Goal: Task Accomplishment & Management: Manage account settings

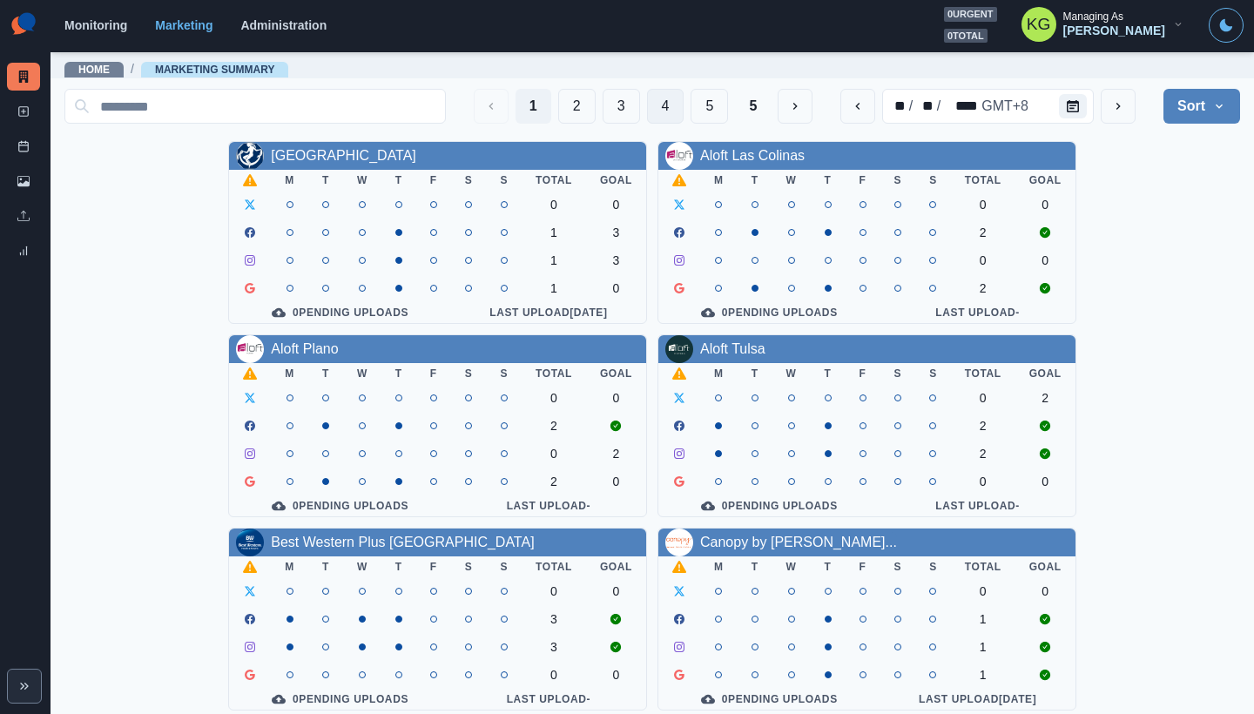
click at [655, 117] on button "4" at bounding box center [665, 106] width 37 height 35
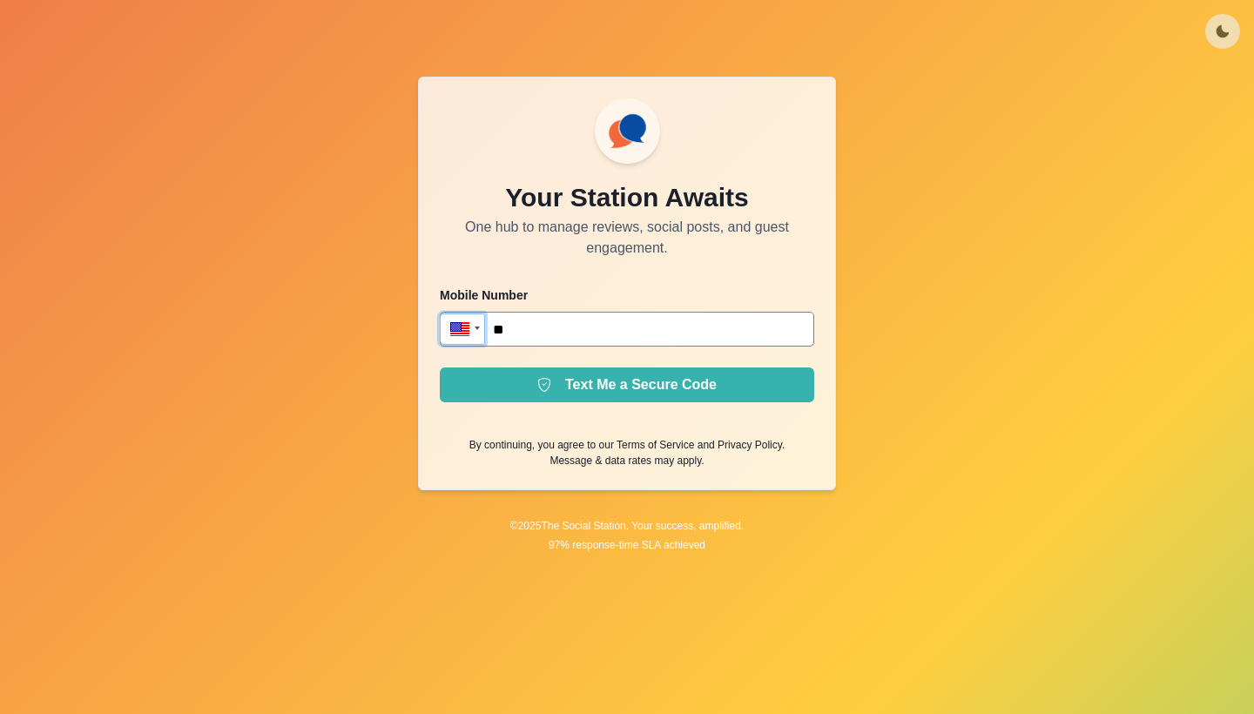
click at [461, 328] on div at bounding box center [460, 327] width 22 height 17
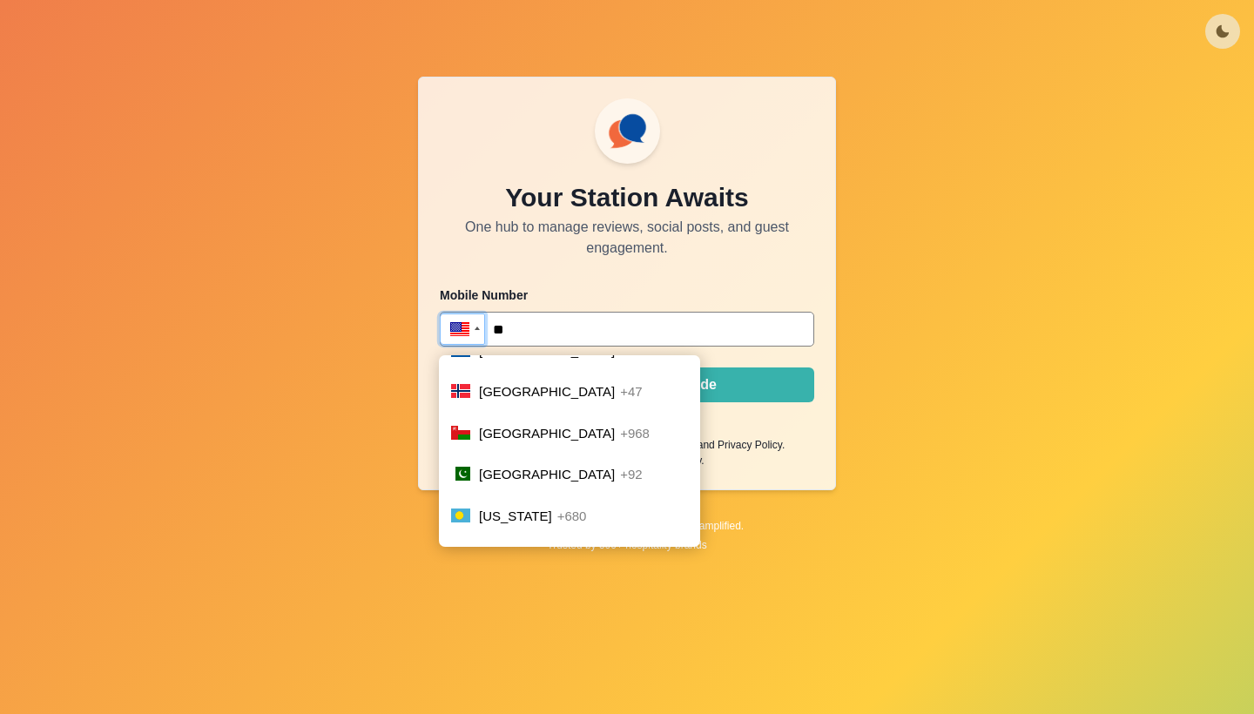
scroll to position [5990, 0]
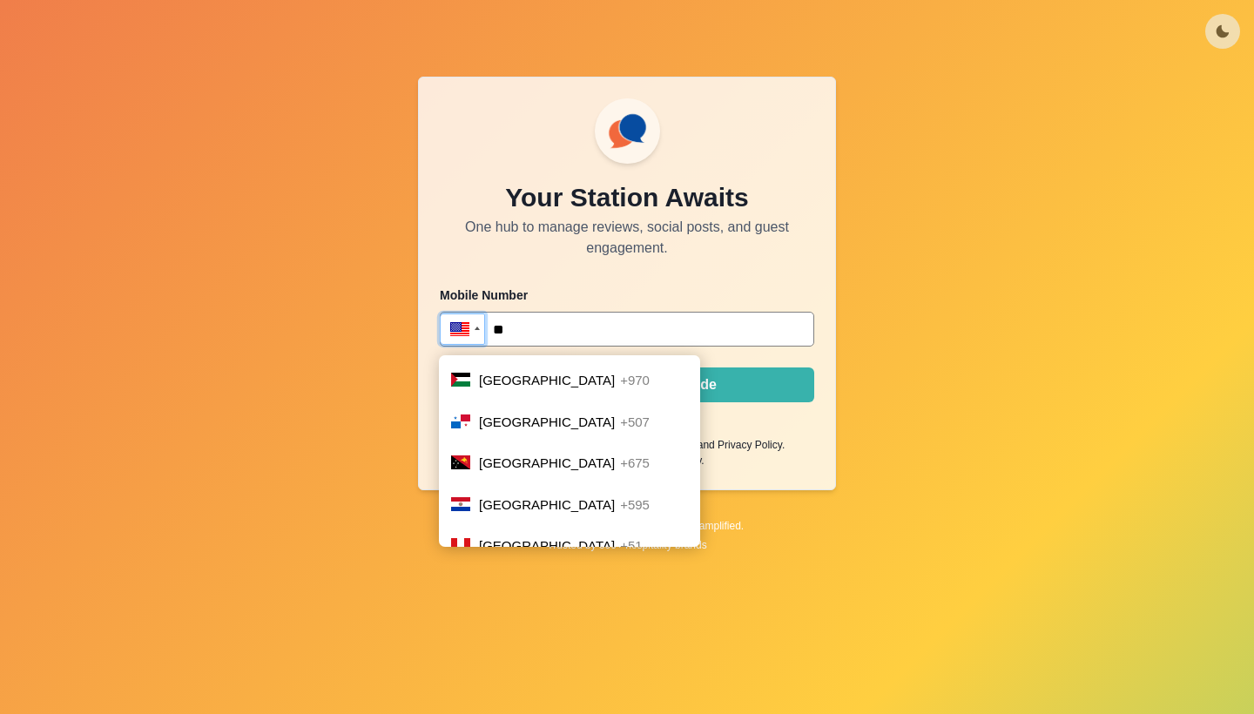
click at [524, 568] on li "Philippines +63" at bounding box center [569, 589] width 261 height 42
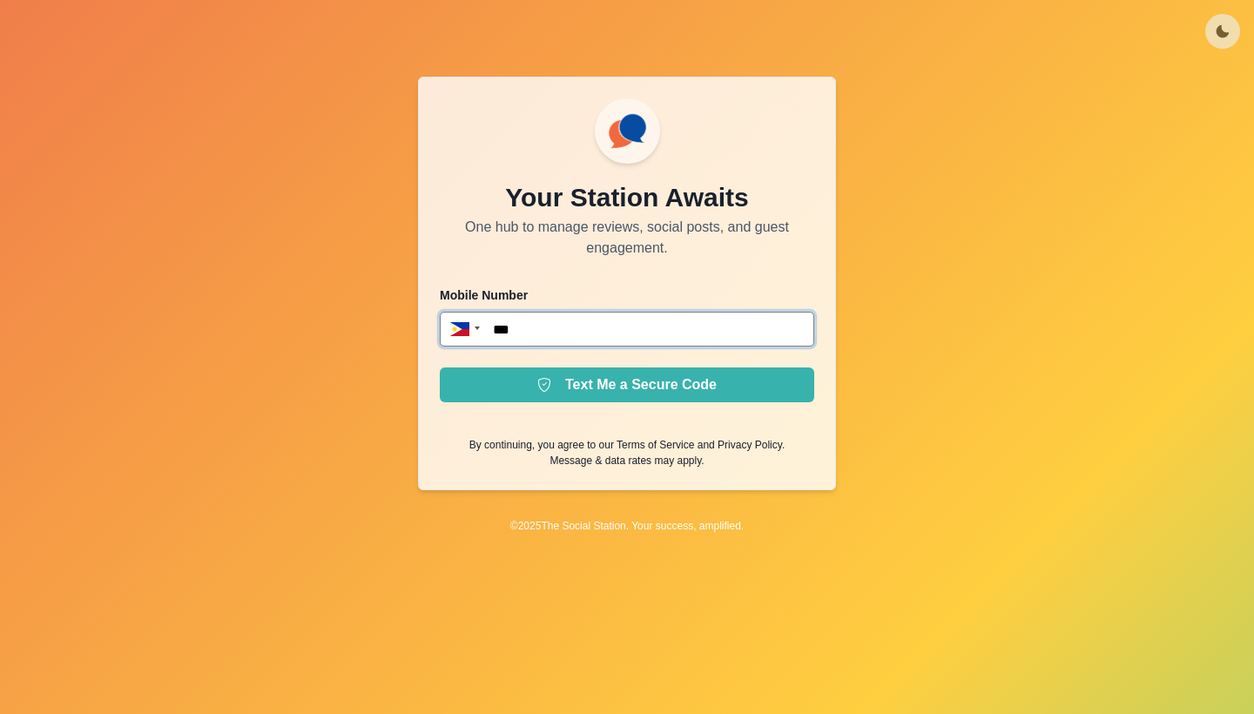
click at [603, 318] on input "***" at bounding box center [627, 329] width 374 height 35
click at [603, 336] on input "***" at bounding box center [627, 329] width 374 height 35
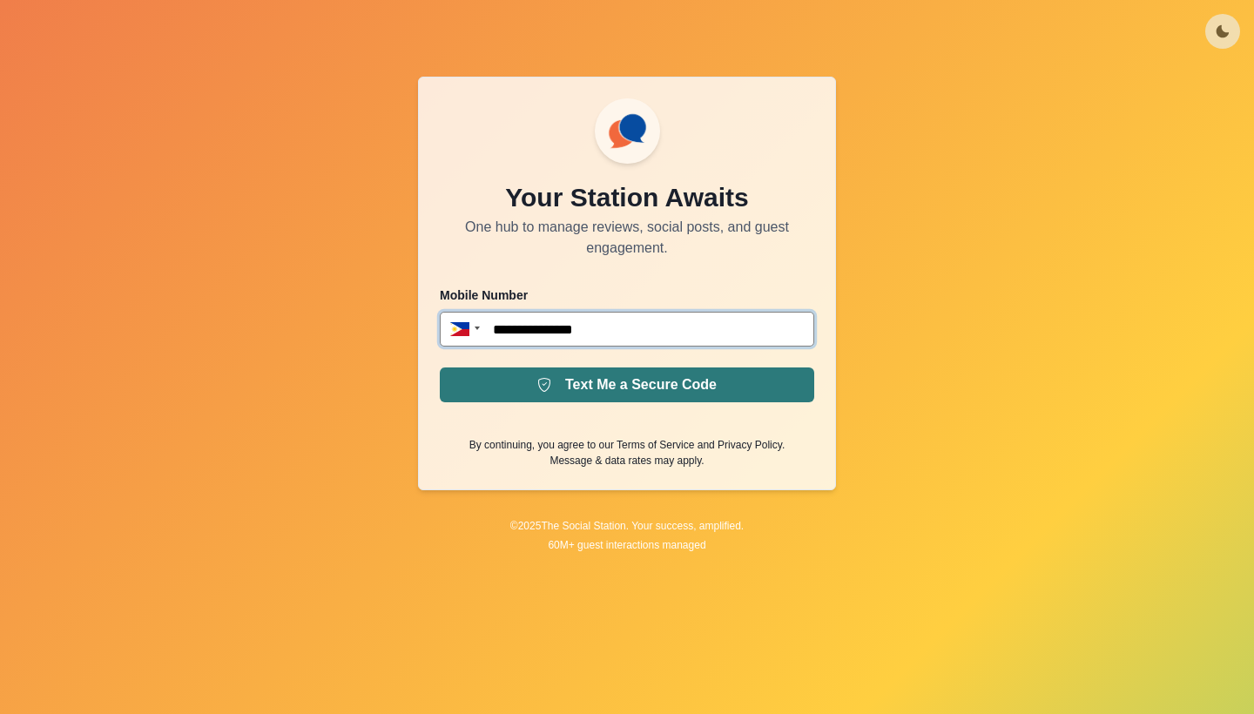
type input "**********"
click at [631, 383] on button "Text Me a Secure Code" at bounding box center [627, 384] width 374 height 35
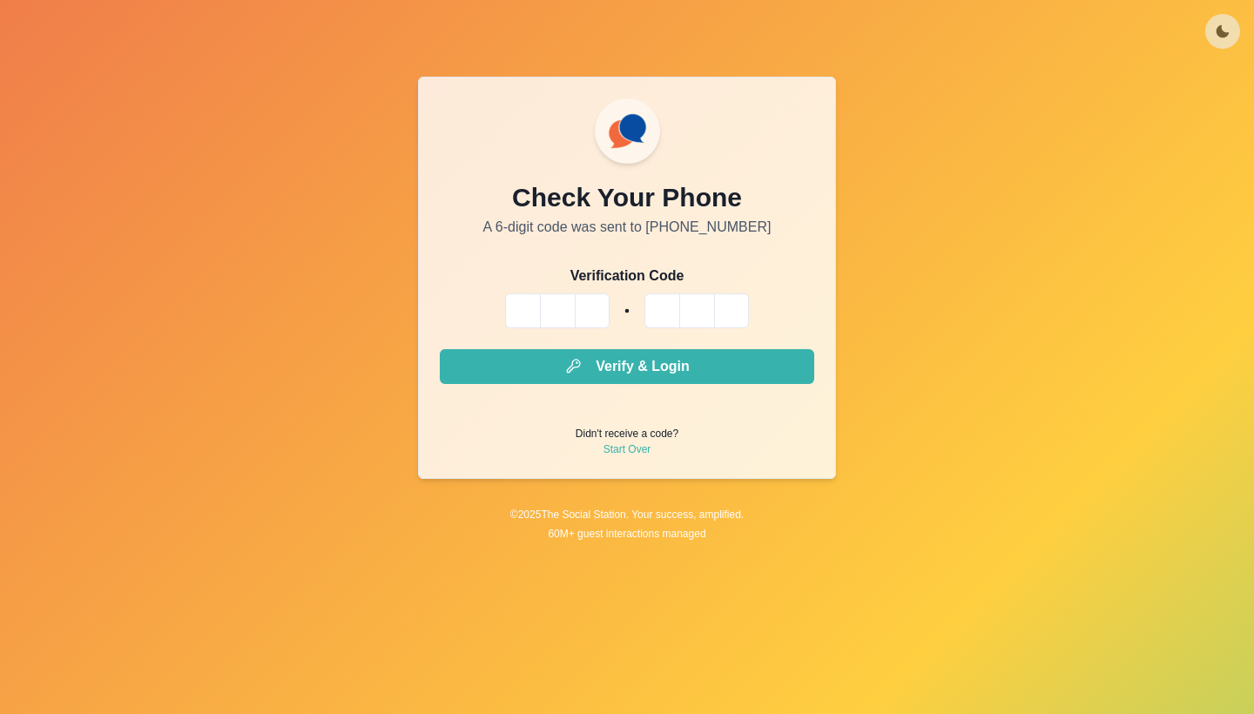
click at [522, 300] on input "Please enter your pin code" at bounding box center [522, 310] width 35 height 35
type input "*"
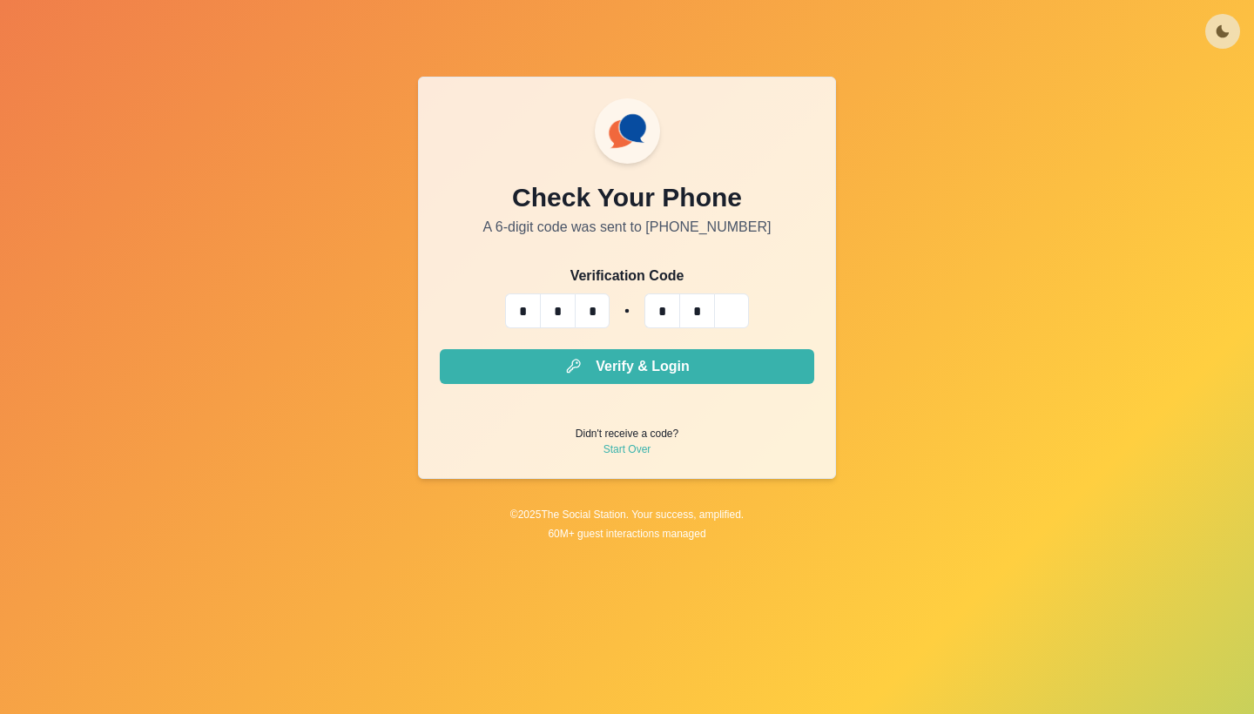
type input "*"
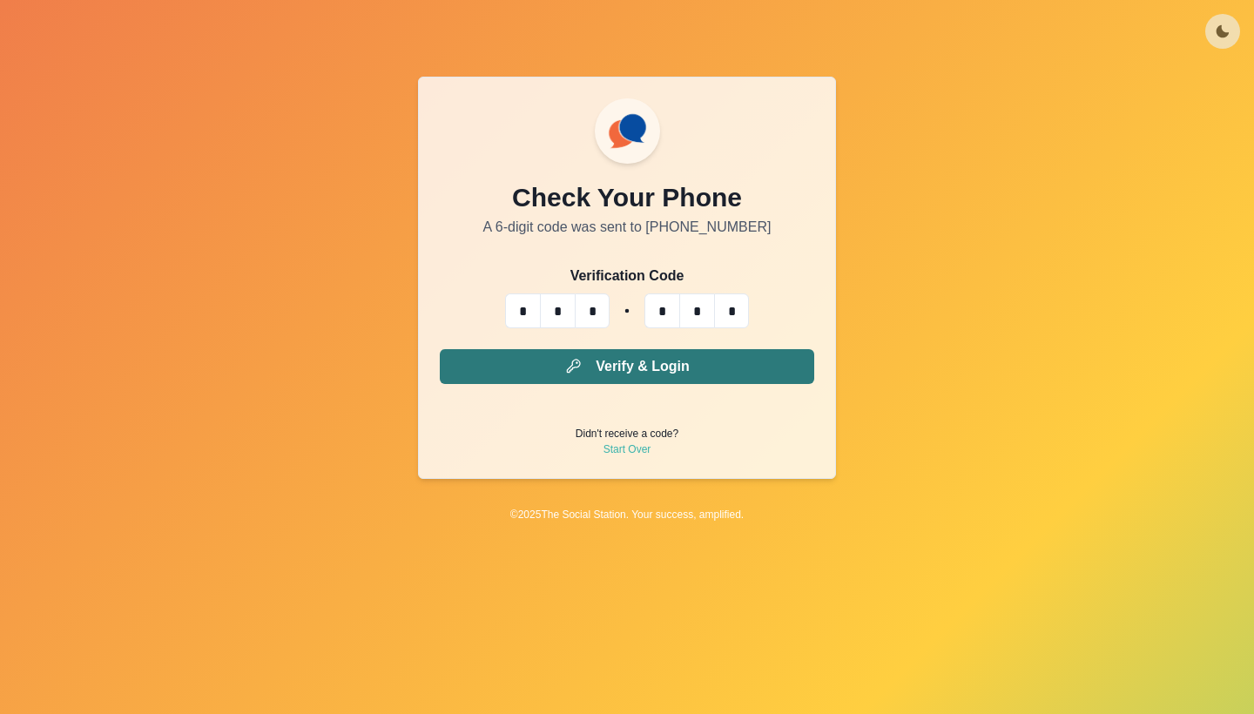
type input "*"
click at [648, 367] on button "Verify & Login" at bounding box center [627, 366] width 374 height 35
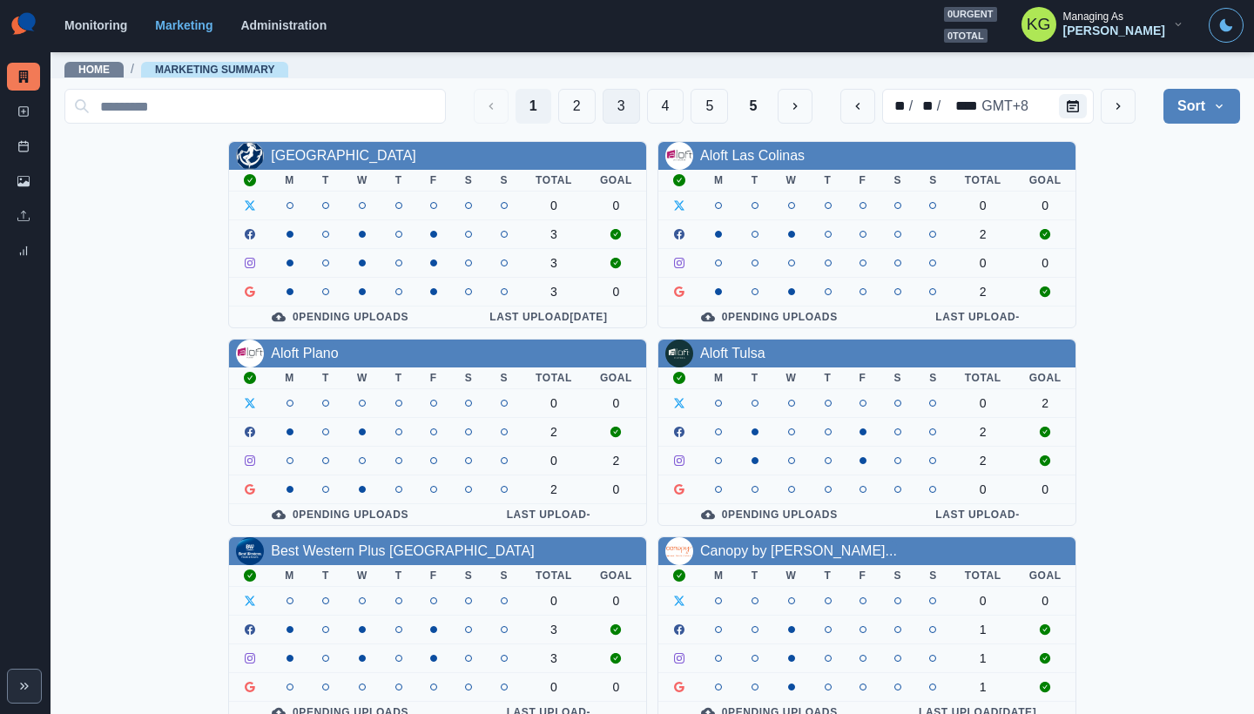
click at [607, 108] on button "3" at bounding box center [621, 106] width 37 height 35
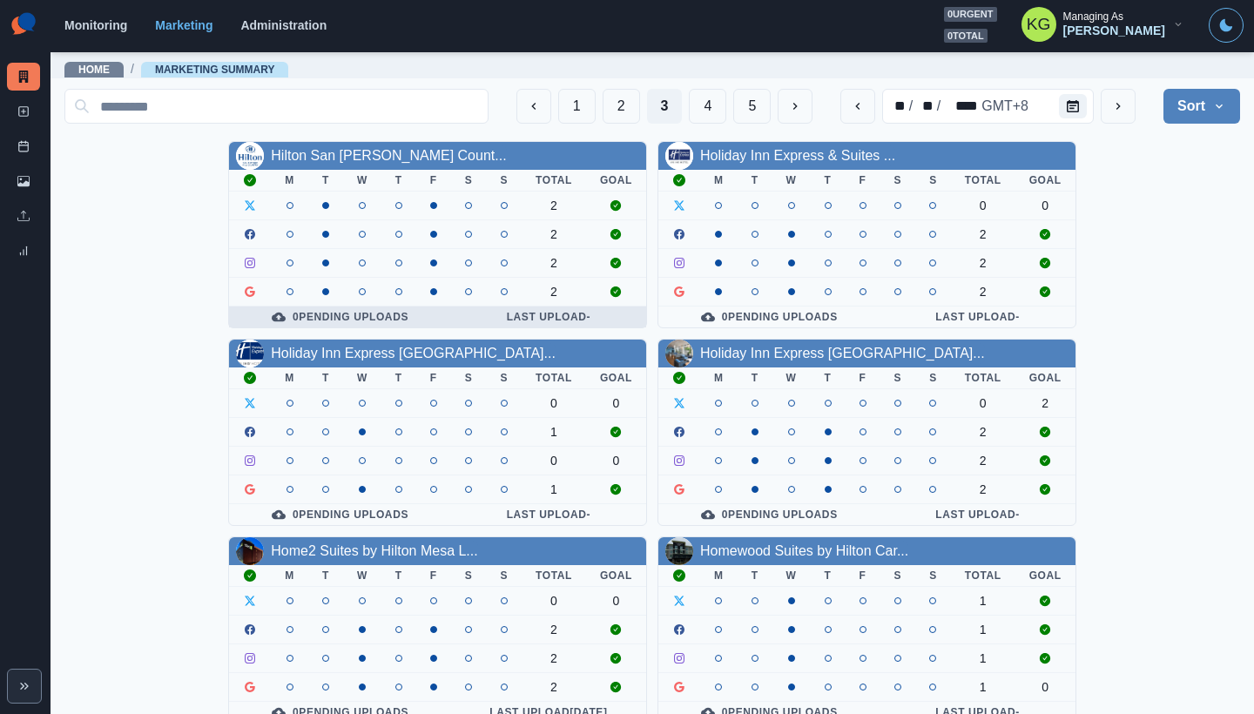
scroll to position [286, 0]
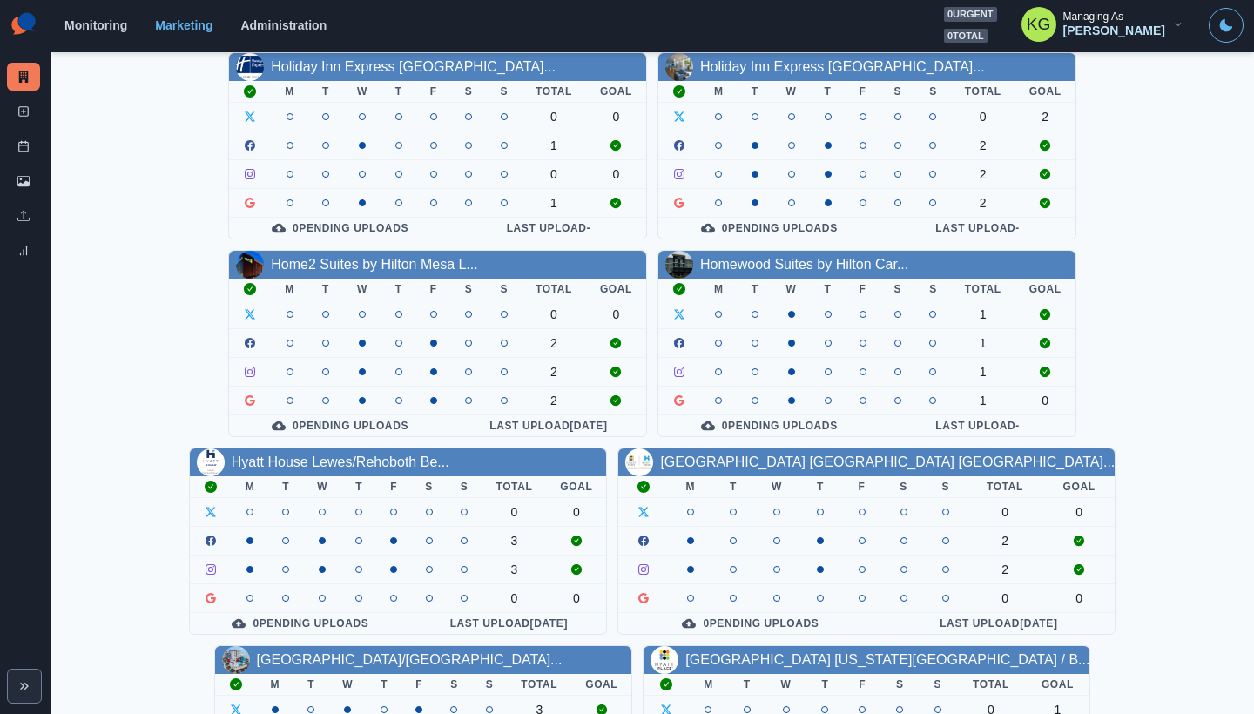
click at [803, 4] on section "Monitoring Marketing Administration 0 urgent 0 total KG Managing As Katrina Gal…" at bounding box center [652, 26] width 1203 height 52
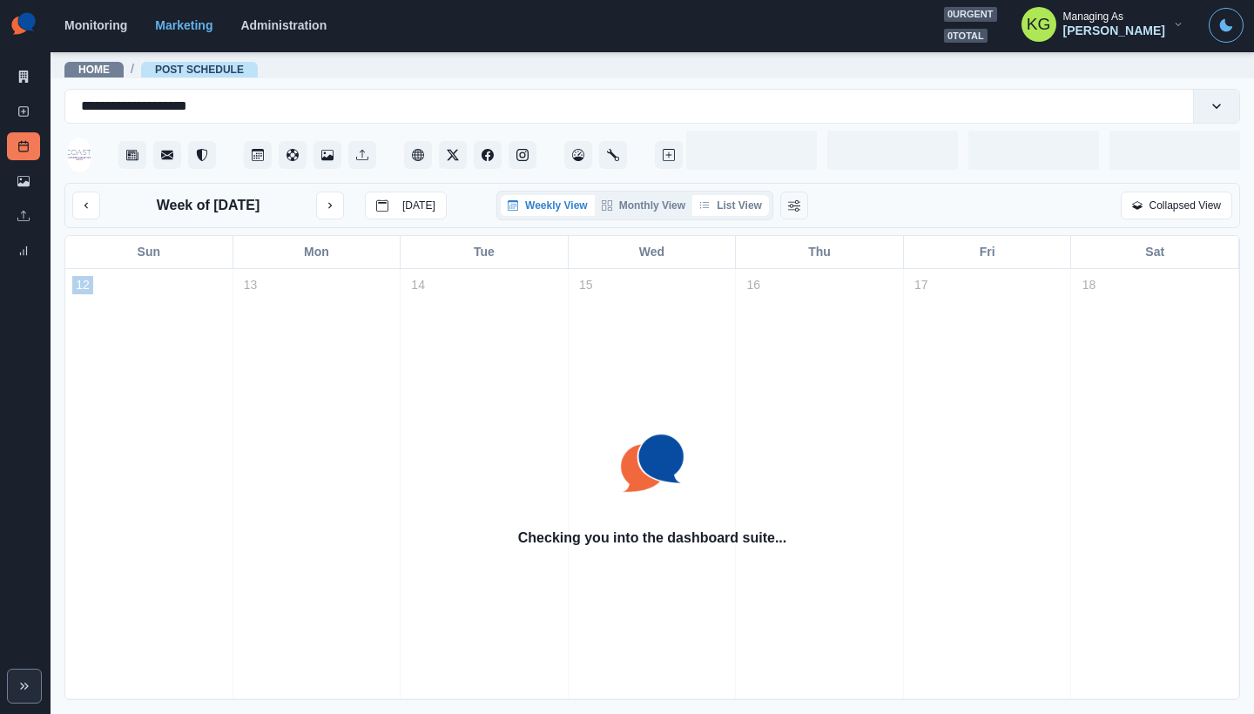
click at [744, 199] on button "List View" at bounding box center [730, 205] width 77 height 21
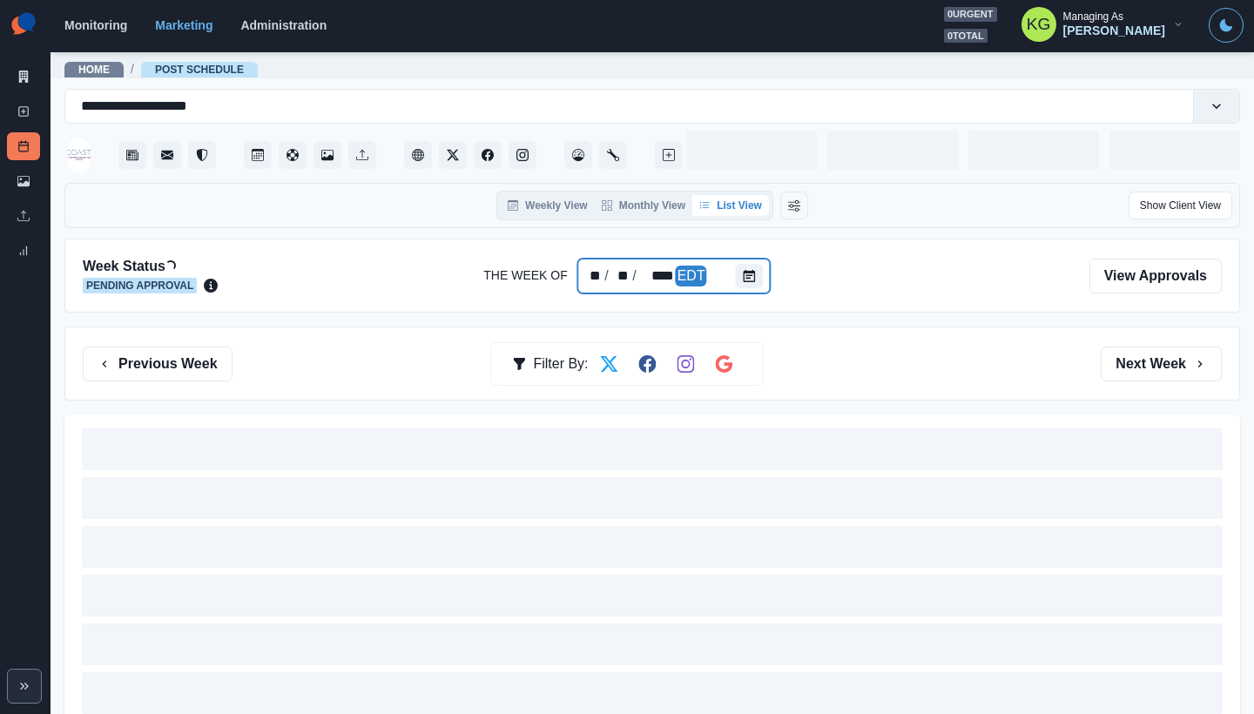
click at [758, 289] on div at bounding box center [753, 276] width 35 height 35
click at [737, 256] on div "Week Status Loading... Pending Approval The Week Of ** / ** / **** EDT View App…" at bounding box center [651, 276] width 1175 height 74
click at [751, 280] on icon "Calendar" at bounding box center [750, 276] width 12 height 12
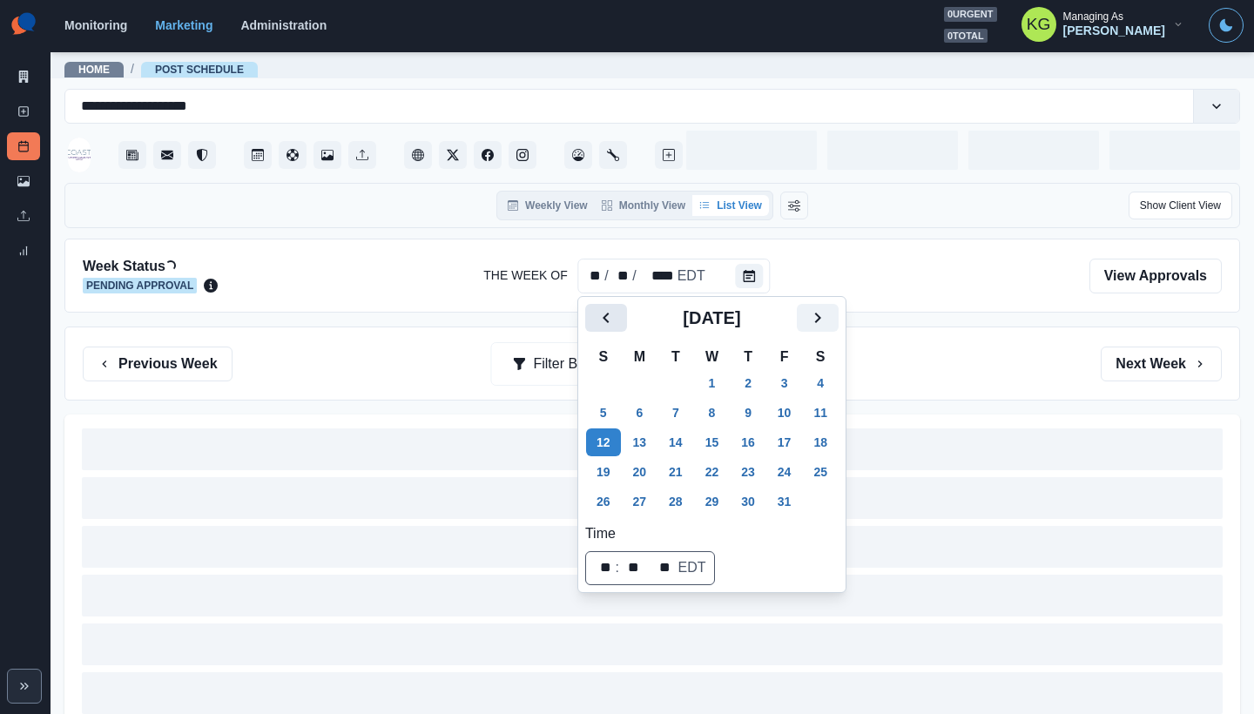
click at [606, 326] on icon "Previous" at bounding box center [606, 317] width 21 height 21
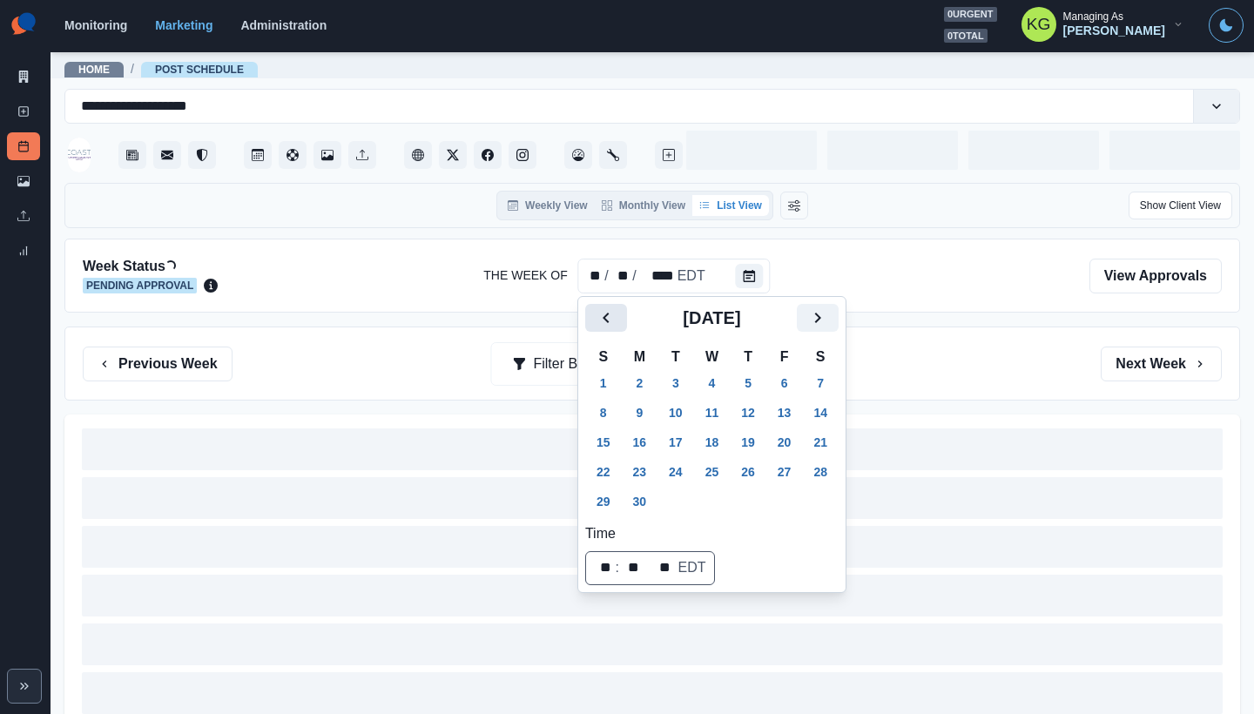
click at [606, 326] on icon "Previous" at bounding box center [606, 317] width 21 height 21
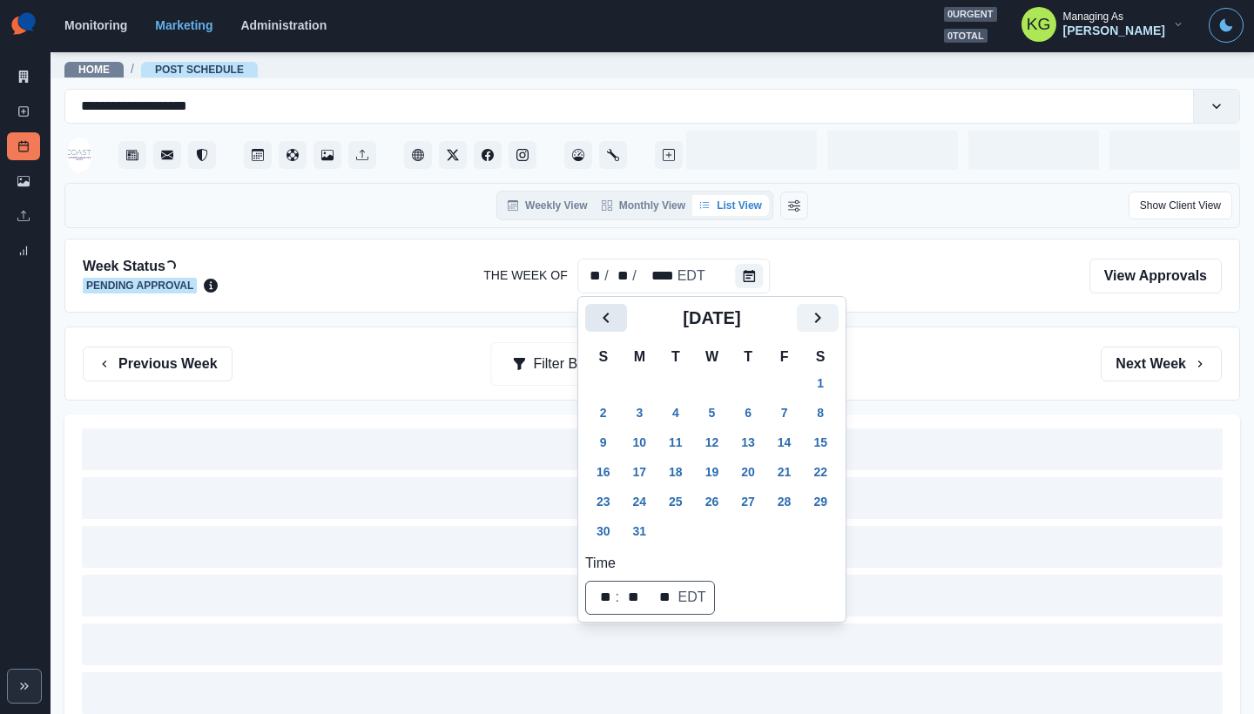
click at [606, 326] on icon "Previous" at bounding box center [606, 317] width 21 height 21
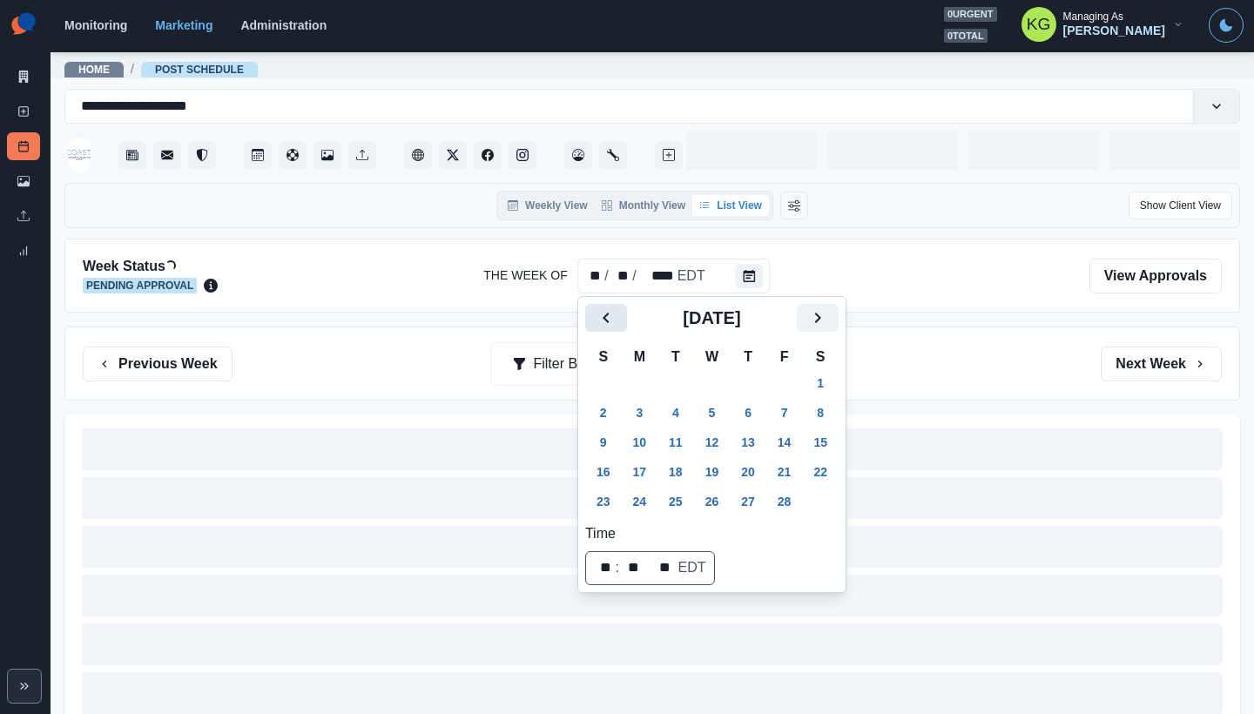
click at [606, 326] on icon "Previous" at bounding box center [606, 317] width 21 height 21
click at [600, 320] on icon "Previous" at bounding box center [606, 317] width 21 height 21
click at [650, 407] on button "4" at bounding box center [640, 413] width 35 height 28
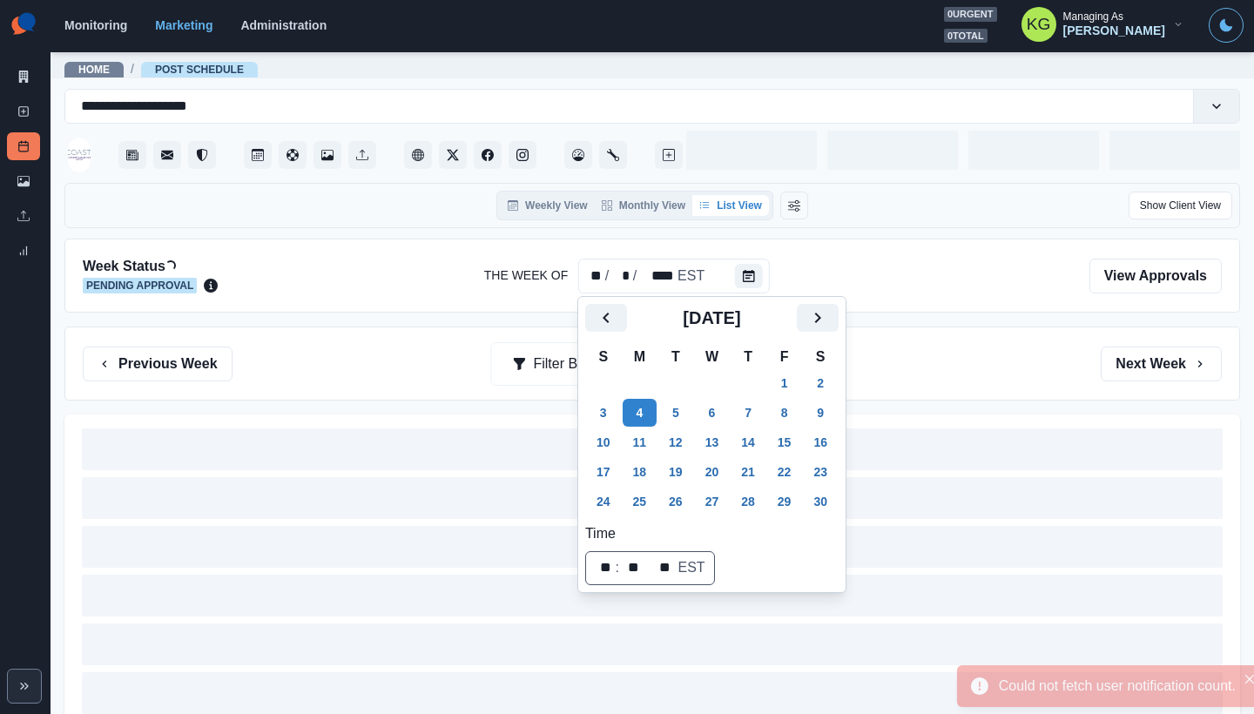
click at [927, 321] on div "Week Status Loading... Pending Approval The Week Of ** / * / **** EST View Appr…" at bounding box center [651, 504] width 1175 height 531
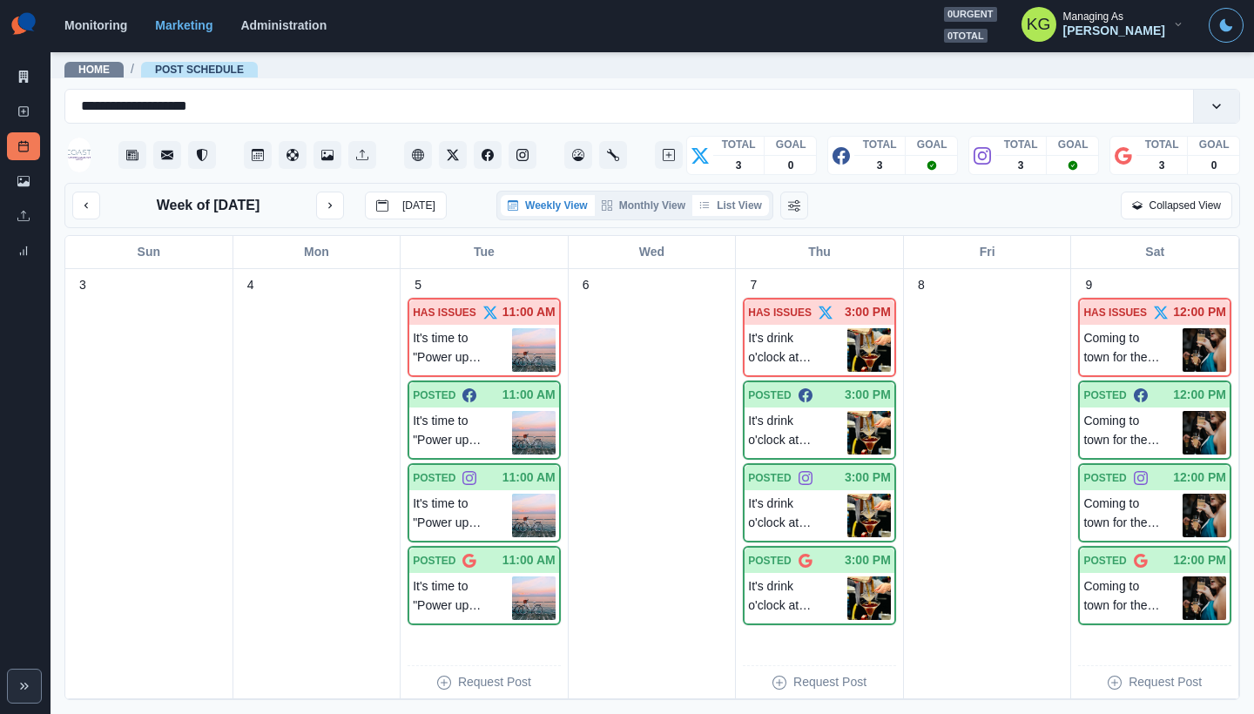
click at [731, 206] on button "List View" at bounding box center [730, 205] width 77 height 21
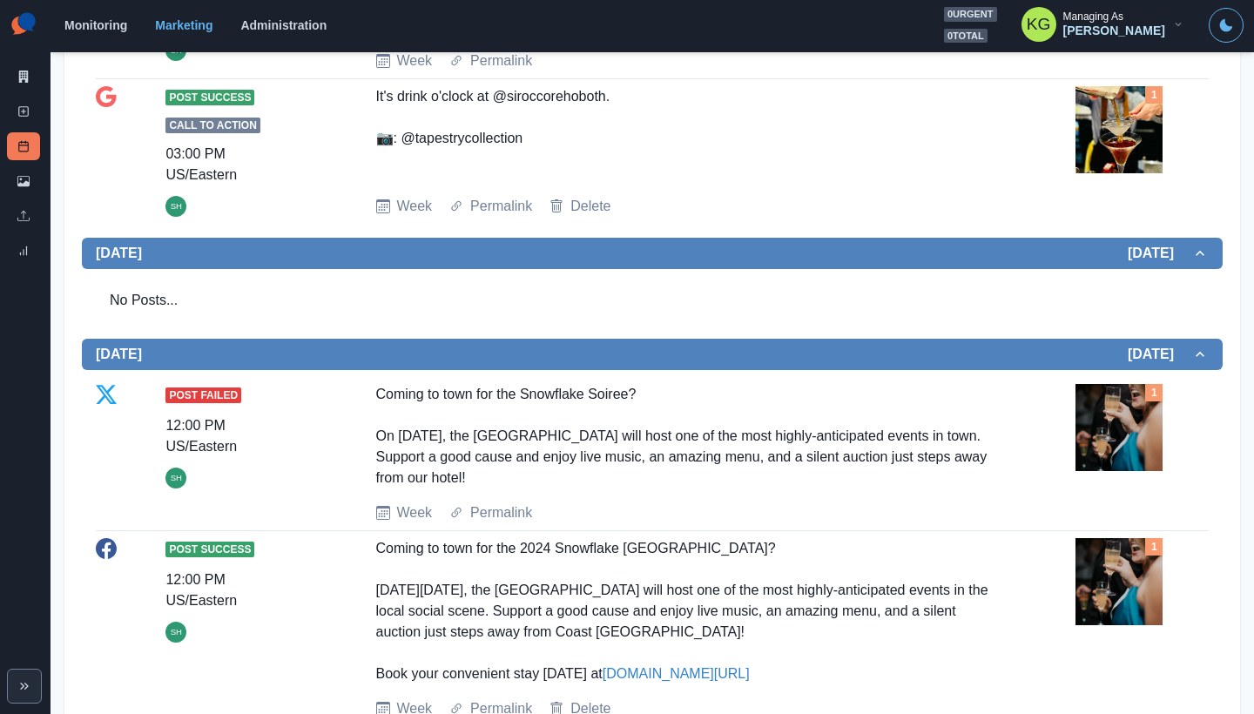
scroll to position [1948, 0]
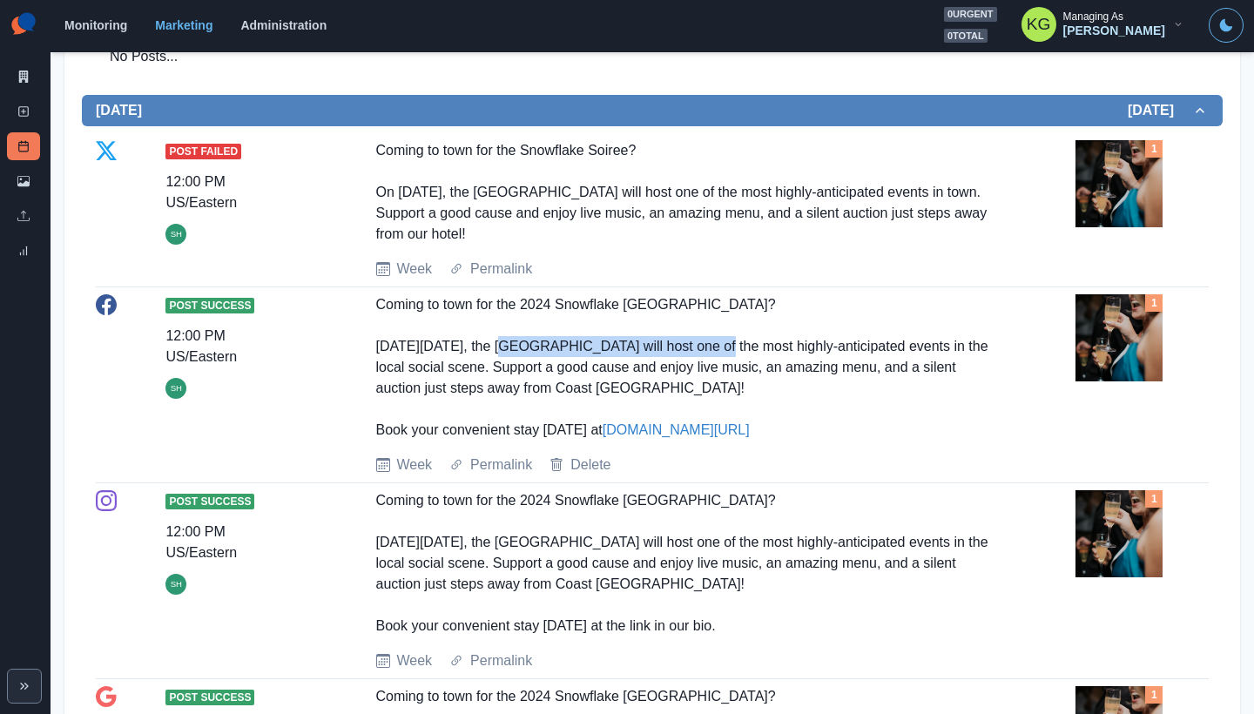
drag, startPoint x: 797, startPoint y: 346, endPoint x: 569, endPoint y: 342, distance: 228.2
click at [569, 342] on div "Coming to town for the 2024 Snowflake Soiree? On Friday, November 15th, the Reh…" at bounding box center [687, 367] width 623 height 146
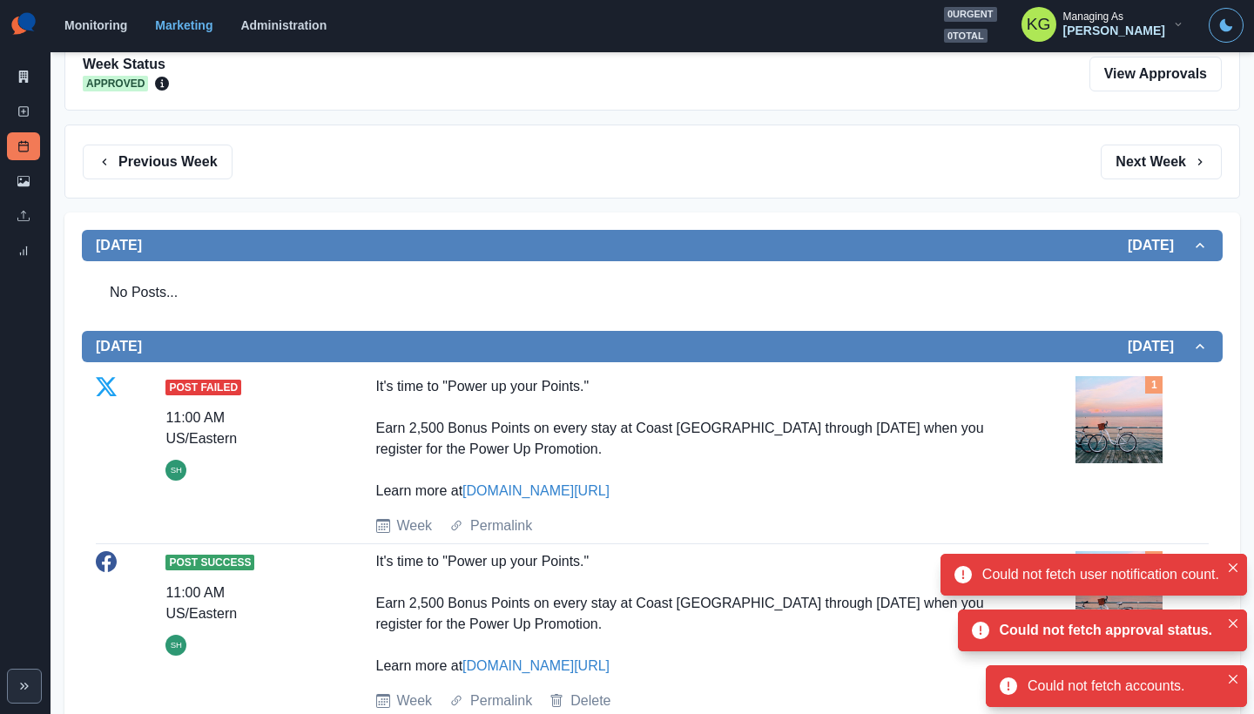
scroll to position [535, 0]
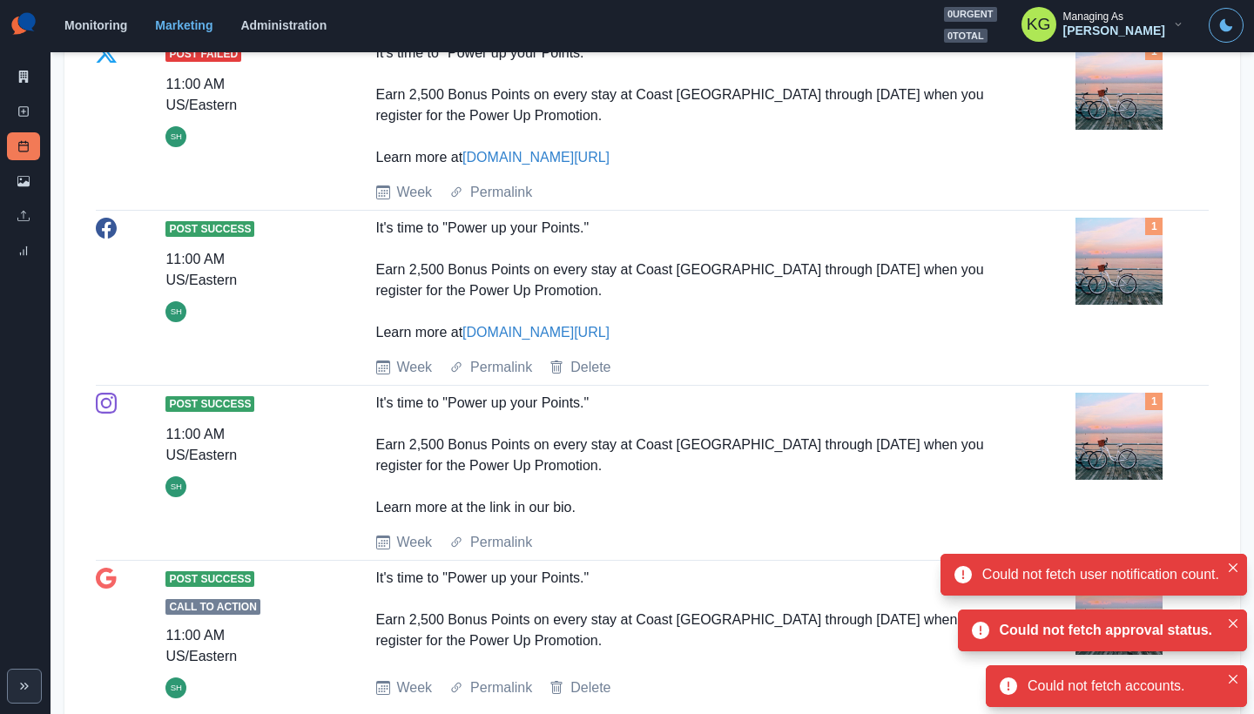
click at [1086, 3] on section "Monitoring Marketing Administration 0 urgent 0 total KG Managing As Katrina Gal…" at bounding box center [652, 26] width 1203 height 52
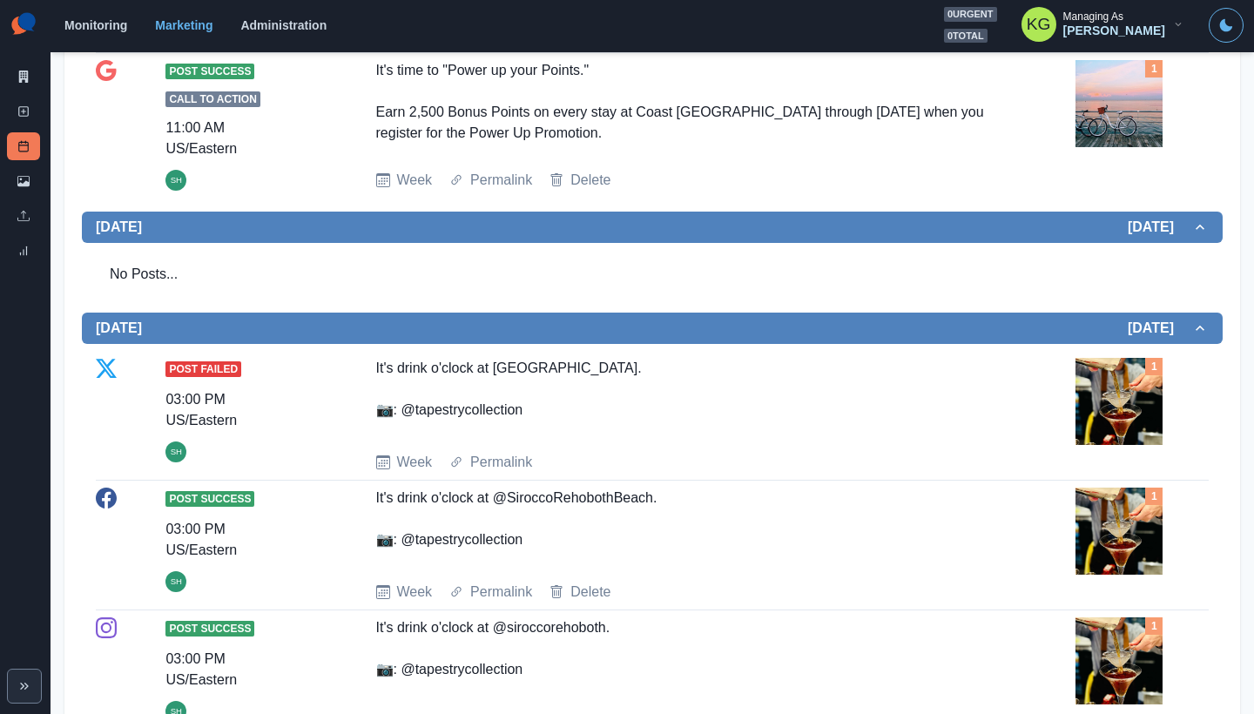
scroll to position [0, 0]
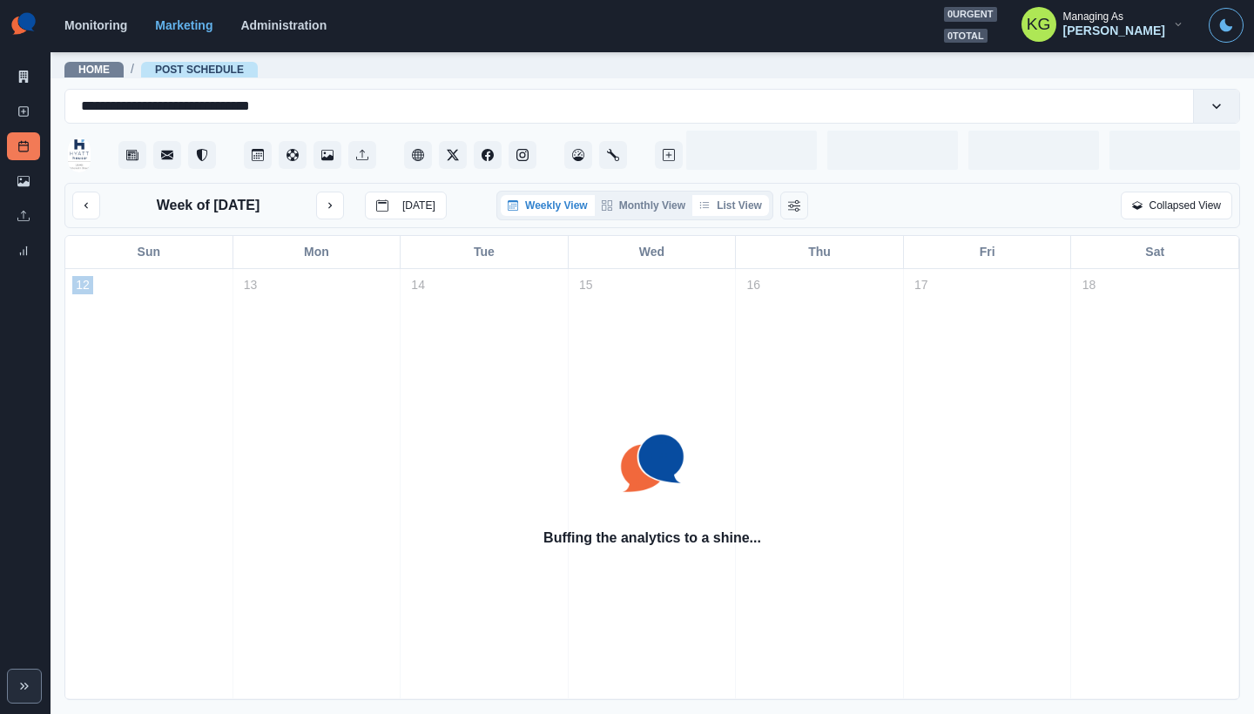
click at [740, 204] on button "List View" at bounding box center [730, 205] width 77 height 21
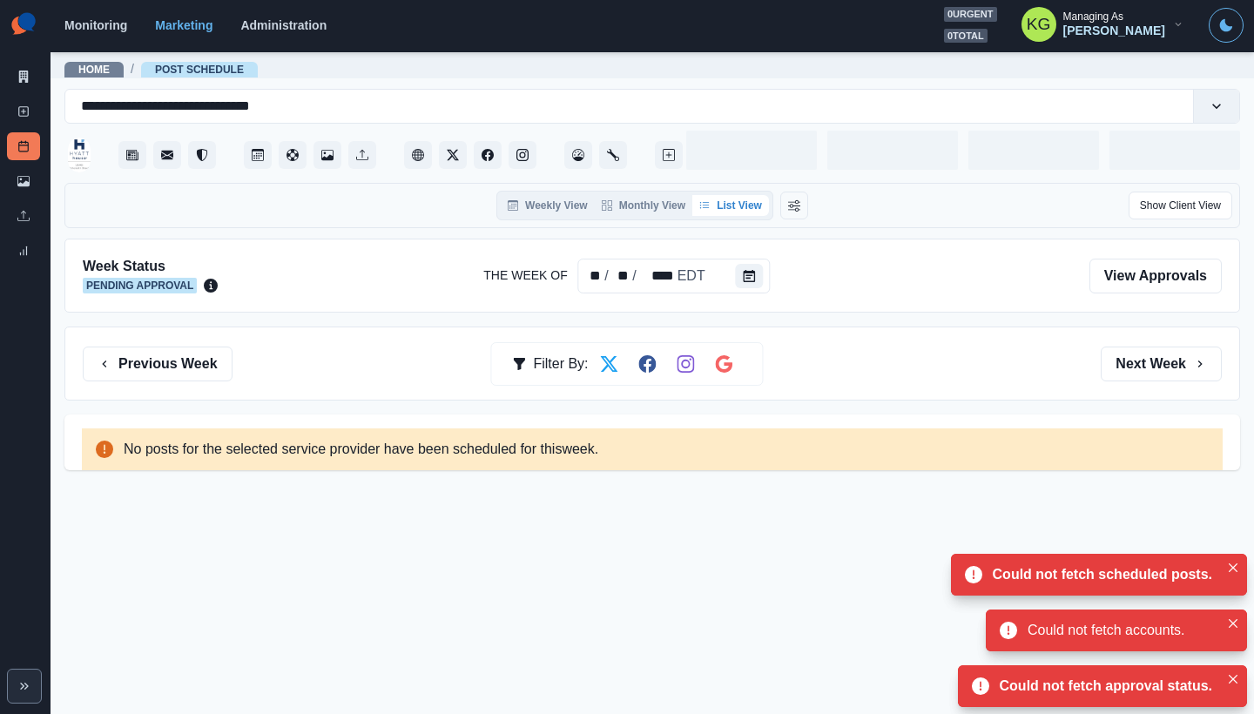
click at [1112, 88] on main "**********" at bounding box center [652, 382] width 1203 height 663
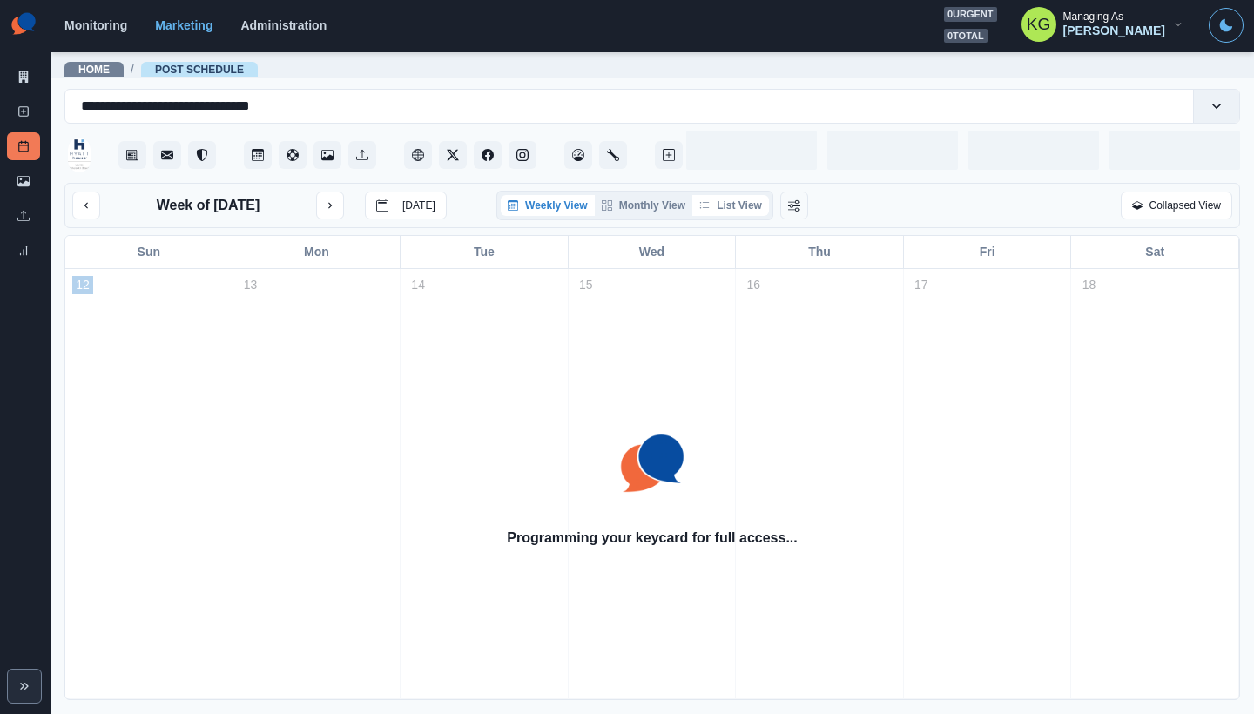
click at [737, 205] on button "List View" at bounding box center [730, 205] width 77 height 21
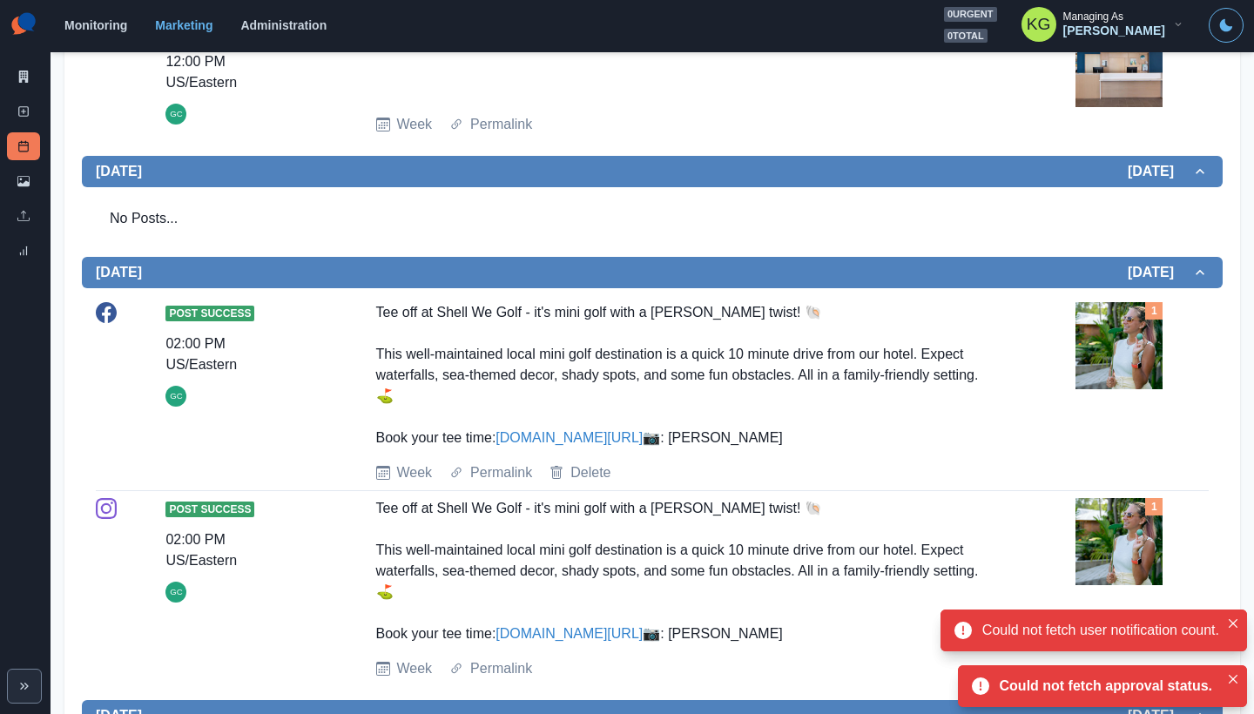
scroll to position [3, 0]
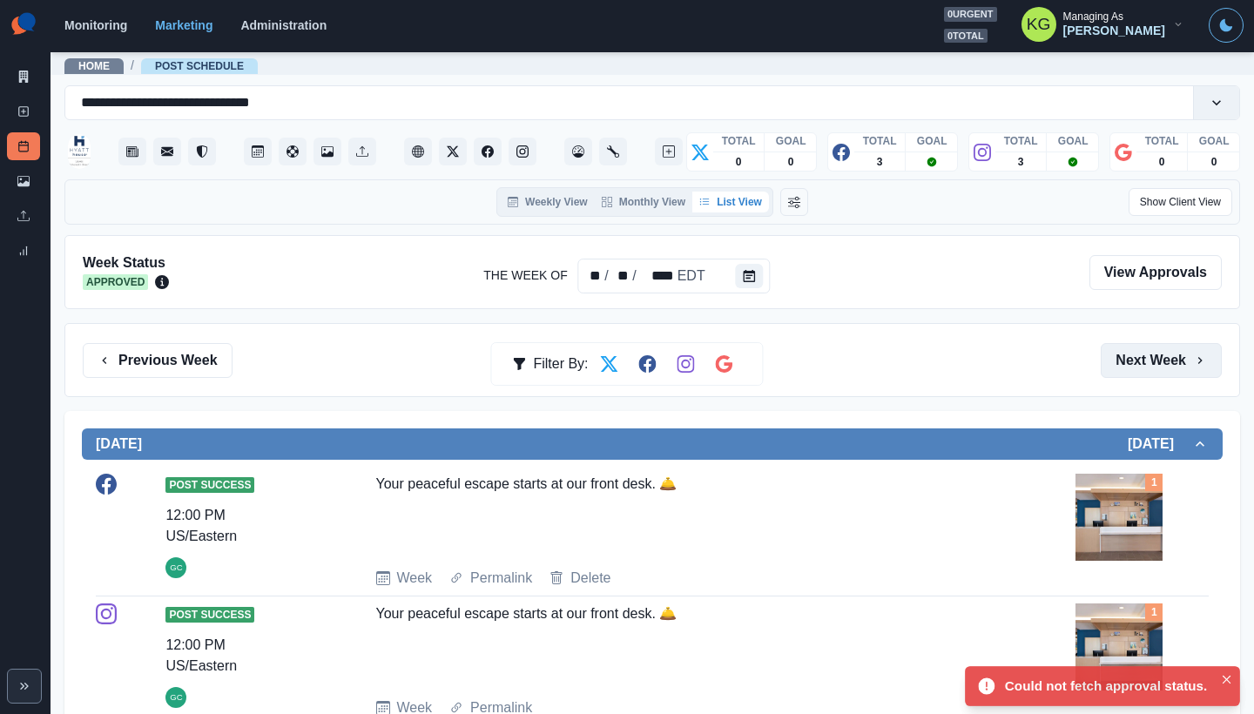
click at [1173, 371] on button "Next Week" at bounding box center [1161, 360] width 121 height 35
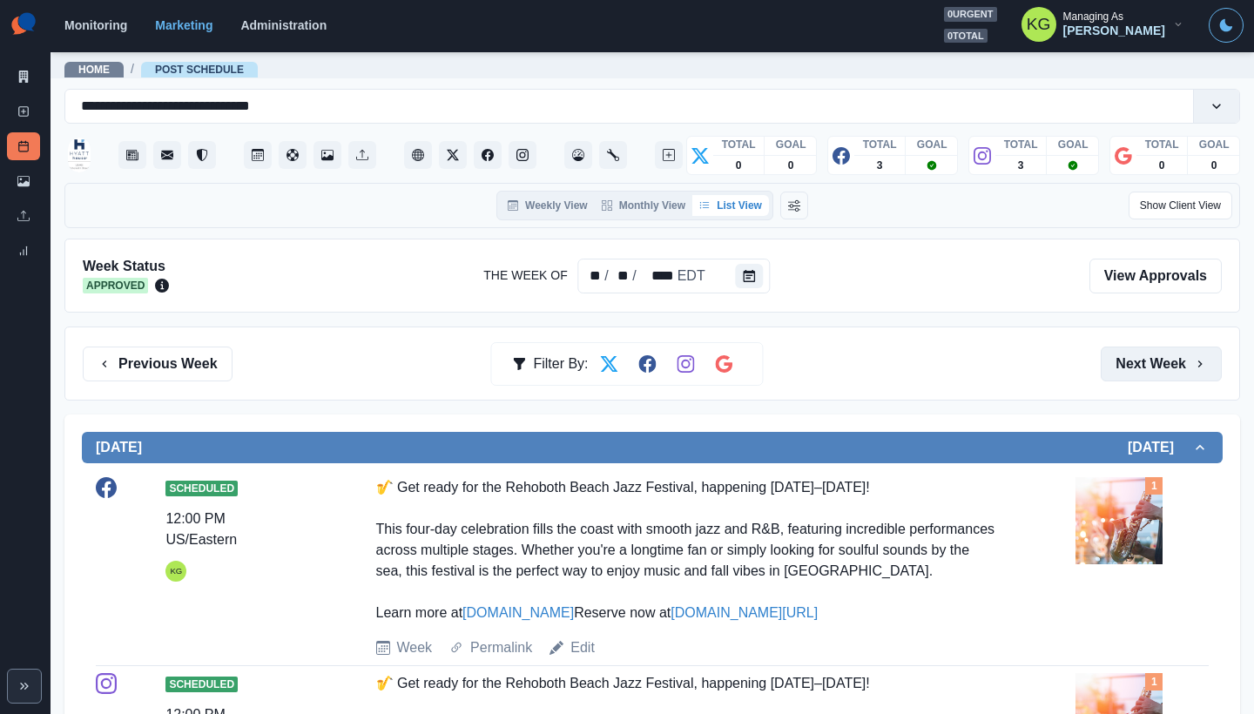
click at [1115, 357] on button "Next Week" at bounding box center [1161, 364] width 121 height 35
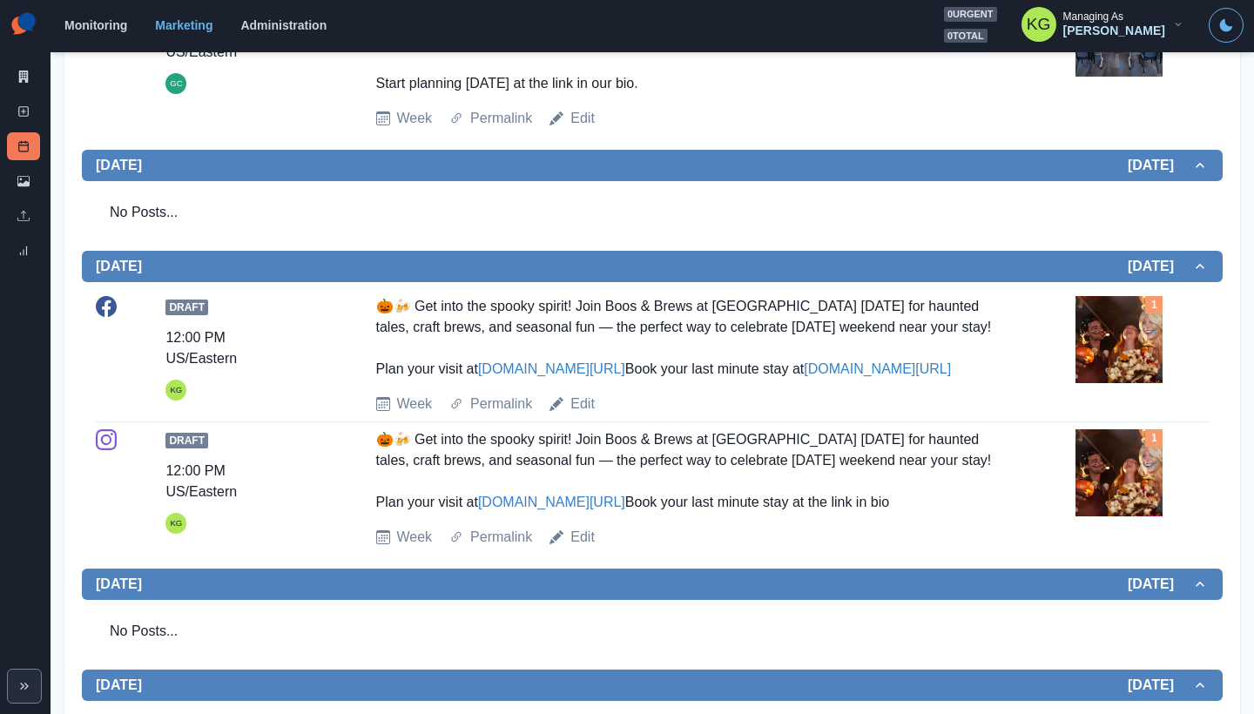
scroll to position [262, 0]
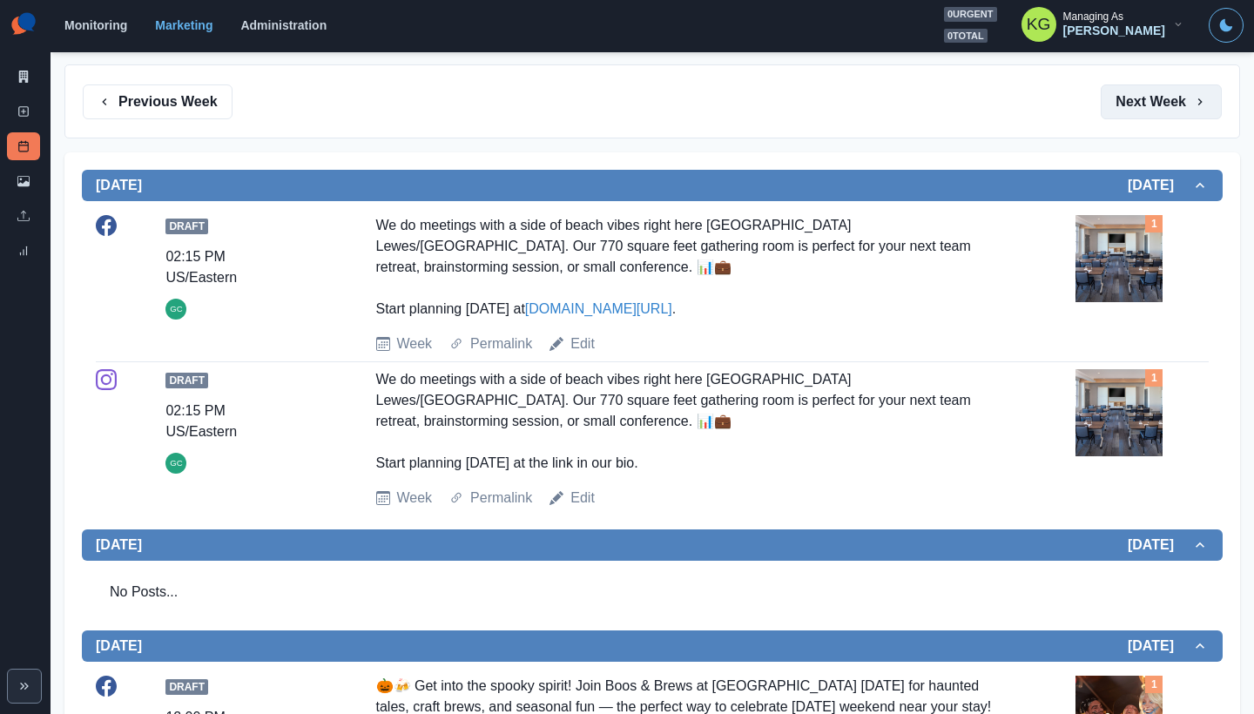
click at [1159, 97] on button "Next Week" at bounding box center [1161, 101] width 121 height 35
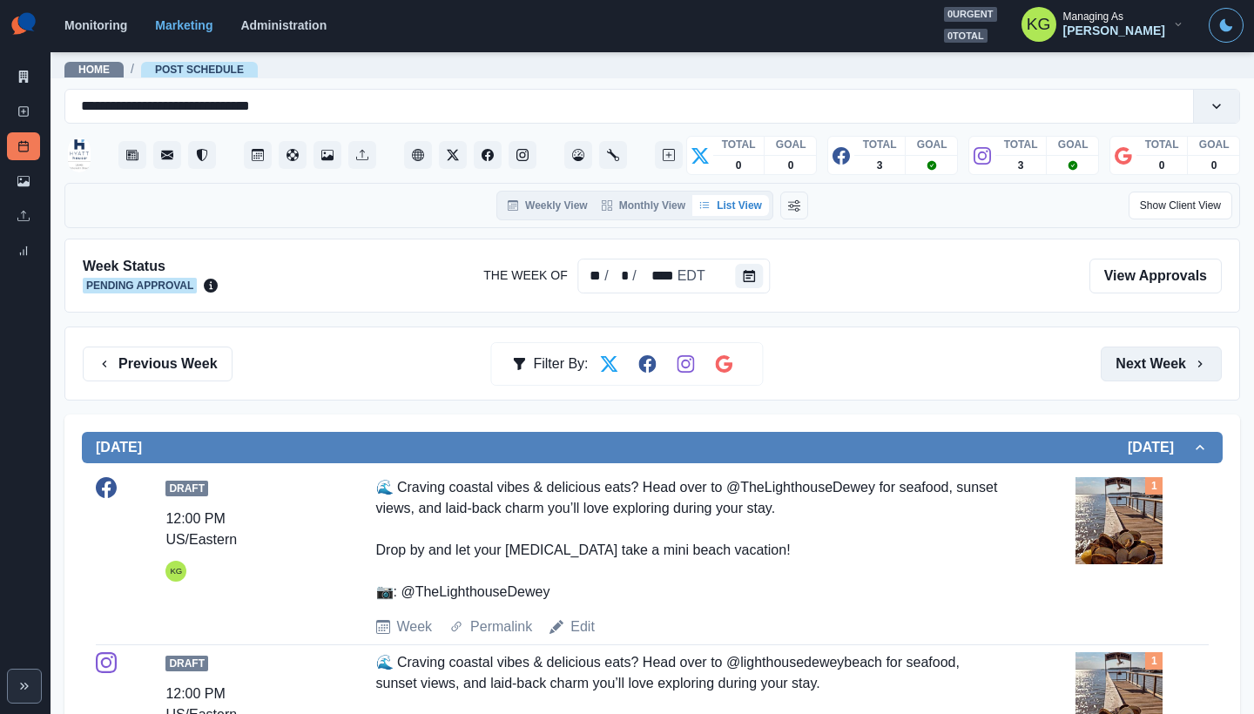
click at [1140, 371] on button "Next Week" at bounding box center [1161, 364] width 121 height 35
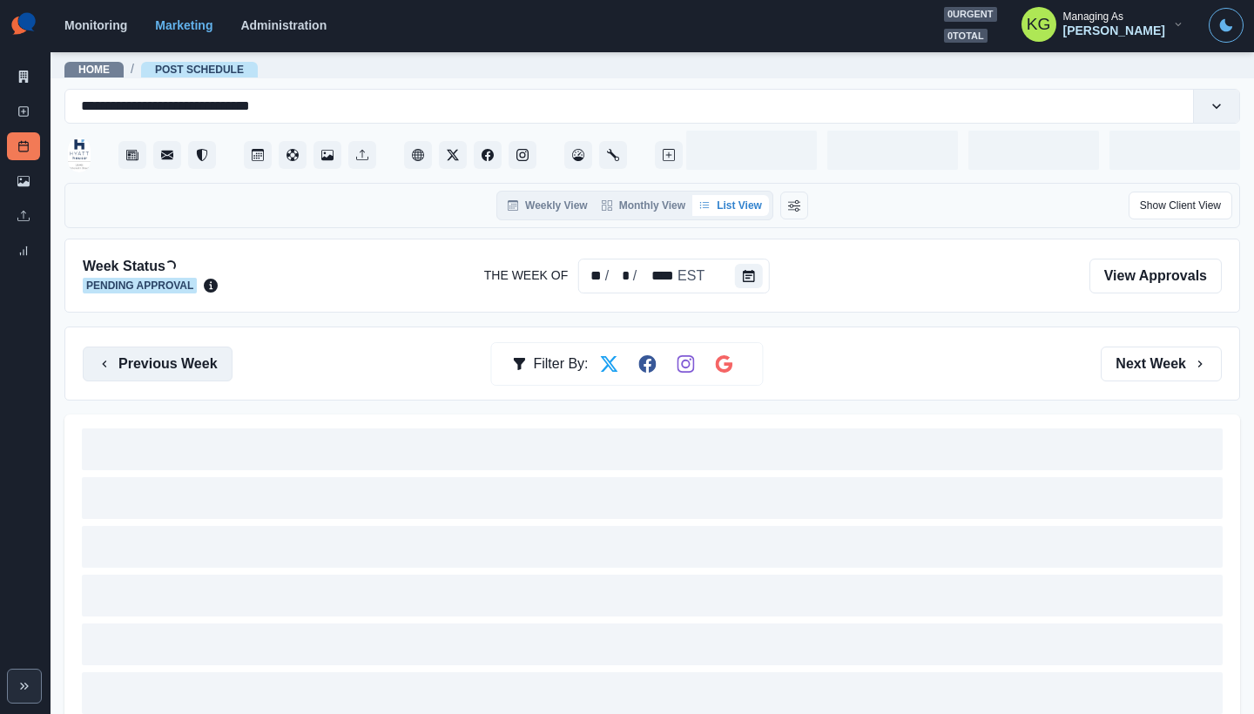
click at [179, 360] on button "Previous Week" at bounding box center [158, 364] width 150 height 35
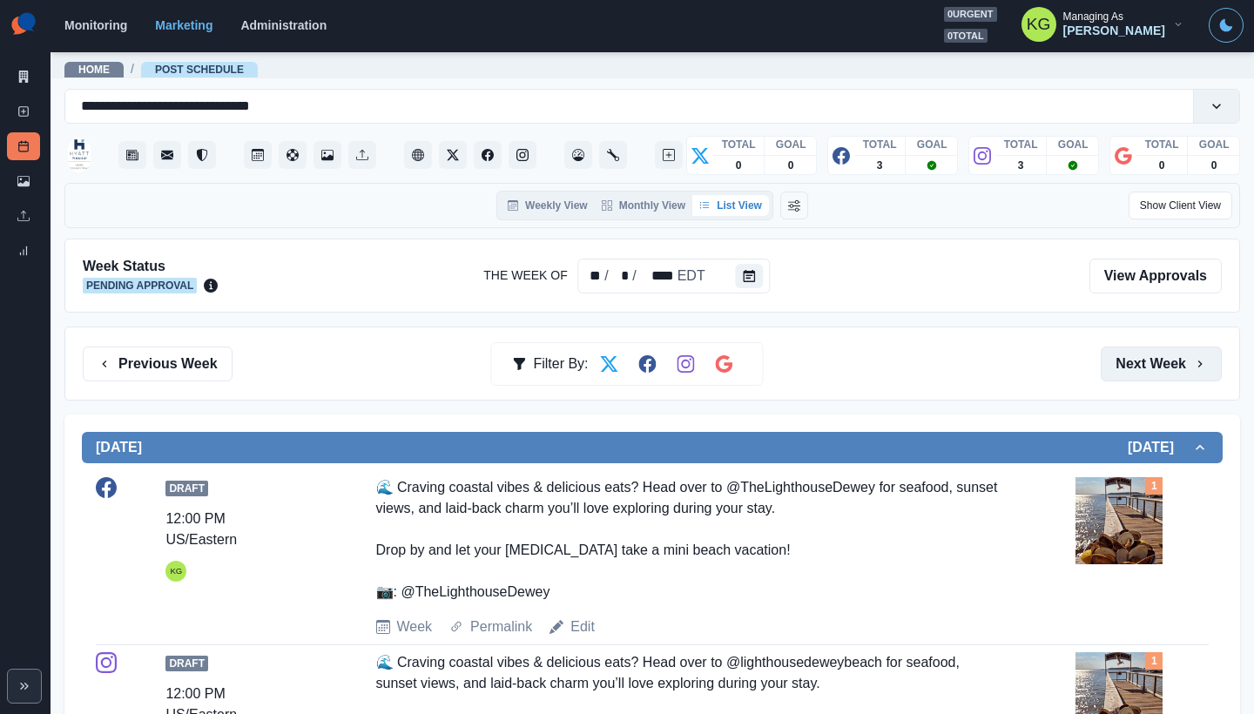
click at [1138, 367] on button "Next Week" at bounding box center [1161, 364] width 121 height 35
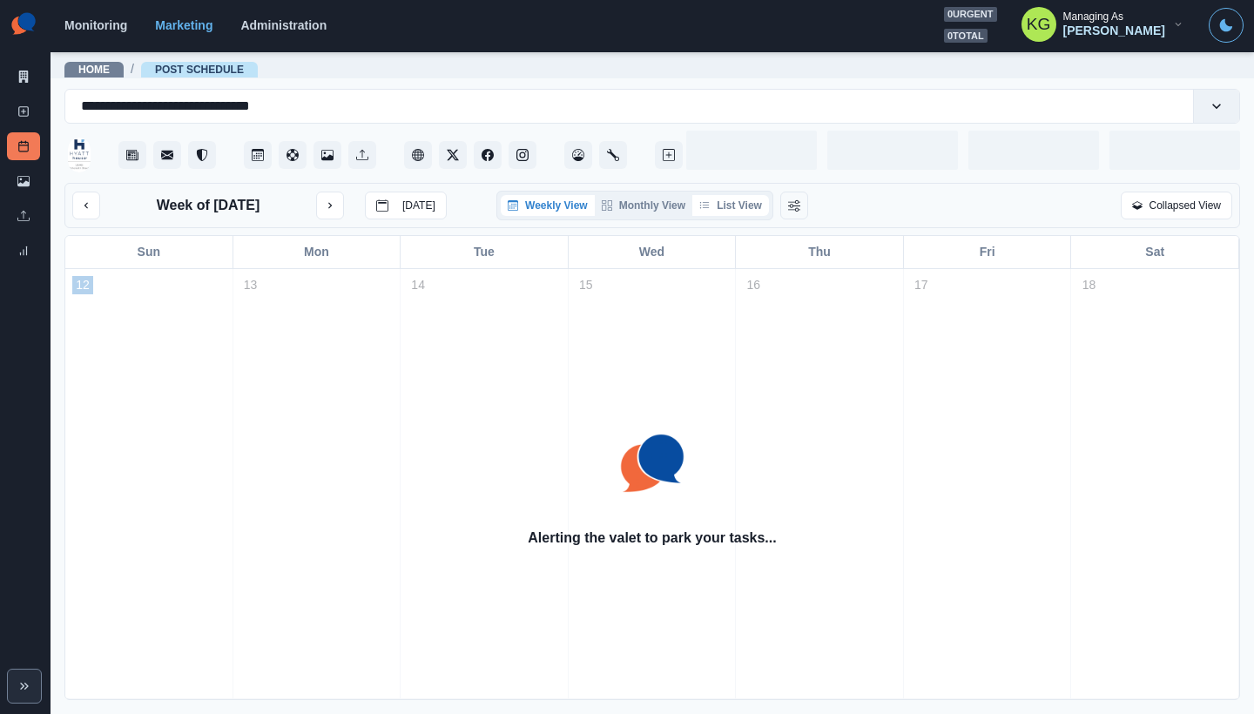
click at [759, 203] on button "List View" at bounding box center [730, 205] width 77 height 21
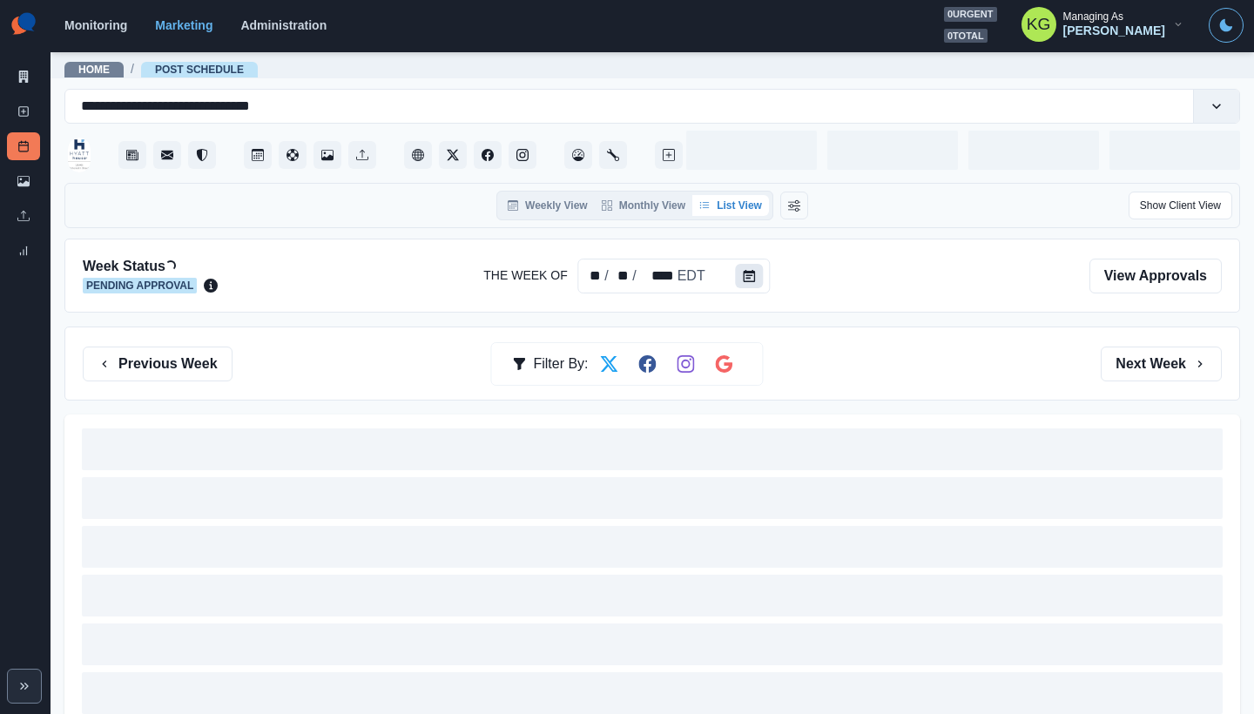
click at [758, 279] on button "Calendar" at bounding box center [750, 276] width 28 height 24
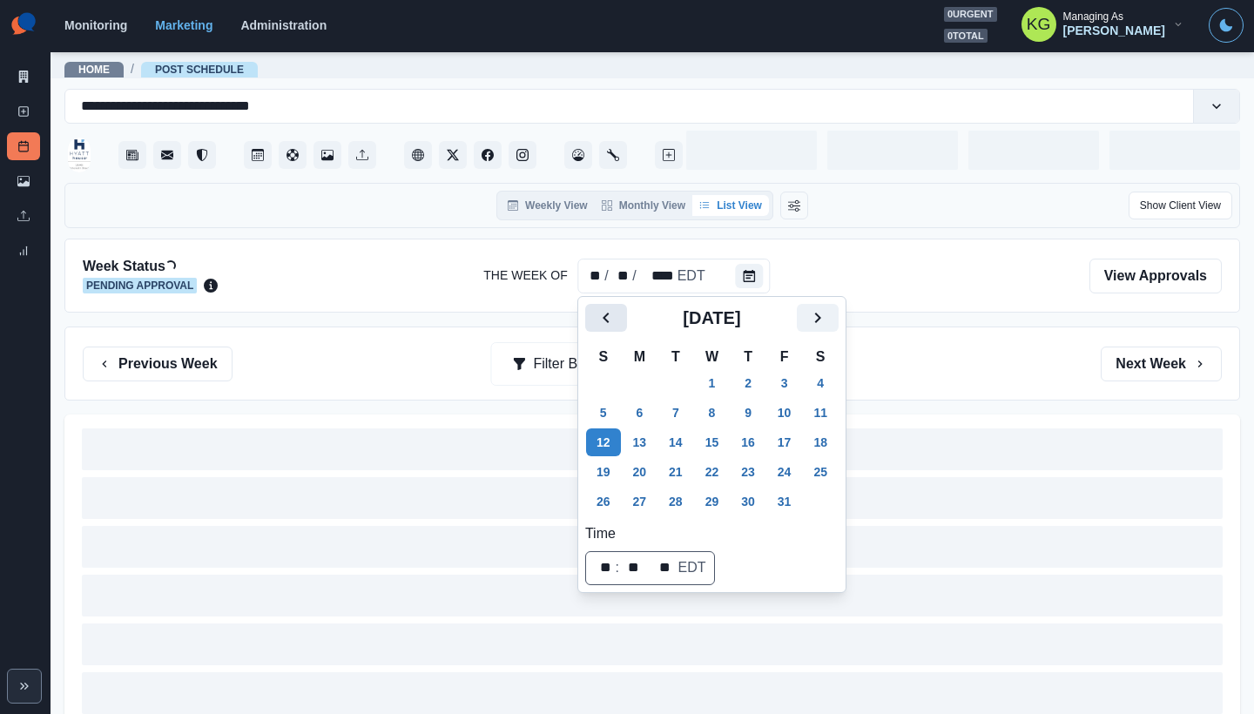
click at [606, 323] on icon "Previous" at bounding box center [606, 317] width 21 height 21
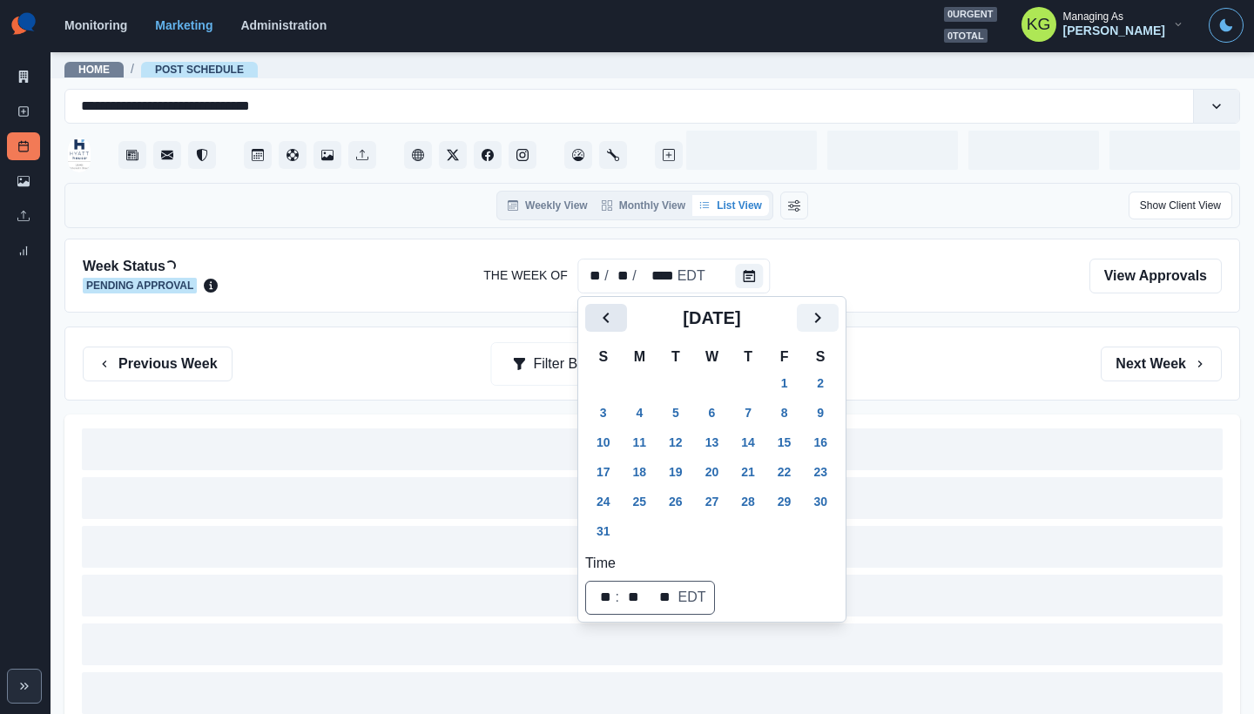
click at [606, 323] on icon "Previous" at bounding box center [606, 317] width 21 height 21
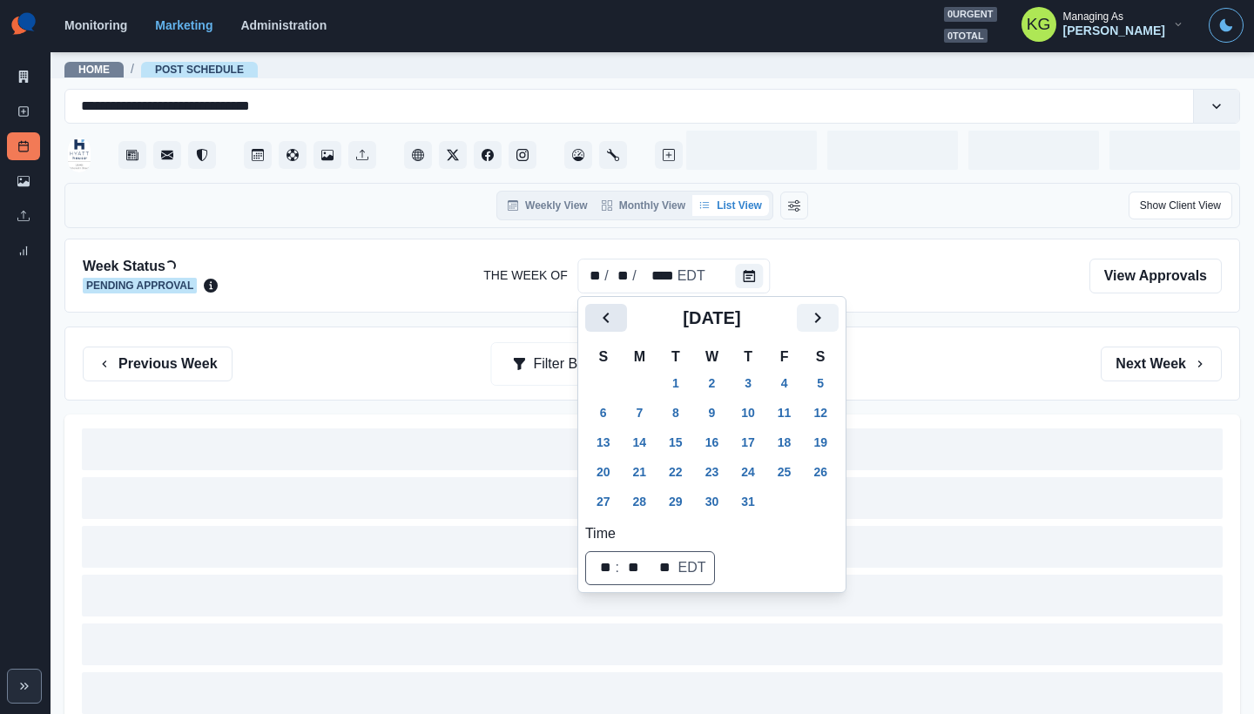
click at [606, 323] on icon "Previous" at bounding box center [606, 317] width 21 height 21
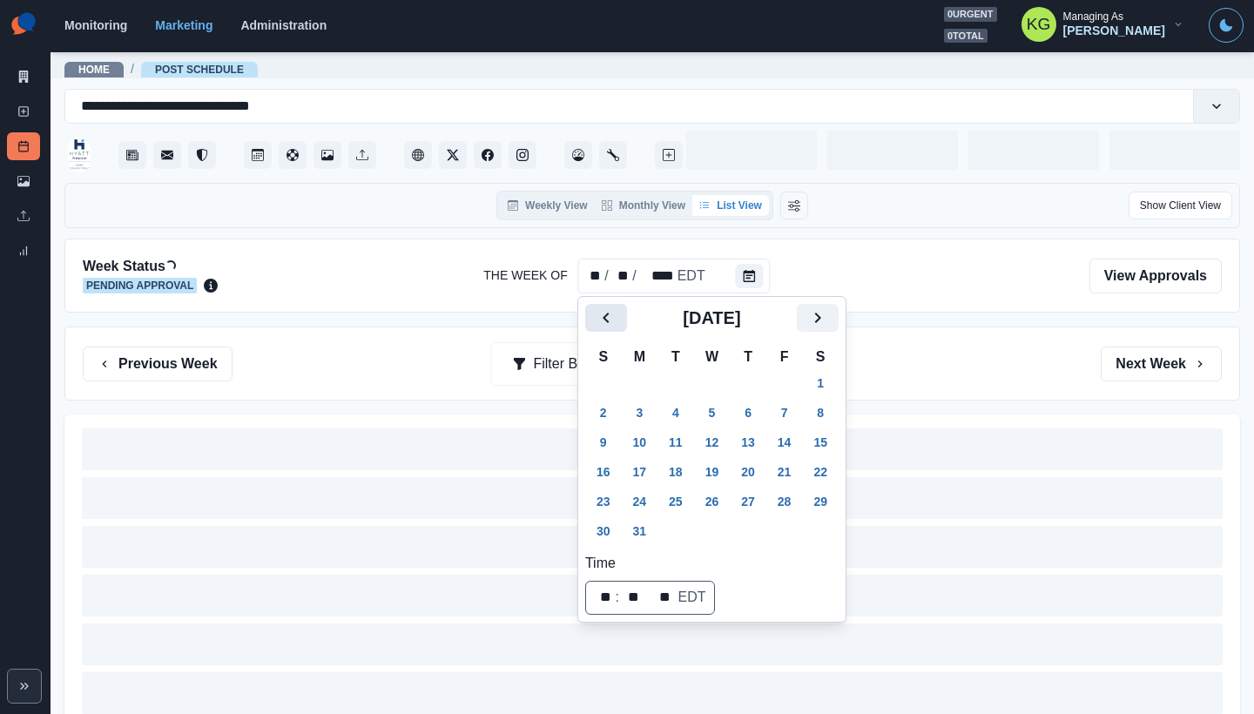
click at [606, 323] on icon "Previous" at bounding box center [606, 317] width 21 height 21
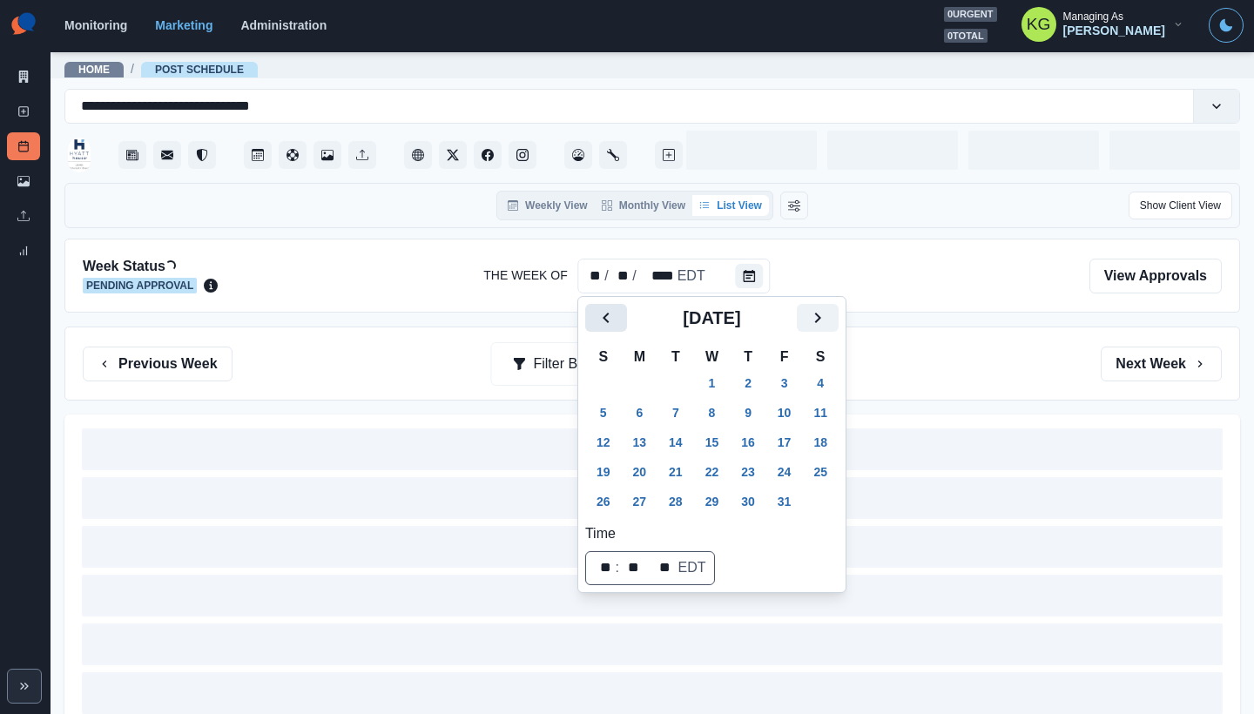
click at [606, 323] on icon "Previous" at bounding box center [606, 317] width 21 height 21
click at [645, 410] on button "4" at bounding box center [640, 413] width 35 height 28
click at [944, 351] on div "Previous Week Filter By: Next Week" at bounding box center [652, 364] width 1139 height 35
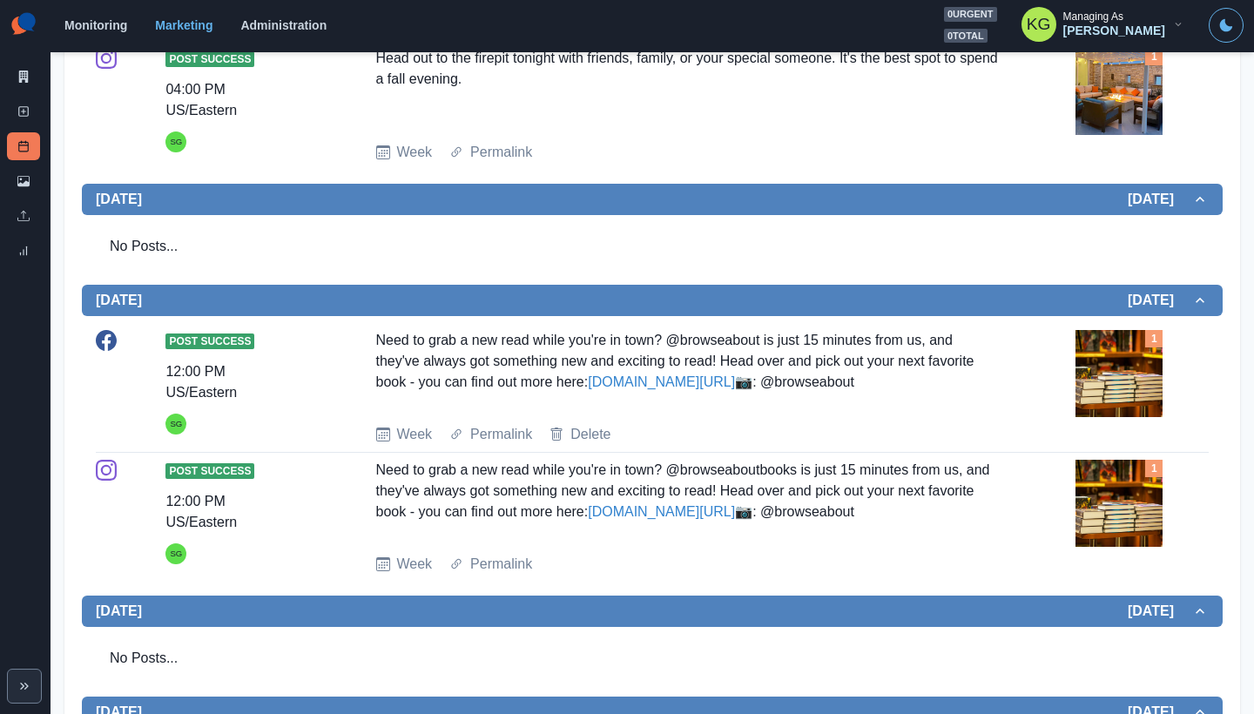
scroll to position [167, 0]
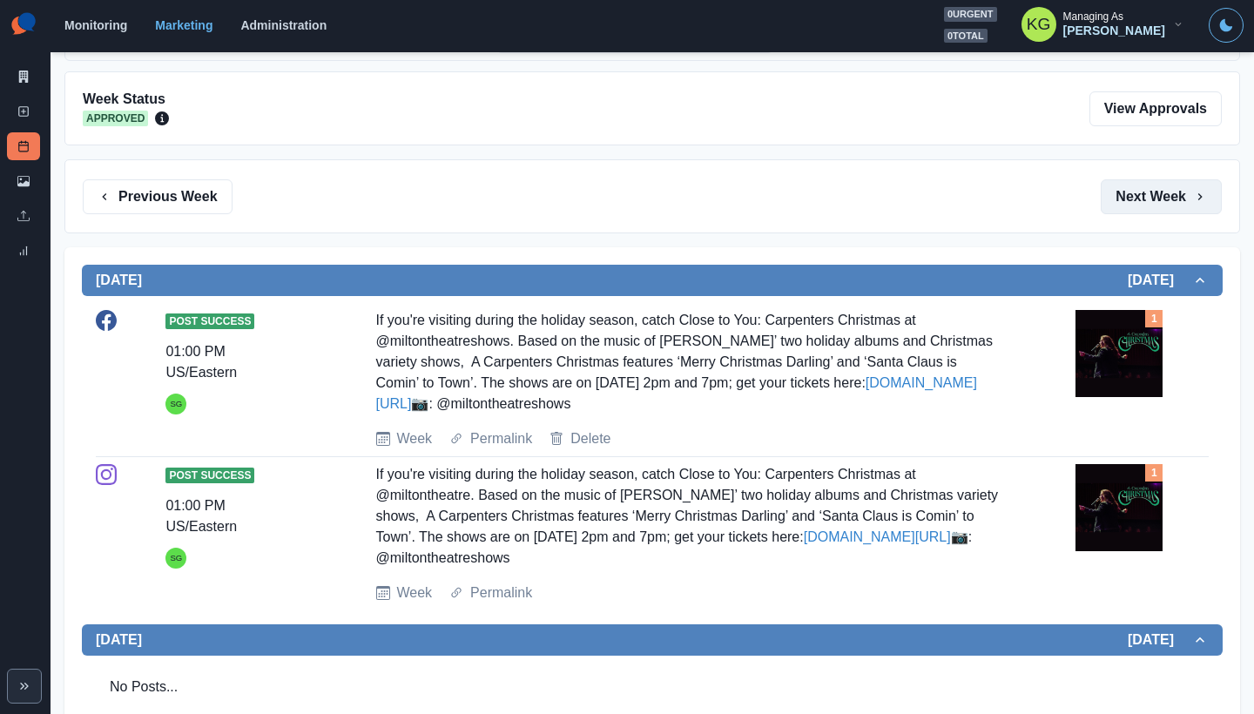
click at [1155, 205] on button "Next Week" at bounding box center [1161, 196] width 121 height 35
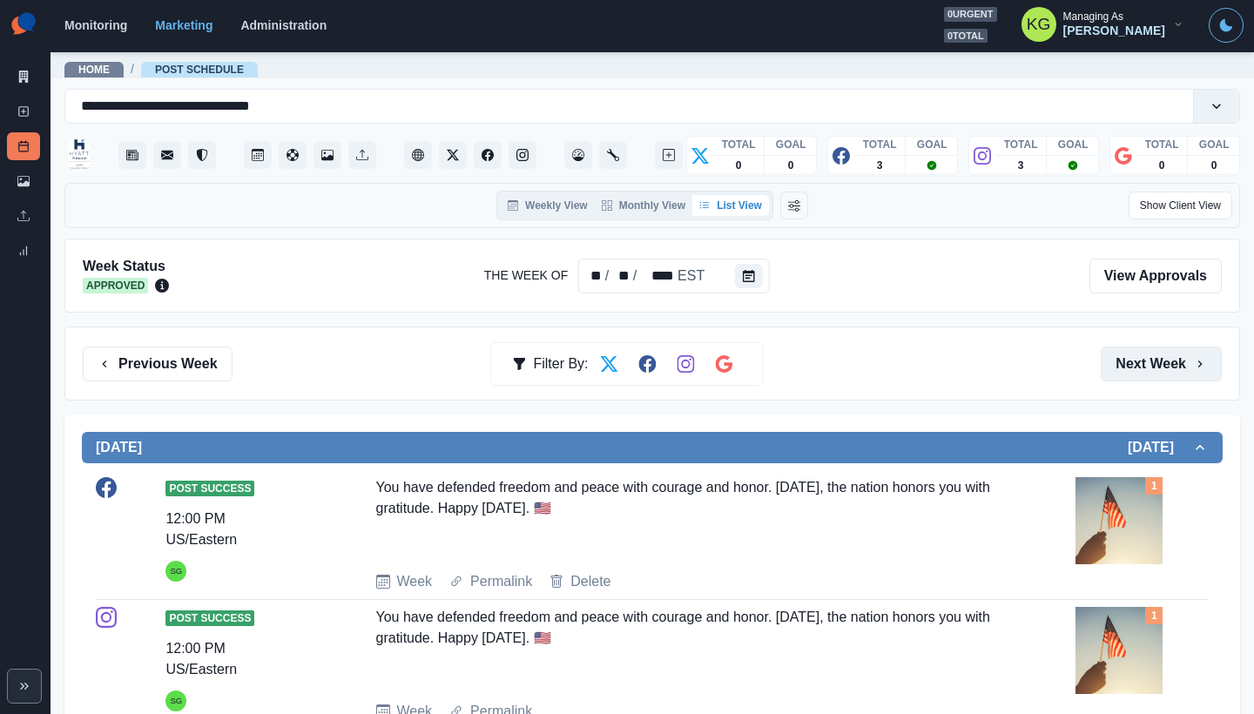
click at [1125, 354] on button "Next Week" at bounding box center [1161, 364] width 121 height 35
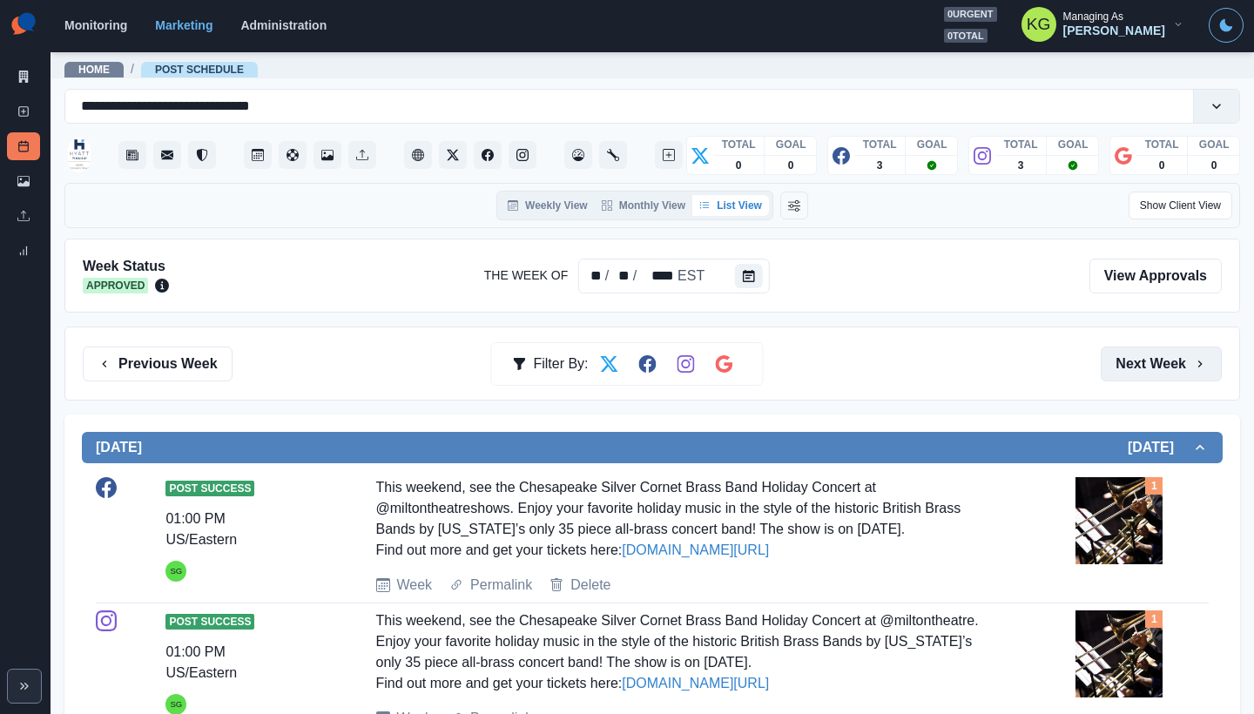
click at [1193, 364] on icon "button" at bounding box center [1200, 364] width 14 height 14
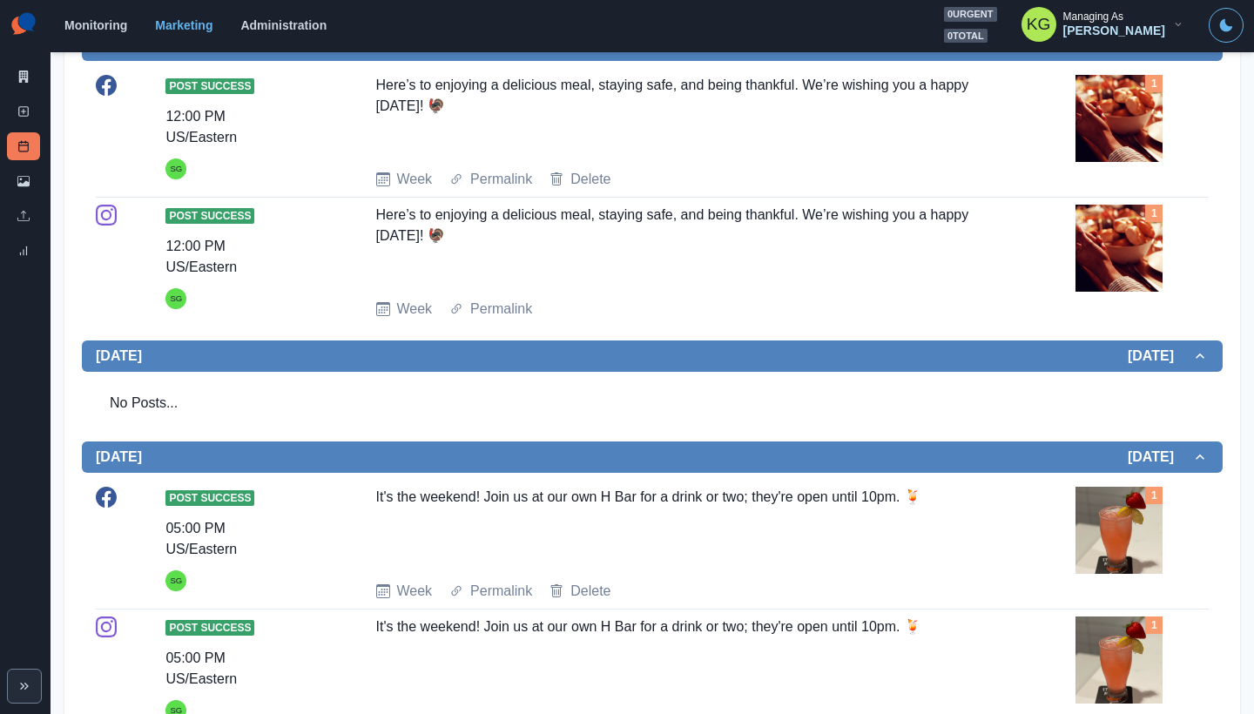
scroll to position [1067, 0]
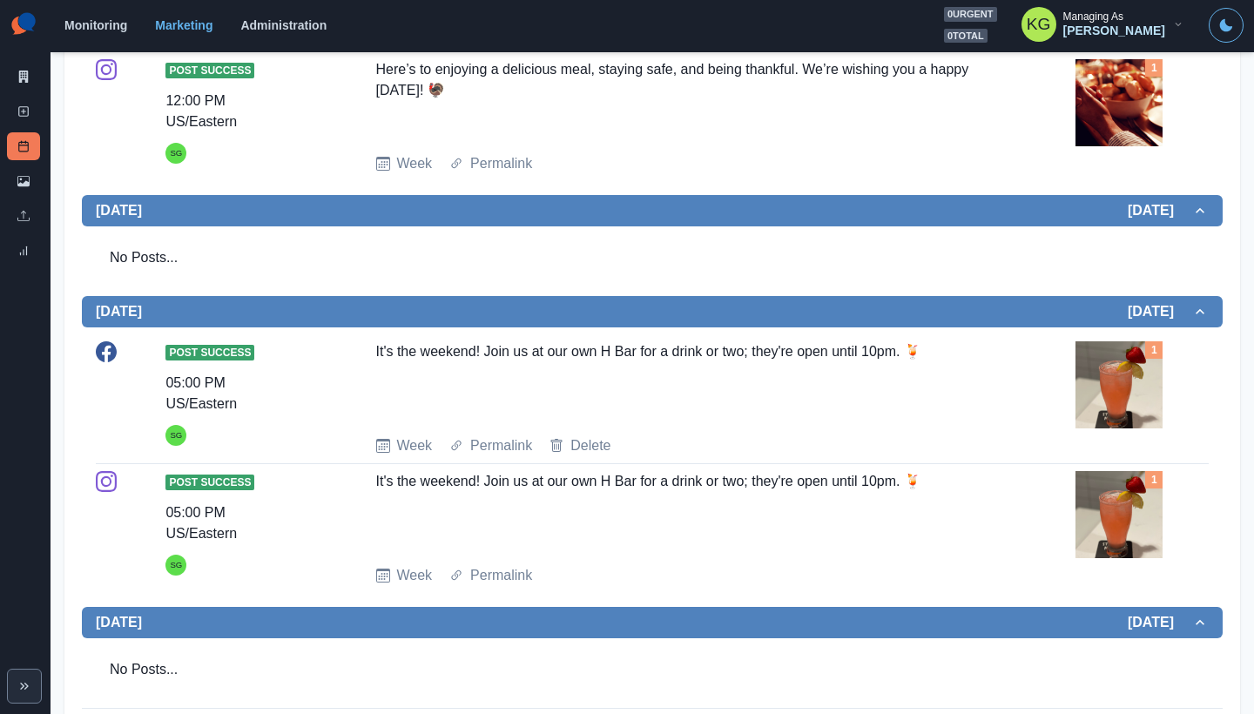
drag, startPoint x: 478, startPoint y: 209, endPoint x: 373, endPoint y: 201, distance: 105.6
click at [376, 139] on div "Here’s to enjoying a delicious meal, staying safe, and being thankful. We’re wi…" at bounding box center [687, 99] width 623 height 80
copy div "Here’s to enjoying a delicious meal, staying safe, and being thankful. We’re wi…"
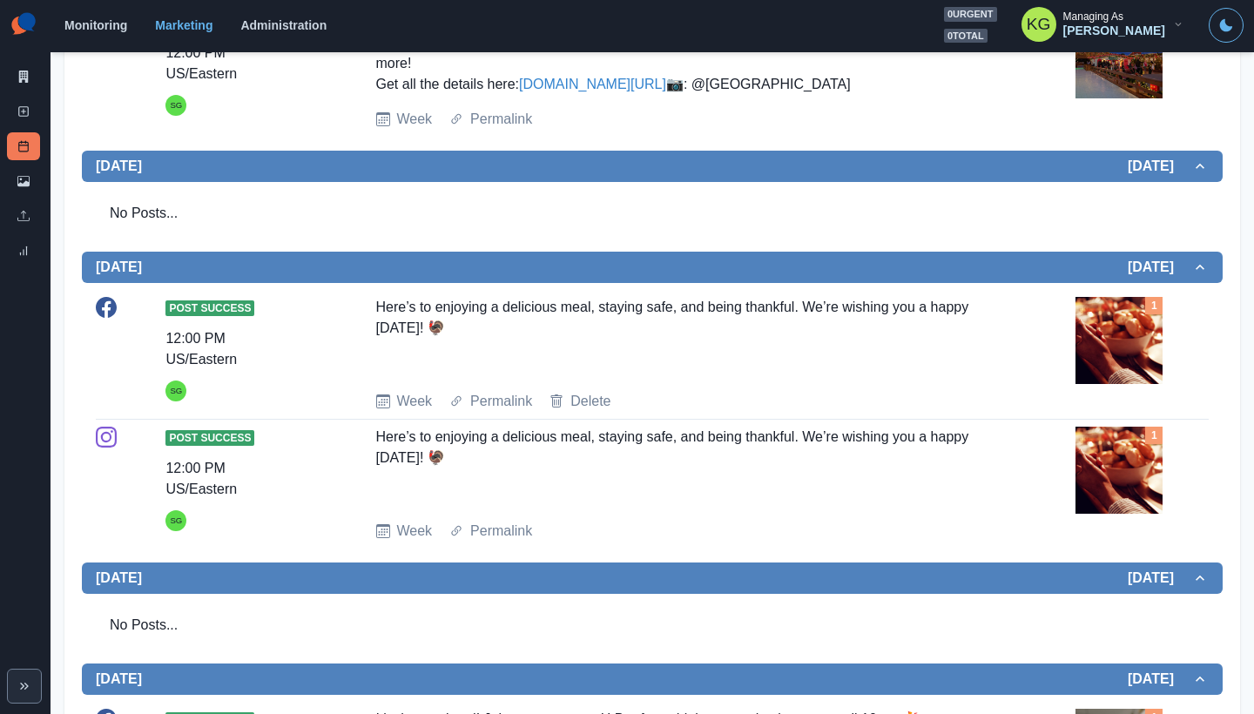
scroll to position [1219, 0]
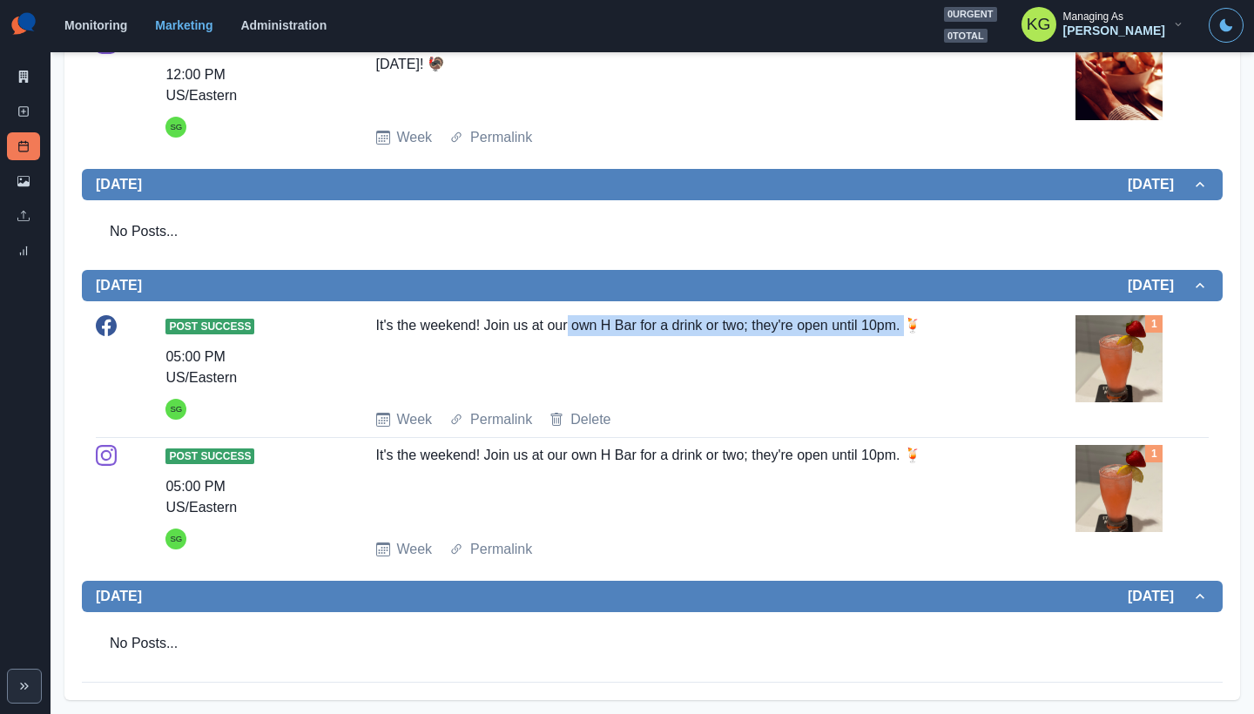
drag, startPoint x: 850, startPoint y: 324, endPoint x: 569, endPoint y: 319, distance: 280.4
click at [569, 319] on div "It's the weekend! Join us at our own H Bar for a drink or two; they're open unt…" at bounding box center [687, 355] width 623 height 80
click at [851, 339] on div "It's the weekend! Join us at our own H Bar for a drink or two; they're open unt…" at bounding box center [687, 355] width 623 height 80
drag, startPoint x: 927, startPoint y: 322, endPoint x: 405, endPoint y: 329, distance: 522.5
click at [366, 320] on div "Post Success 05:00 PM US/Eastern SG It's the weekend! Join us at our own H Bar …" at bounding box center [652, 372] width 1113 height 115
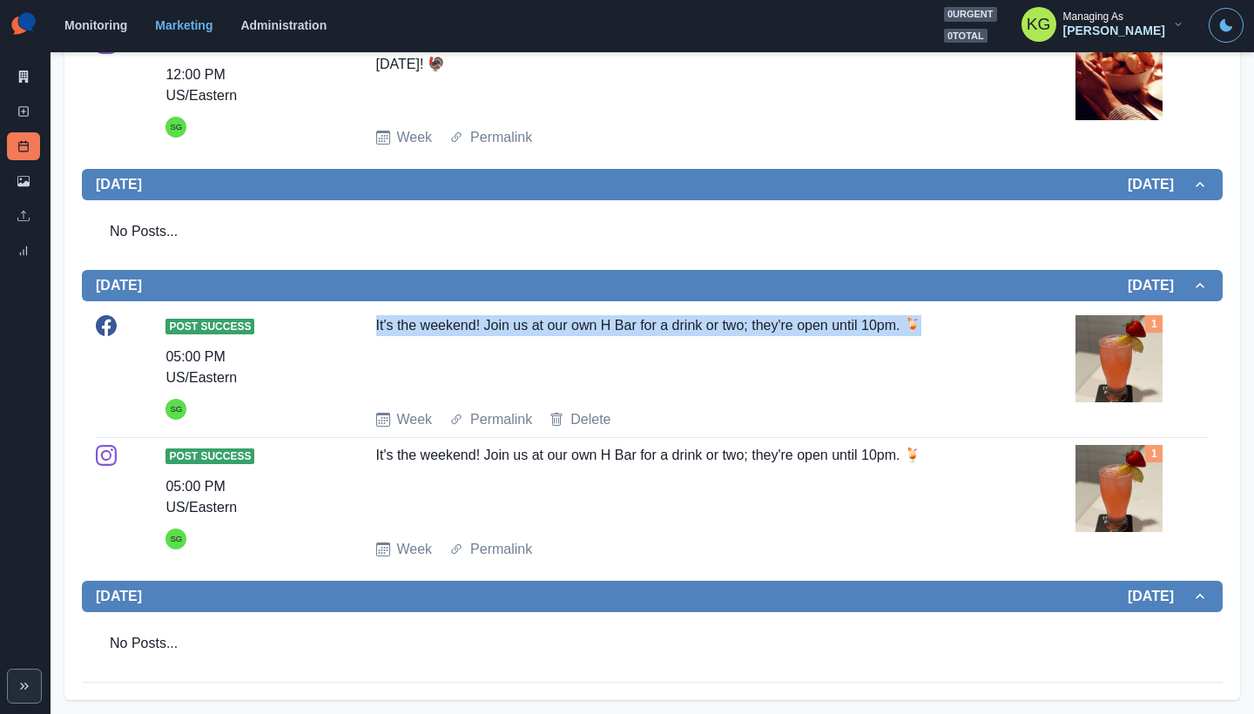
copy div "It's the weekend! Join us at our own H Bar for a drink or two; they're open unt…"
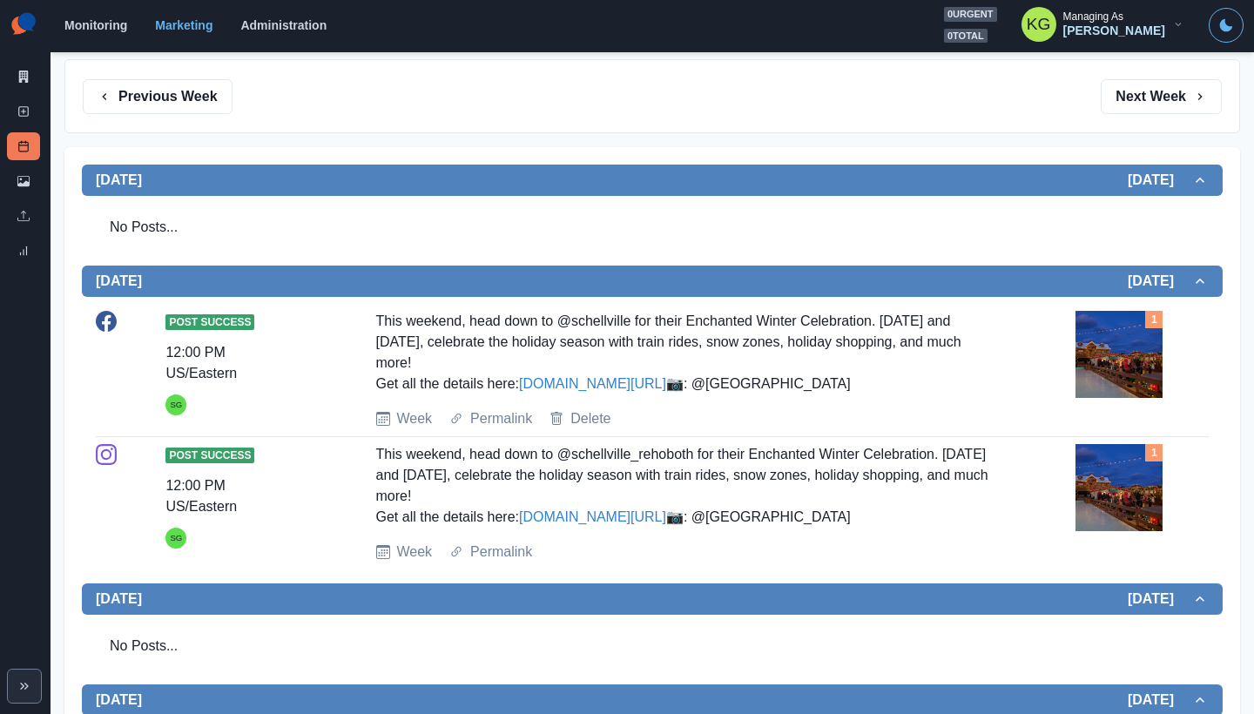
scroll to position [232, 0]
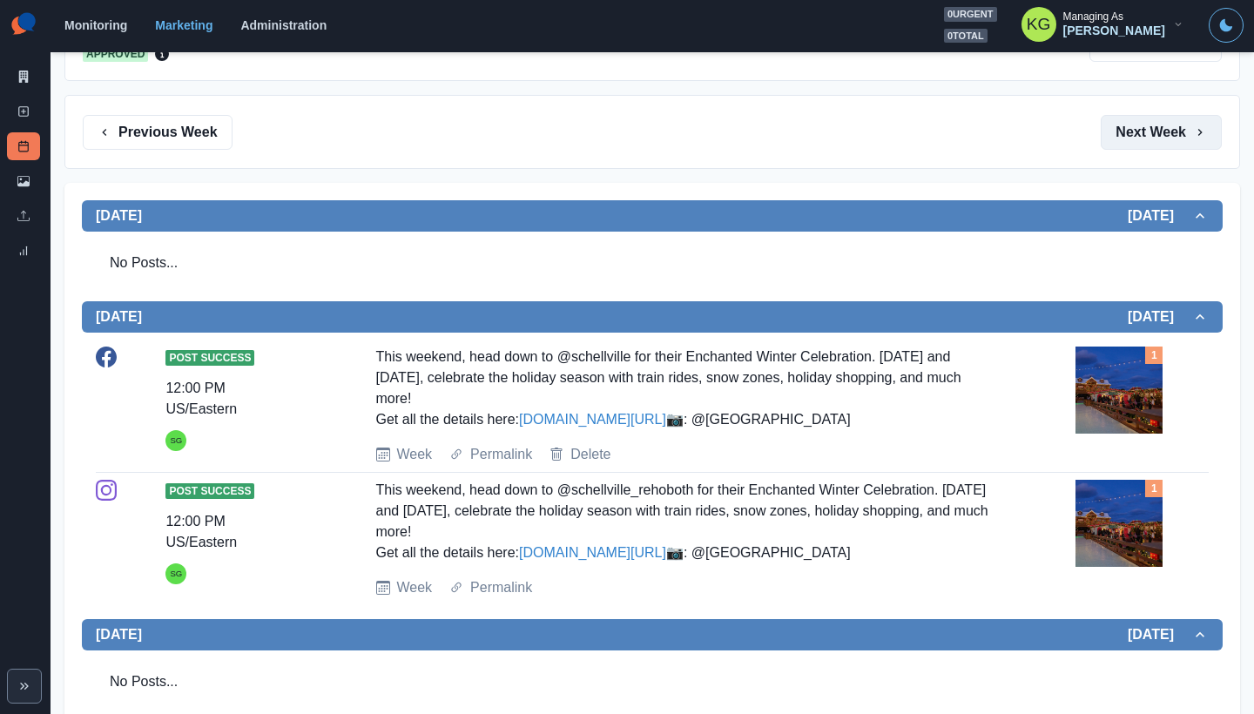
click at [1134, 121] on button "Next Week" at bounding box center [1161, 132] width 121 height 35
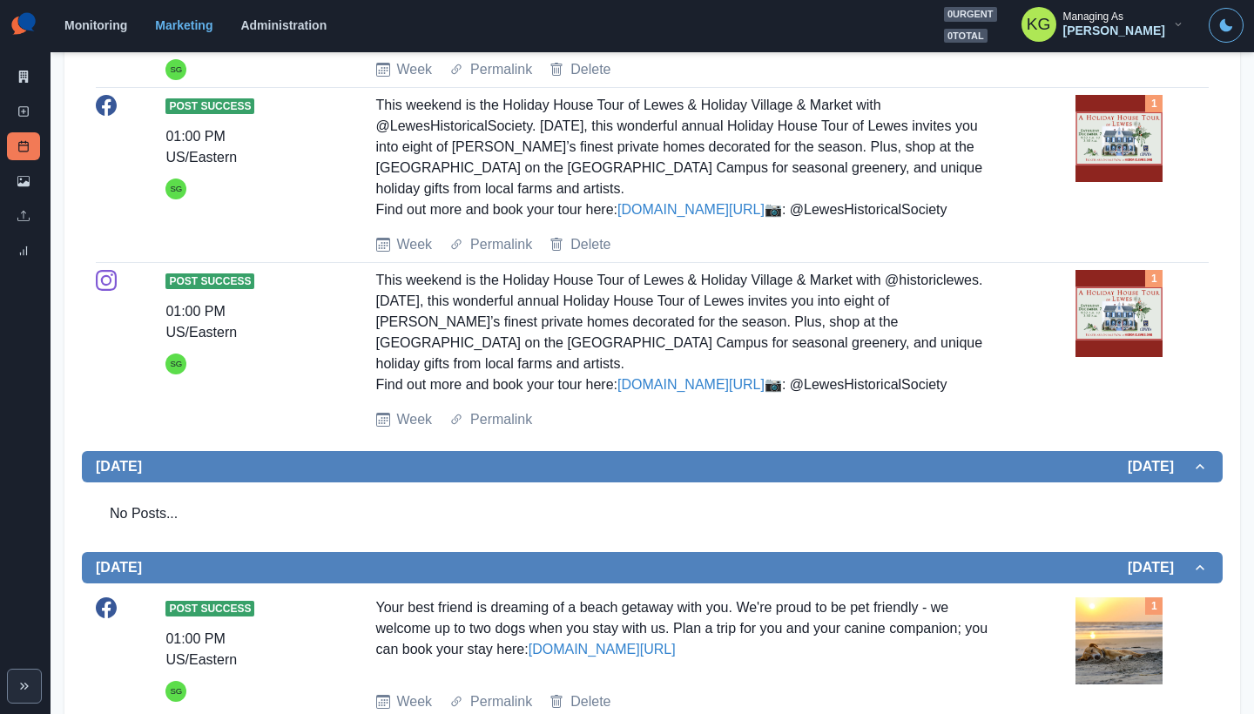
scroll to position [1161, 0]
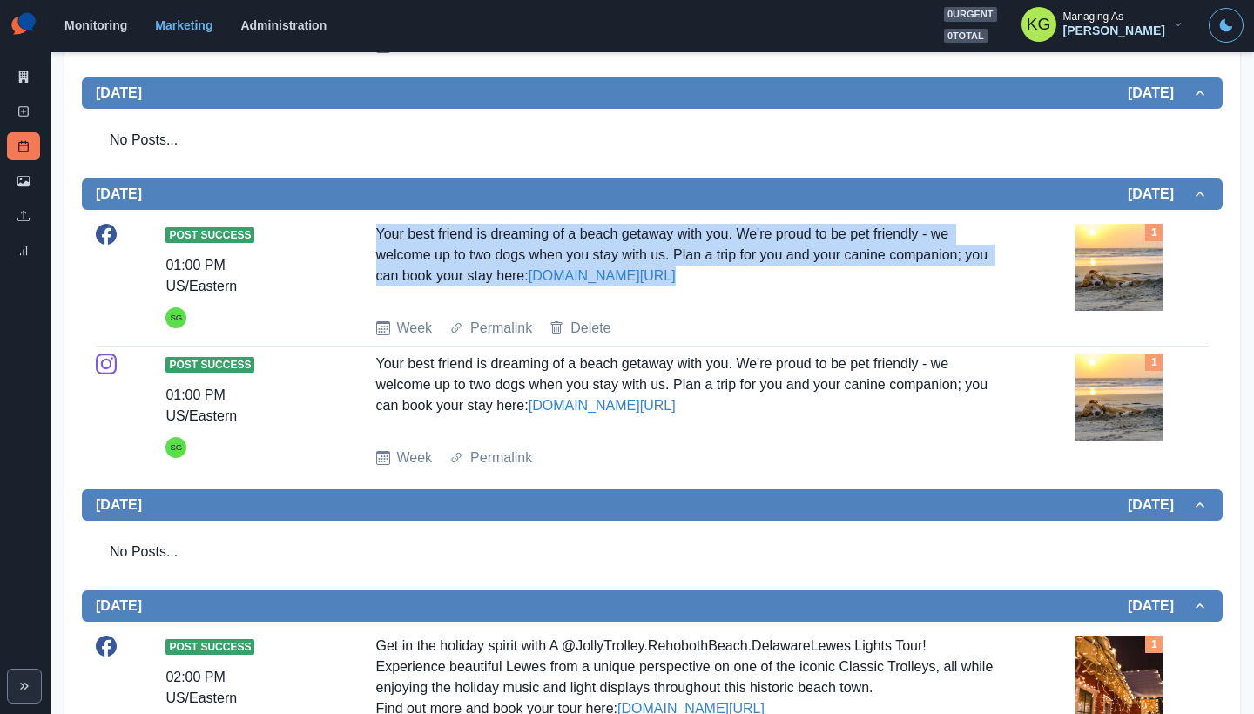
drag, startPoint x: 520, startPoint y: 414, endPoint x: 367, endPoint y: 354, distance: 164.1
click at [367, 339] on div "Post Success 01:00 PM US/Eastern SG Your best friend is dreaming of a beach get…" at bounding box center [652, 281] width 1113 height 115
copy div "Your best friend is dreaming of a beach getaway with you. We're proud to be pet…"
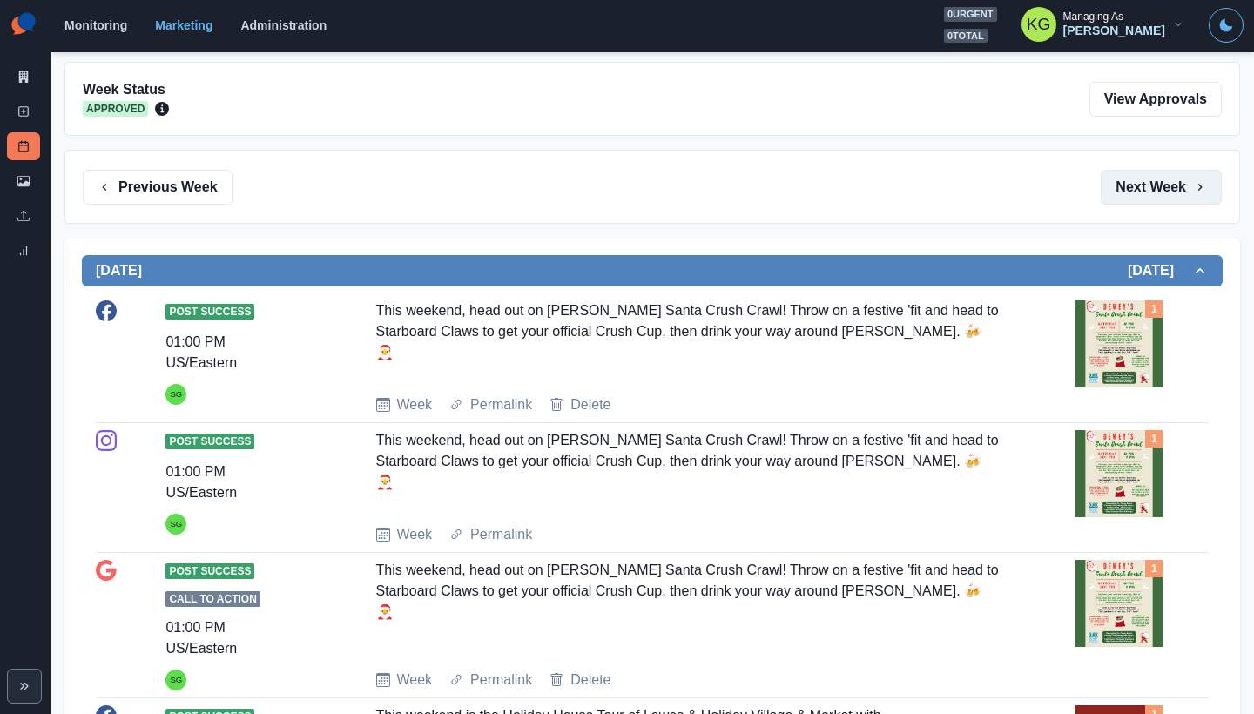
click at [1158, 172] on button "Next Week" at bounding box center [1161, 187] width 121 height 35
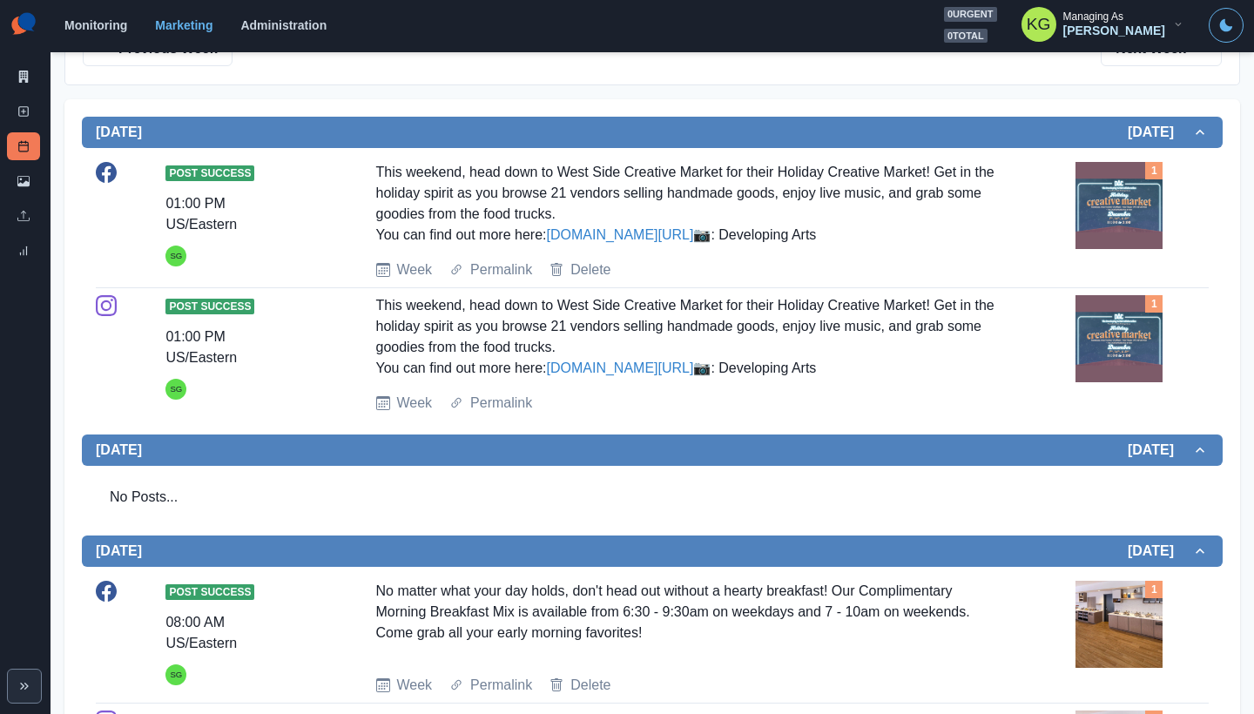
scroll to position [683, 0]
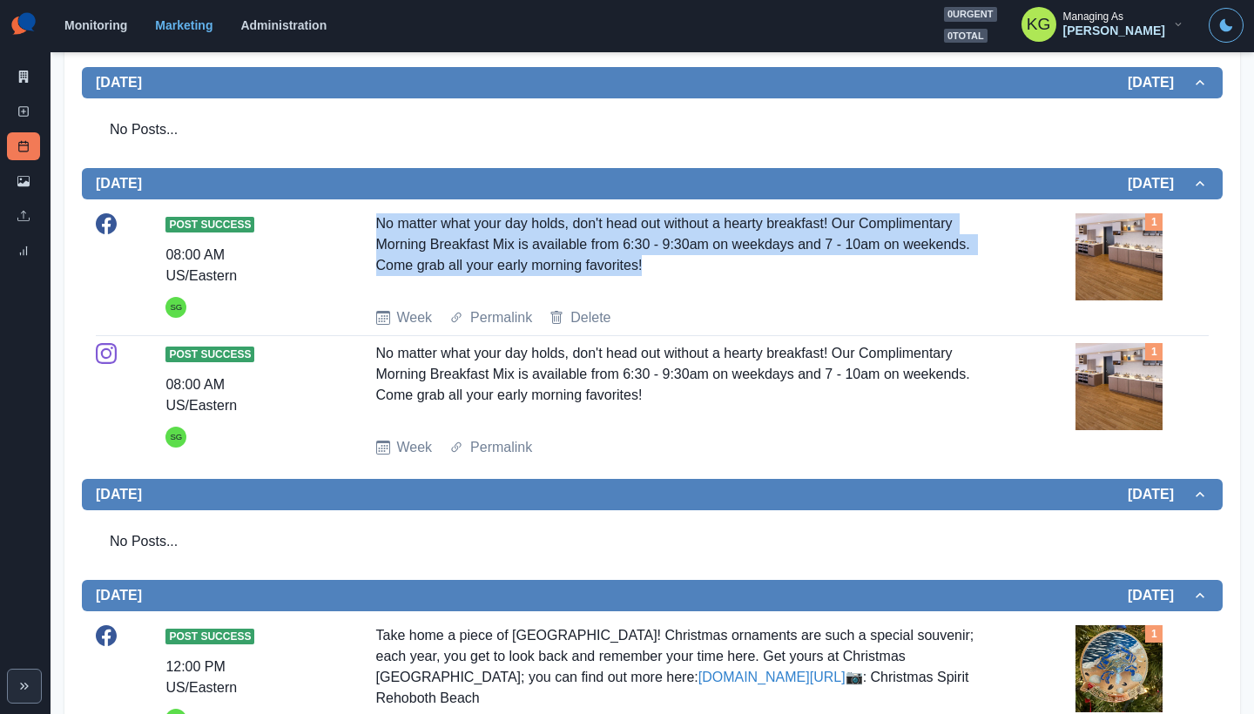
drag, startPoint x: 657, startPoint y: 399, endPoint x: 353, endPoint y: 340, distance: 310.4
click at [353, 328] on div "Post Success 08:00 AM US/Eastern SG No matter what your day holds, don't head o…" at bounding box center [652, 270] width 1113 height 115
copy div "No matter what your day holds, don't head out without a hearty breakfast! Our C…"
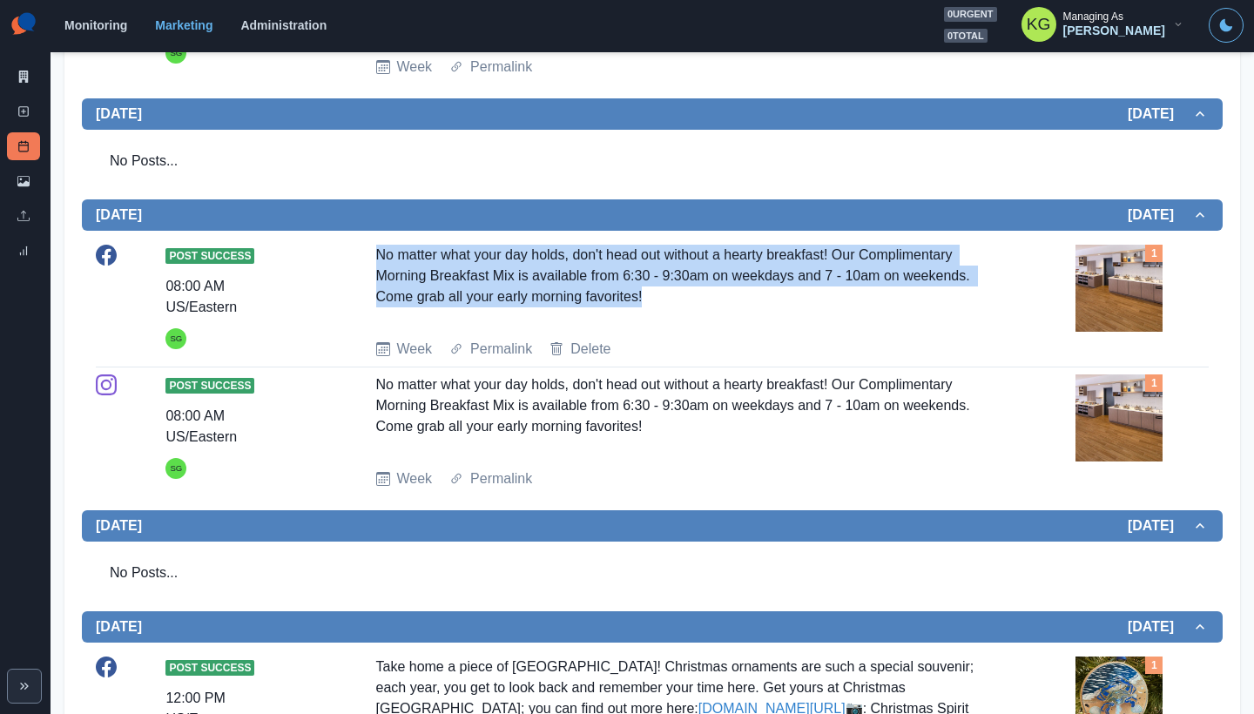
scroll to position [987, 0]
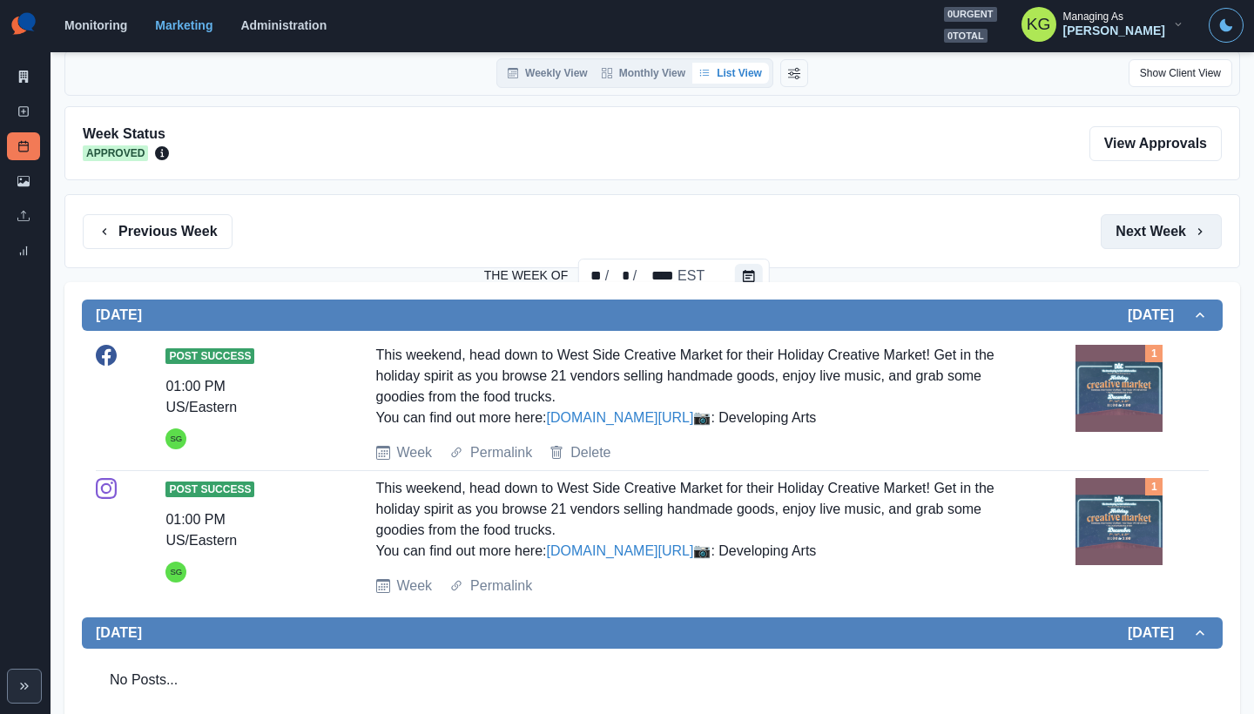
click at [1149, 225] on button "Next Week" at bounding box center [1161, 231] width 121 height 35
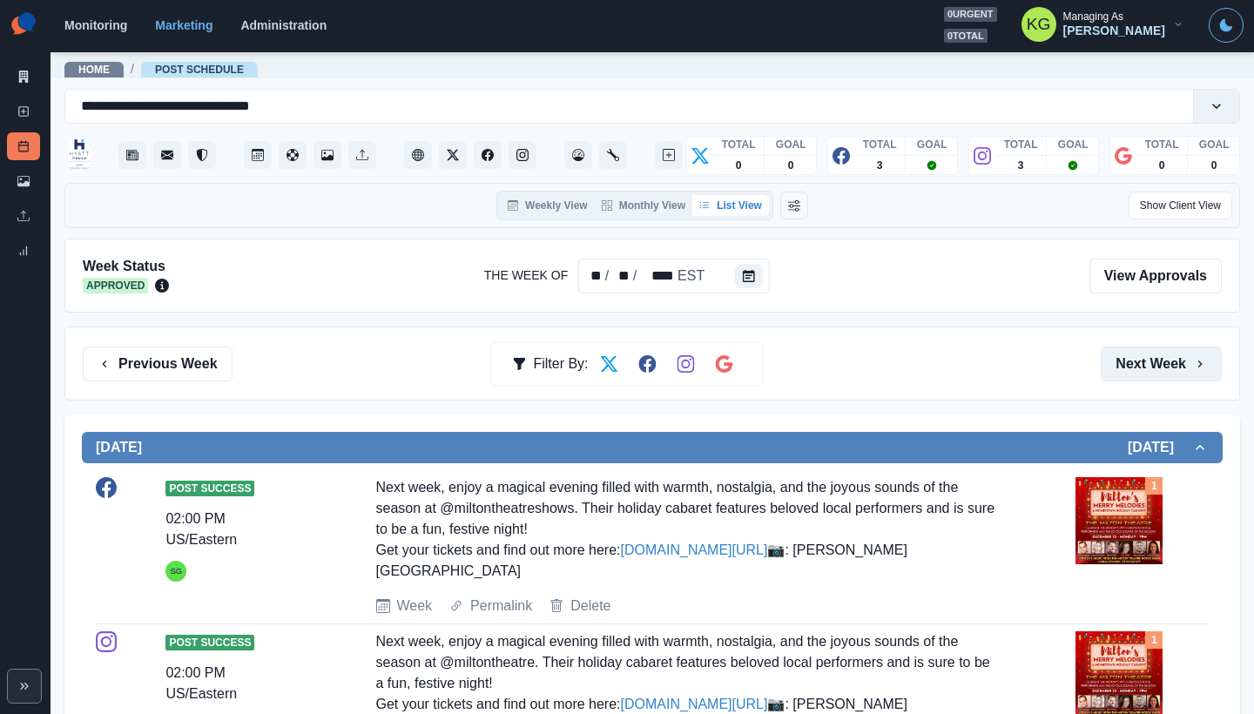
click at [1144, 347] on button "Next Week" at bounding box center [1161, 364] width 121 height 35
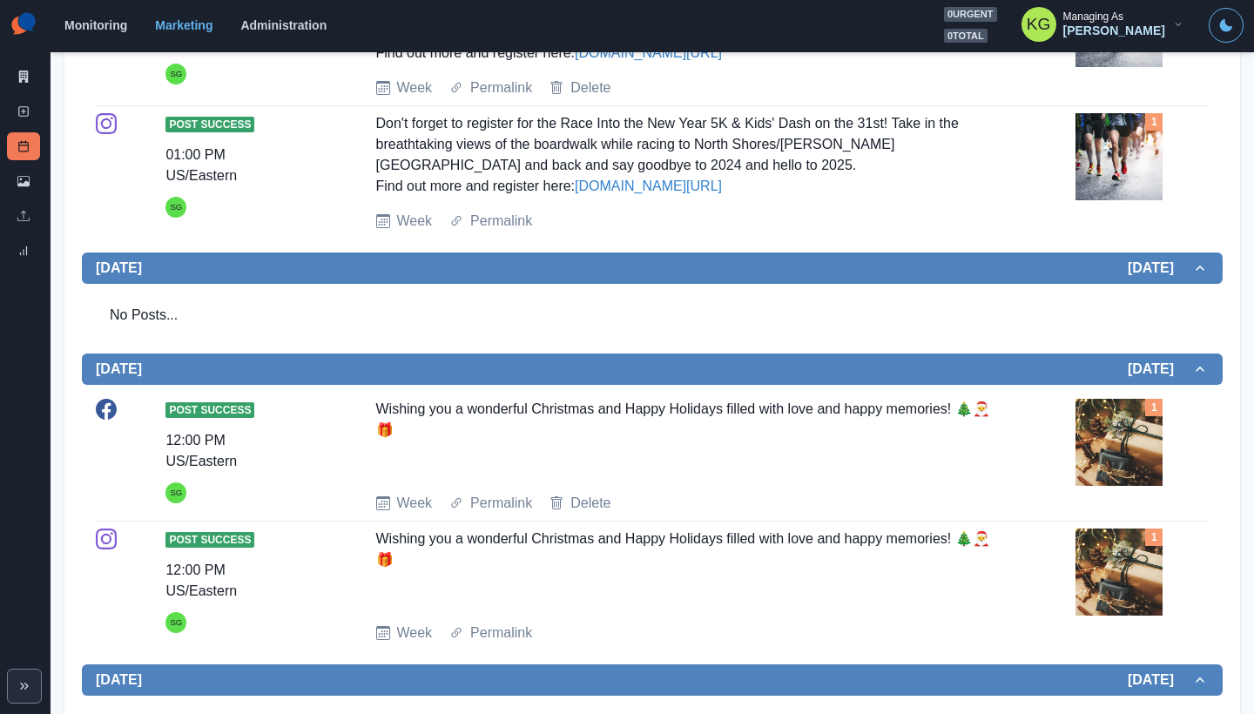
scroll to position [1076, 0]
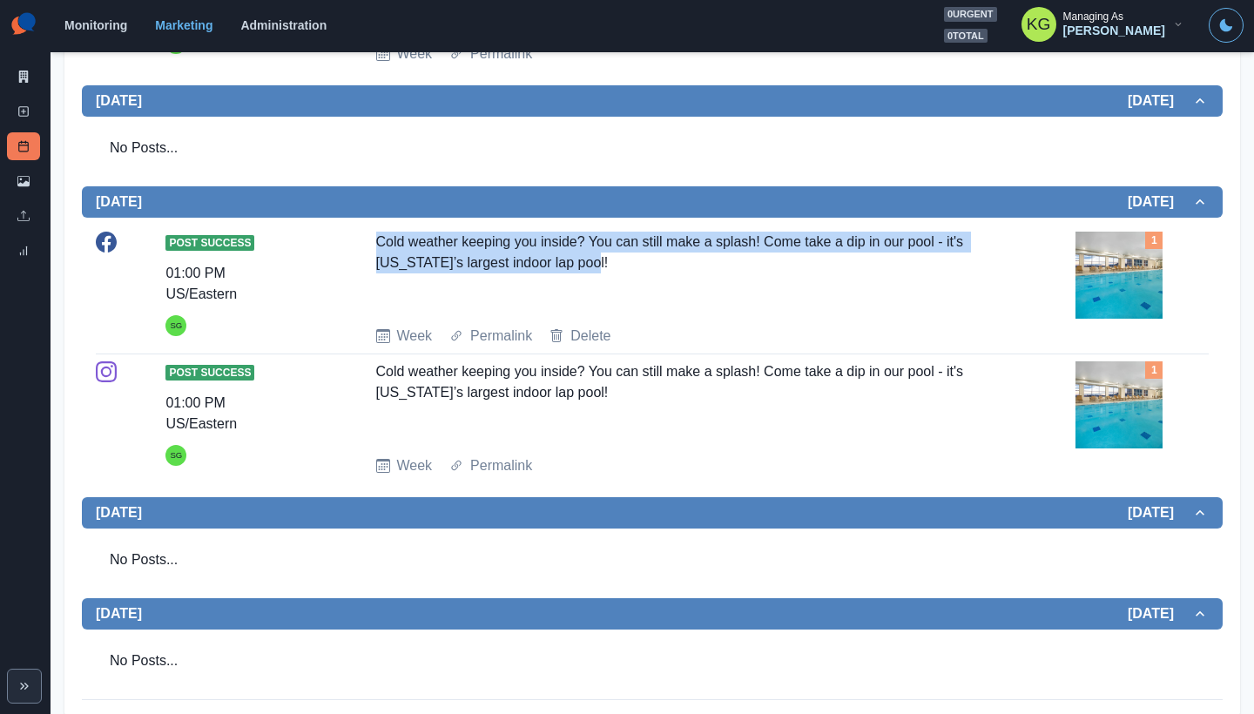
drag, startPoint x: 589, startPoint y: 302, endPoint x: 366, endPoint y: 276, distance: 224.4
click at [366, 276] on div "Post Success 01:00 PM US/Eastern SG Cold weather keeping you inside? You can st…" at bounding box center [652, 289] width 1113 height 115
copy div "Cold weather keeping you inside? You can still make a splash! Come take a dip i…"
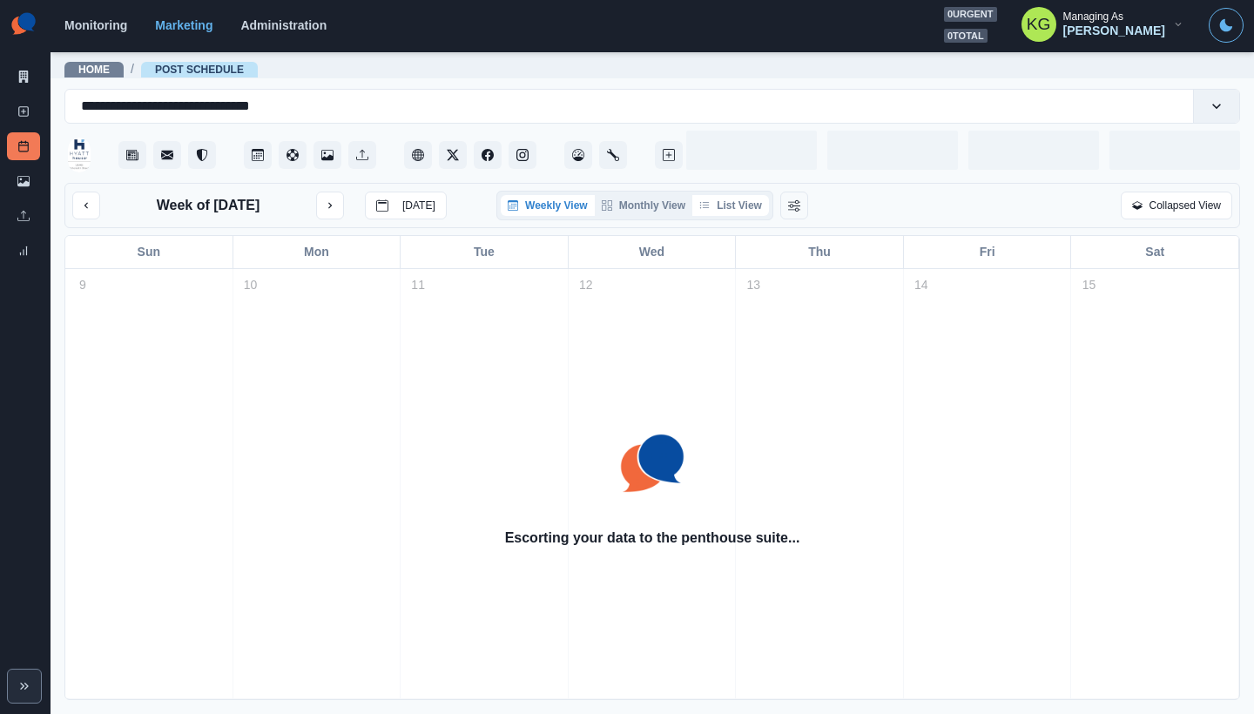
click at [739, 208] on button "List View" at bounding box center [730, 205] width 77 height 21
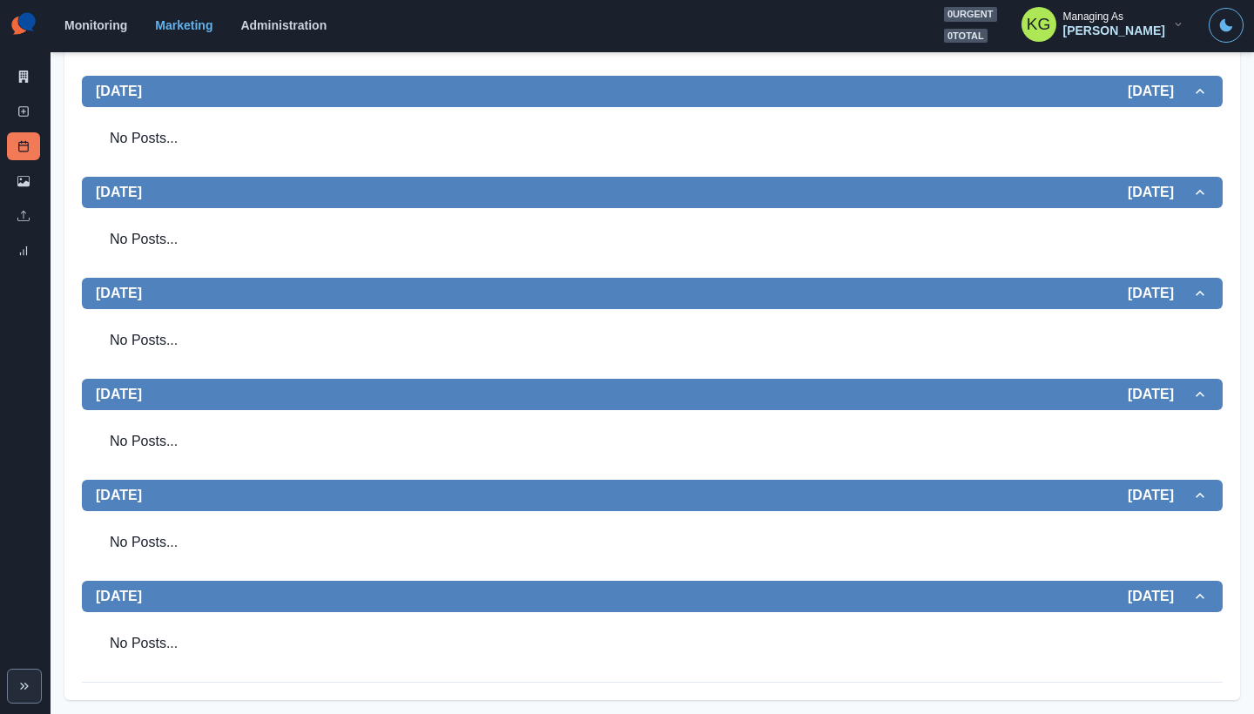
scroll to position [69, 0]
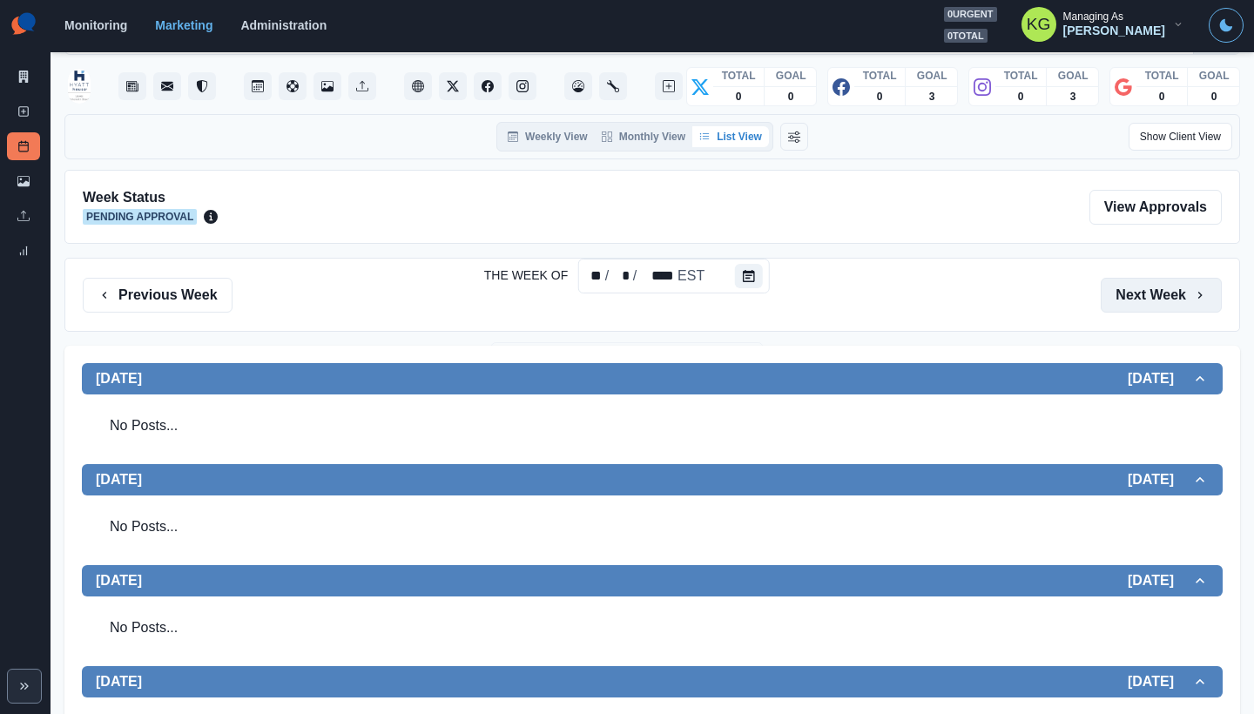
click at [1168, 304] on button "Next Week" at bounding box center [1161, 295] width 121 height 35
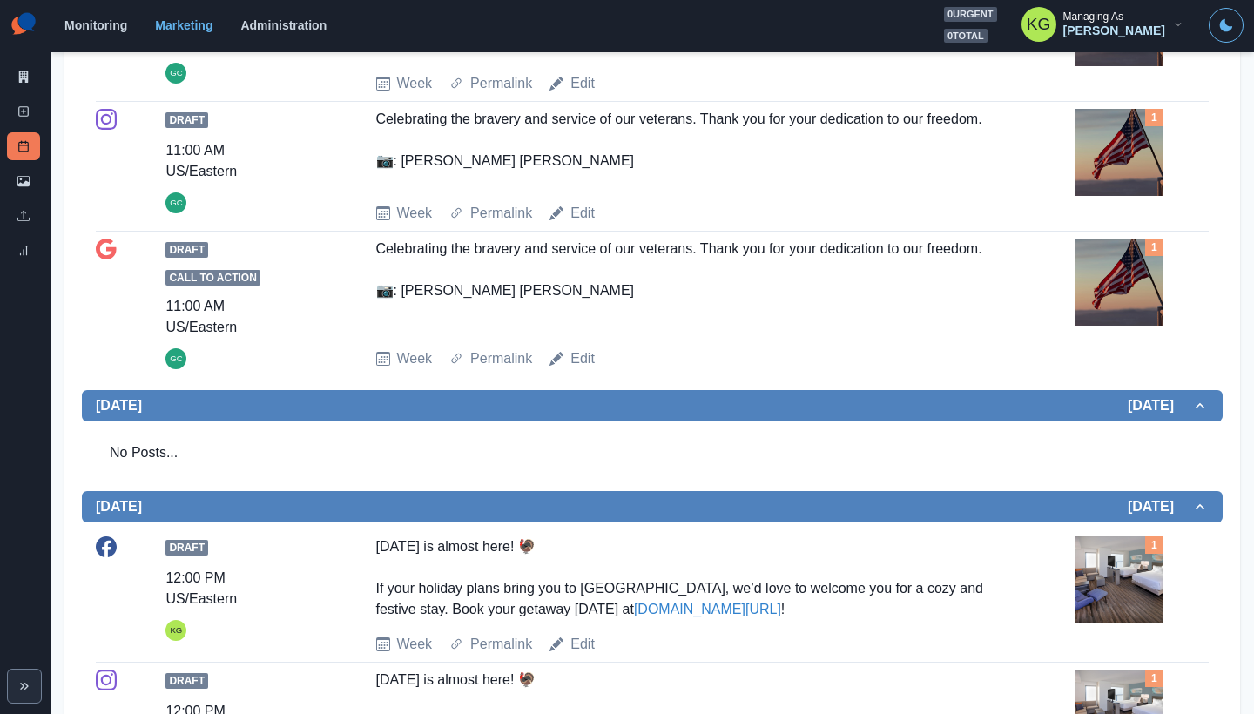
scroll to position [966, 0]
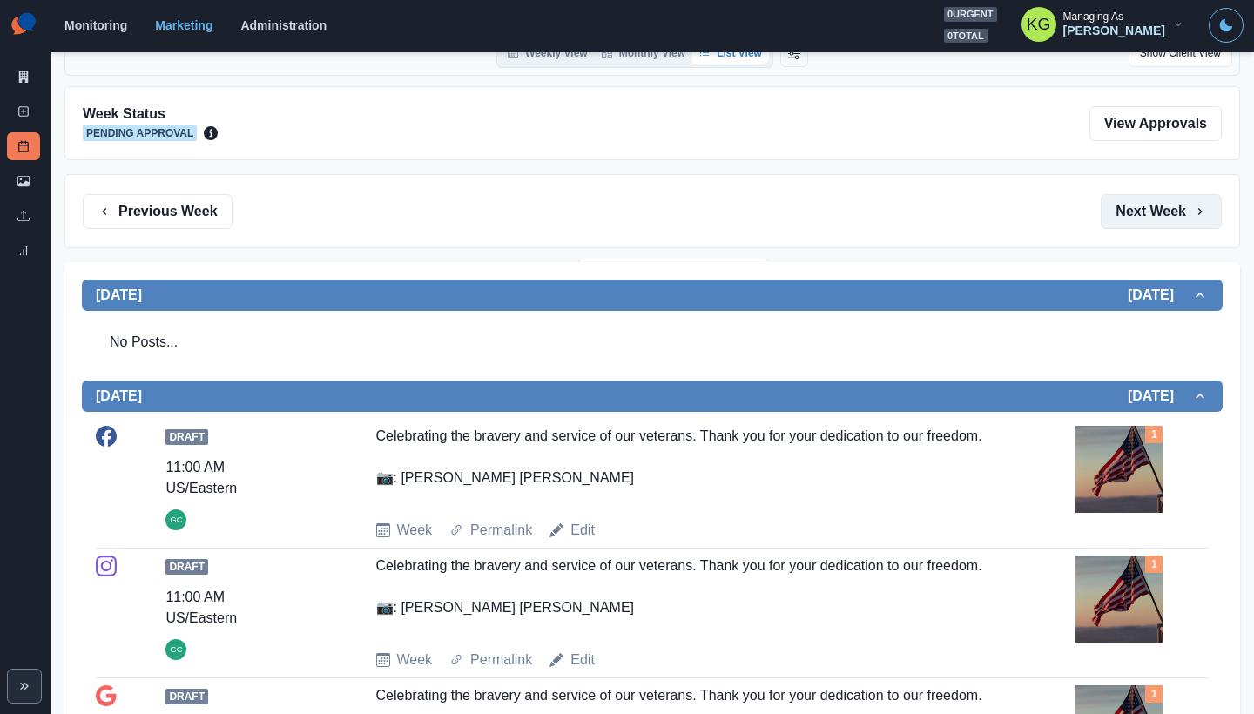
click at [1148, 216] on button "Next Week" at bounding box center [1161, 211] width 121 height 35
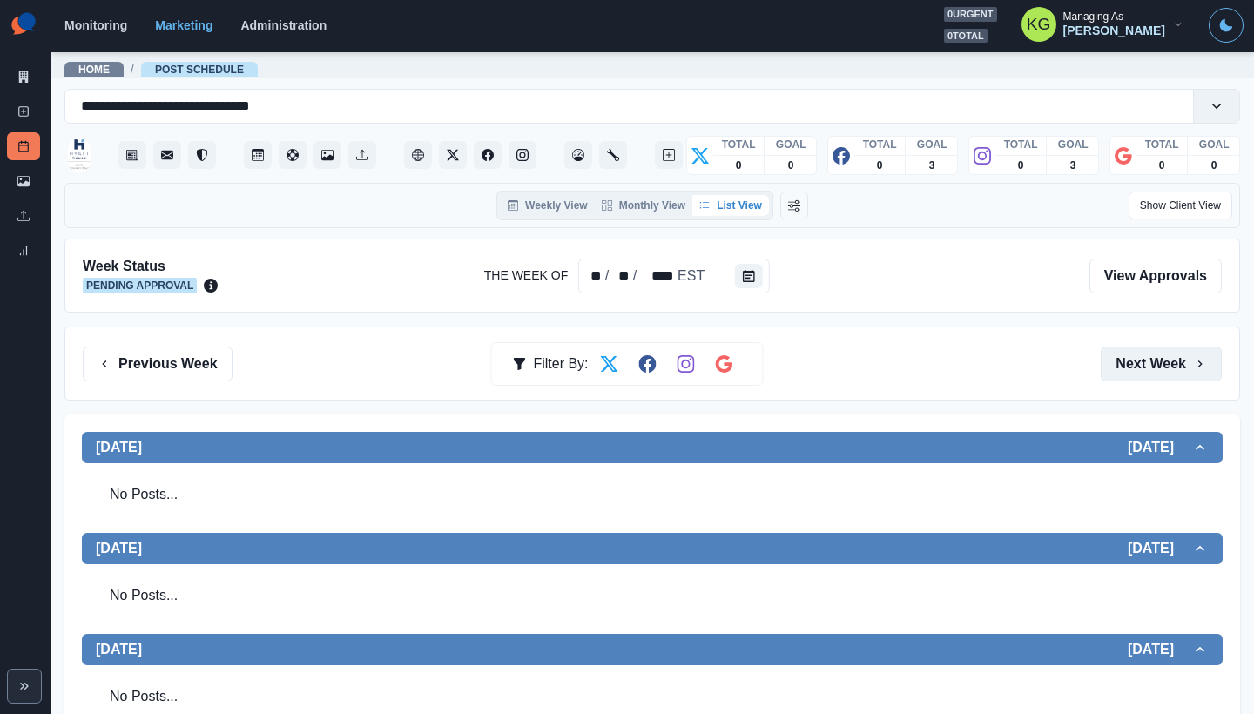
click at [1193, 359] on icon "button" at bounding box center [1200, 364] width 14 height 14
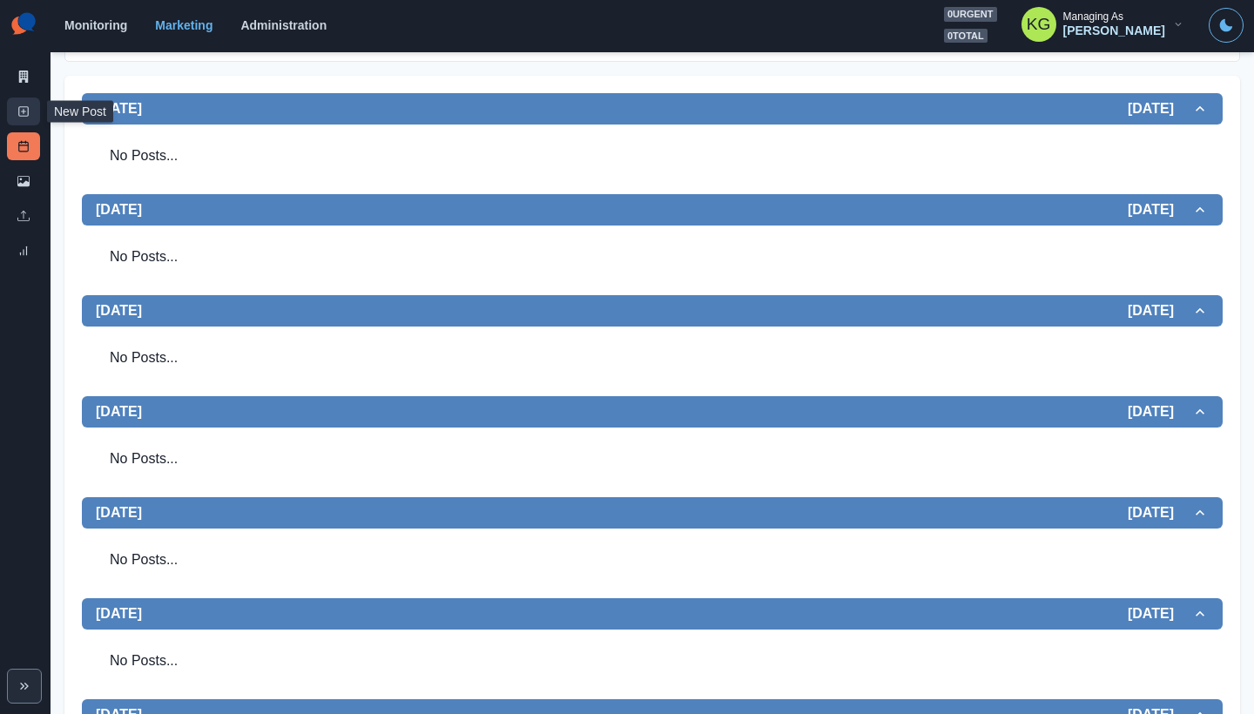
click at [17, 111] on link "New Post" at bounding box center [23, 112] width 33 height 28
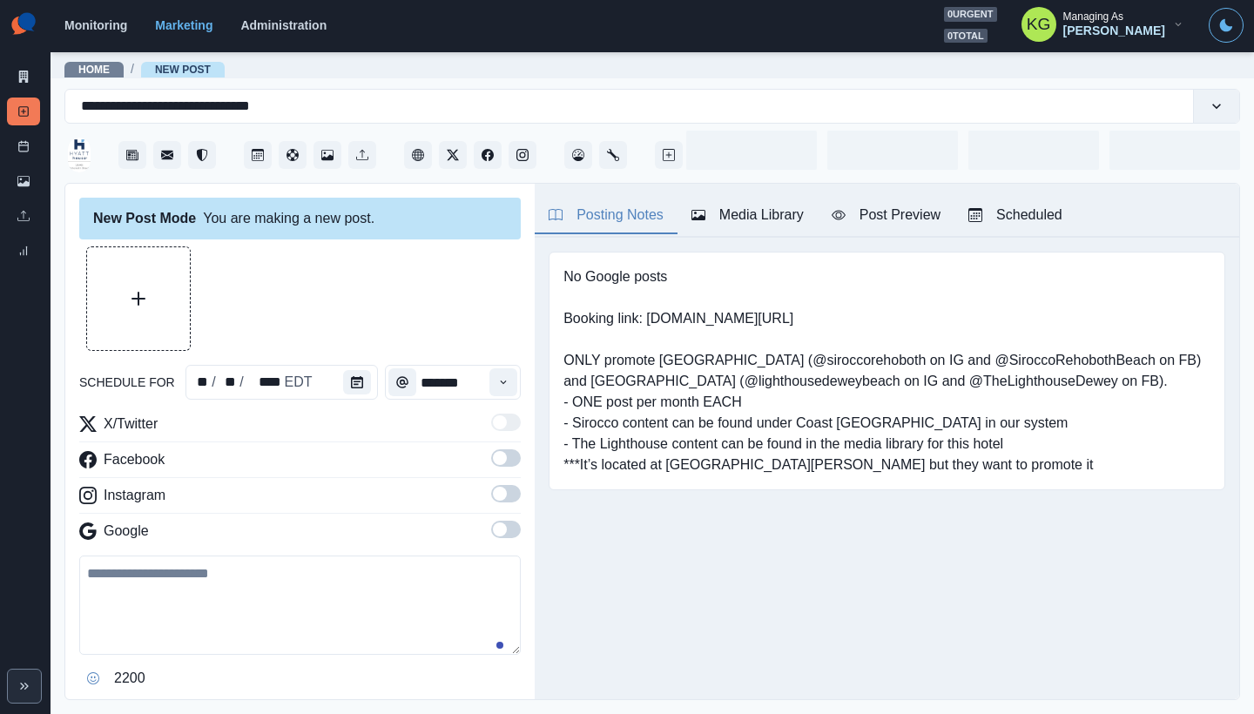
click at [370, 400] on div "schedule for ** / ** / **** EDT ******* X/Twitter Facebook Instagram Google 220…" at bounding box center [299, 493] width 441 height 495
click at [359, 384] on button "Calendar" at bounding box center [357, 382] width 28 height 24
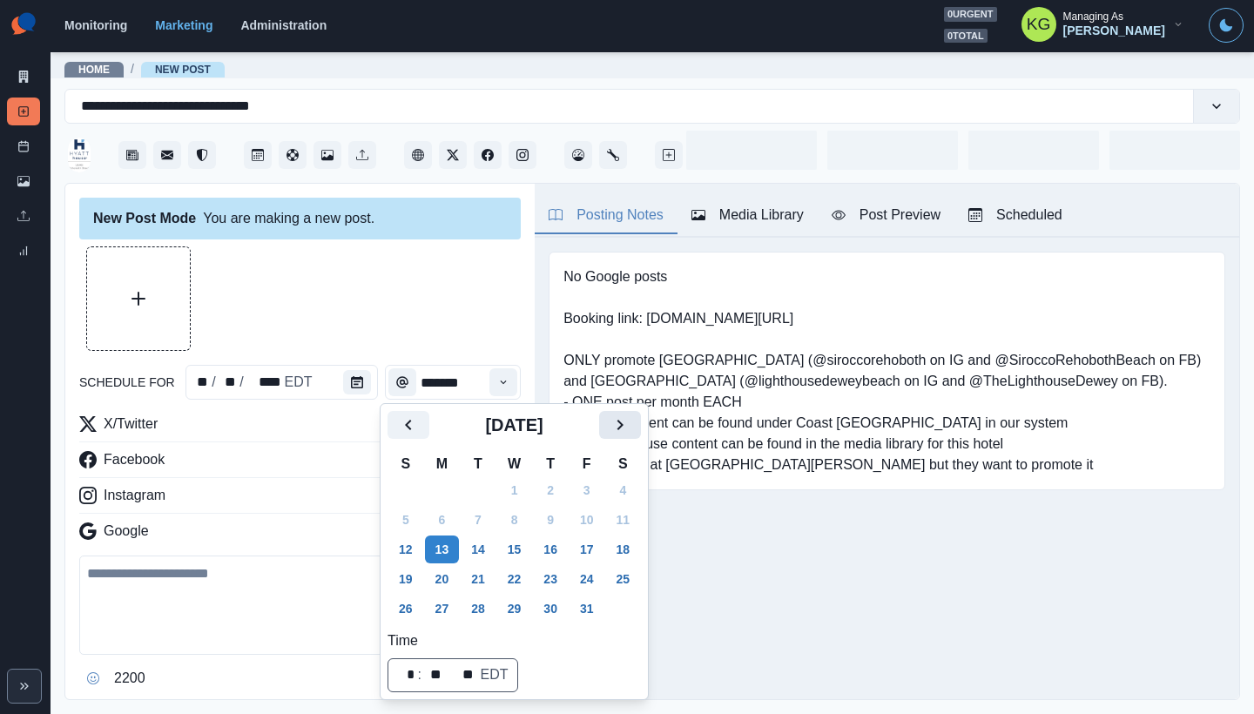
click at [630, 428] on icon "Next" at bounding box center [619, 424] width 21 height 21
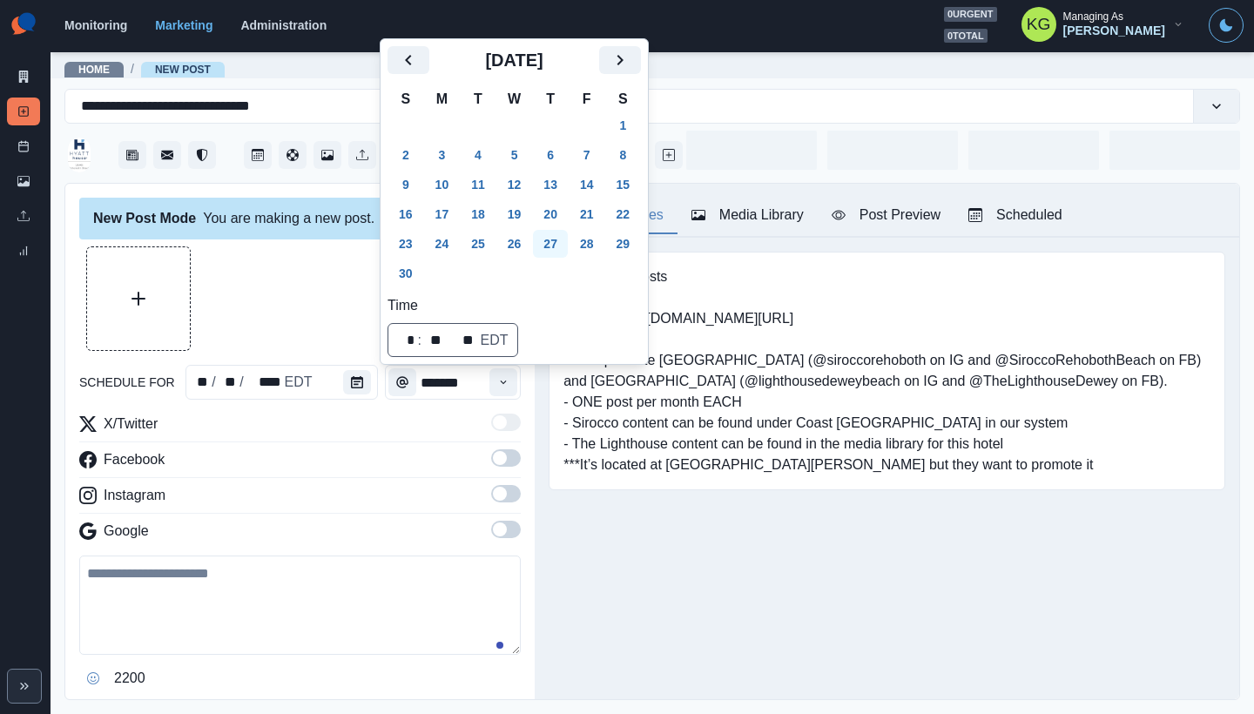
click at [562, 238] on button "27" at bounding box center [550, 244] width 35 height 28
click at [304, 274] on div at bounding box center [299, 298] width 441 height 104
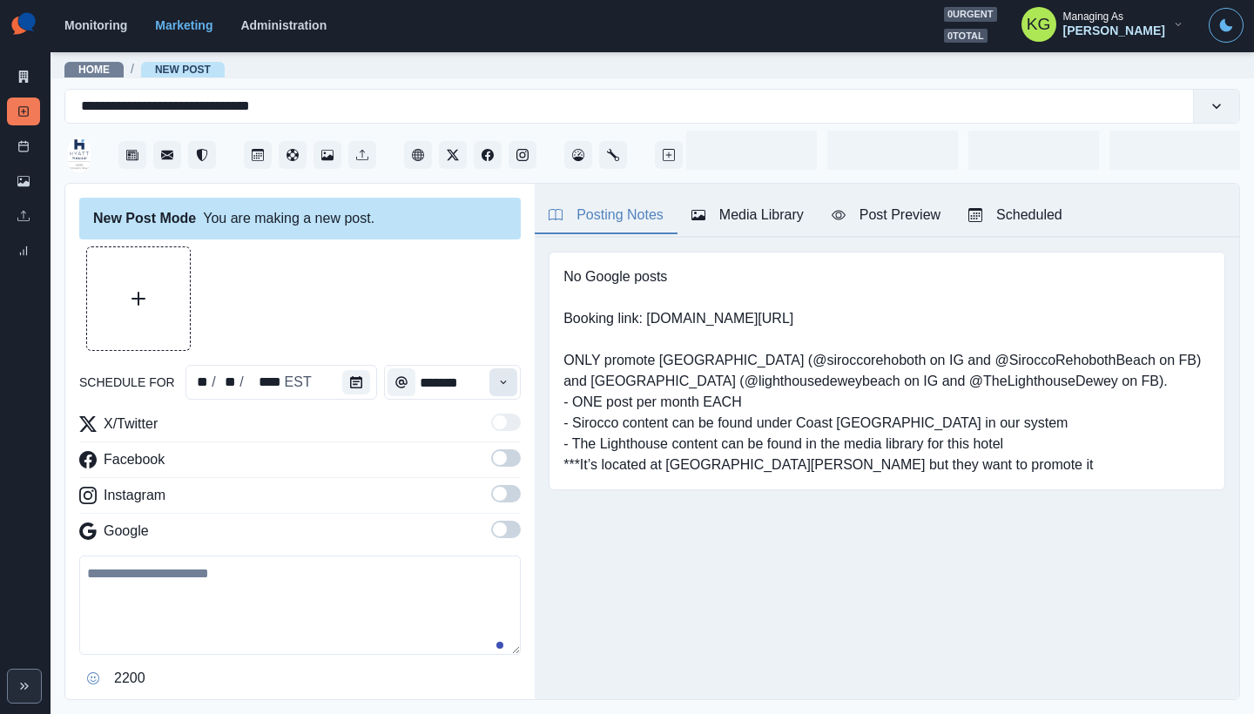
click at [497, 386] on icon "Time" at bounding box center [503, 382] width 12 height 12
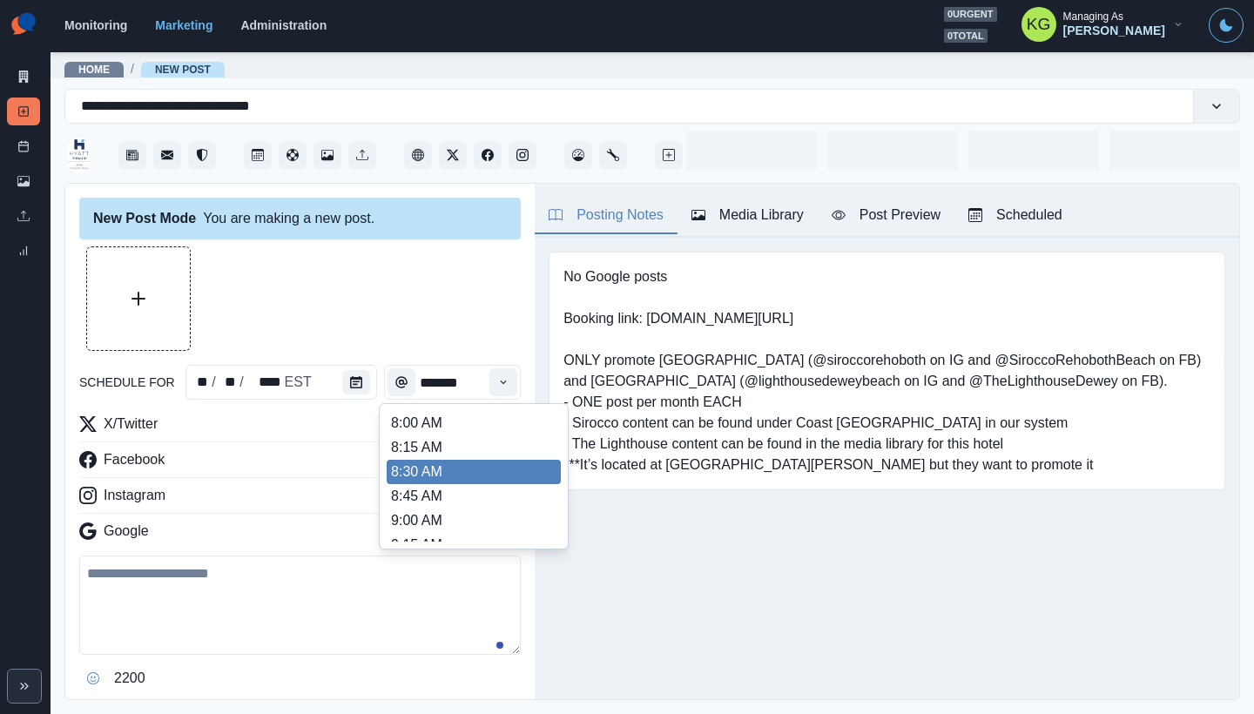
scroll to position [367, 0]
click at [439, 447] on li "12:00 PM" at bounding box center [474, 446] width 174 height 24
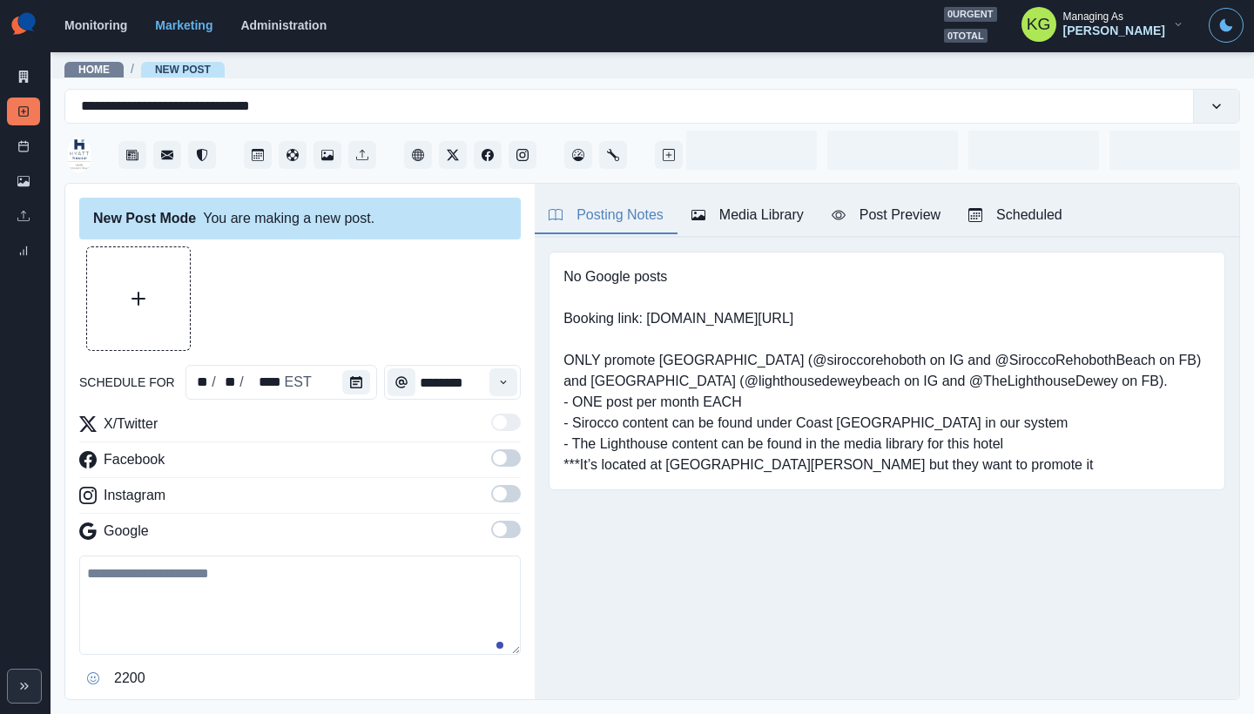
type input "********"
click at [495, 535] on span at bounding box center [506, 529] width 30 height 17
click at [494, 508] on label at bounding box center [506, 499] width 30 height 28
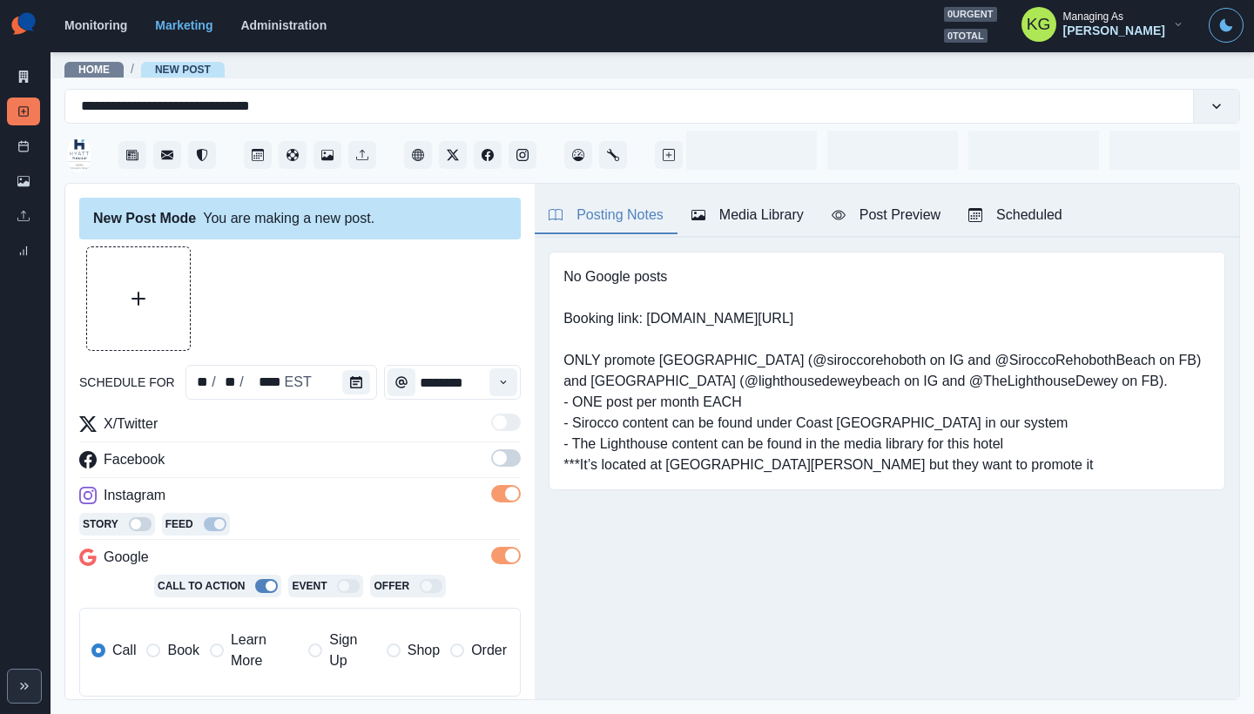
click at [493, 458] on span at bounding box center [500, 458] width 14 height 14
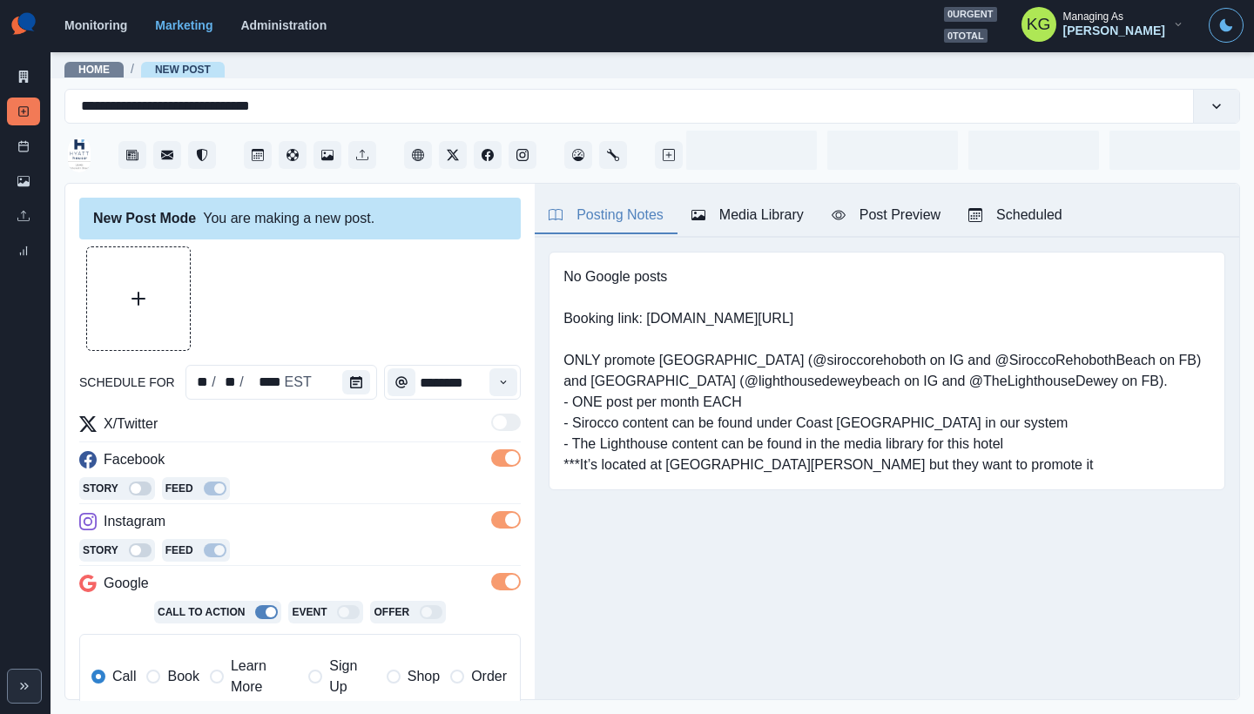
click at [491, 575] on span at bounding box center [506, 581] width 30 height 17
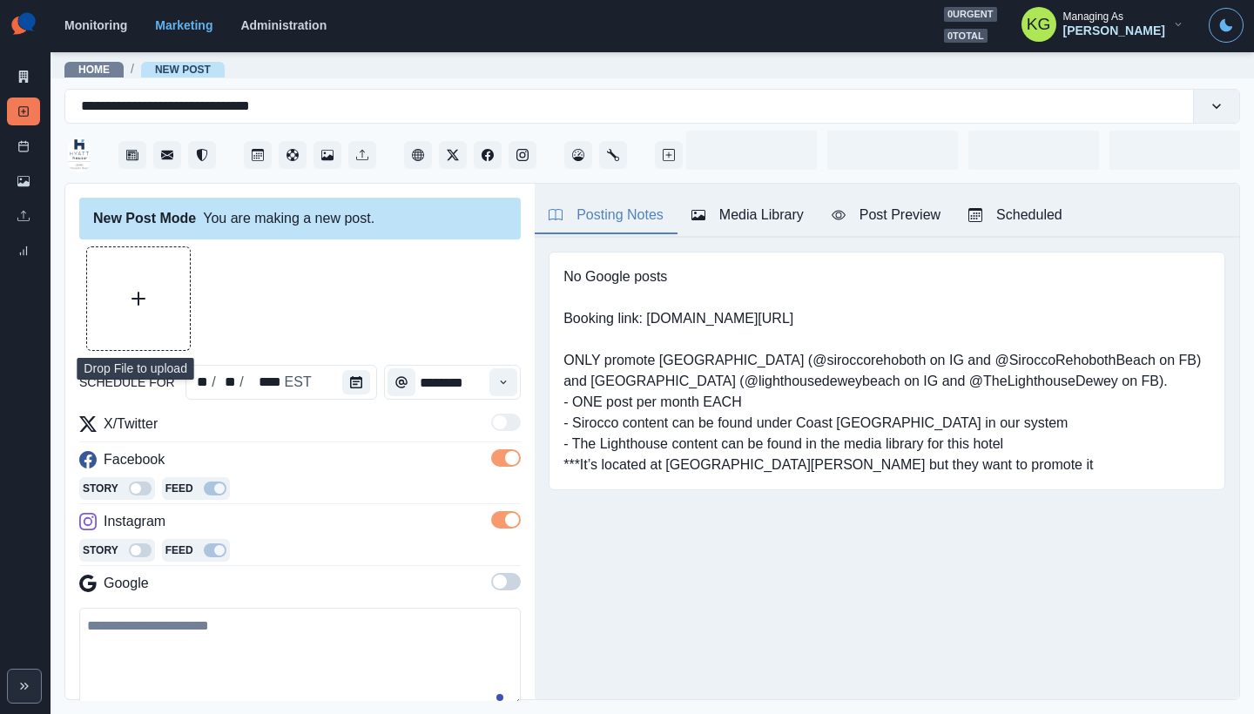
click at [100, 287] on button "Upload Media" at bounding box center [138, 298] width 103 height 103
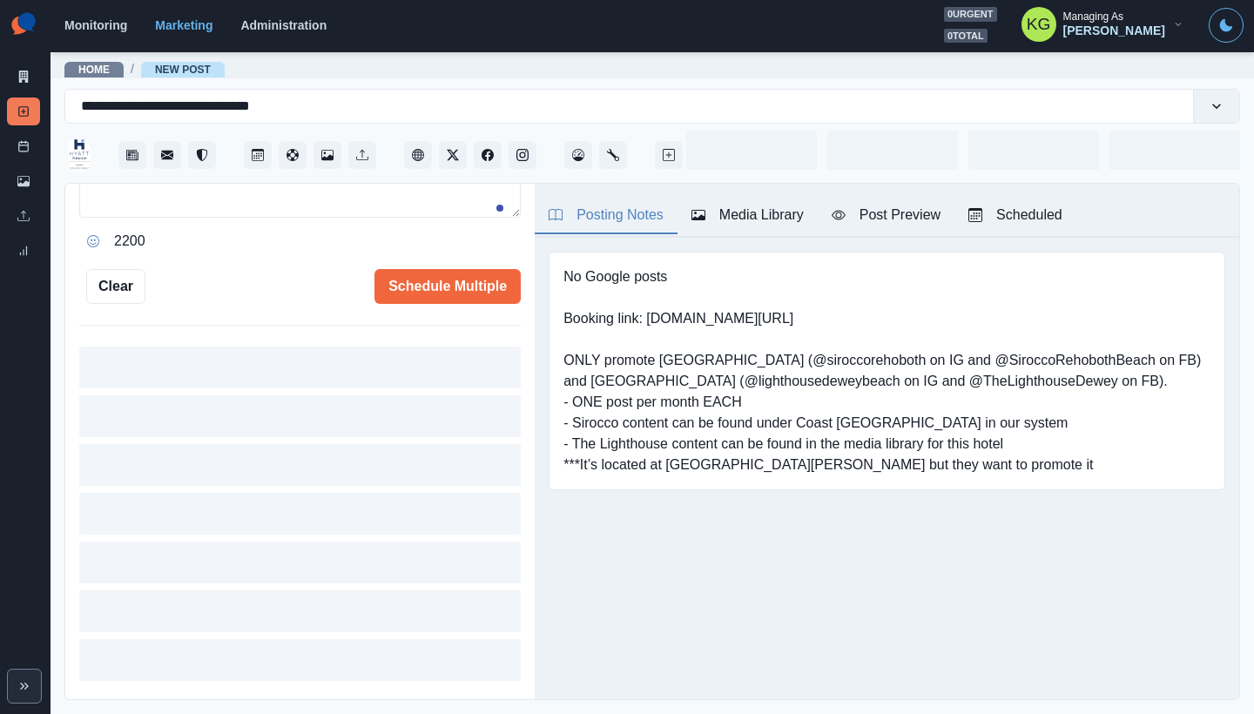
click at [376, 428] on div at bounding box center [299, 517] width 441 height 341
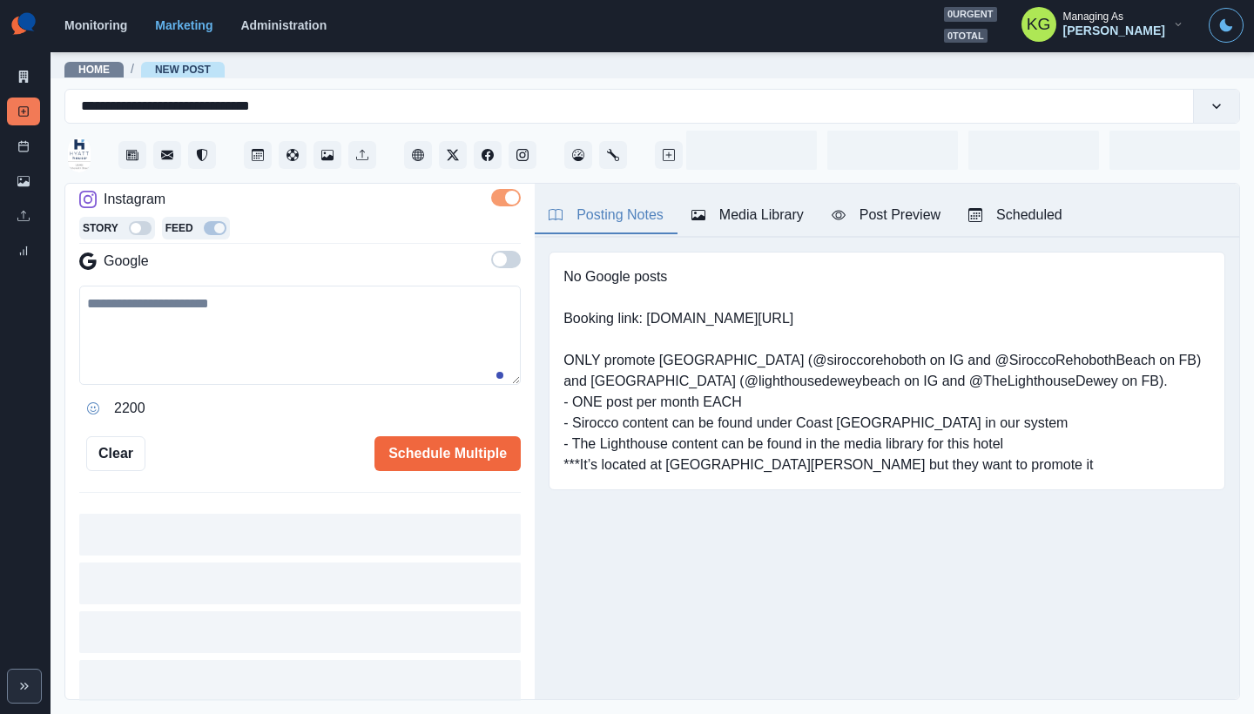
click at [358, 365] on textarea at bounding box center [299, 335] width 441 height 99
paste textarea "**********"
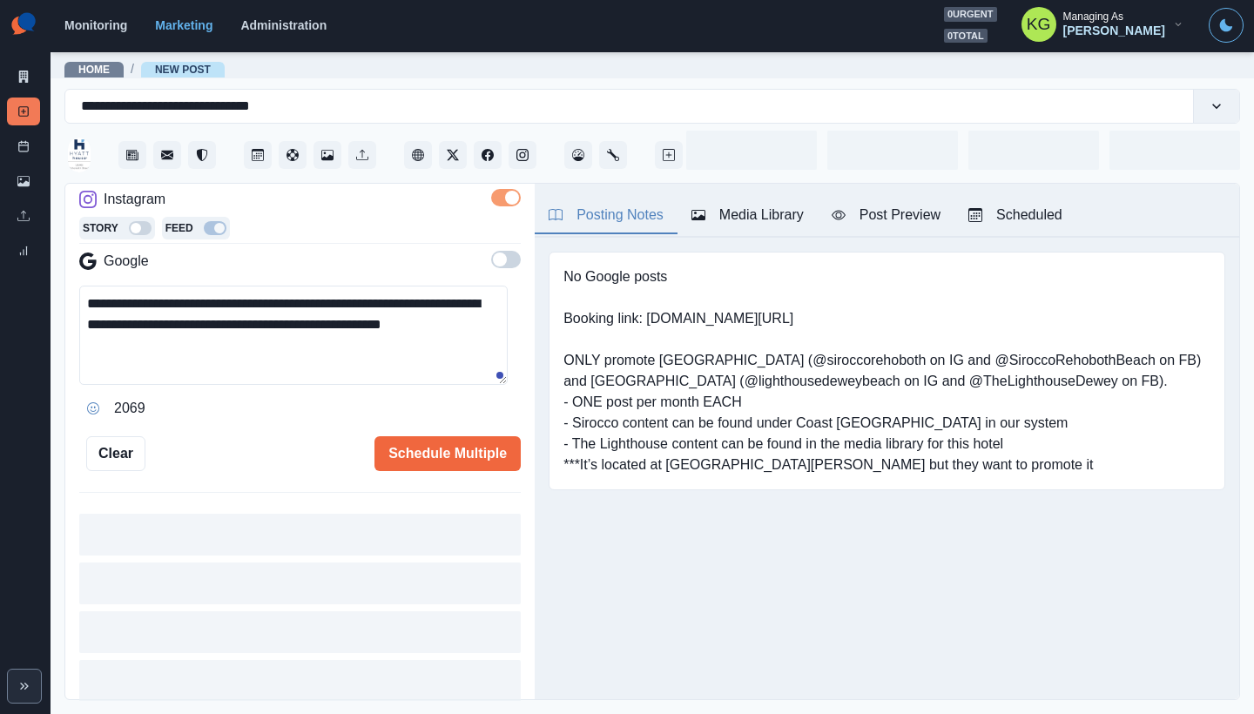
click at [421, 302] on textarea "**********" at bounding box center [293, 335] width 428 height 99
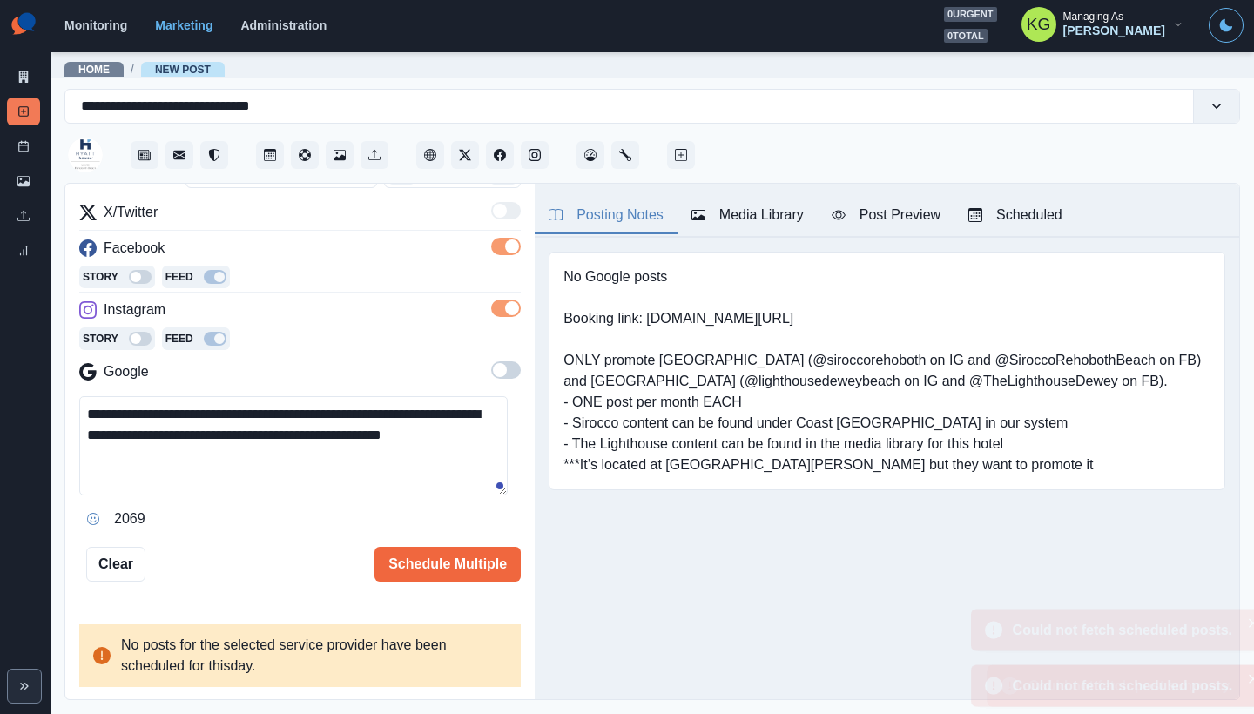
scroll to position [211, 0]
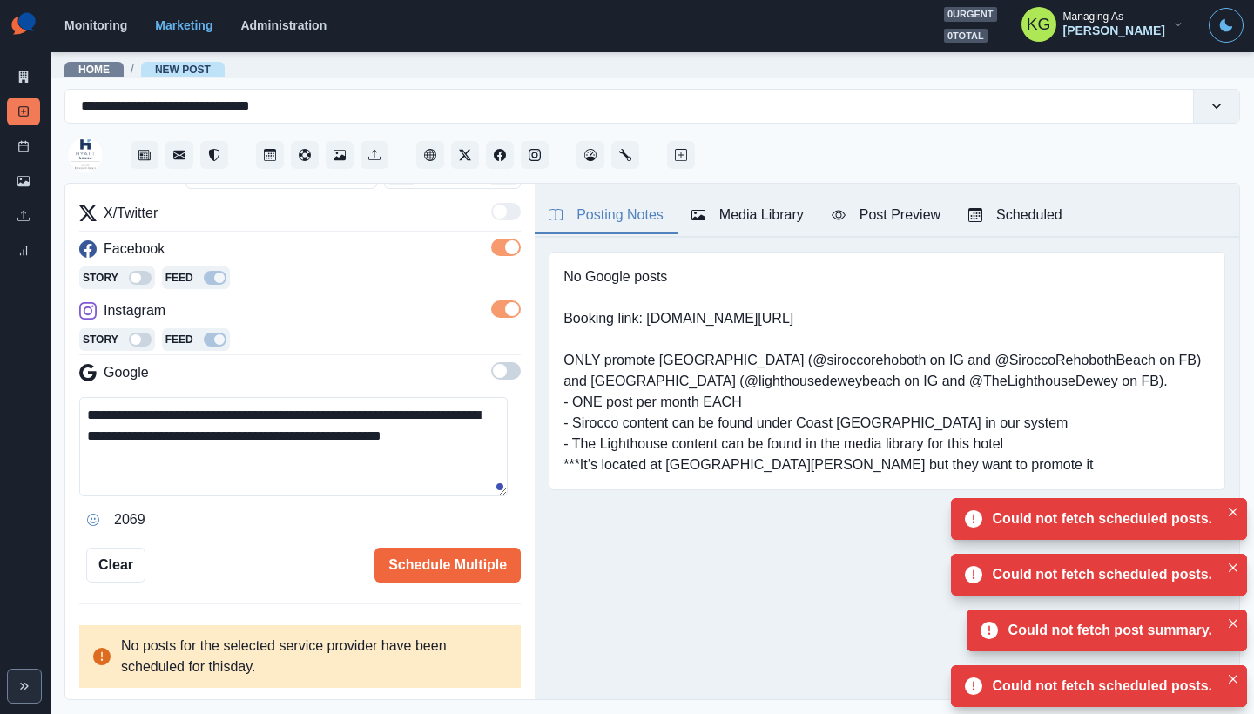
click at [411, 407] on textarea "**********" at bounding box center [293, 446] width 428 height 99
click at [208, 461] on textarea "**********" at bounding box center [293, 446] width 428 height 99
paste textarea "**"
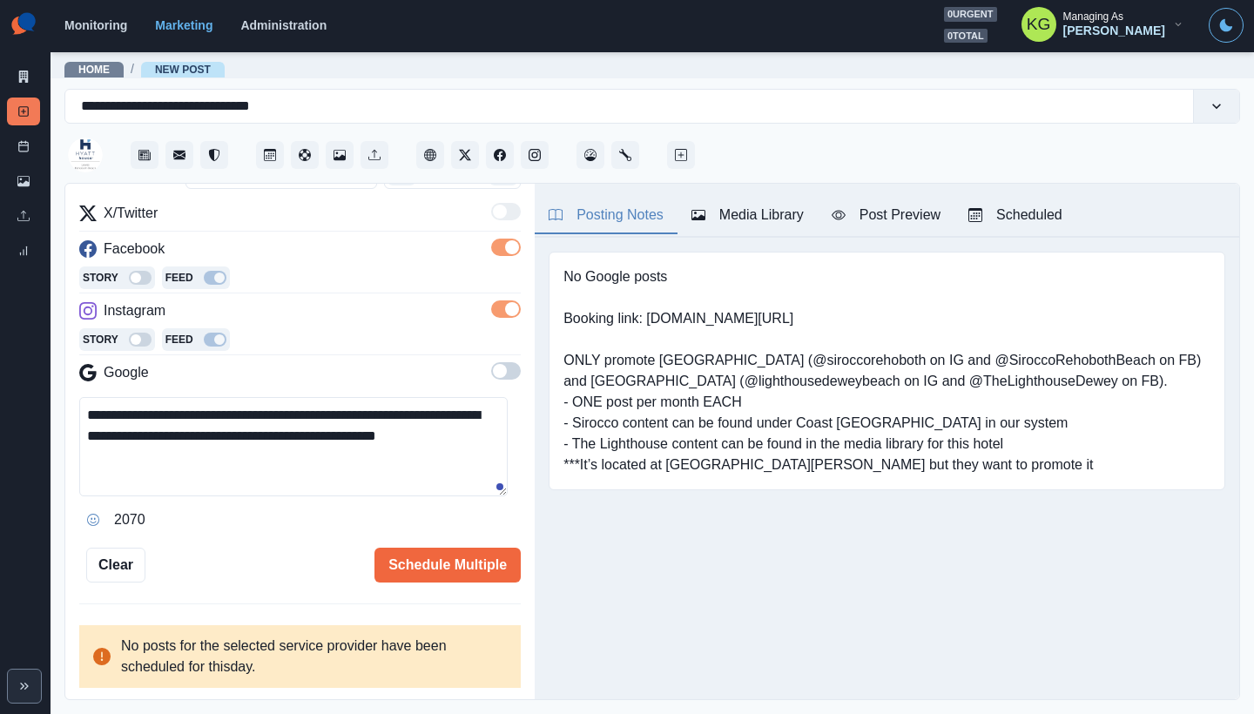
scroll to position [0, 0]
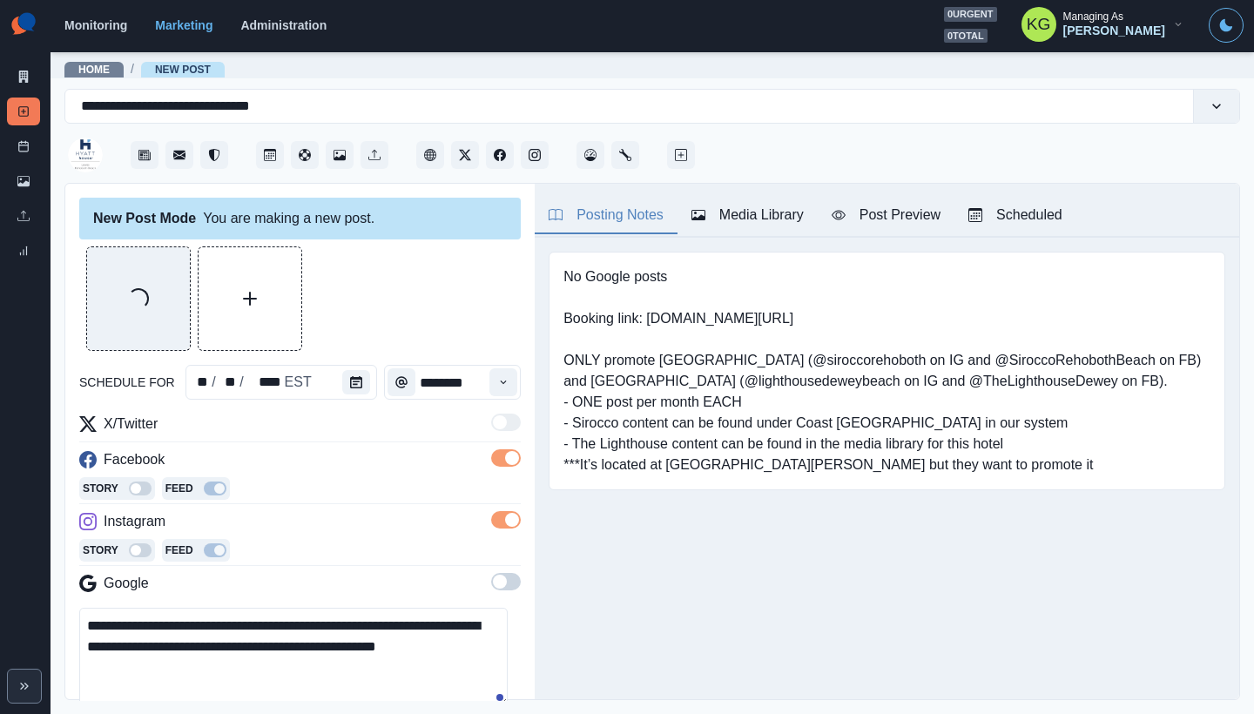
type textarea "**********"
click at [699, 218] on icon "button" at bounding box center [698, 215] width 14 height 10
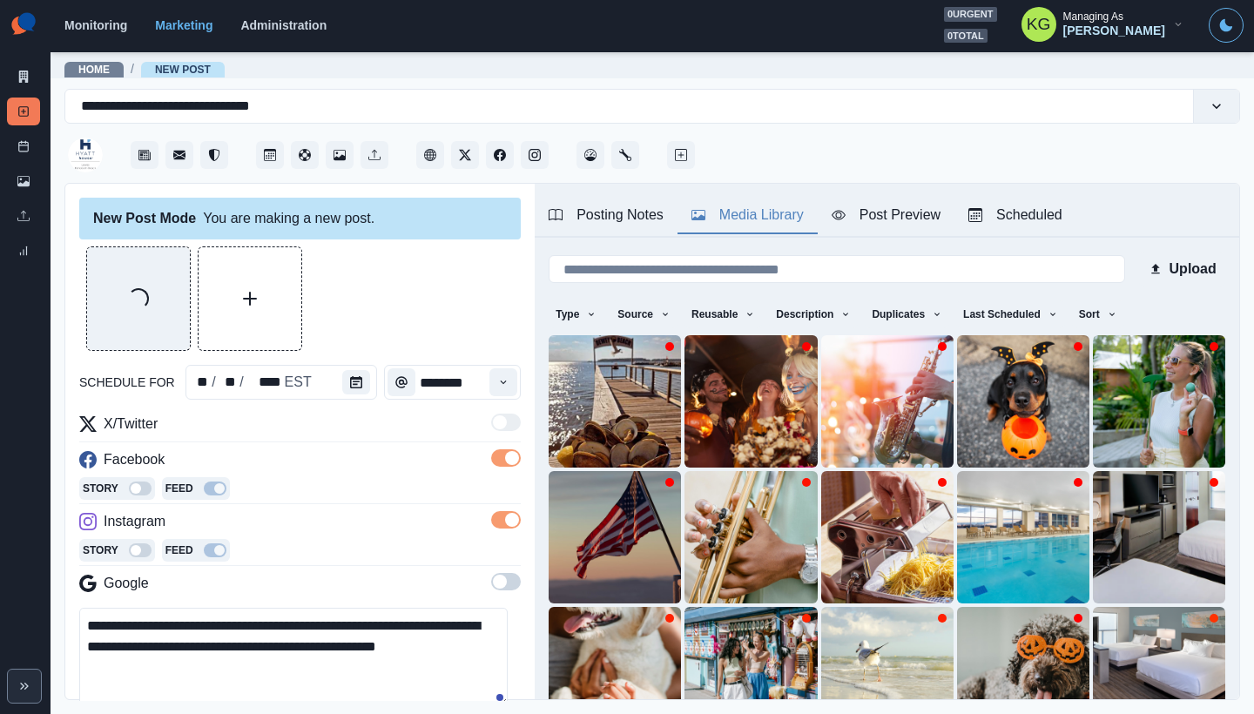
drag, startPoint x: 139, startPoint y: 672, endPoint x: 61, endPoint y: 633, distance: 87.6
click at [61, 633] on main "**********" at bounding box center [652, 382] width 1203 height 663
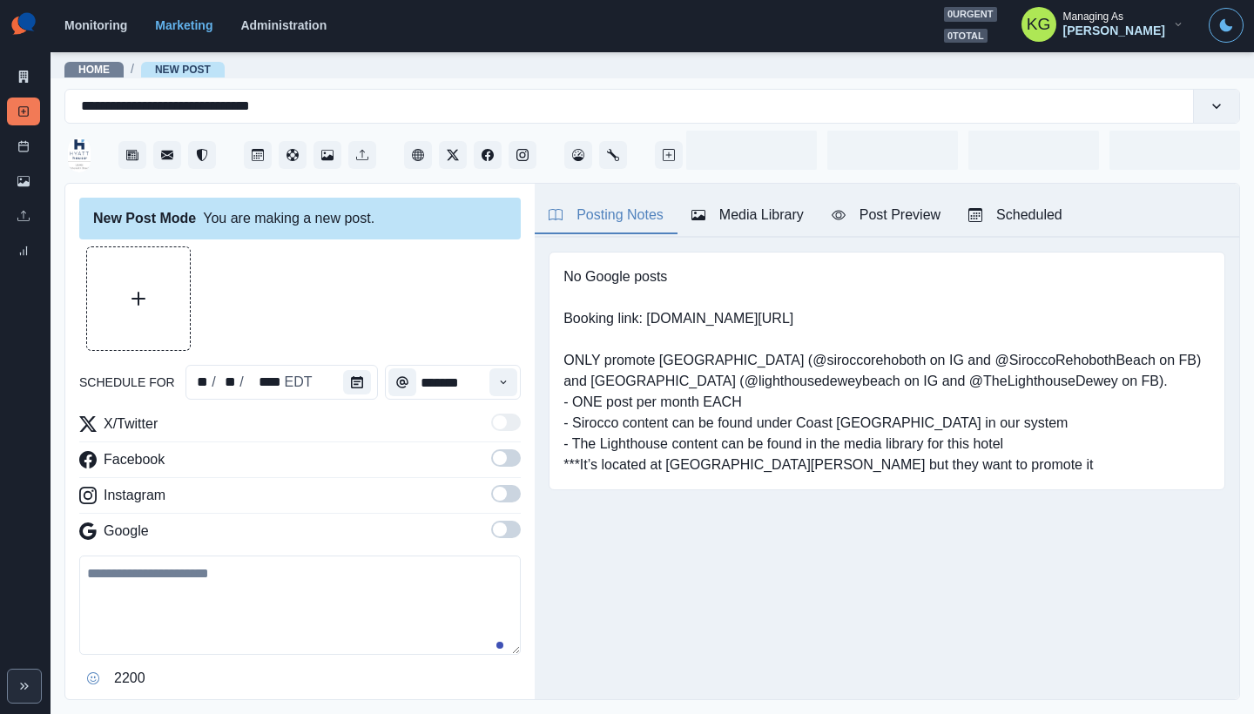
click at [758, 212] on div "Media Library" at bounding box center [747, 215] width 112 height 21
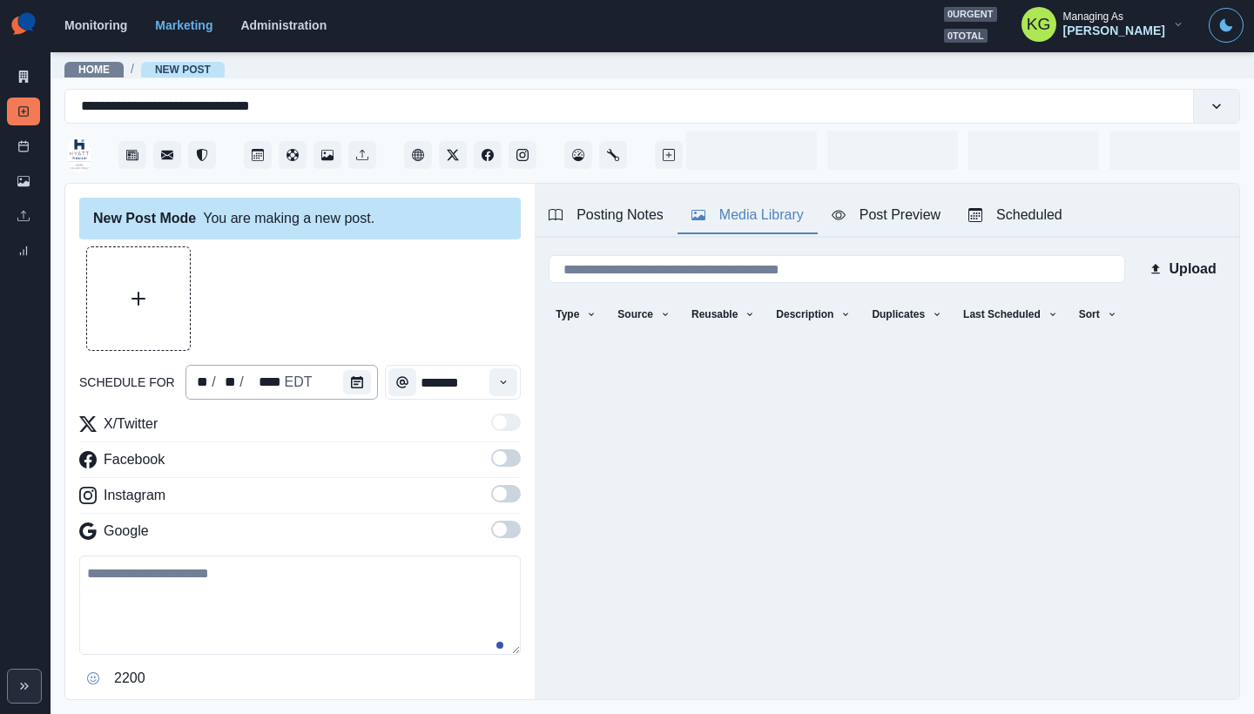
click at [333, 380] on div "** / ** / **** EDT" at bounding box center [281, 382] width 192 height 35
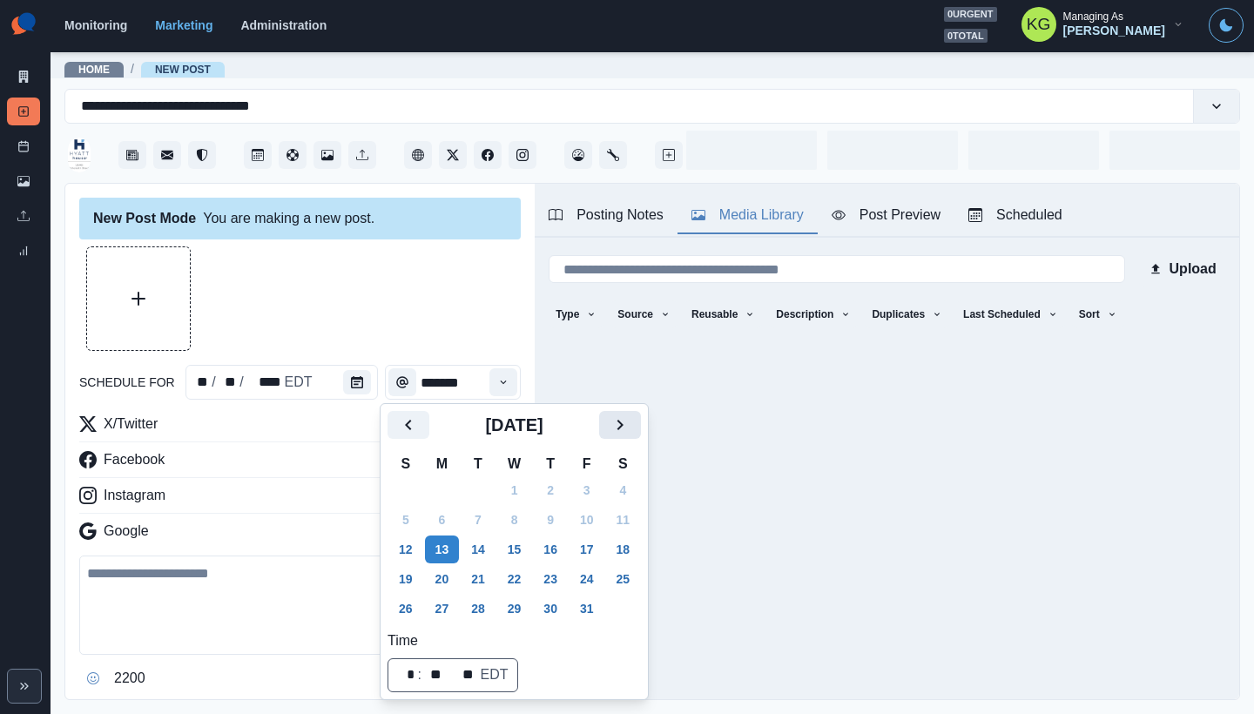
click at [641, 430] on button "Next" at bounding box center [620, 425] width 42 height 28
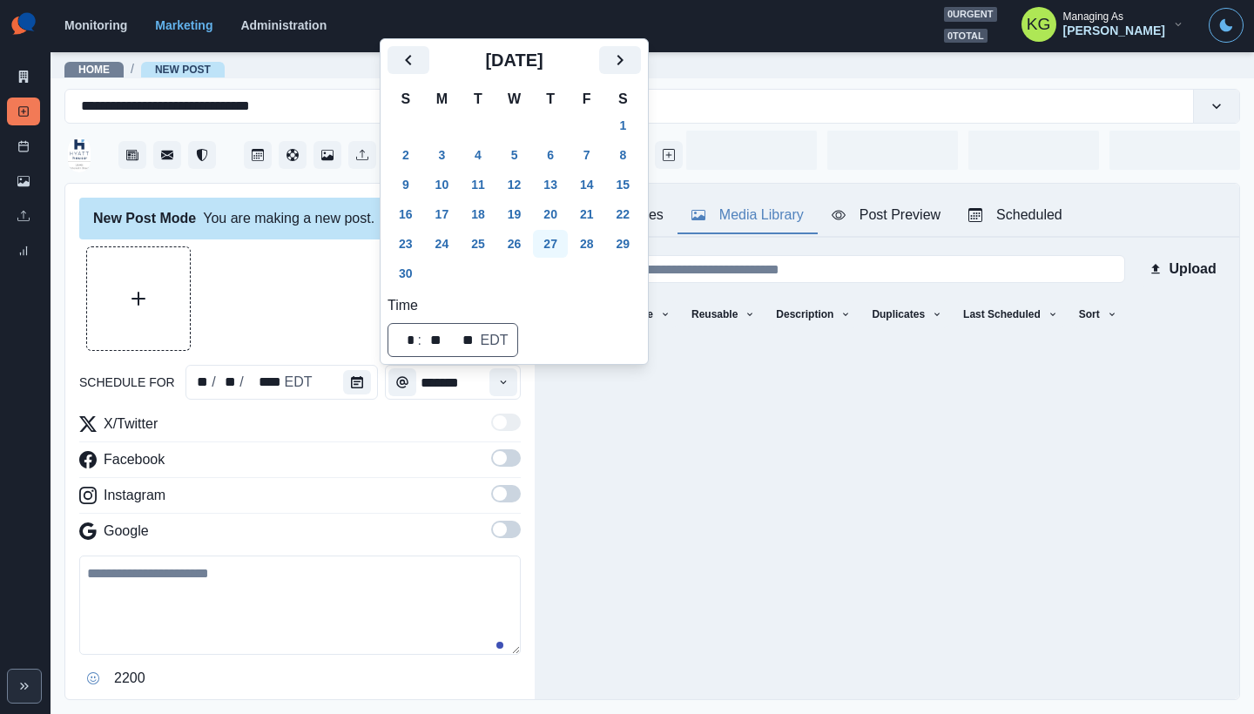
click at [567, 235] on button "27" at bounding box center [550, 244] width 35 height 28
click at [286, 281] on div at bounding box center [299, 298] width 441 height 104
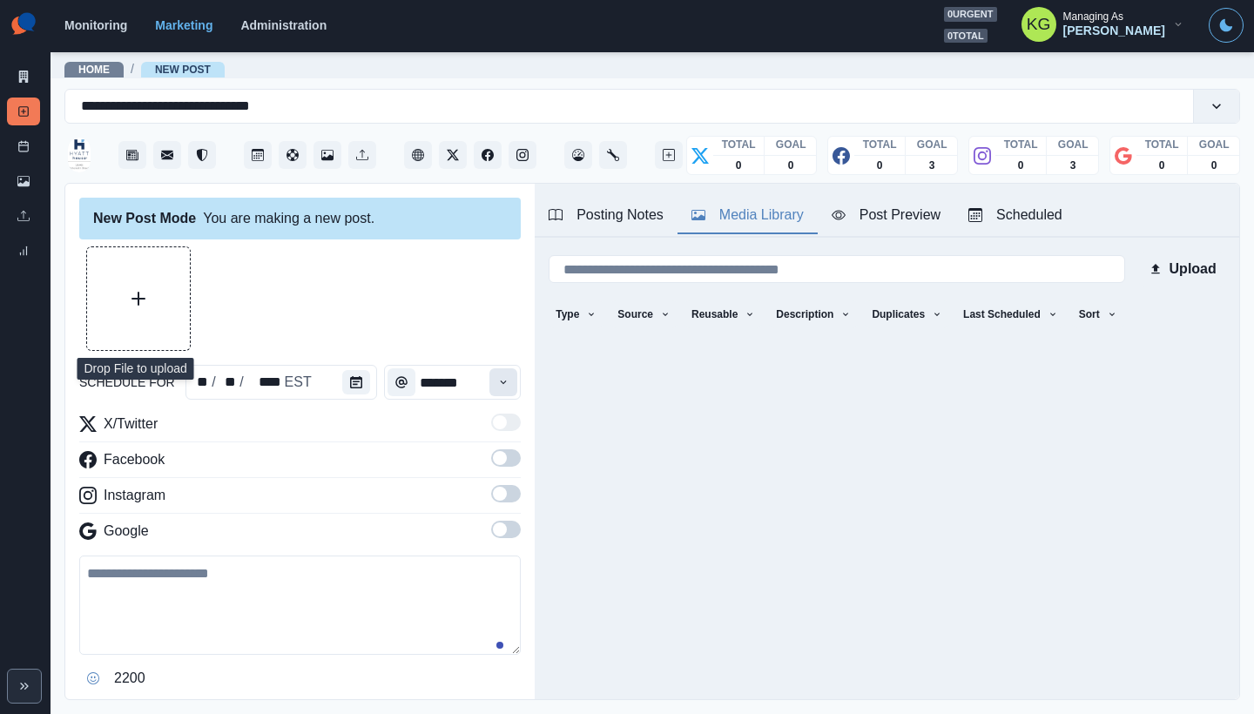
click at [489, 390] on button "Time" at bounding box center [503, 382] width 28 height 28
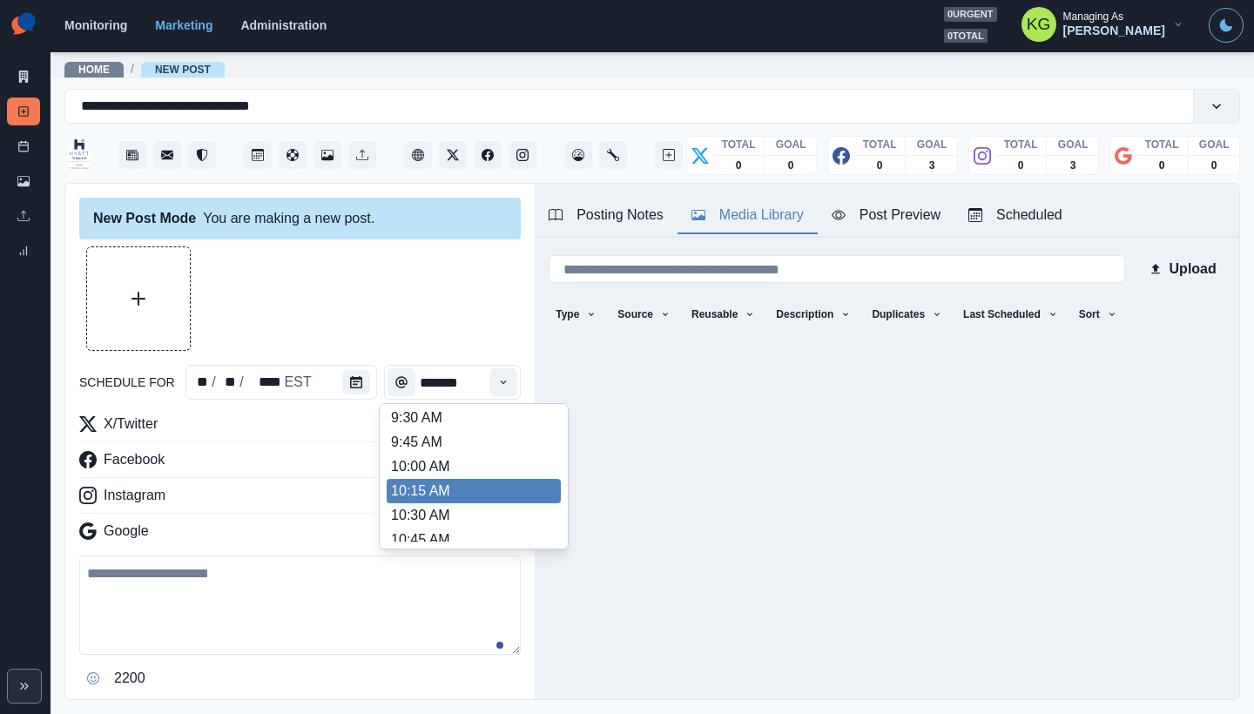
scroll to position [287, 0]
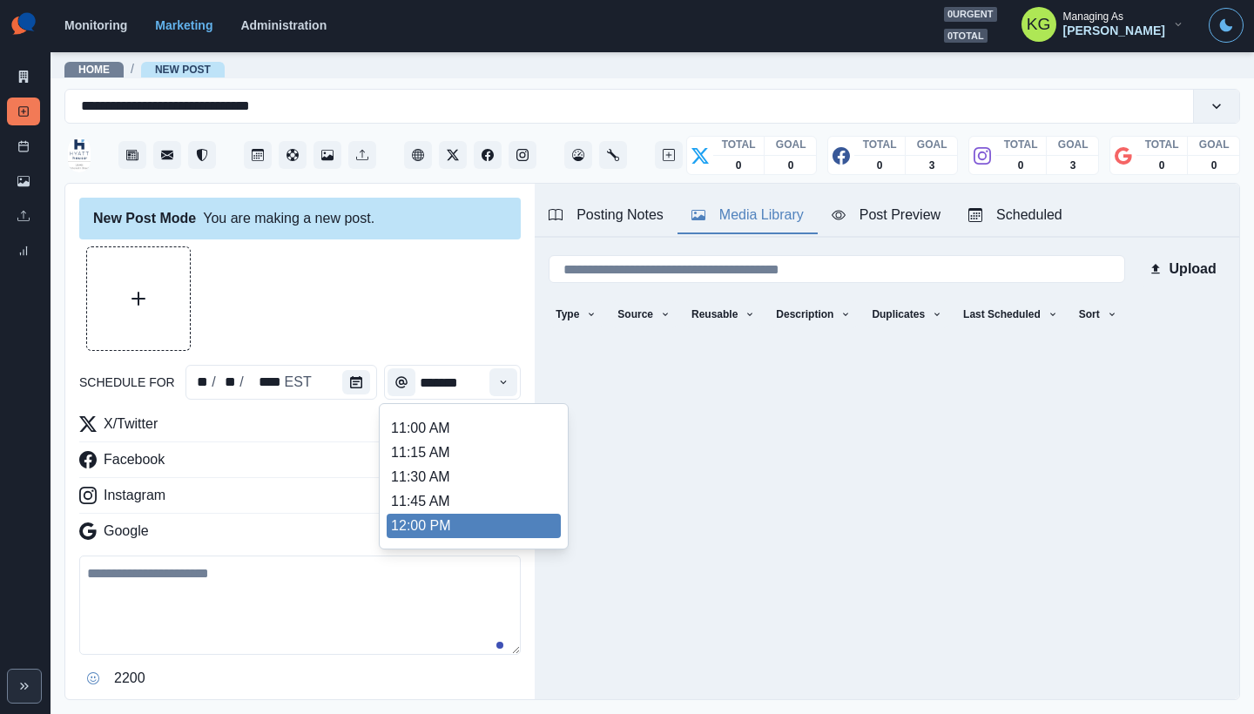
click at [439, 521] on li "12:00 PM" at bounding box center [474, 526] width 174 height 24
type input "********"
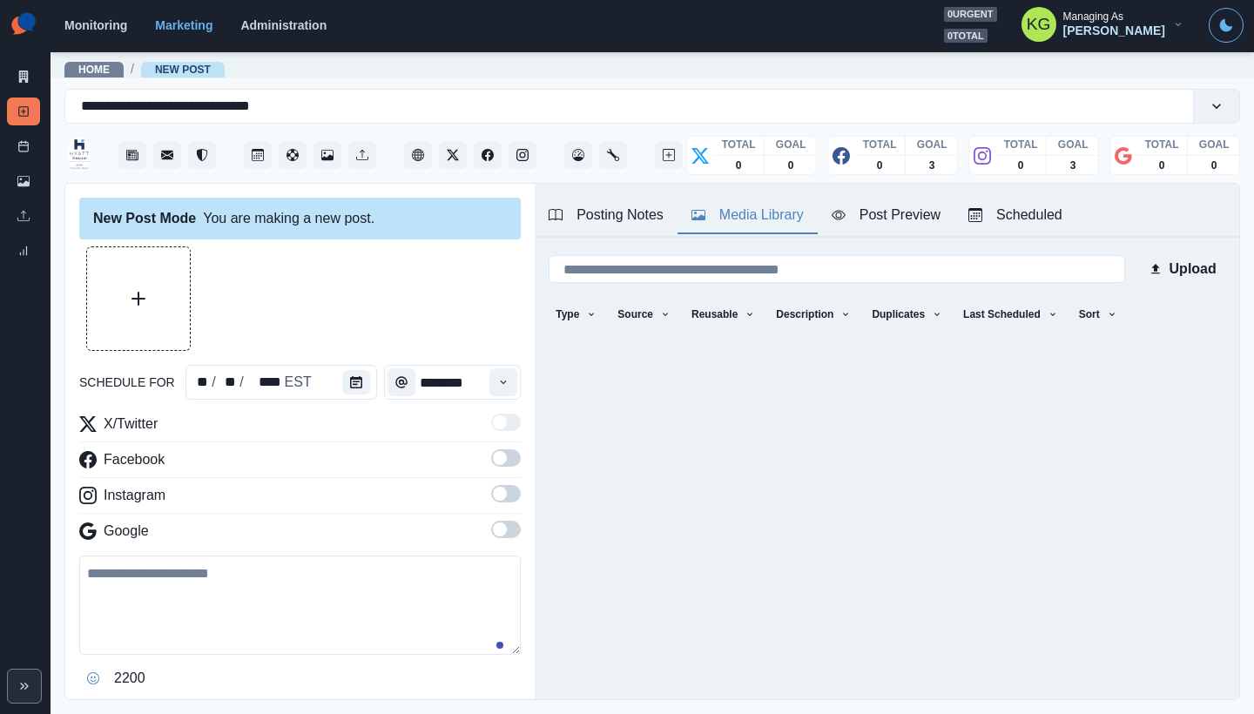
click at [494, 495] on span at bounding box center [500, 494] width 14 height 14
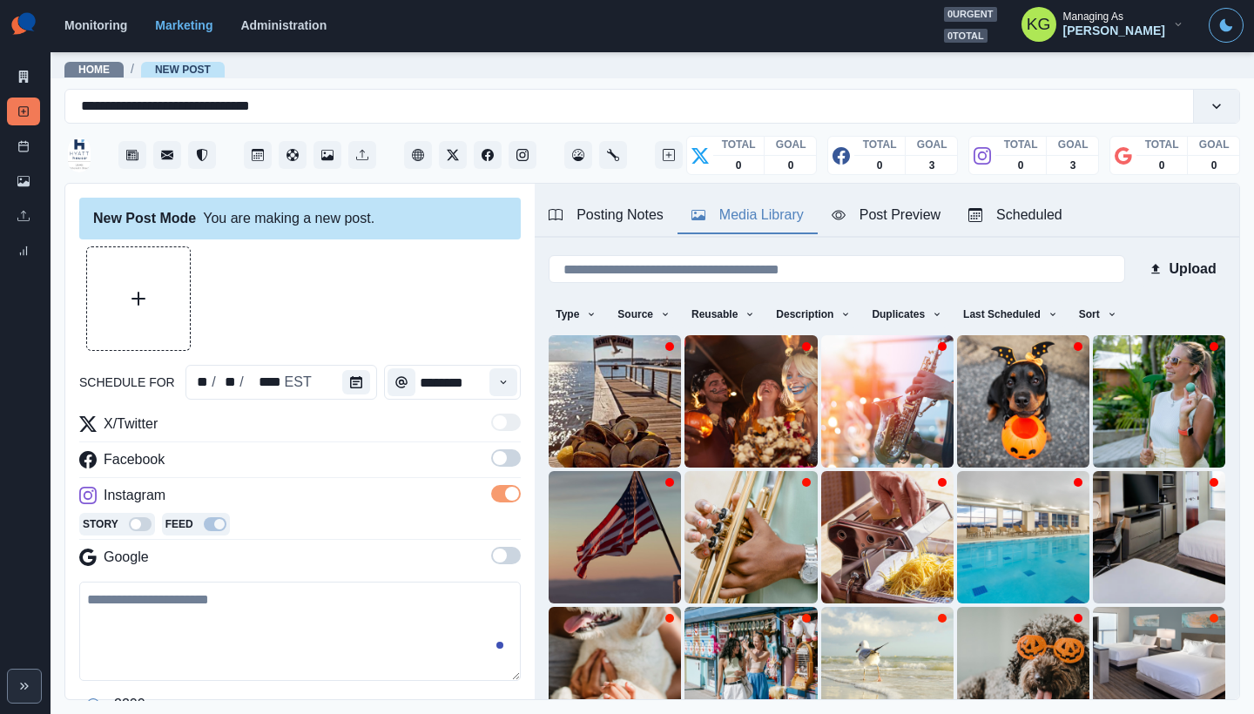
click at [493, 461] on span at bounding box center [500, 458] width 14 height 14
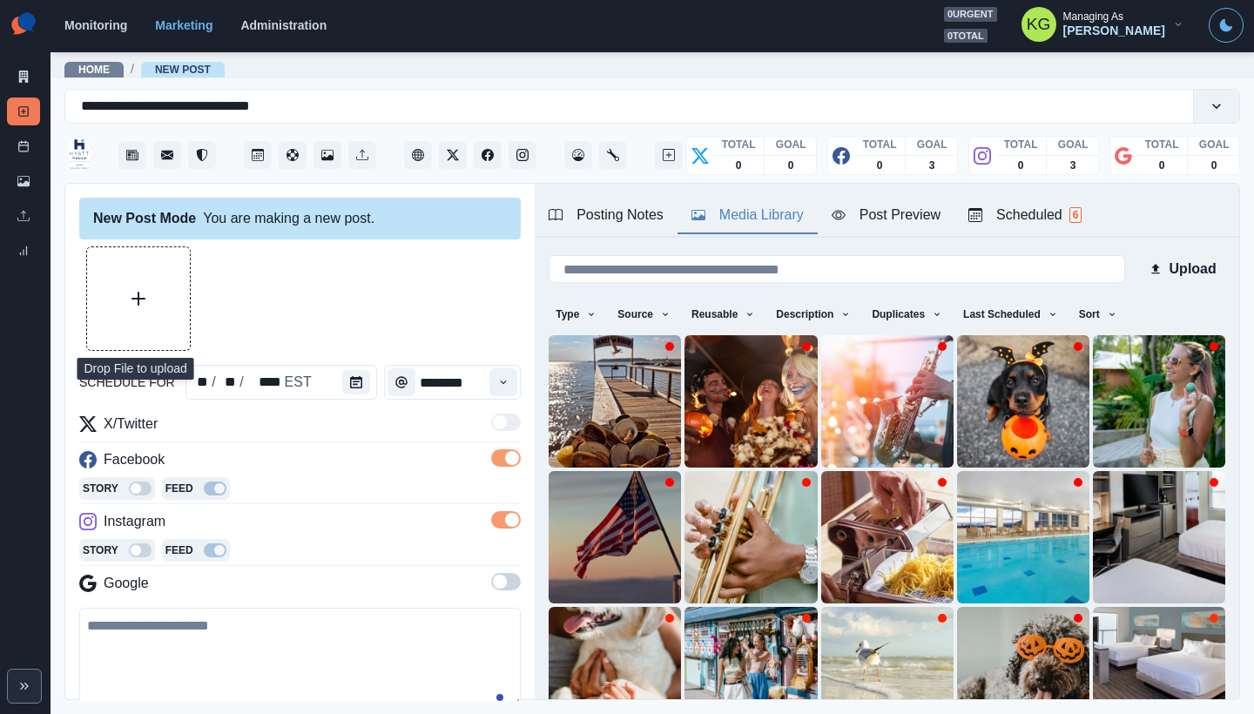
click at [125, 283] on button "Upload Media" at bounding box center [138, 298] width 103 height 103
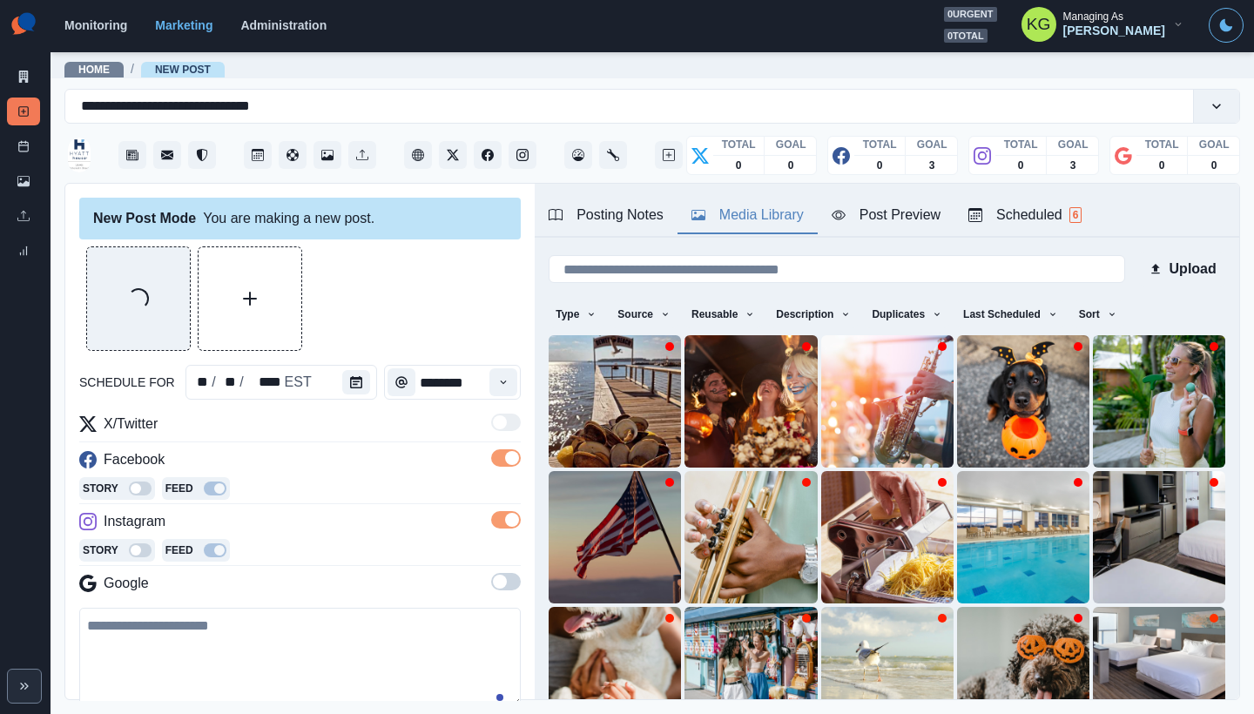
scroll to position [169, 0]
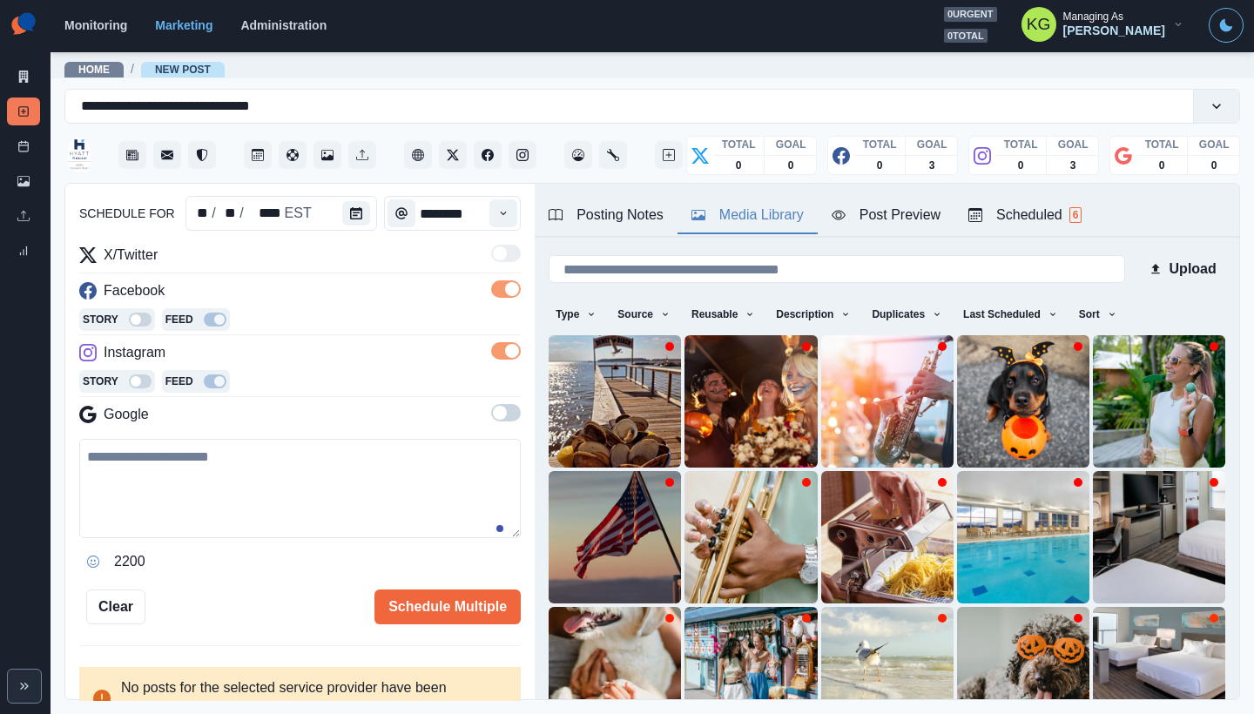
click at [309, 437] on div "X/Twitter Facebook Story Feed Instagram Story Feed Google 2200" at bounding box center [299, 410] width 441 height 331
click at [302, 475] on textarea at bounding box center [299, 488] width 441 height 99
paste textarea "**********"
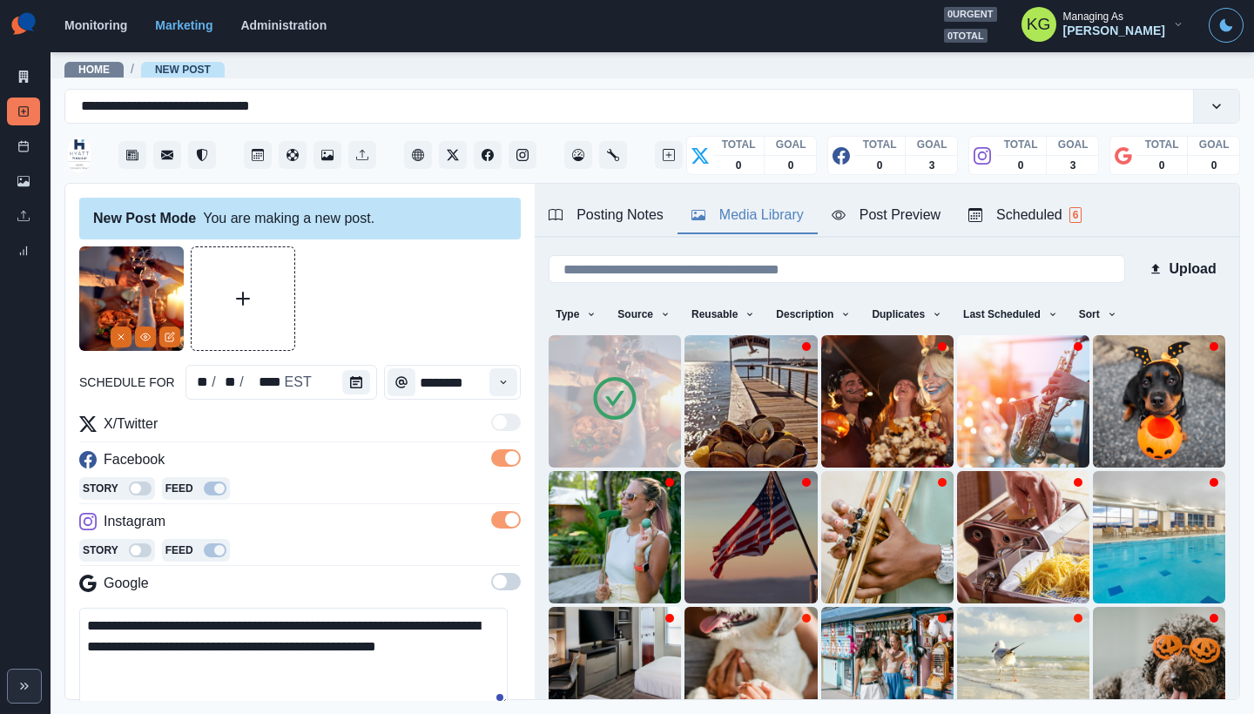
scroll to position [211, 0]
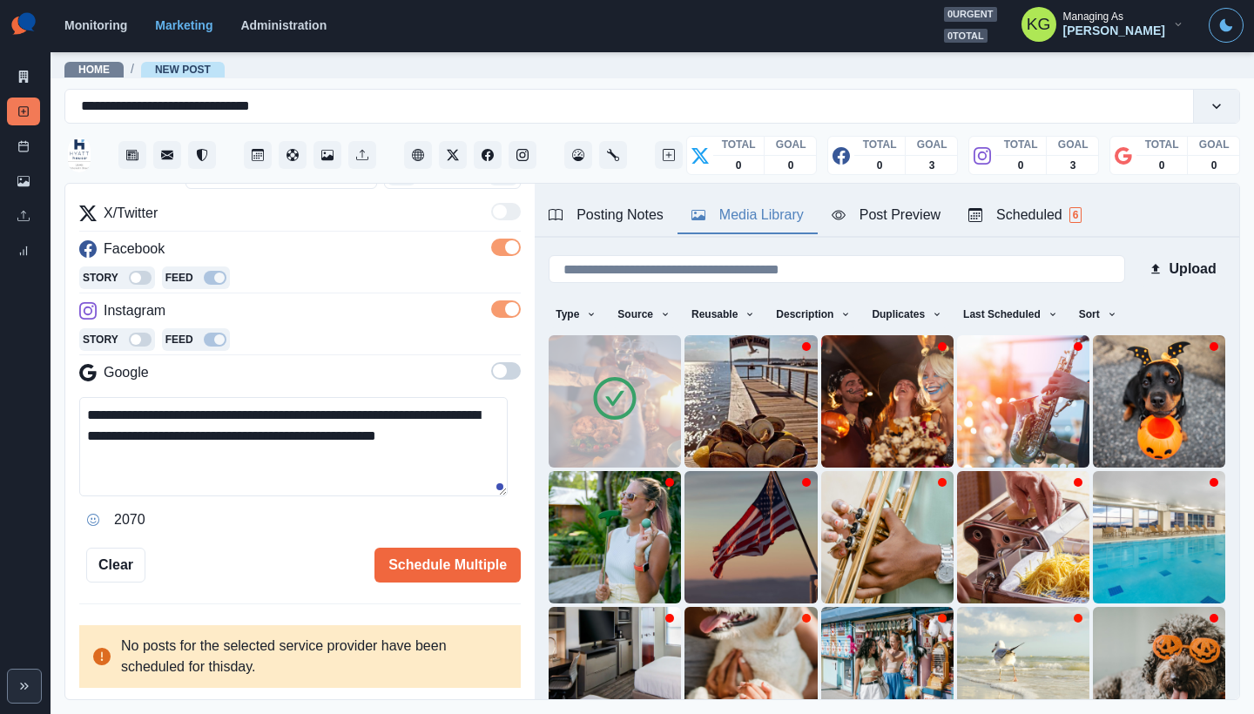
type textarea "**********"
click at [454, 583] on div "**********" at bounding box center [299, 442] width 469 height 517
click at [447, 576] on button "Schedule Multiple" at bounding box center [447, 565] width 146 height 35
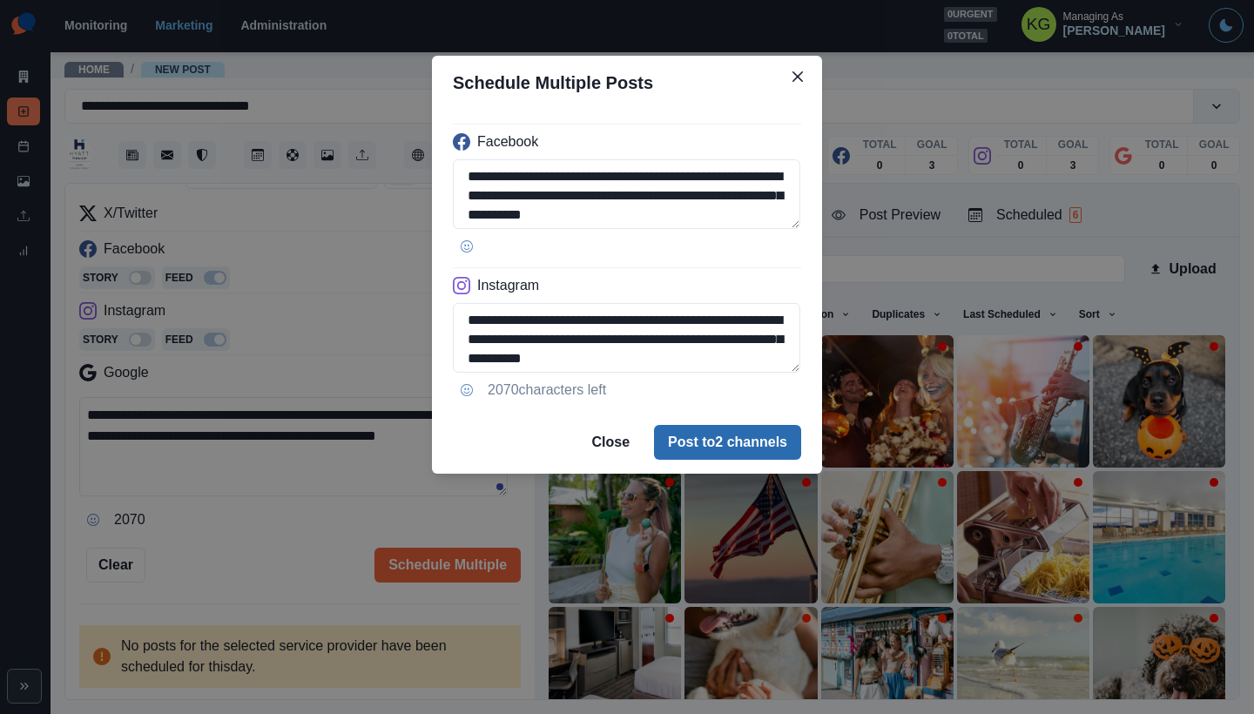
click at [748, 457] on button "Post to 2 channels" at bounding box center [727, 442] width 147 height 35
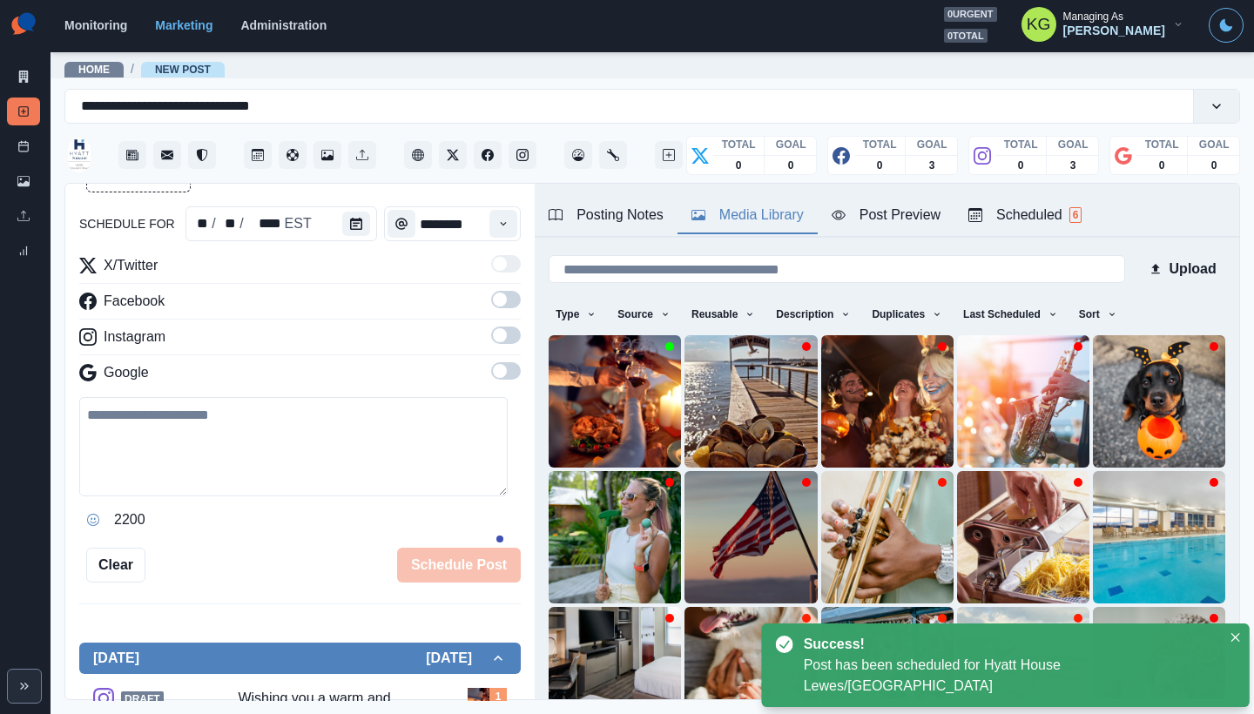
scroll to position [96, 0]
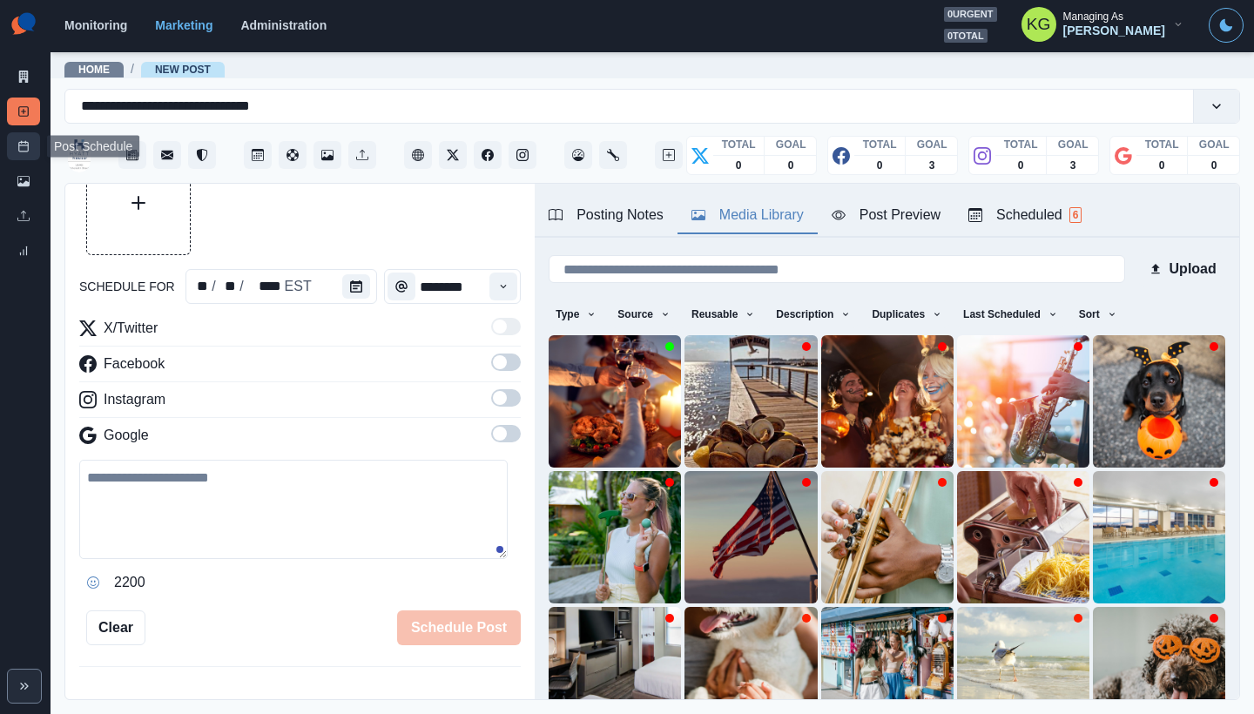
click at [30, 142] on link "Post Schedule" at bounding box center [23, 146] width 33 height 28
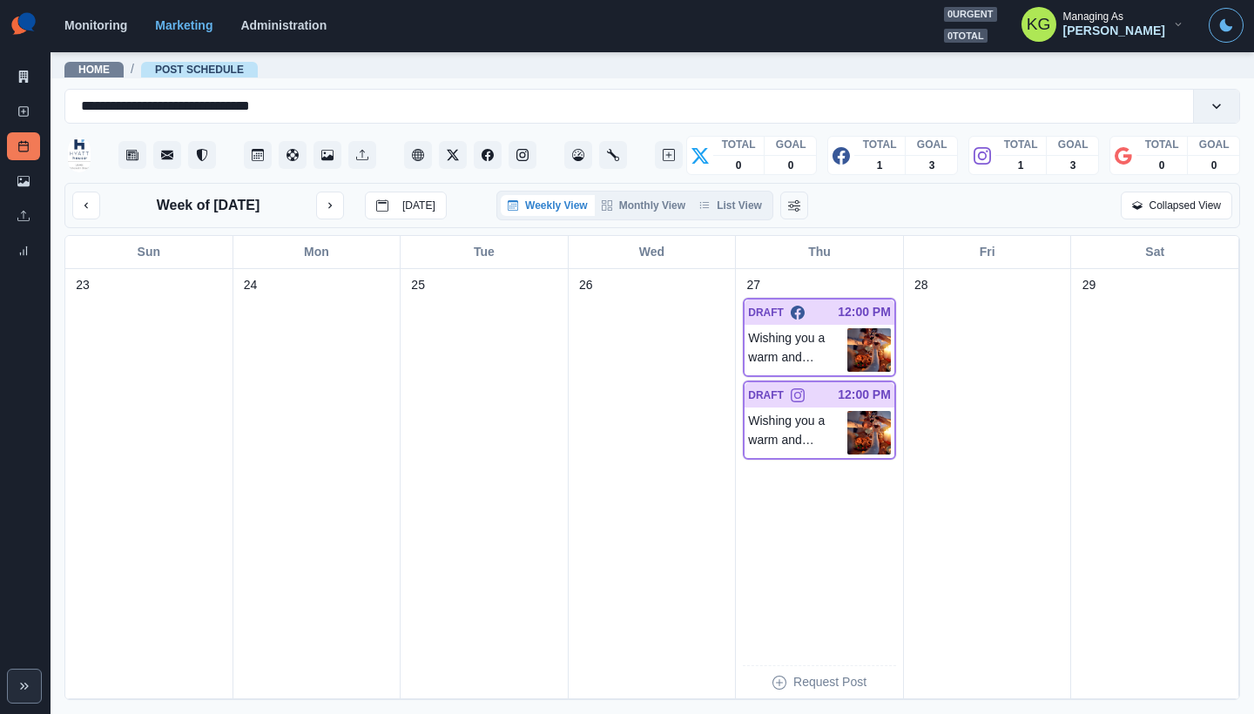
click at [751, 220] on div "Week of November 27, 2025 Today Weekly View Monthly View List View Collapsed Vi…" at bounding box center [651, 205] width 1175 height 45
click at [747, 213] on button "List View" at bounding box center [730, 205] width 77 height 21
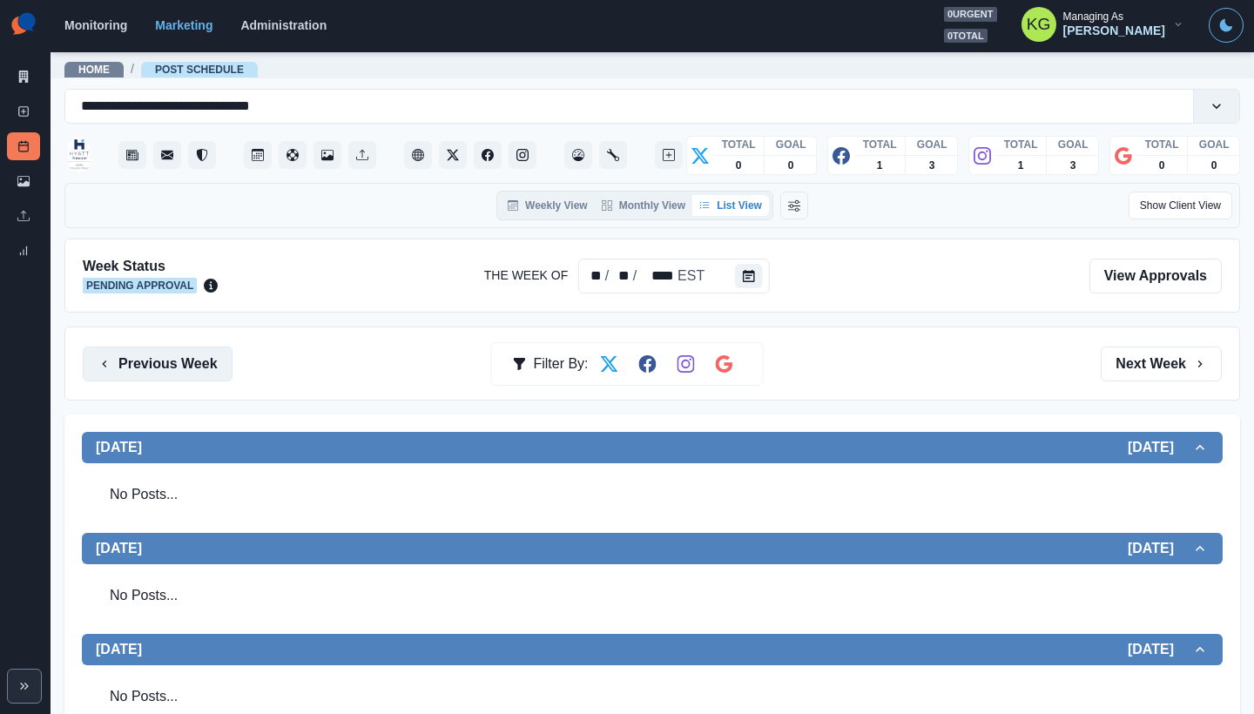
click at [191, 362] on button "Previous Week" at bounding box center [158, 364] width 150 height 35
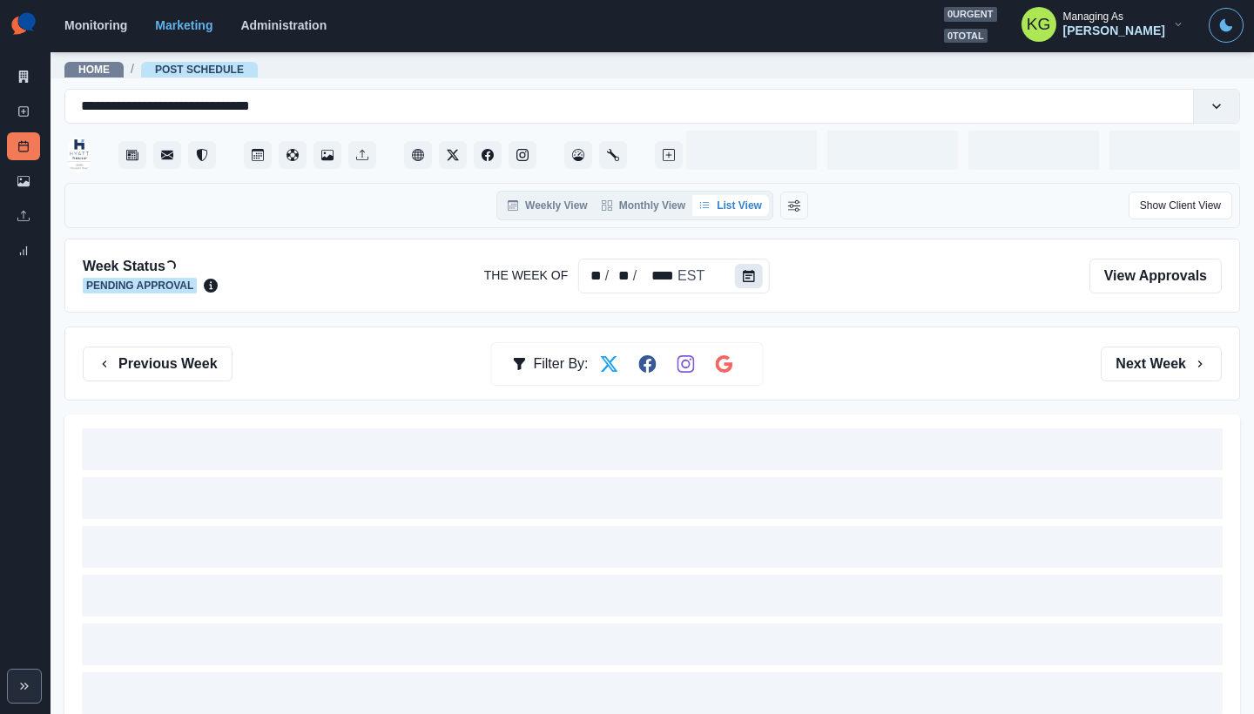
click at [755, 285] on button "Calendar" at bounding box center [749, 276] width 28 height 24
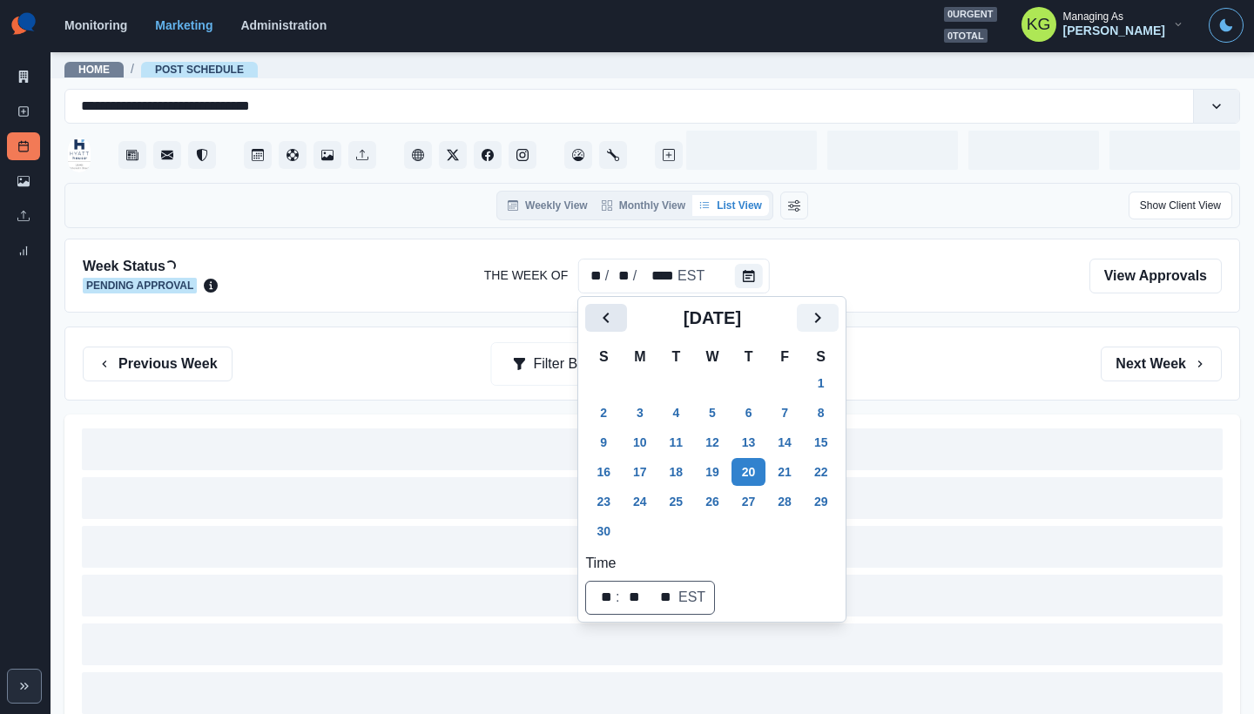
click at [603, 322] on icon "Previous" at bounding box center [606, 317] width 21 height 21
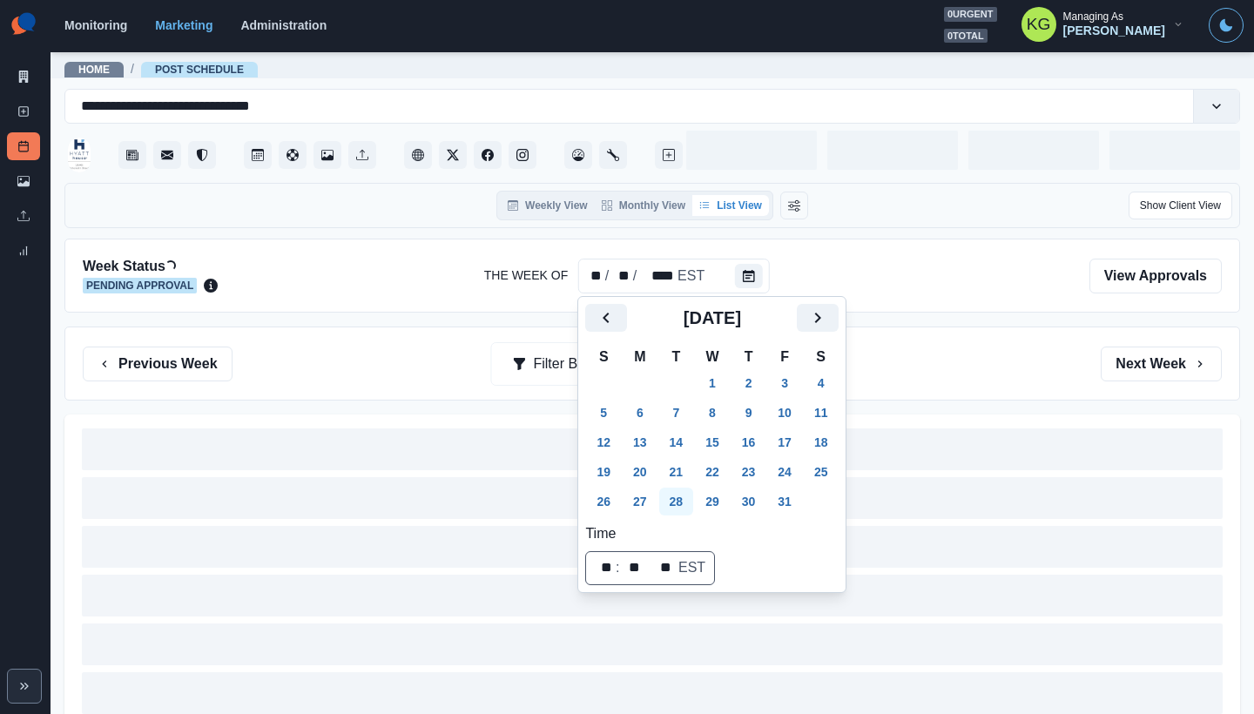
click at [692, 502] on button "28" at bounding box center [676, 502] width 35 height 28
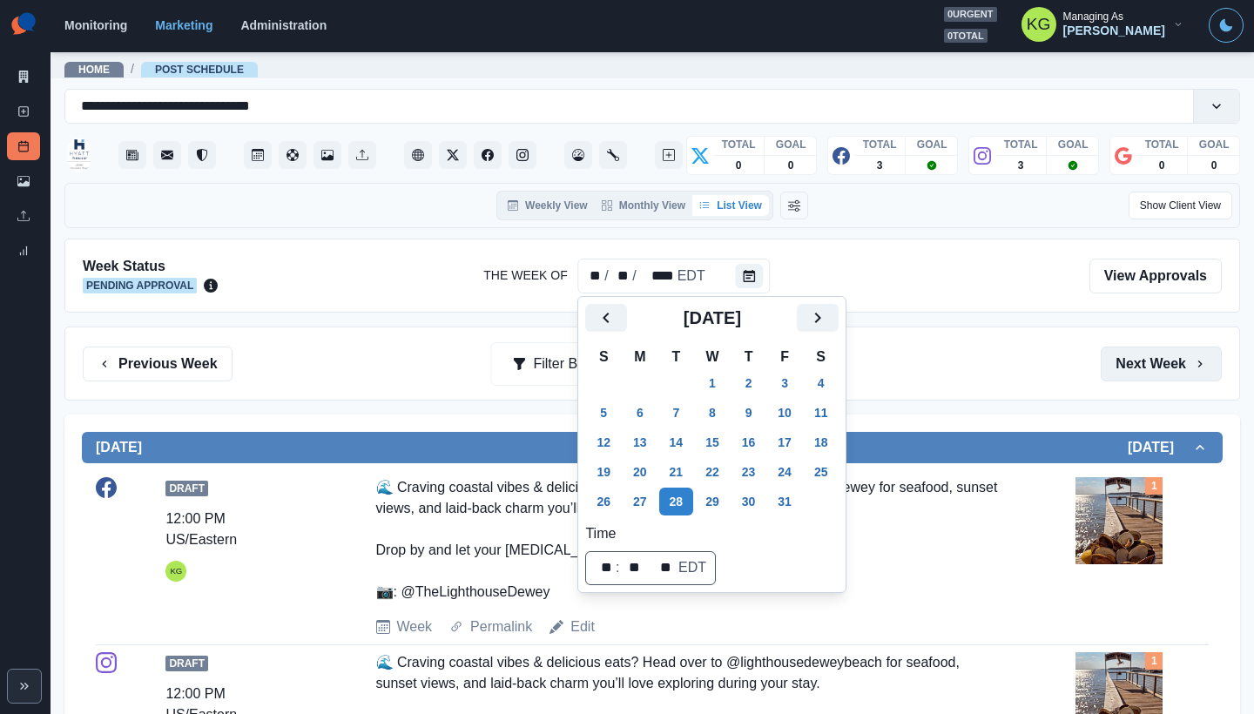
click at [1147, 354] on button "Next Week" at bounding box center [1161, 364] width 121 height 35
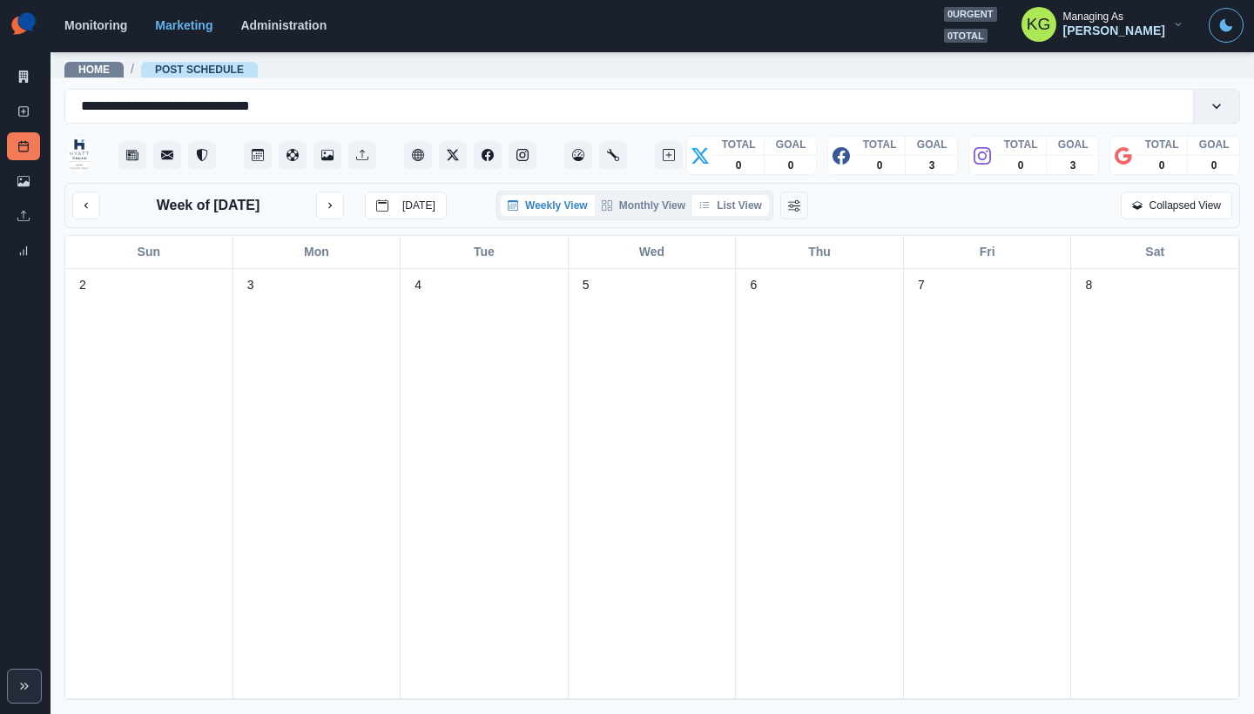
click at [738, 211] on button "List View" at bounding box center [730, 205] width 77 height 21
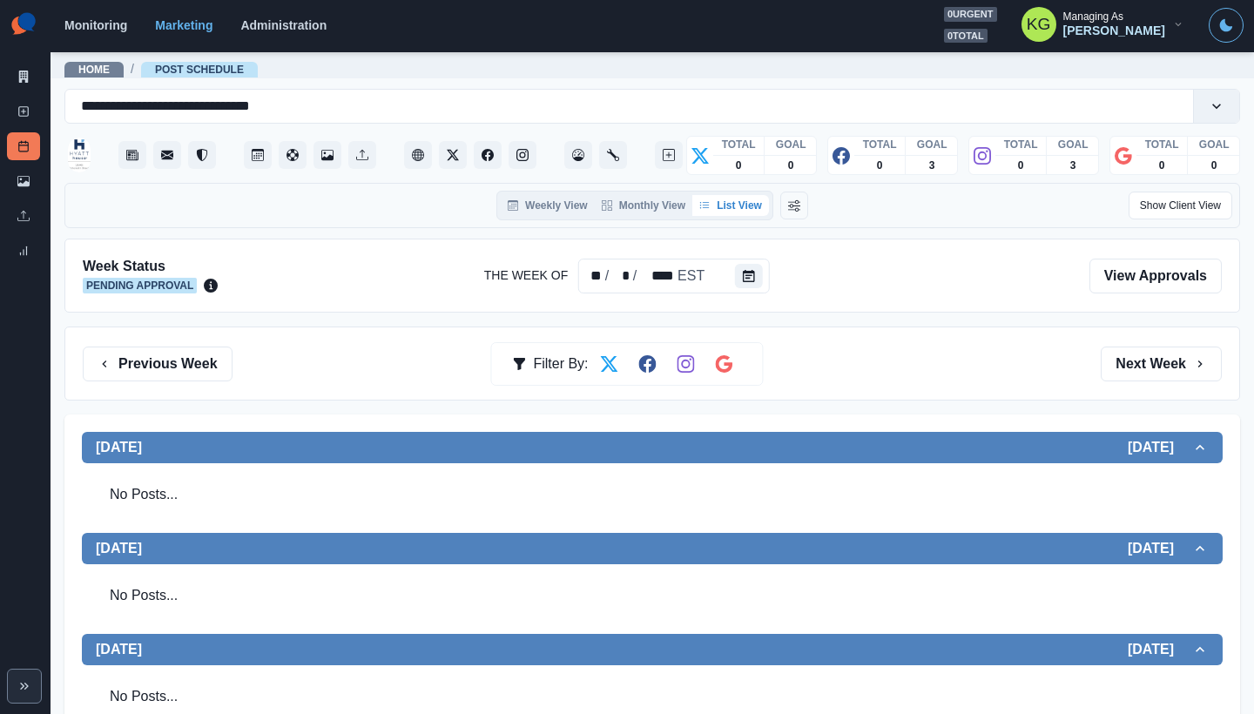
scroll to position [363, 0]
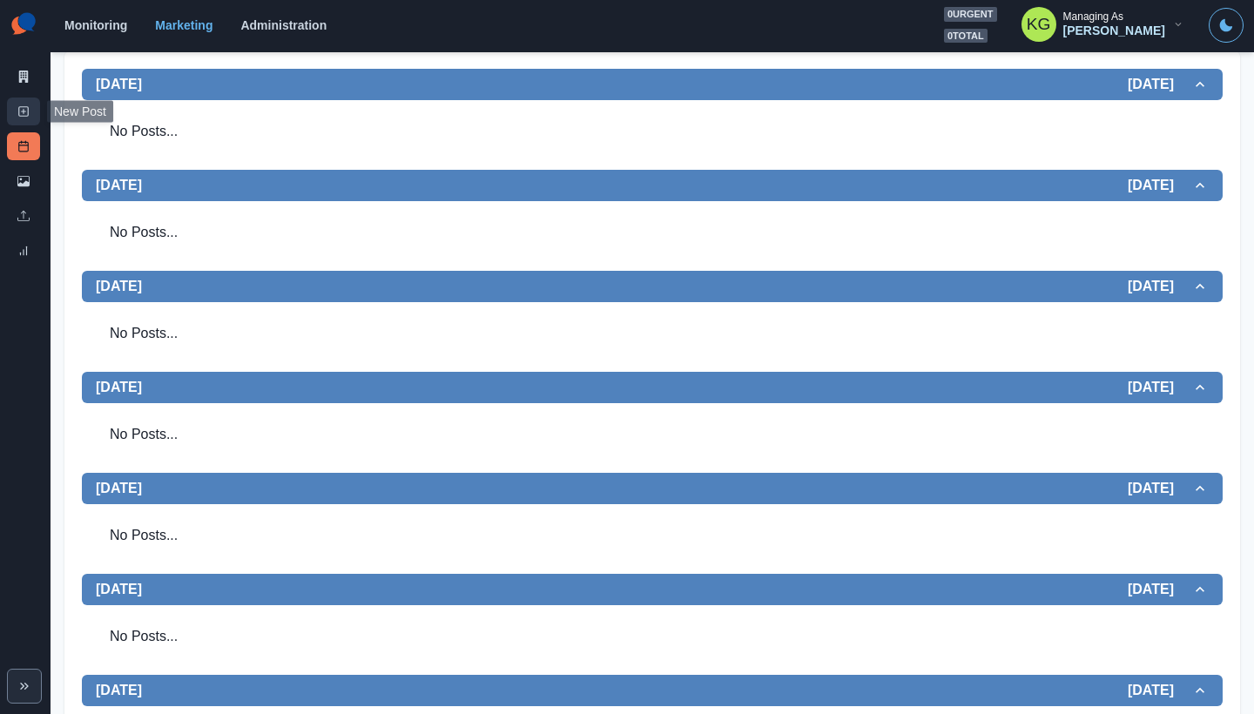
click at [27, 122] on link "New Post" at bounding box center [23, 112] width 33 height 28
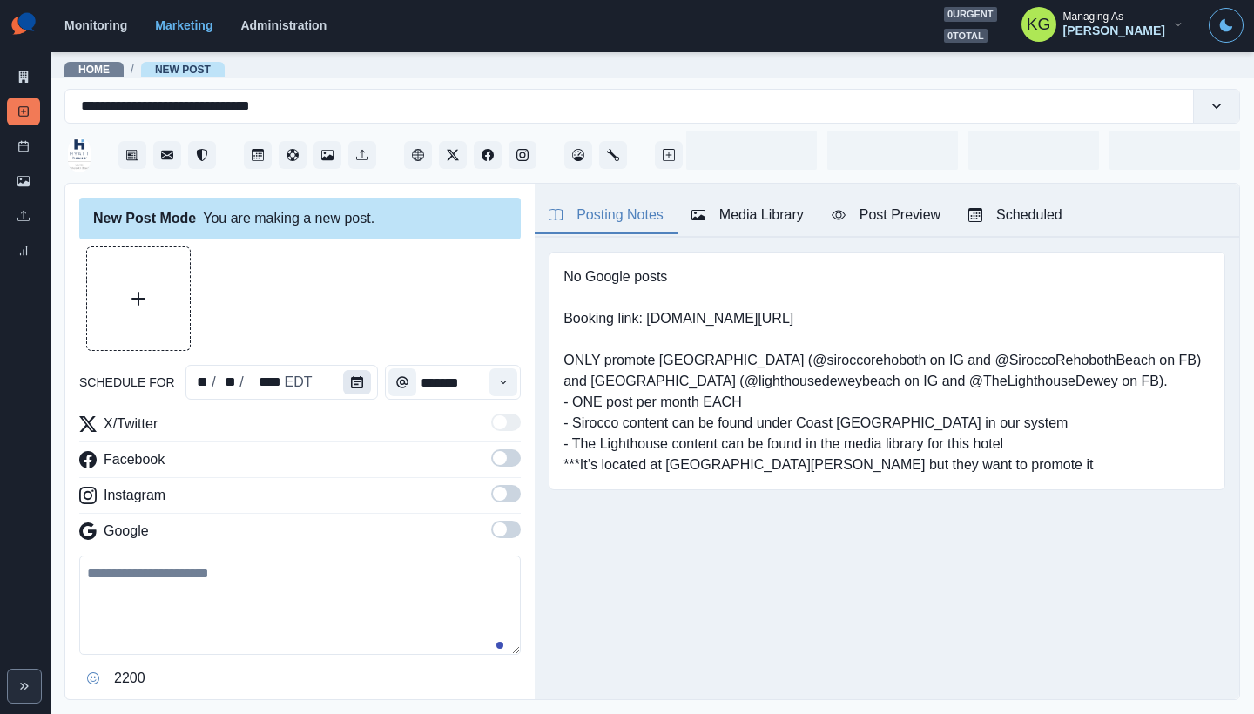
click at [355, 387] on icon "Calendar" at bounding box center [357, 382] width 12 height 12
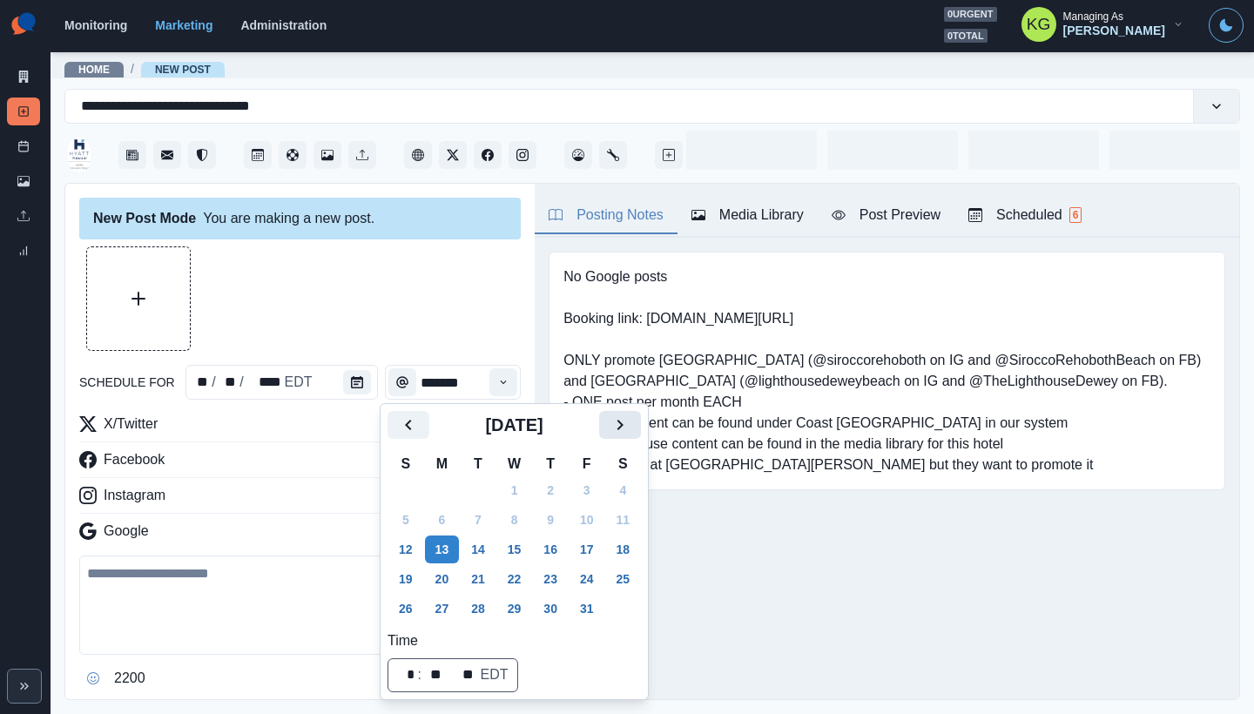
click at [641, 434] on button "Next" at bounding box center [620, 425] width 42 height 28
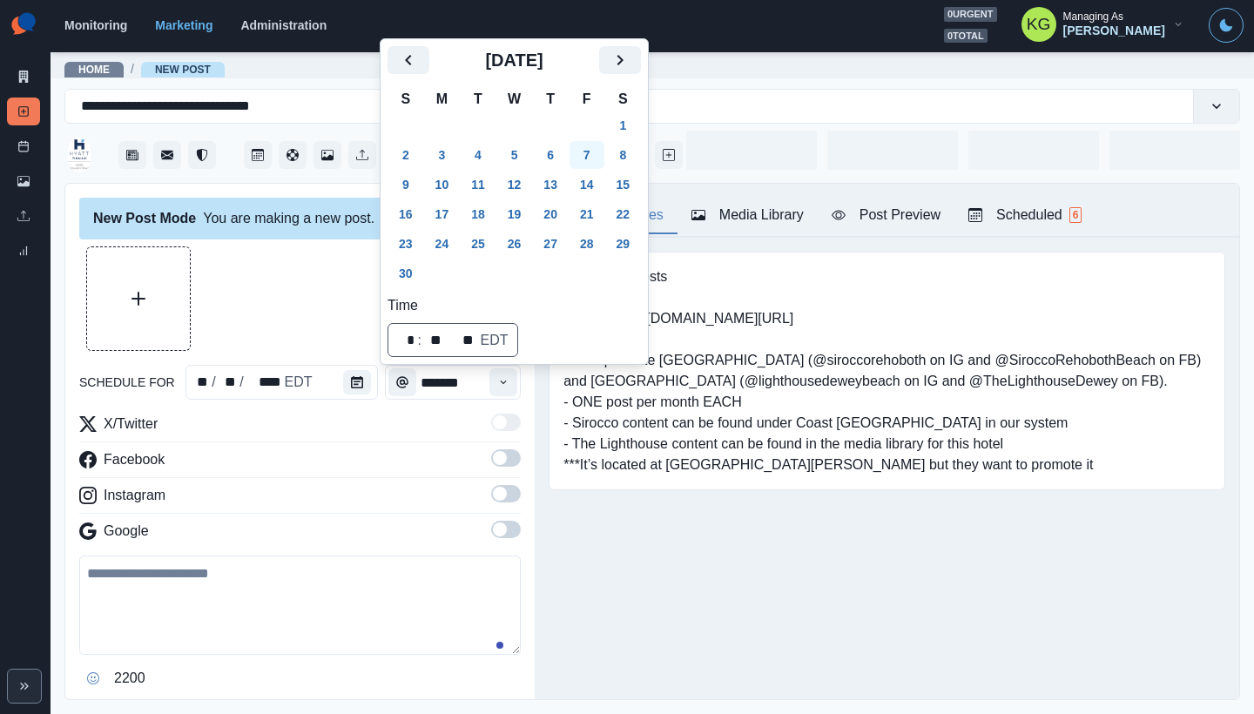
click at [588, 160] on button "7" at bounding box center [586, 155] width 35 height 28
click at [300, 242] on div "New Post Mode You are making a new post. schedule for ** / * / **** EST *******…" at bounding box center [299, 442] width 469 height 517
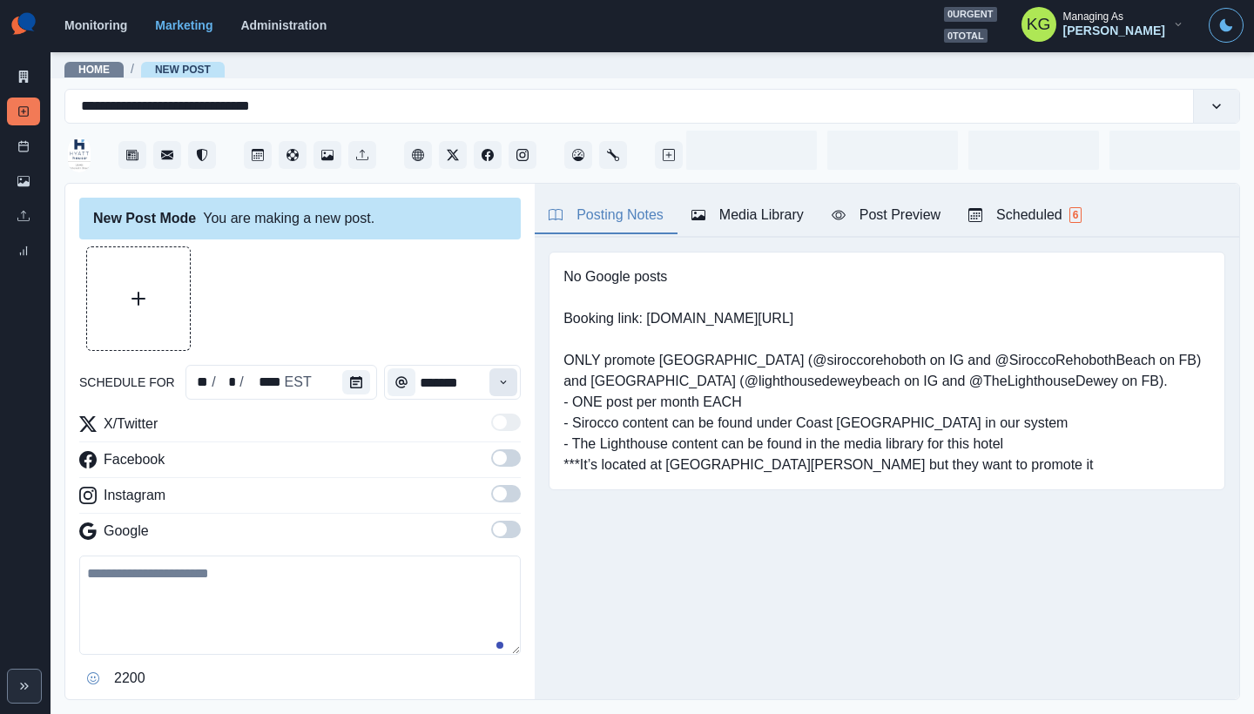
click at [504, 381] on button "Time" at bounding box center [503, 382] width 28 height 28
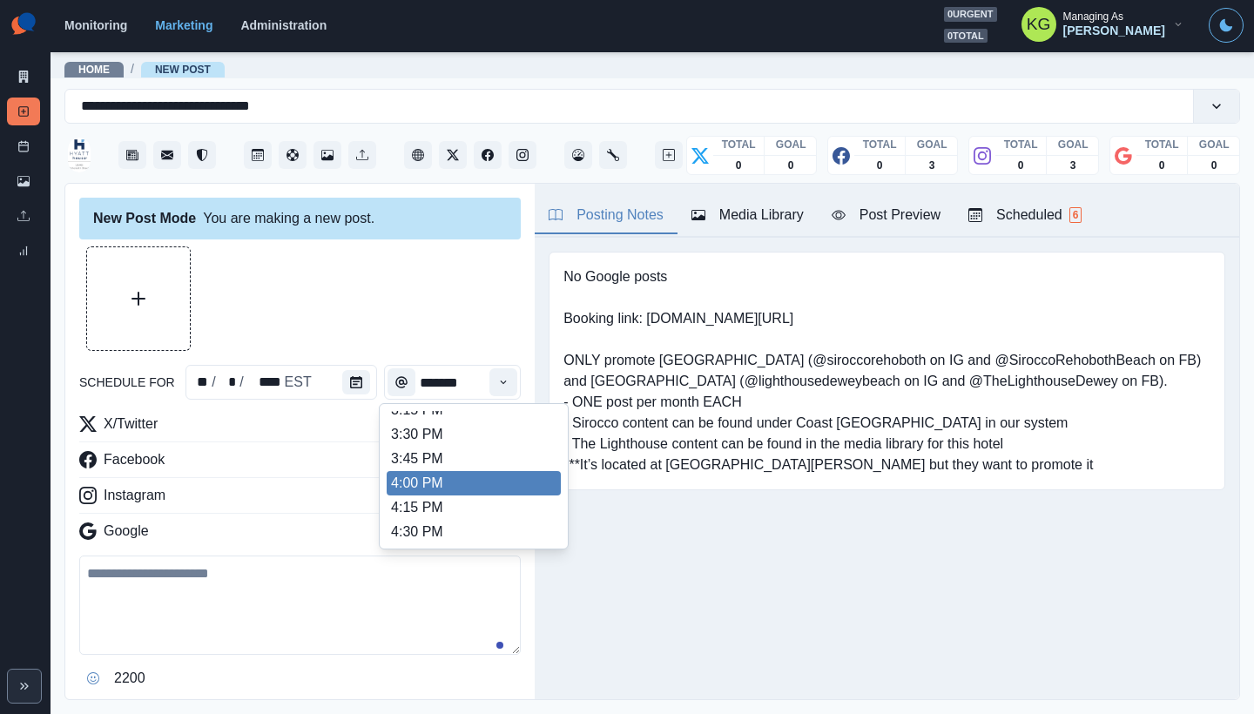
scroll to position [683, 0]
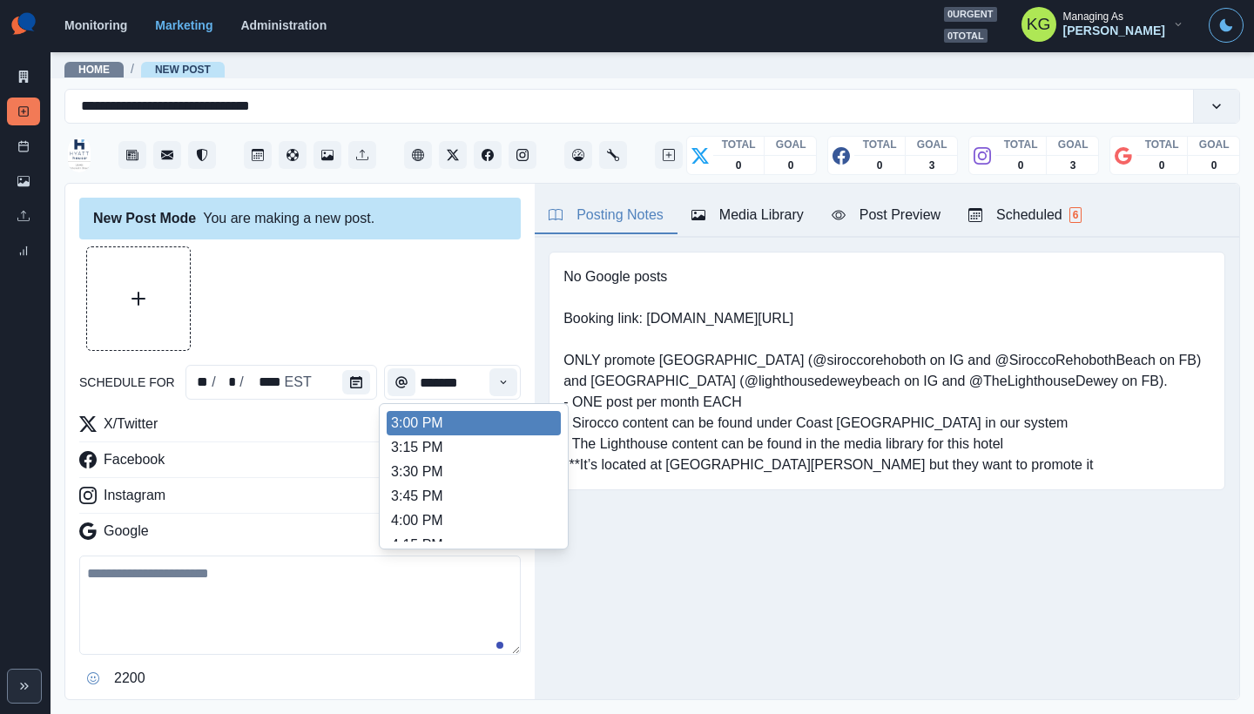
click at [430, 430] on li "3:00 PM" at bounding box center [474, 423] width 174 height 24
type input "*******"
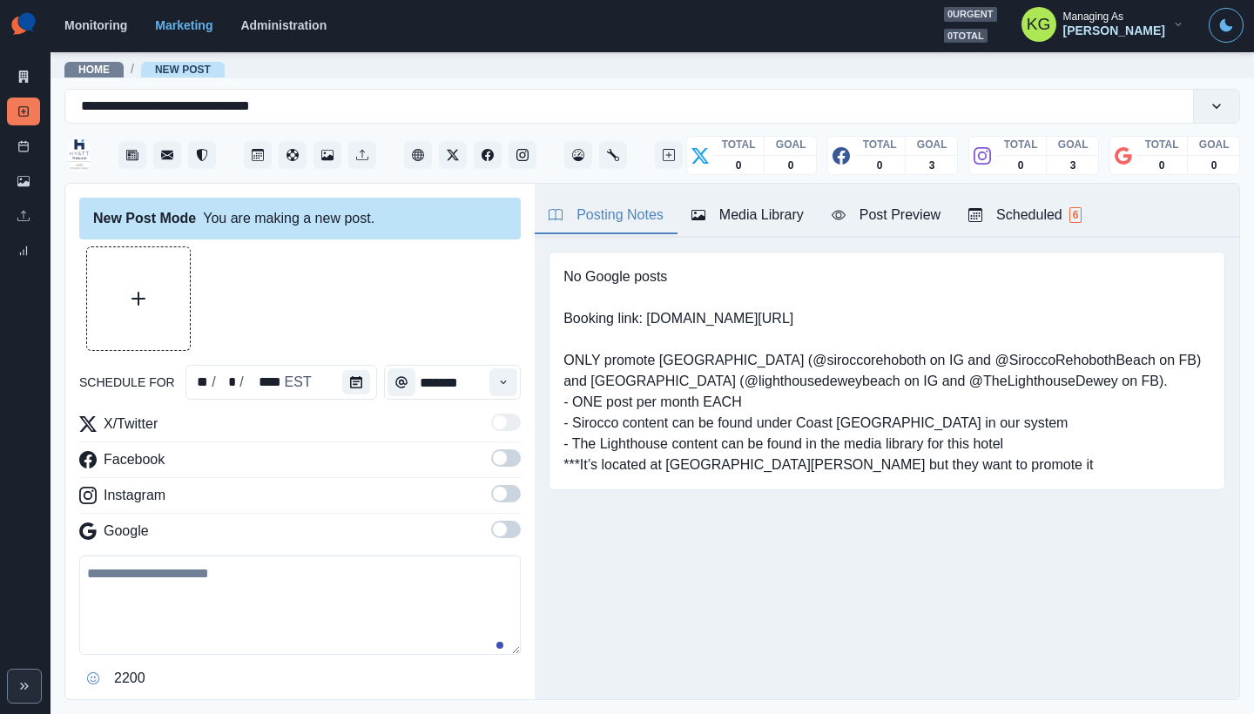
click at [494, 502] on span at bounding box center [506, 493] width 30 height 17
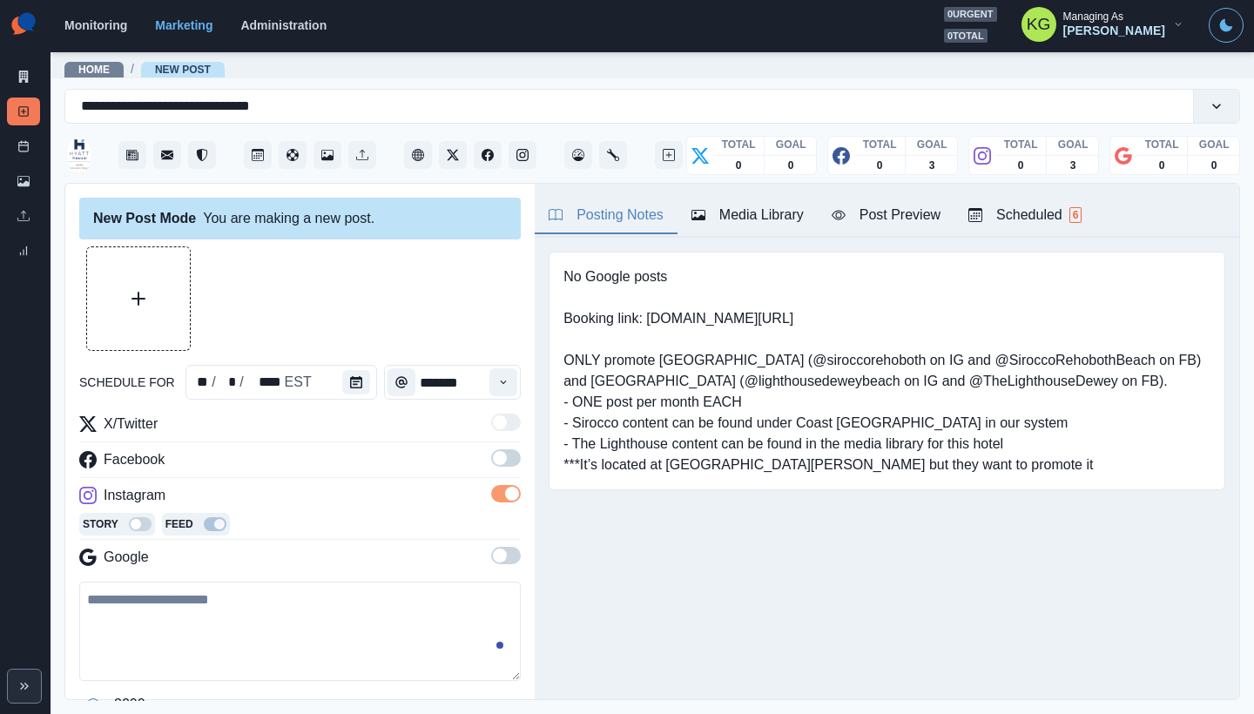
click at [491, 471] on label at bounding box center [506, 463] width 30 height 28
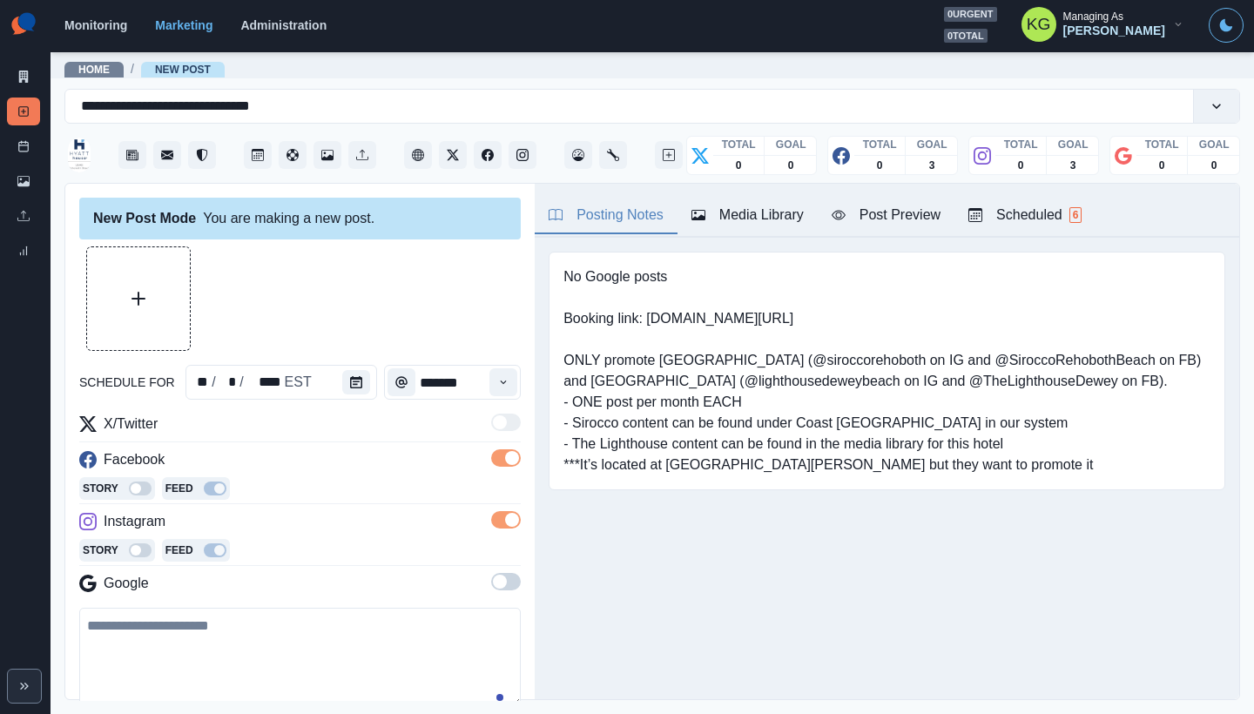
click at [779, 221] on div "Media Library" at bounding box center [747, 215] width 112 height 21
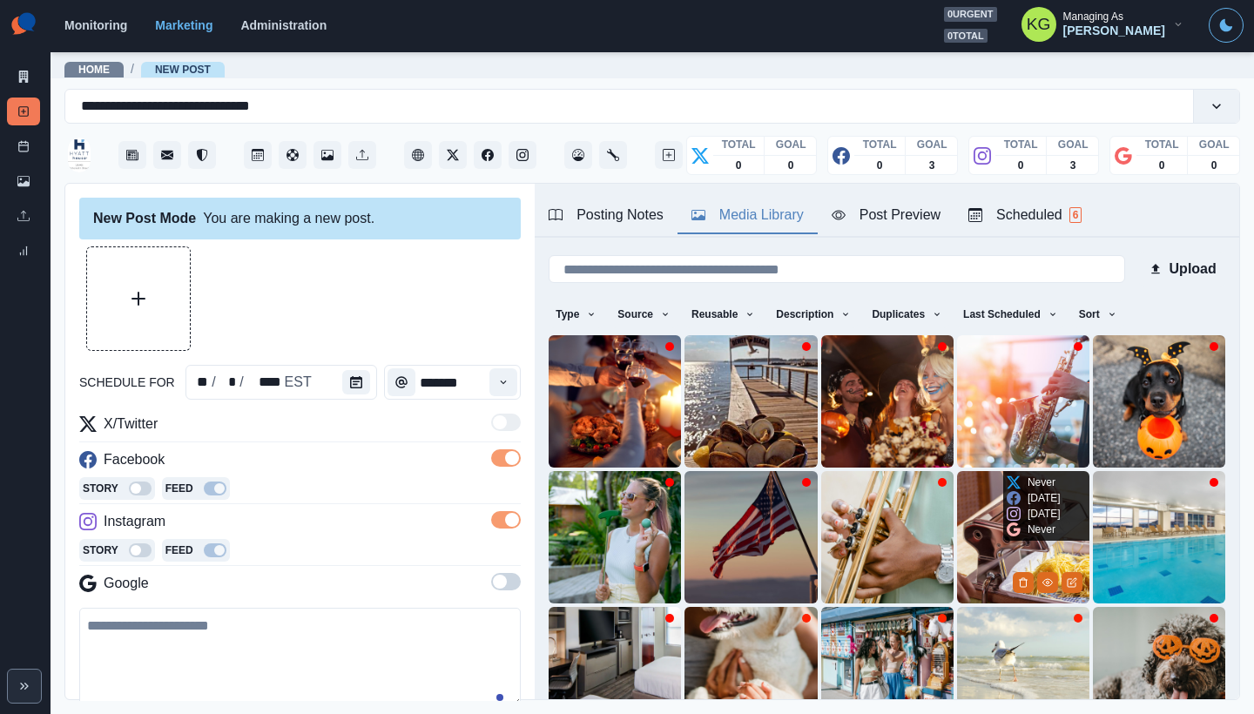
scroll to position [138, 0]
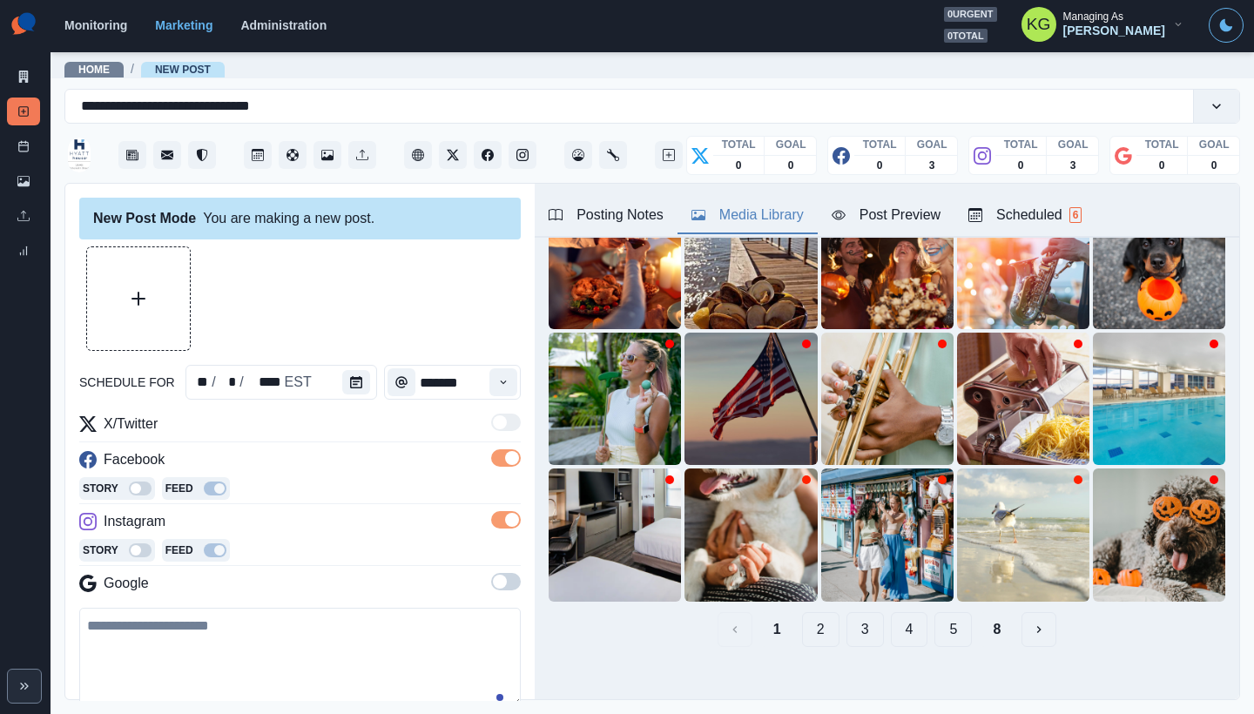
click at [984, 619] on button "8" at bounding box center [997, 629] width 36 height 35
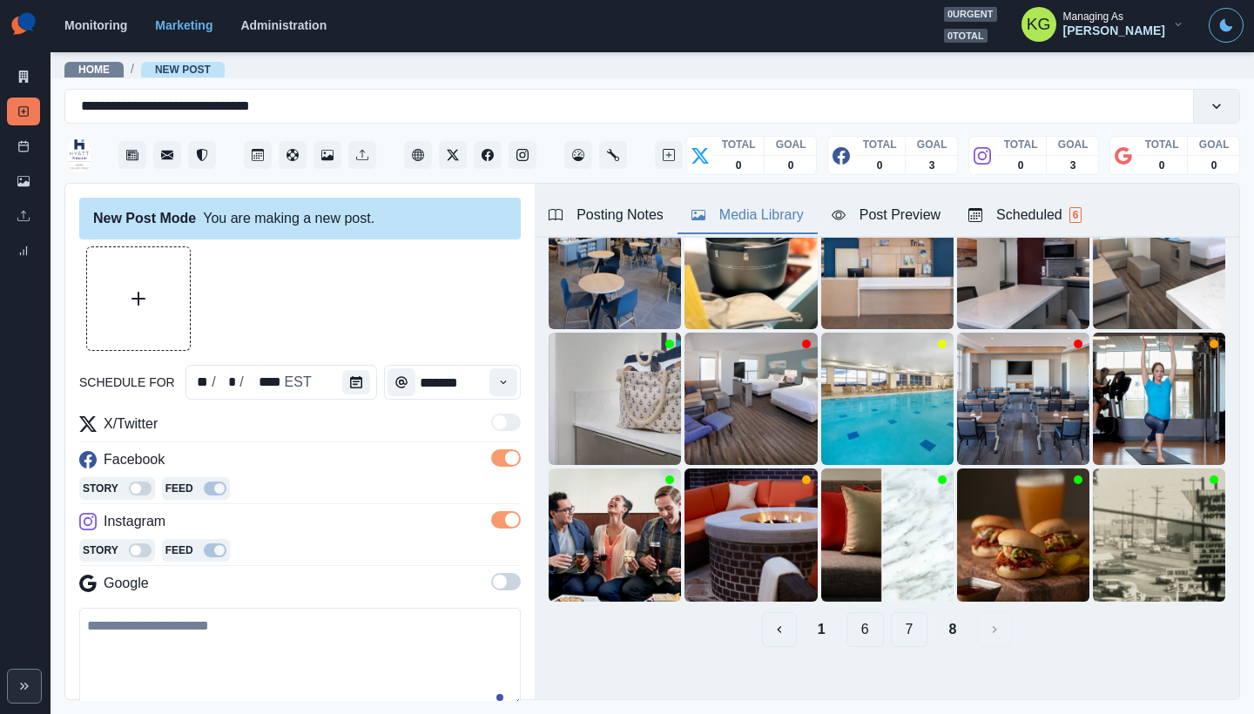
click at [897, 614] on button "7" at bounding box center [909, 629] width 37 height 35
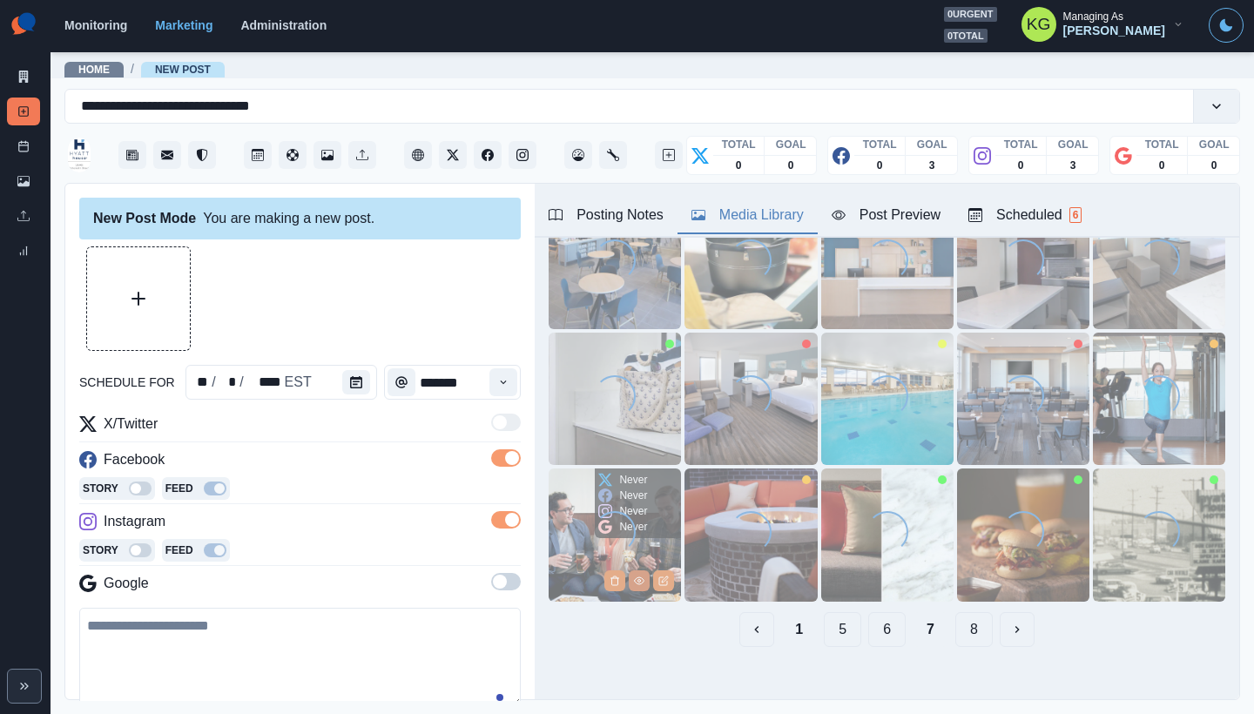
click at [629, 570] on button "View Media" at bounding box center [639, 580] width 21 height 21
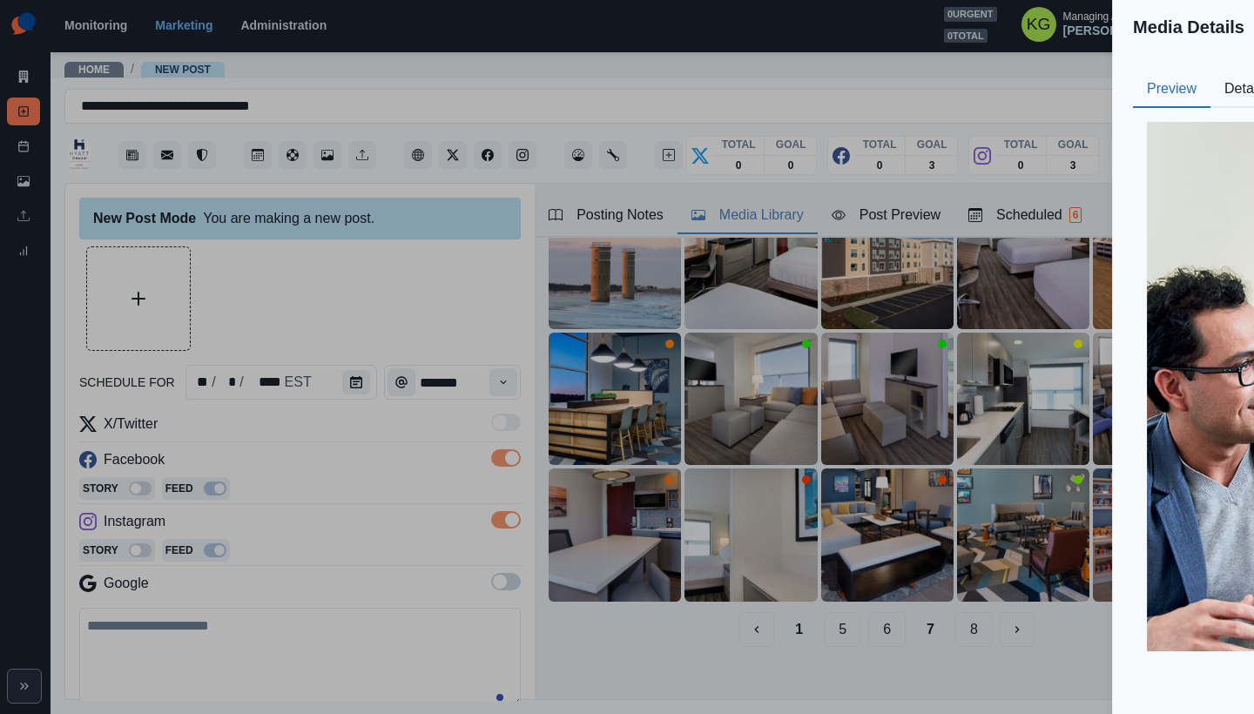
scroll to position [17, 0]
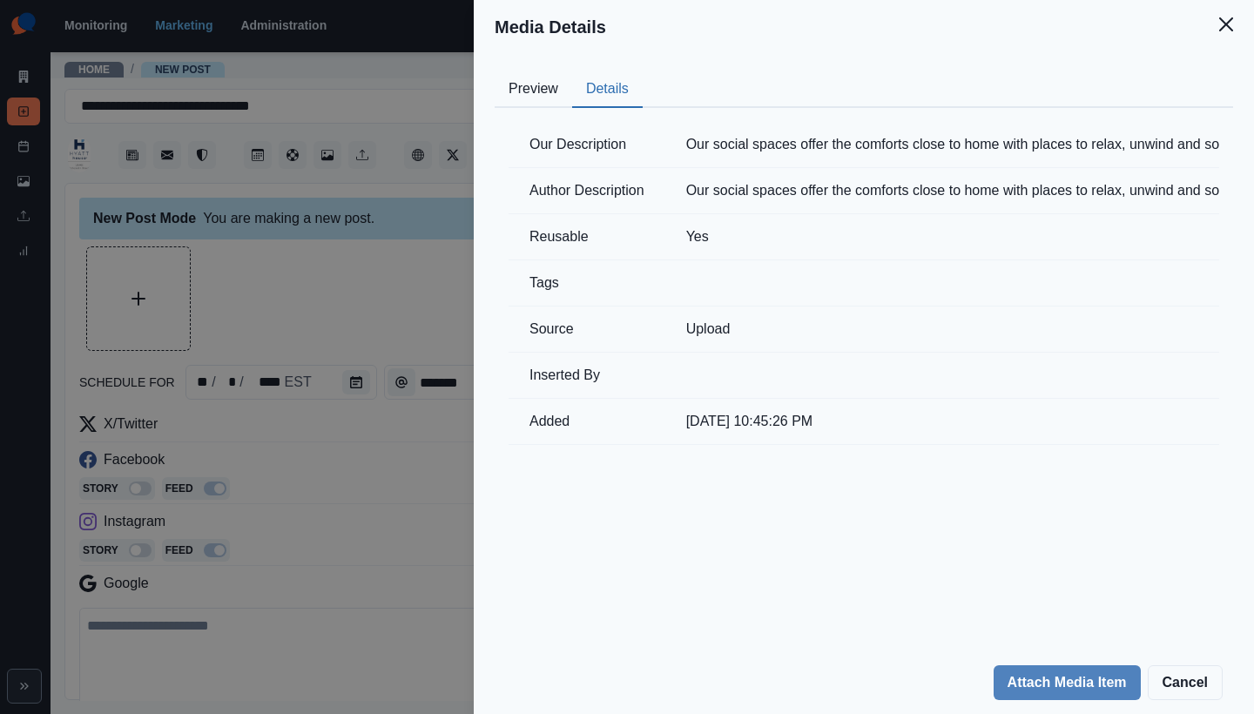
click at [608, 91] on button "Details" at bounding box center [607, 89] width 71 height 37
click at [1228, 40] on button "Close" at bounding box center [1226, 24] width 35 height 35
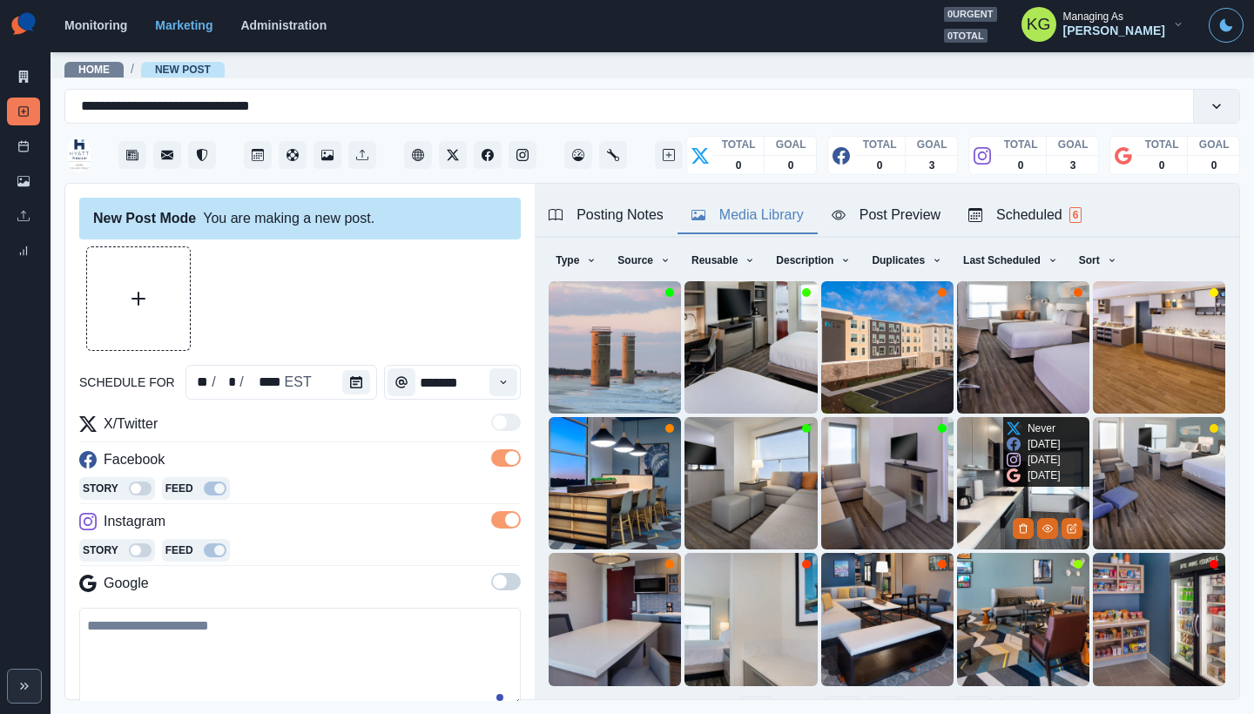
scroll to position [138, 0]
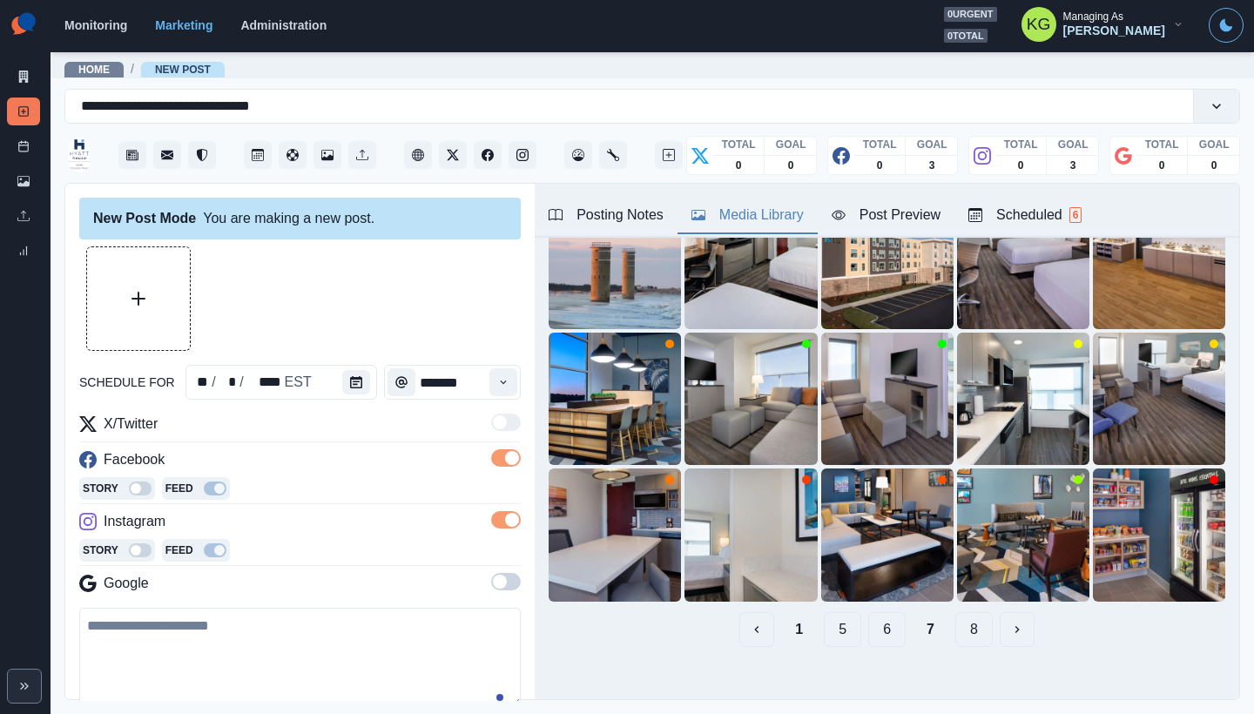
click at [973, 627] on button "8" at bounding box center [973, 629] width 37 height 35
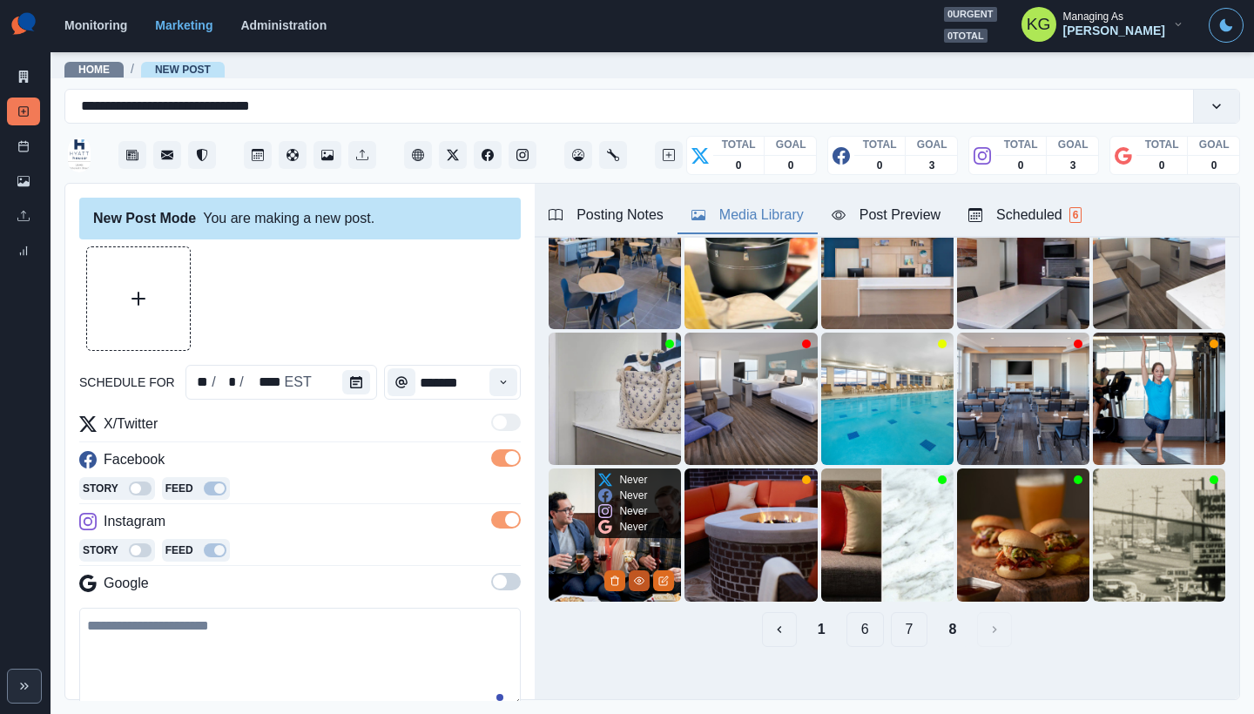
click at [634, 576] on icon "View Media" at bounding box center [639, 581] width 10 height 10
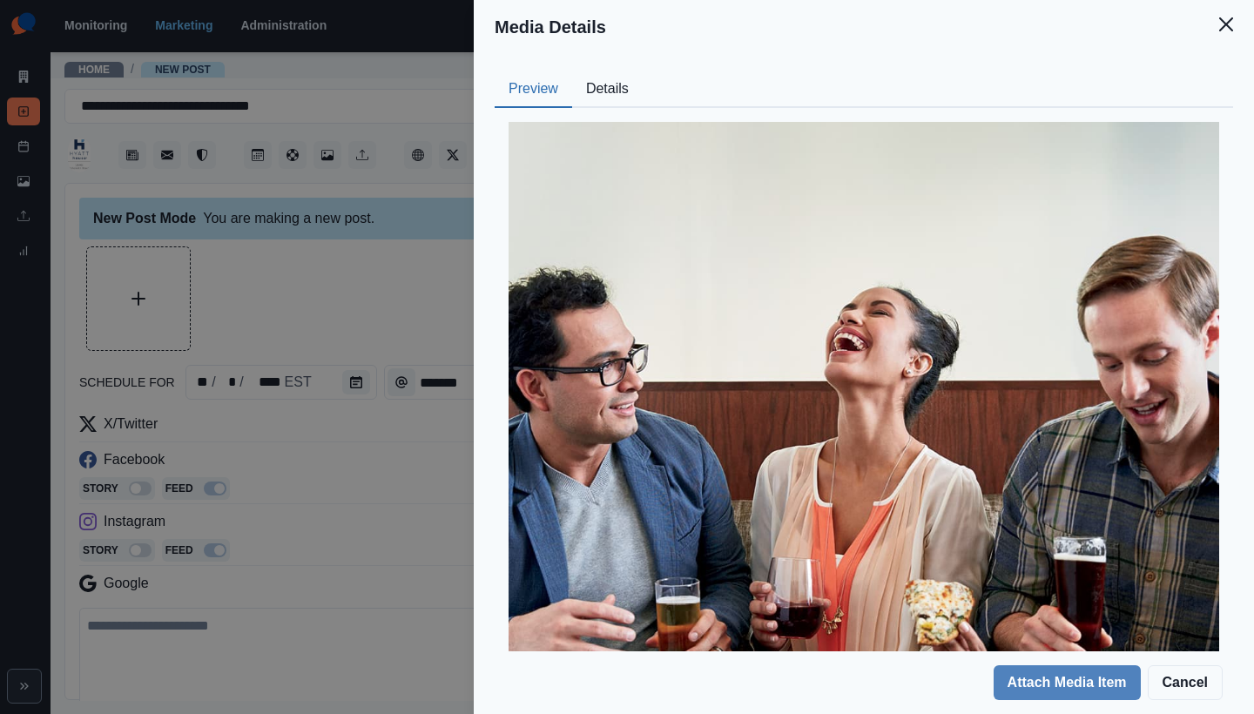
scroll to position [232, 0]
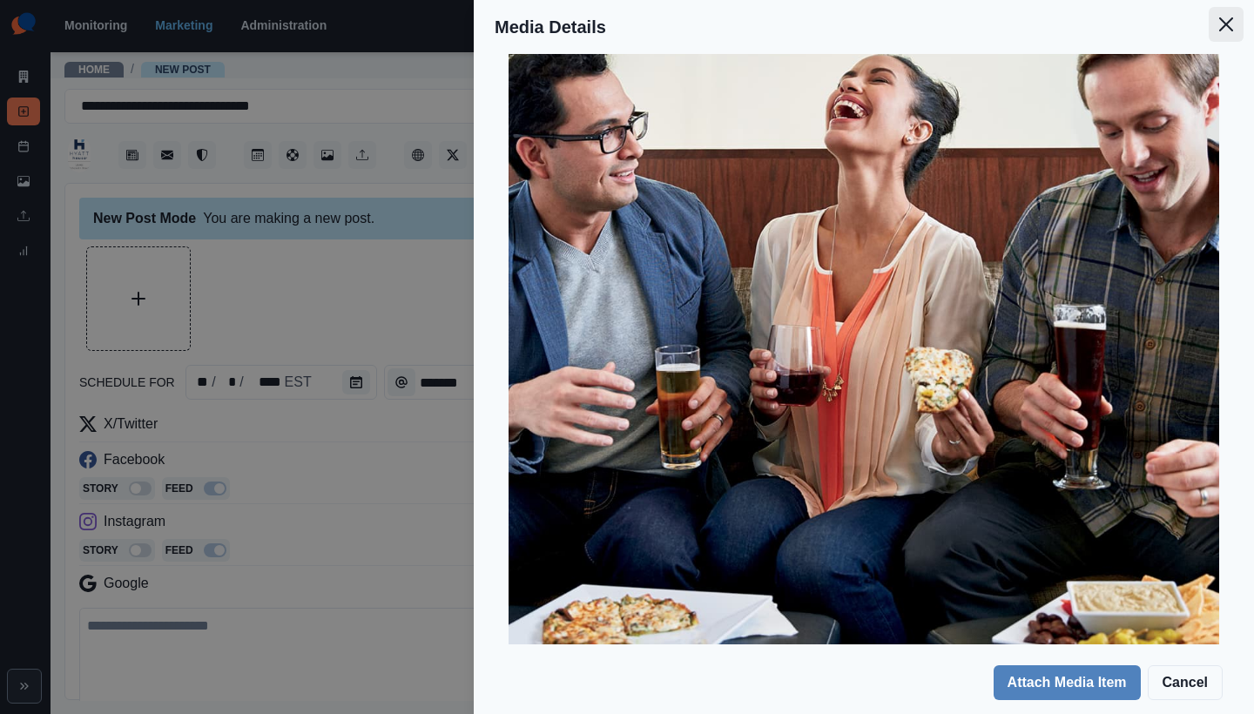
click at [1219, 21] on icon "Close" at bounding box center [1226, 24] width 14 height 14
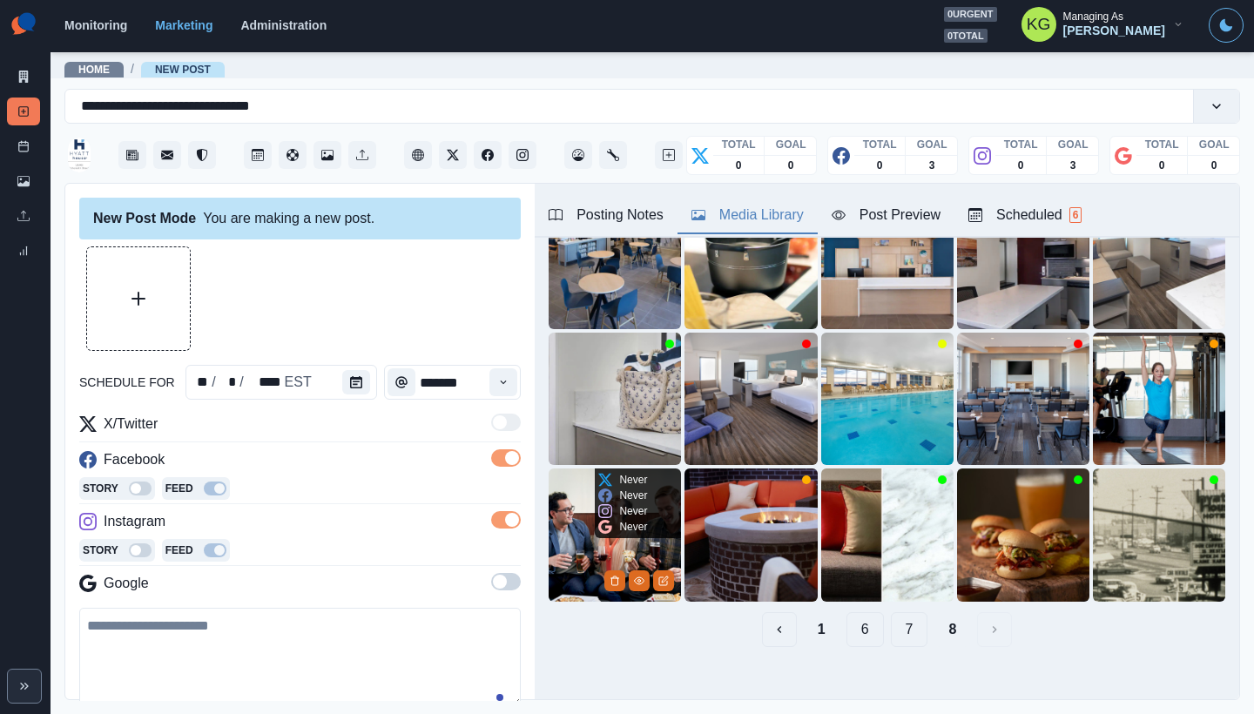
scroll to position [54, 0]
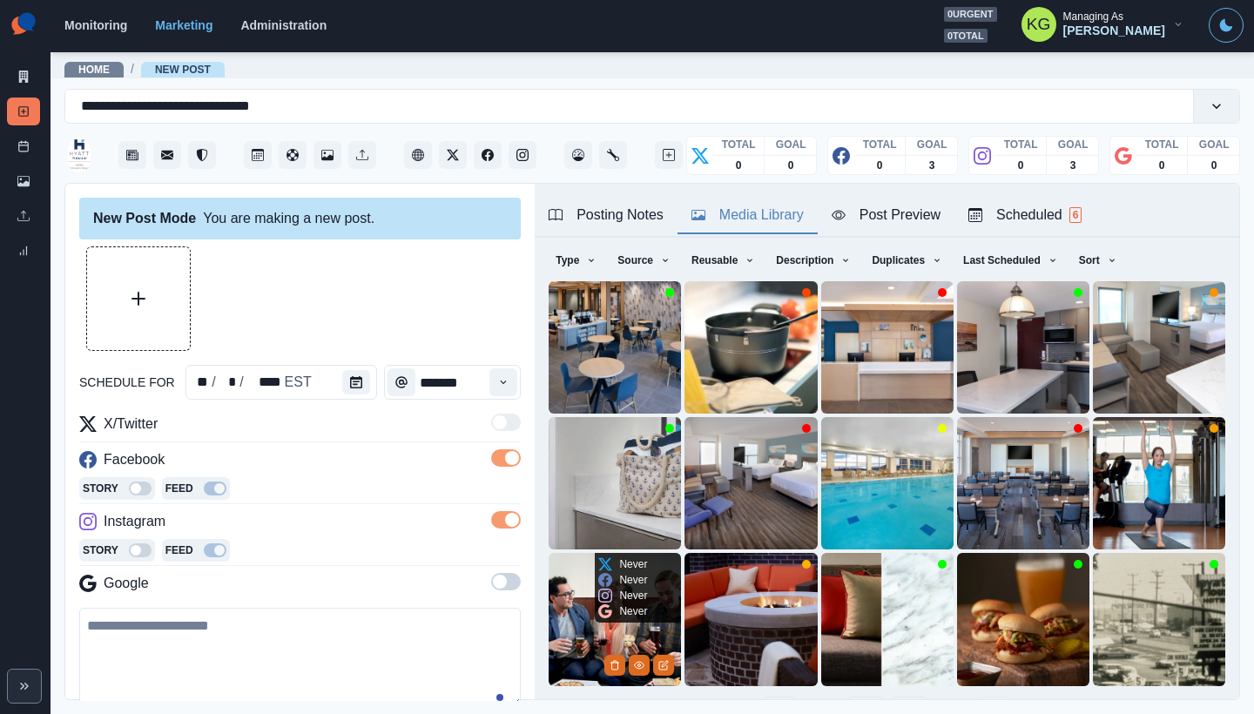
click at [574, 618] on img at bounding box center [615, 619] width 132 height 132
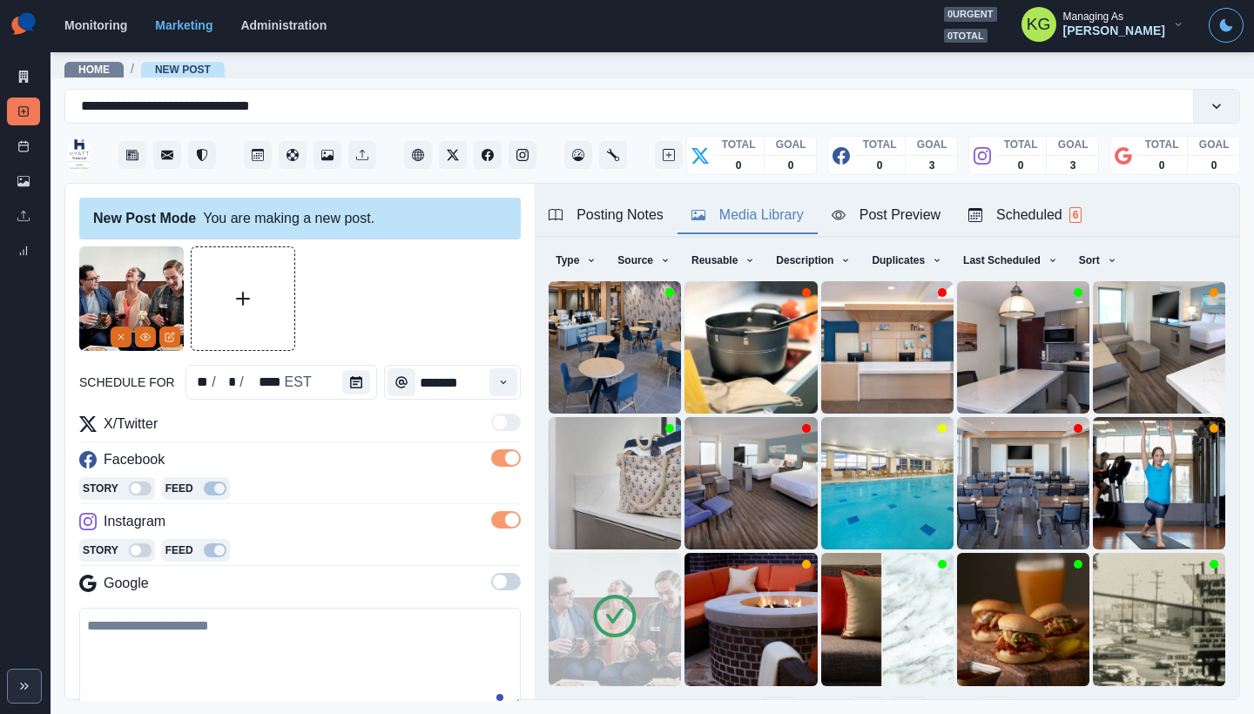
scroll to position [138, 0]
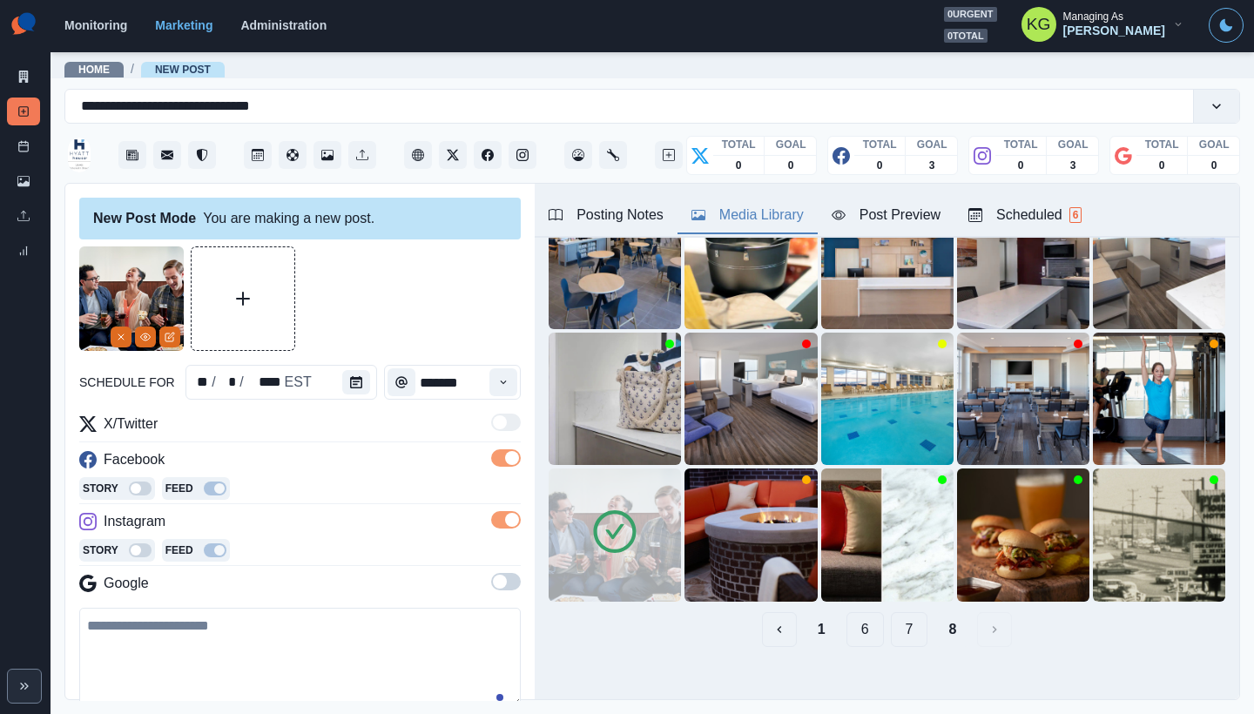
click at [891, 616] on button "7" at bounding box center [909, 629] width 37 height 35
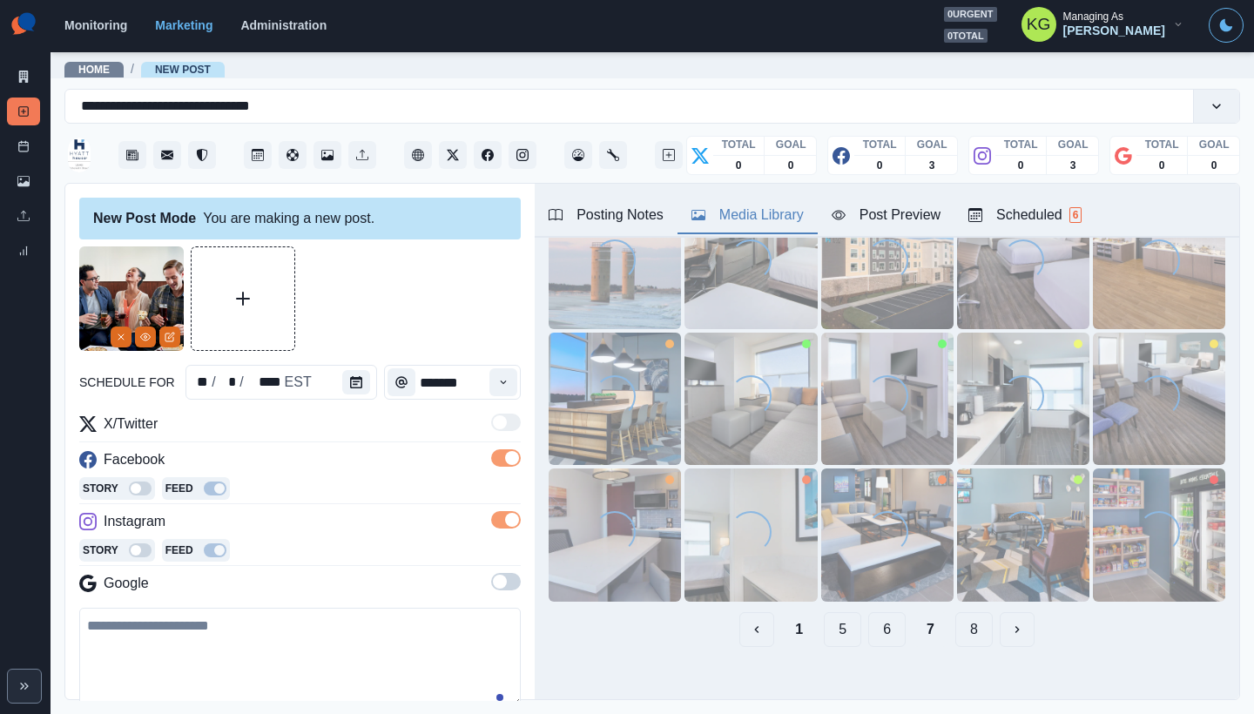
click at [868, 622] on button "6" at bounding box center [886, 629] width 37 height 35
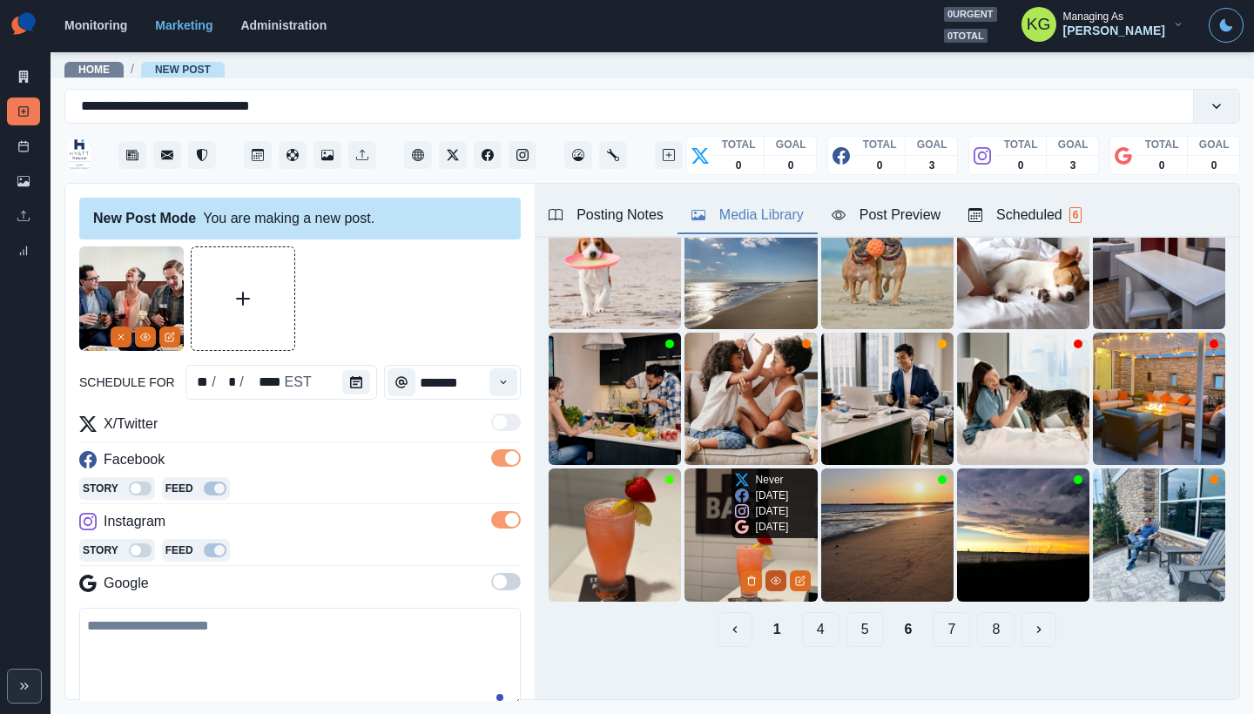
click at [771, 576] on icon "View Media" at bounding box center [776, 581] width 10 height 10
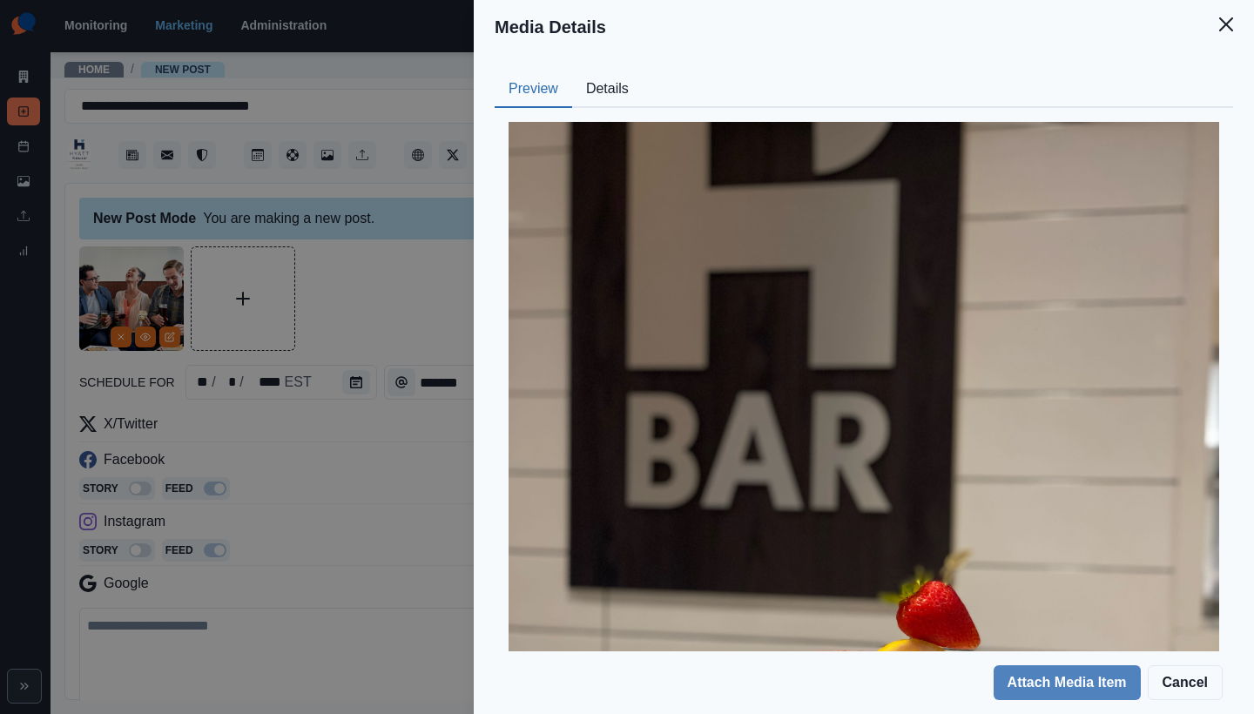
scroll to position [421, 0]
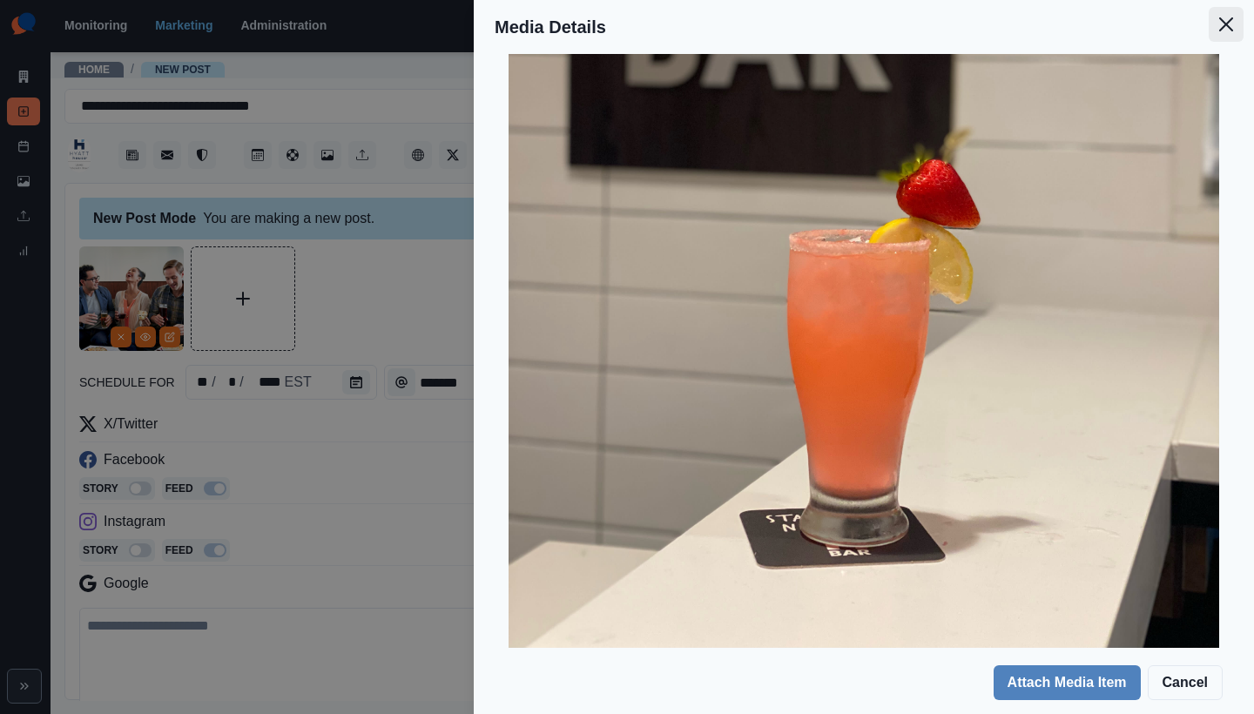
click at [1225, 35] on button "Close" at bounding box center [1226, 24] width 35 height 35
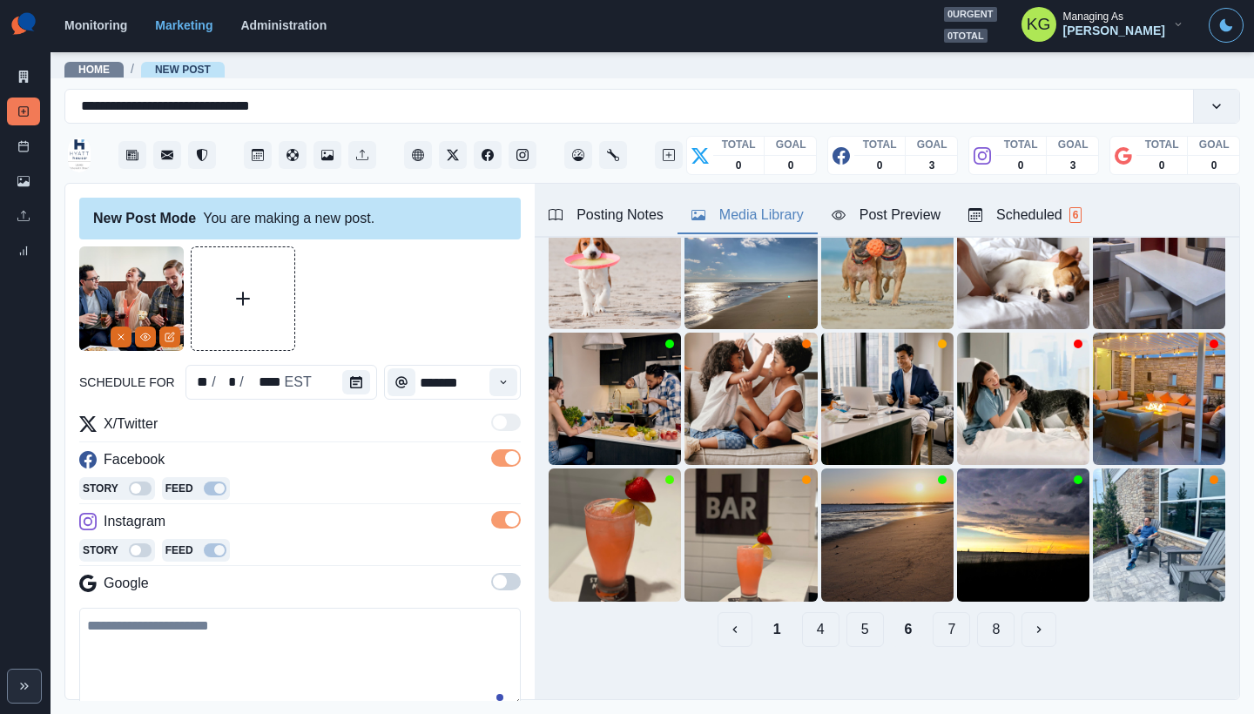
scroll to position [54, 0]
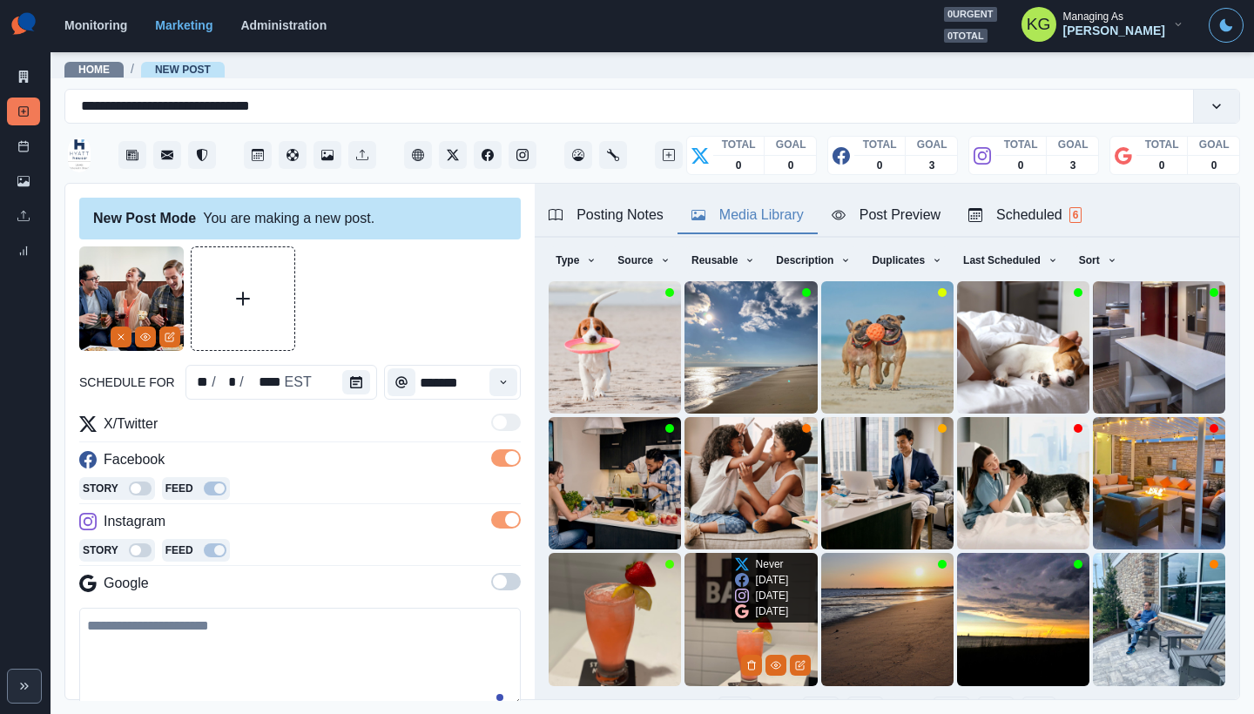
click at [710, 583] on img at bounding box center [750, 619] width 132 height 132
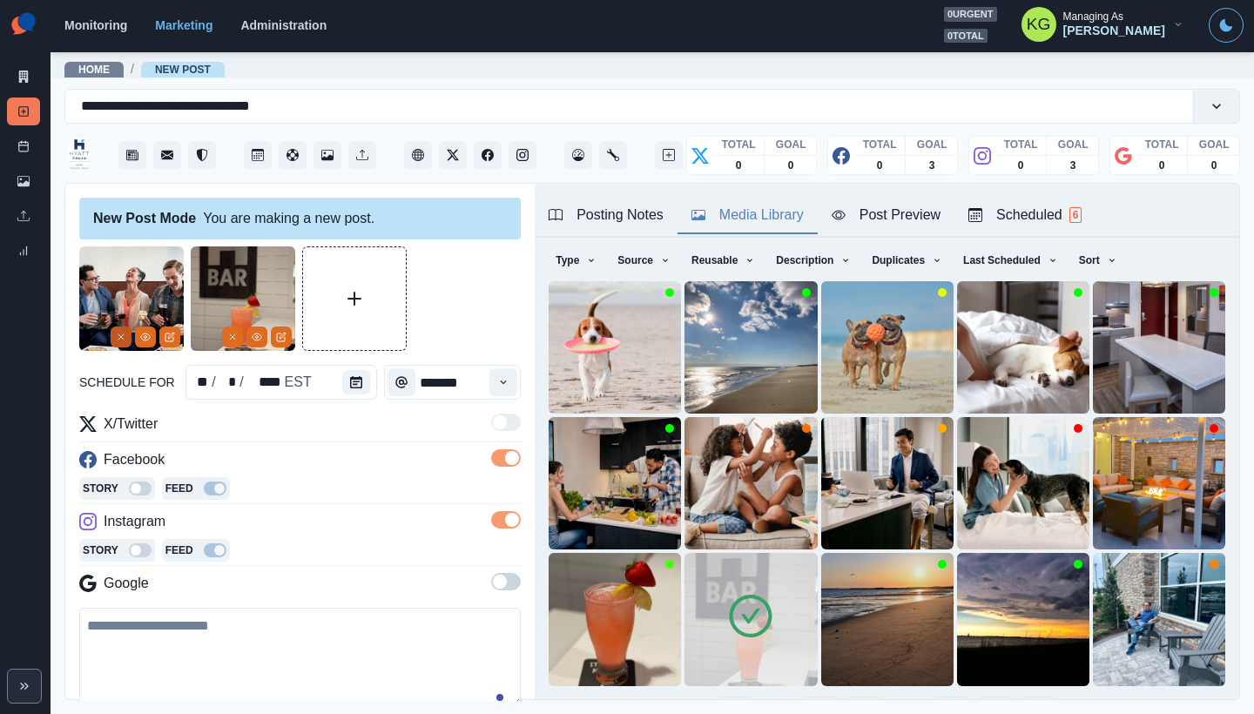
click at [120, 336] on line "Remove" at bounding box center [120, 336] width 5 height 5
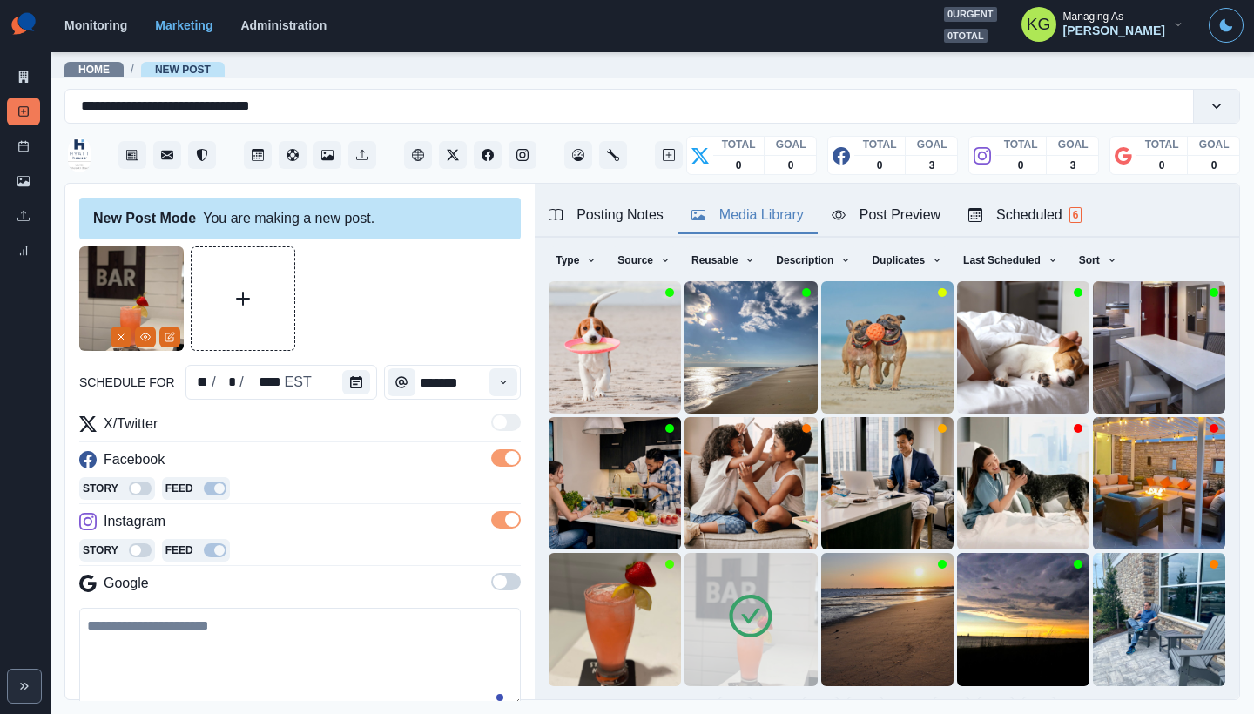
scroll to position [211, 0]
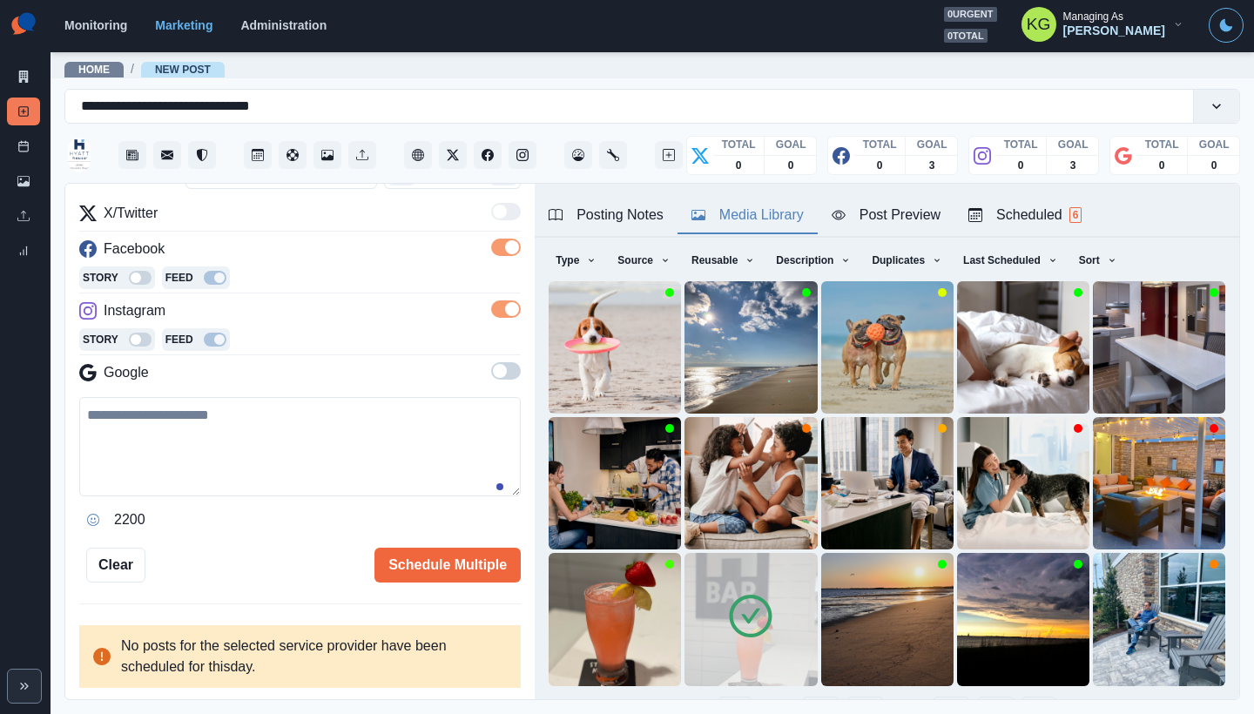
click at [312, 461] on textarea at bounding box center [299, 446] width 441 height 99
paste textarea "**********"
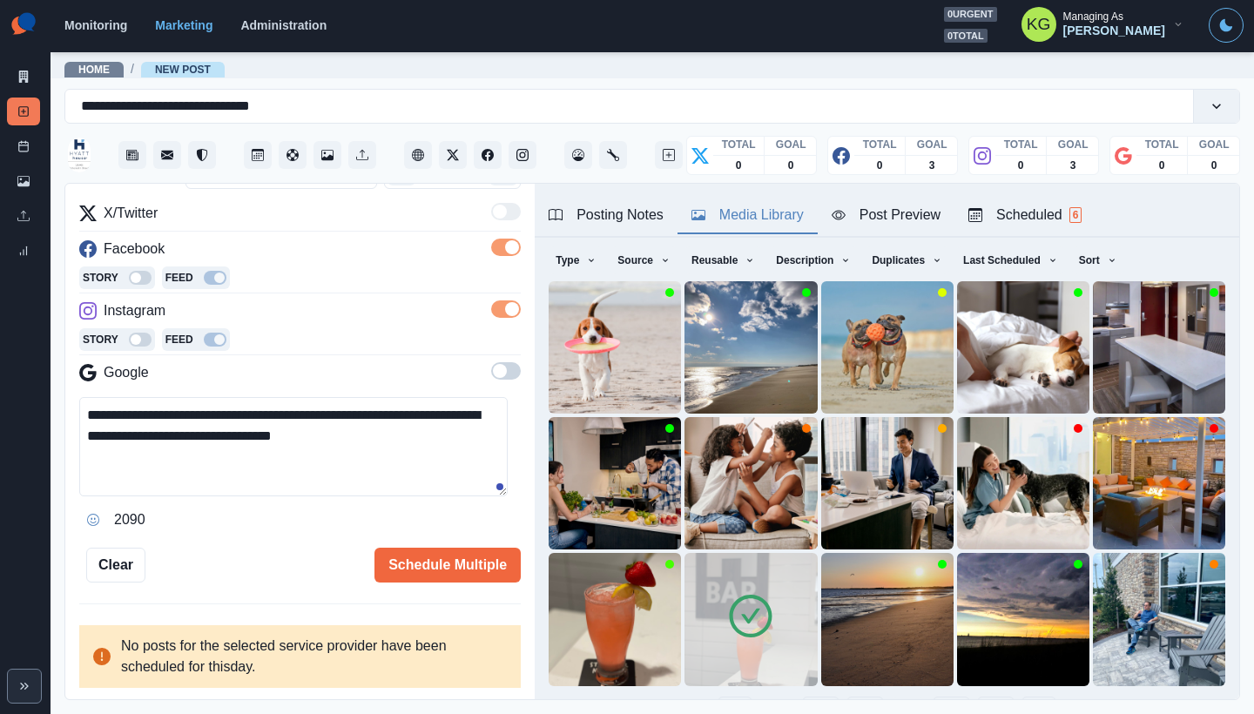
type textarea "**********"
click at [91, 518] on icon "Opens Emoji Picker" at bounding box center [93, 520] width 12 height 12
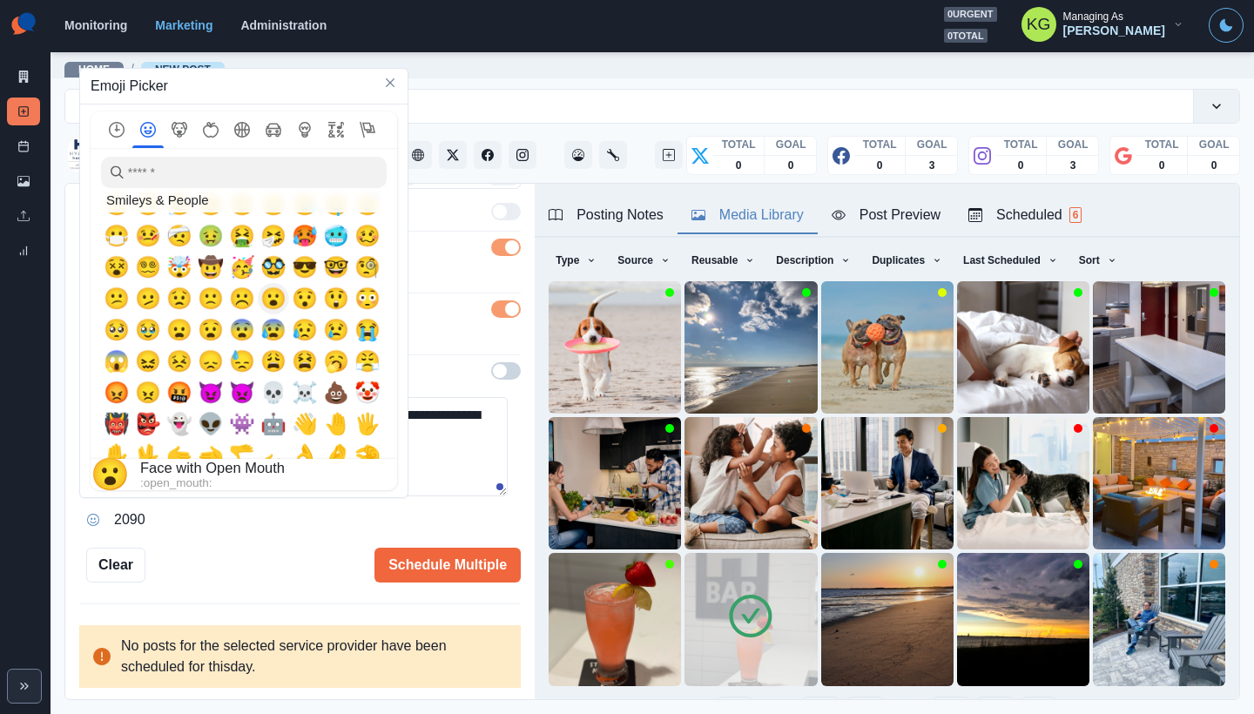
scroll to position [699, 0]
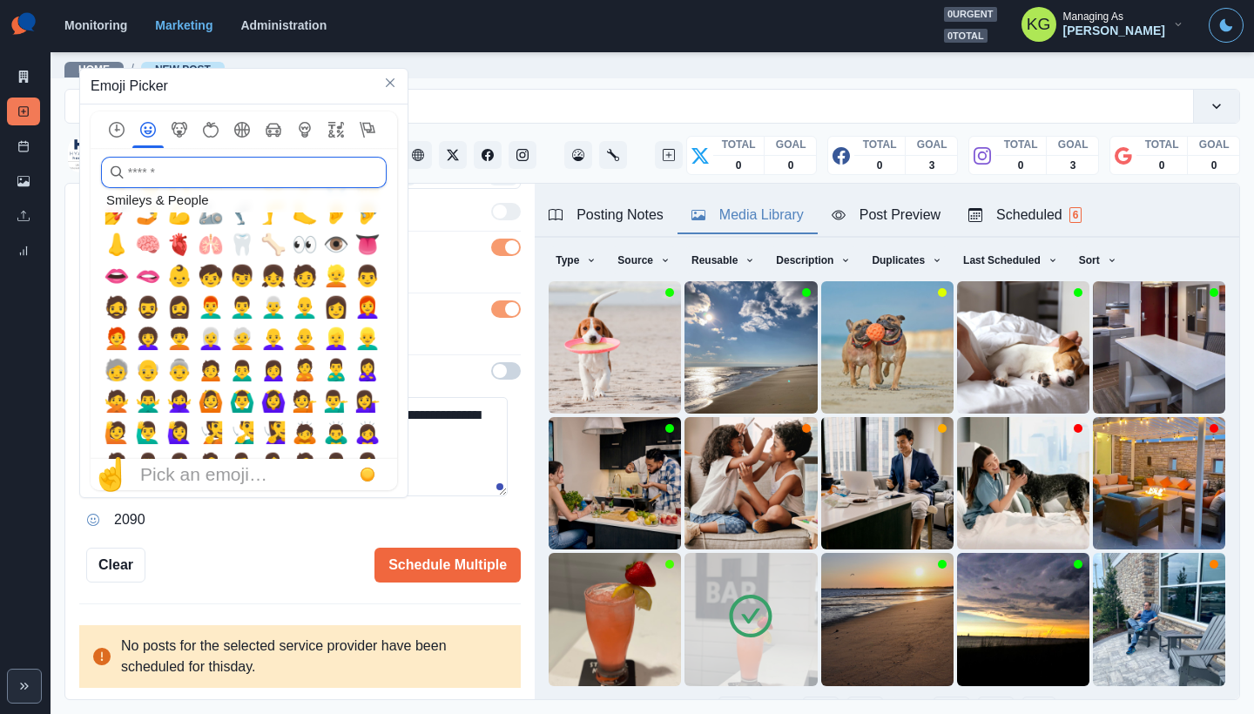
click at [198, 187] on input "search" at bounding box center [244, 172] width 286 height 31
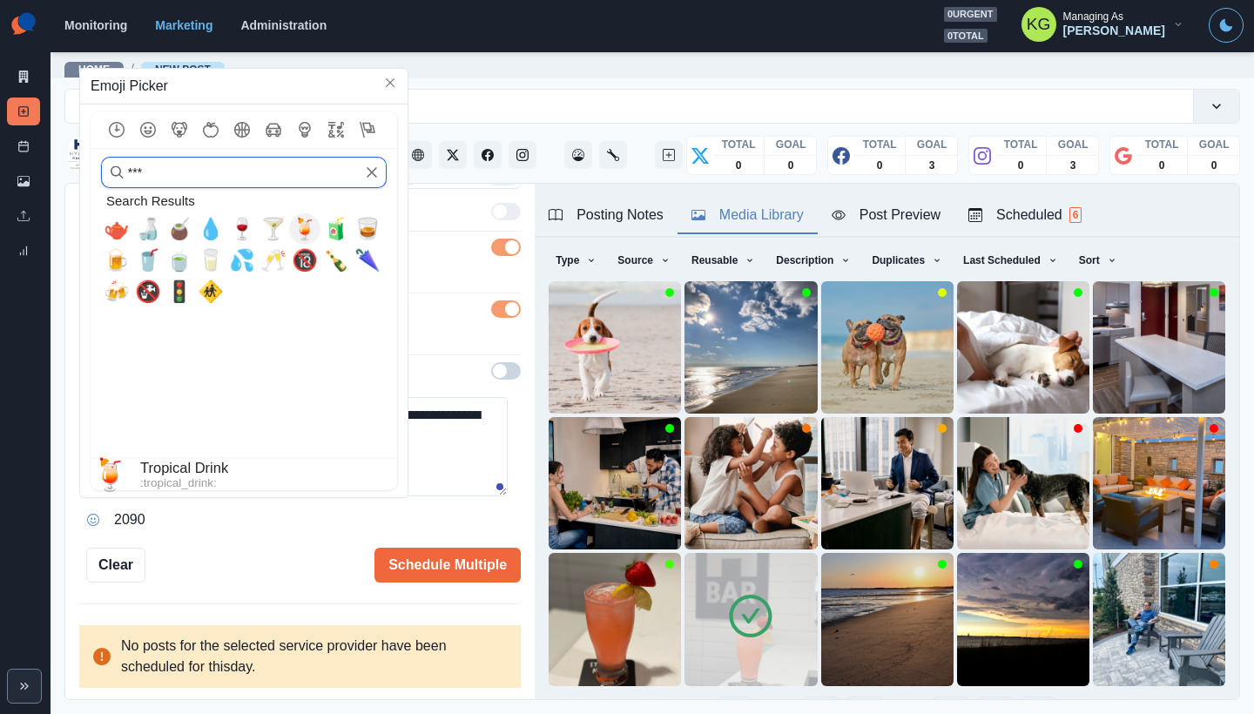
type input "***"
click at [304, 228] on span "🍹" at bounding box center [305, 229] width 26 height 24
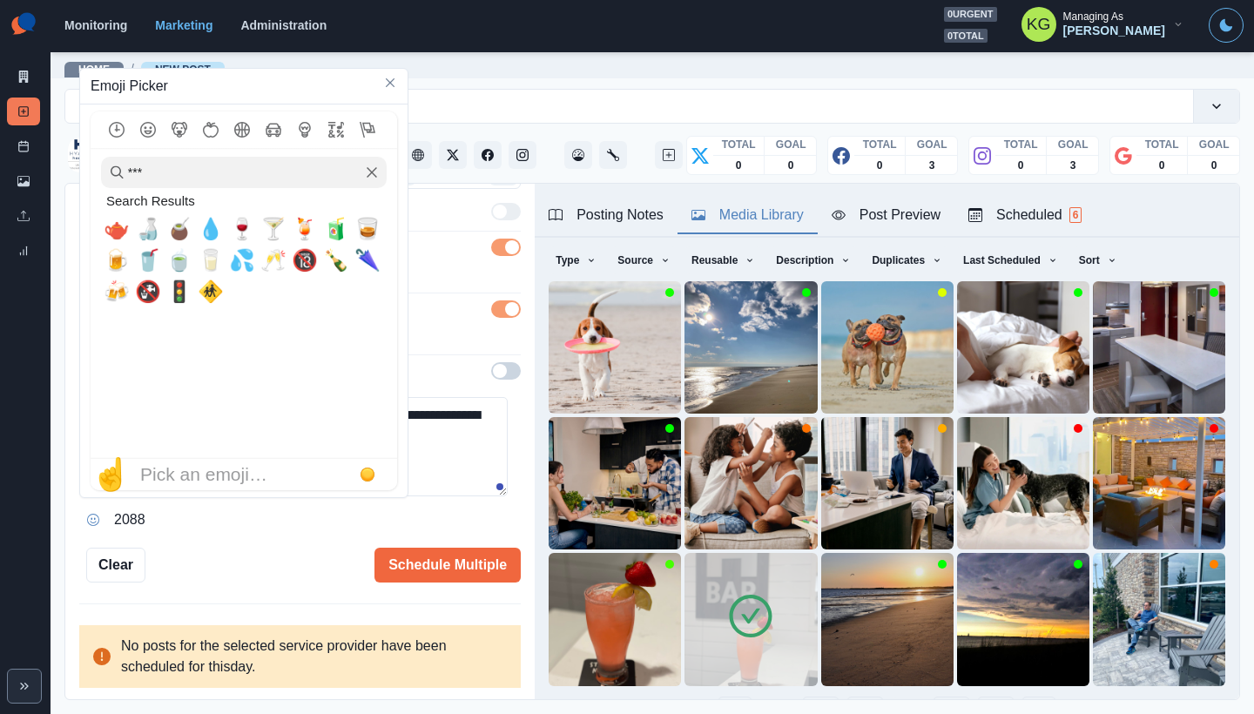
click at [426, 422] on textarea "**********" at bounding box center [293, 446] width 428 height 99
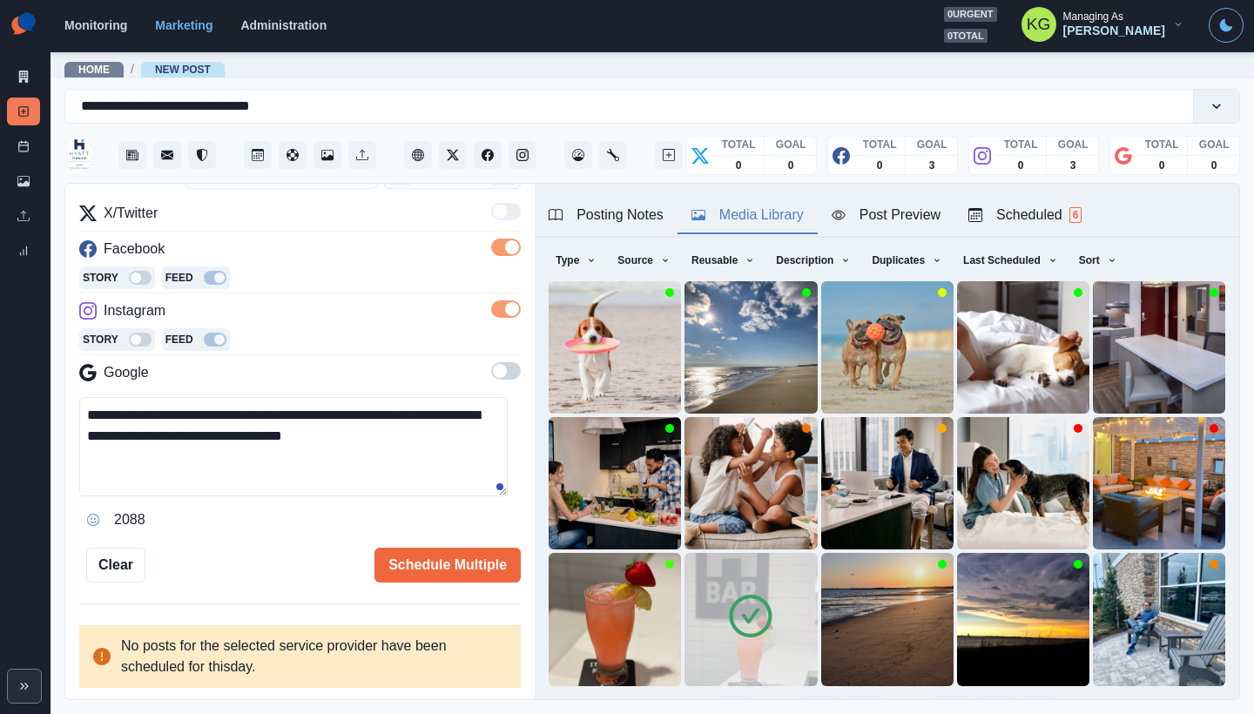
click at [384, 433] on textarea "**********" at bounding box center [293, 446] width 428 height 99
click at [89, 407] on textarea "**********" at bounding box center [293, 446] width 428 height 99
click at [87, 409] on textarea "**********" at bounding box center [293, 446] width 428 height 99
paste textarea "**"
click at [98, 414] on textarea "**********" at bounding box center [293, 446] width 428 height 99
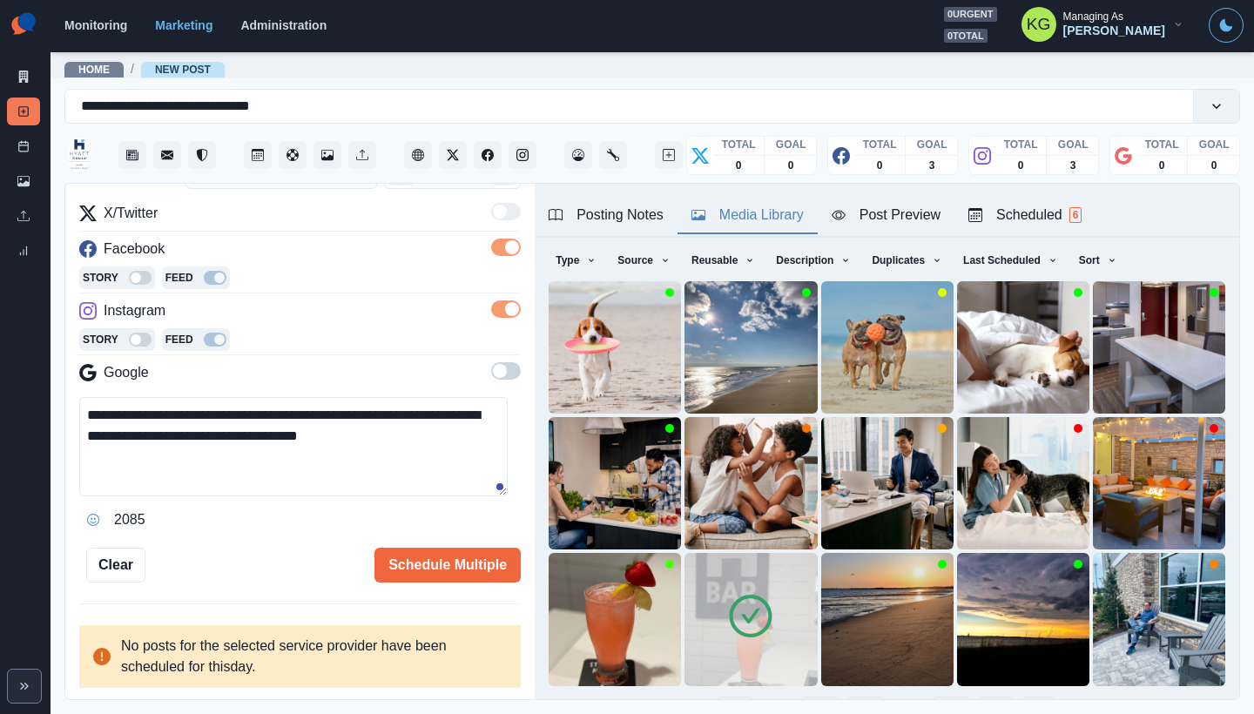
click at [428, 413] on textarea "**********" at bounding box center [293, 446] width 428 height 99
click at [431, 439] on textarea "**********" at bounding box center [293, 446] width 428 height 99
type textarea "**********"
click at [440, 566] on button "Schedule Multiple" at bounding box center [447, 565] width 146 height 35
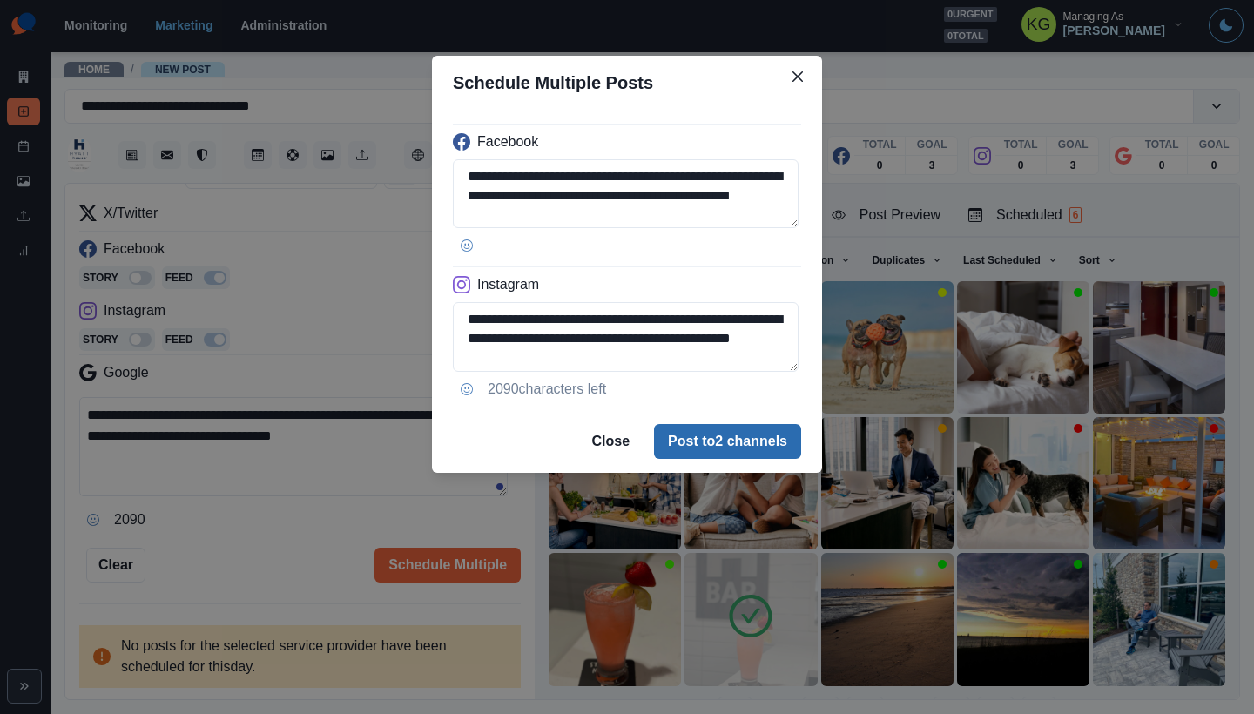
click at [756, 441] on button "Post to 2 channels" at bounding box center [727, 441] width 147 height 35
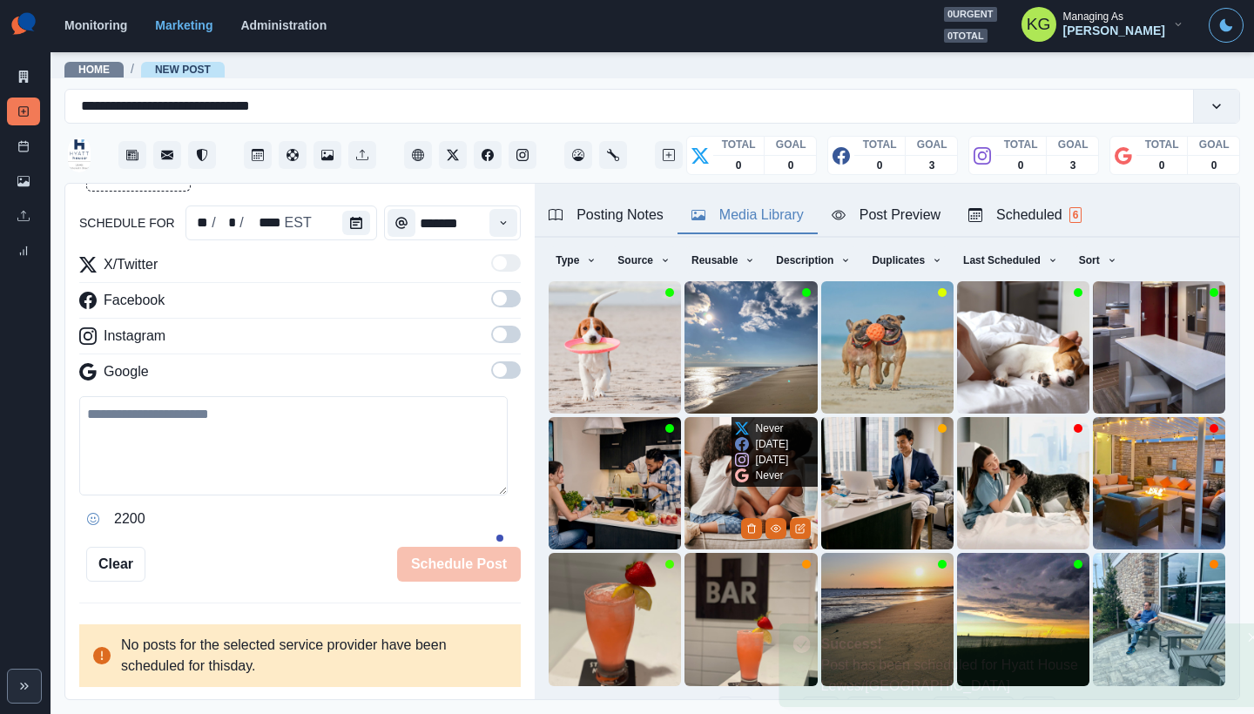
scroll to position [158, 0]
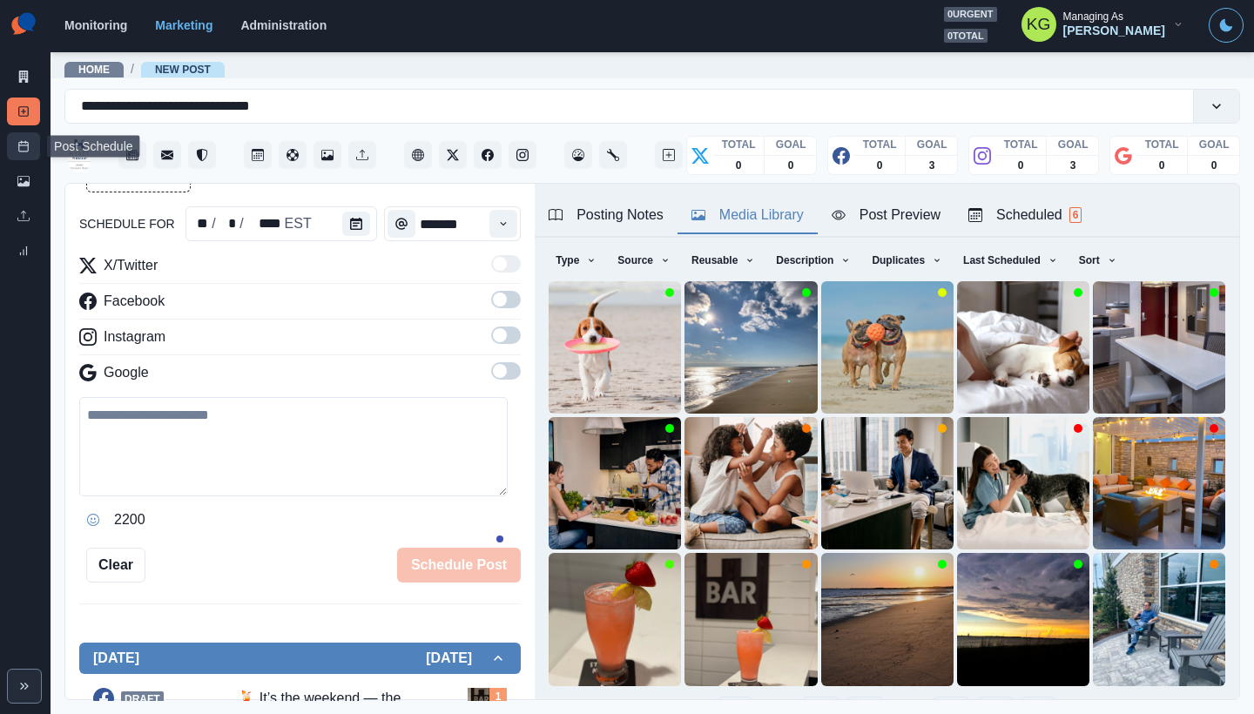
click at [28, 145] on line at bounding box center [24, 145] width 10 height 0
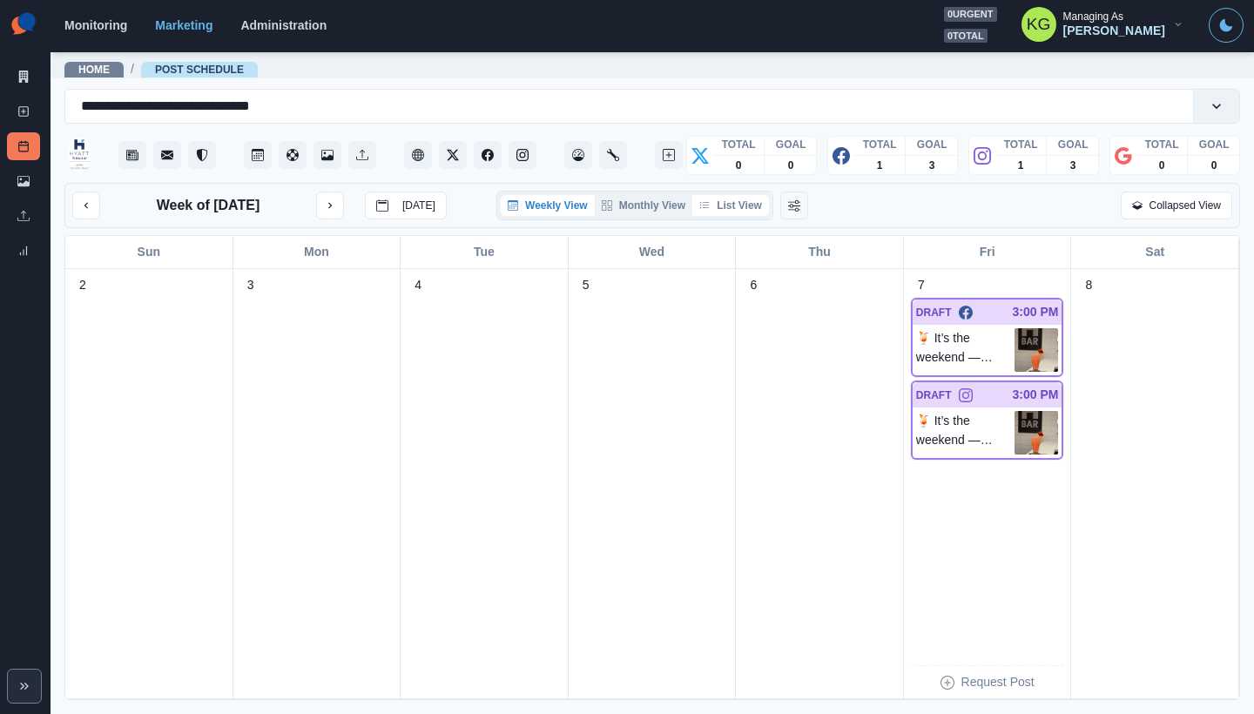
click at [737, 198] on button "List View" at bounding box center [730, 205] width 77 height 21
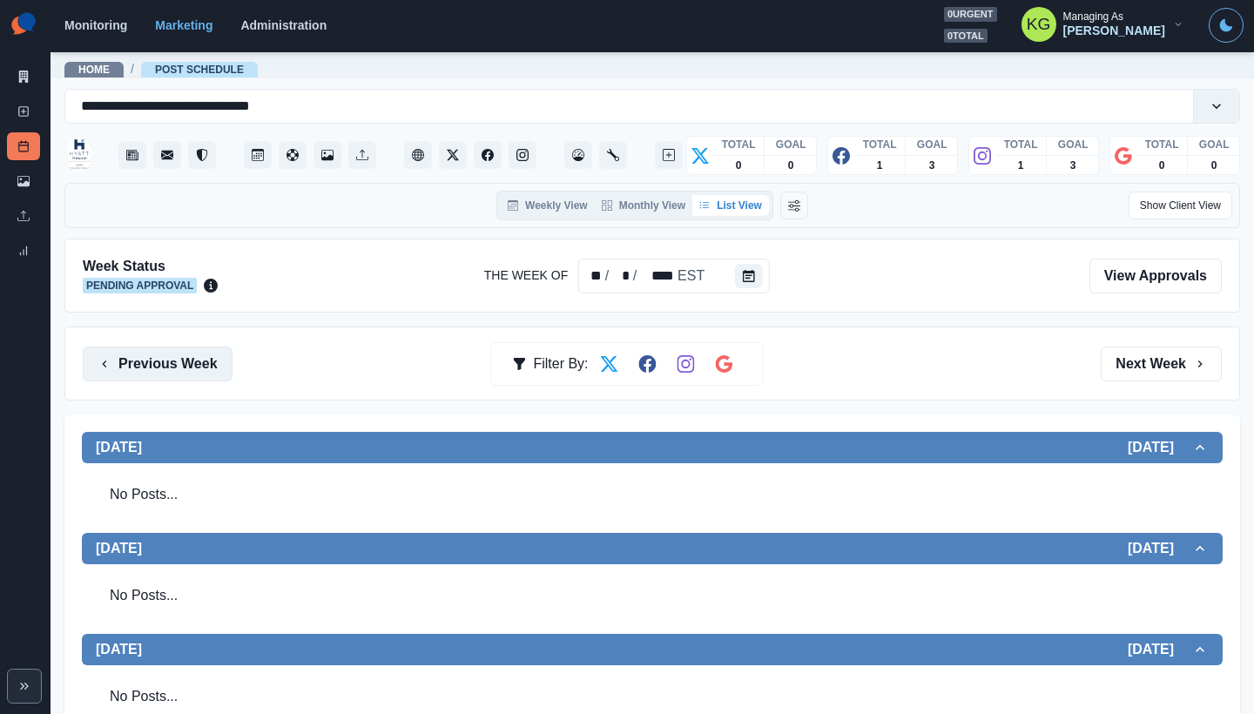
click at [203, 372] on button "Previous Week" at bounding box center [158, 364] width 150 height 35
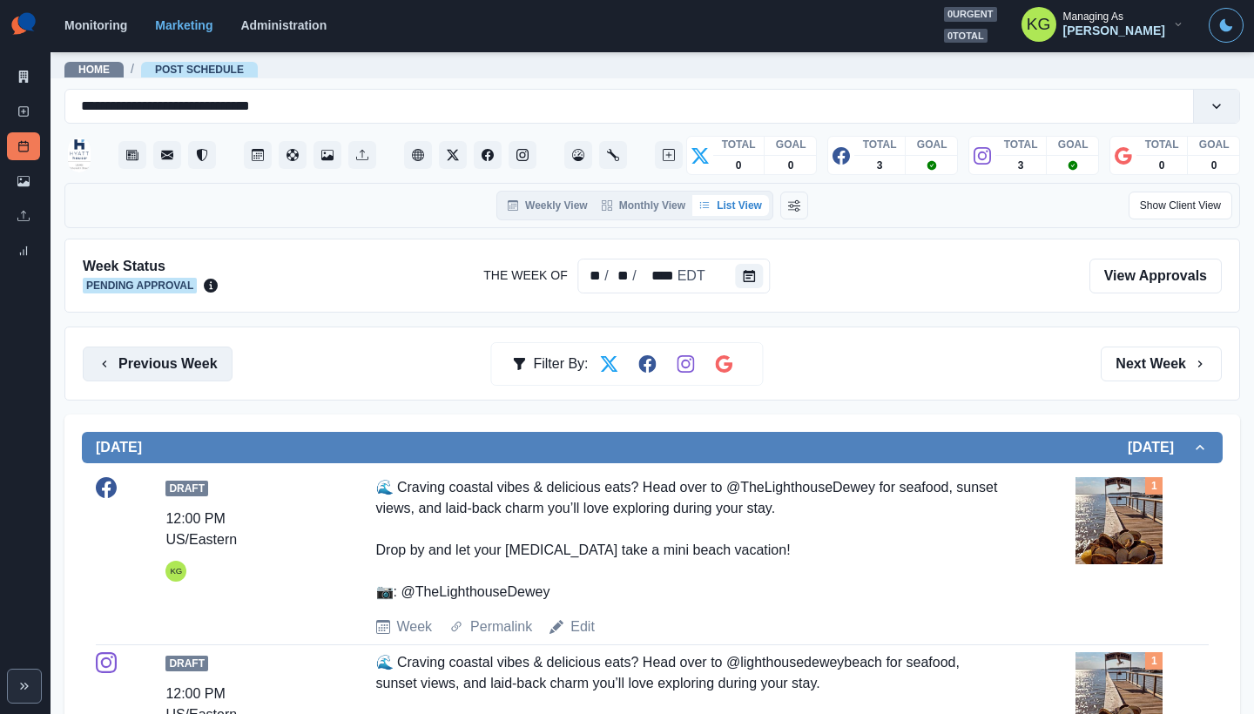
click at [156, 359] on button "Previous Week" at bounding box center [158, 364] width 150 height 35
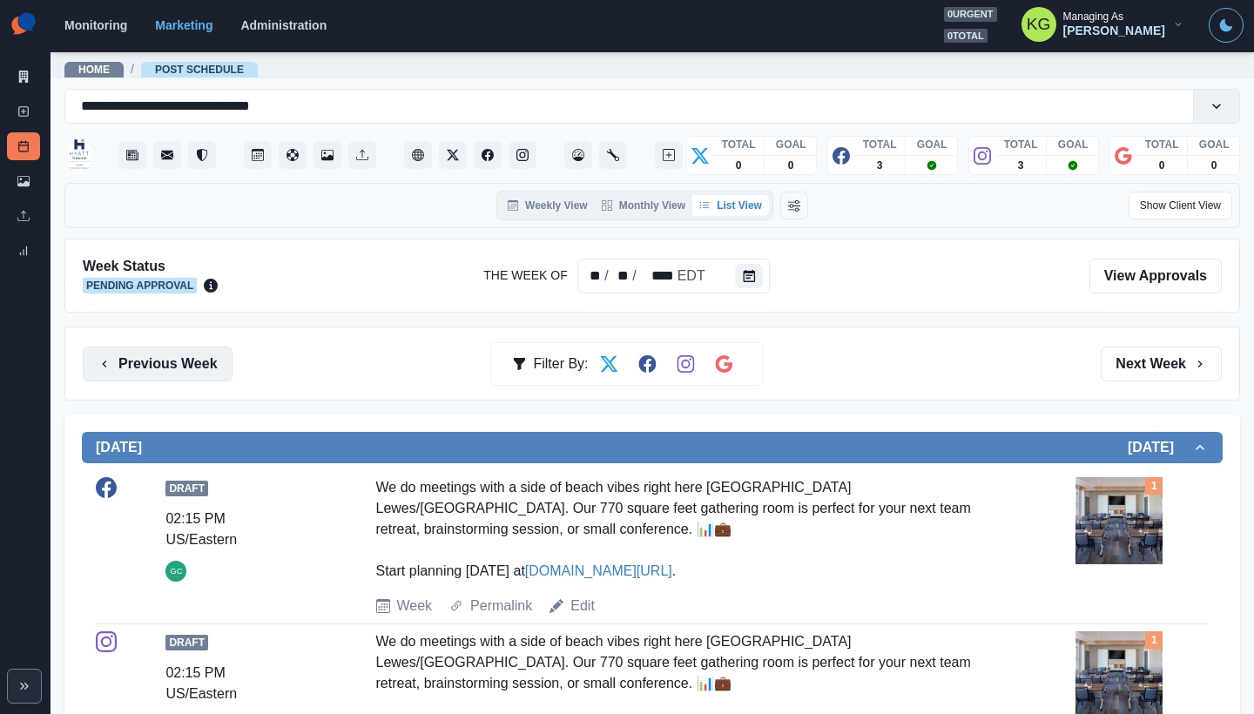
click at [172, 372] on button "Previous Week" at bounding box center [158, 364] width 150 height 35
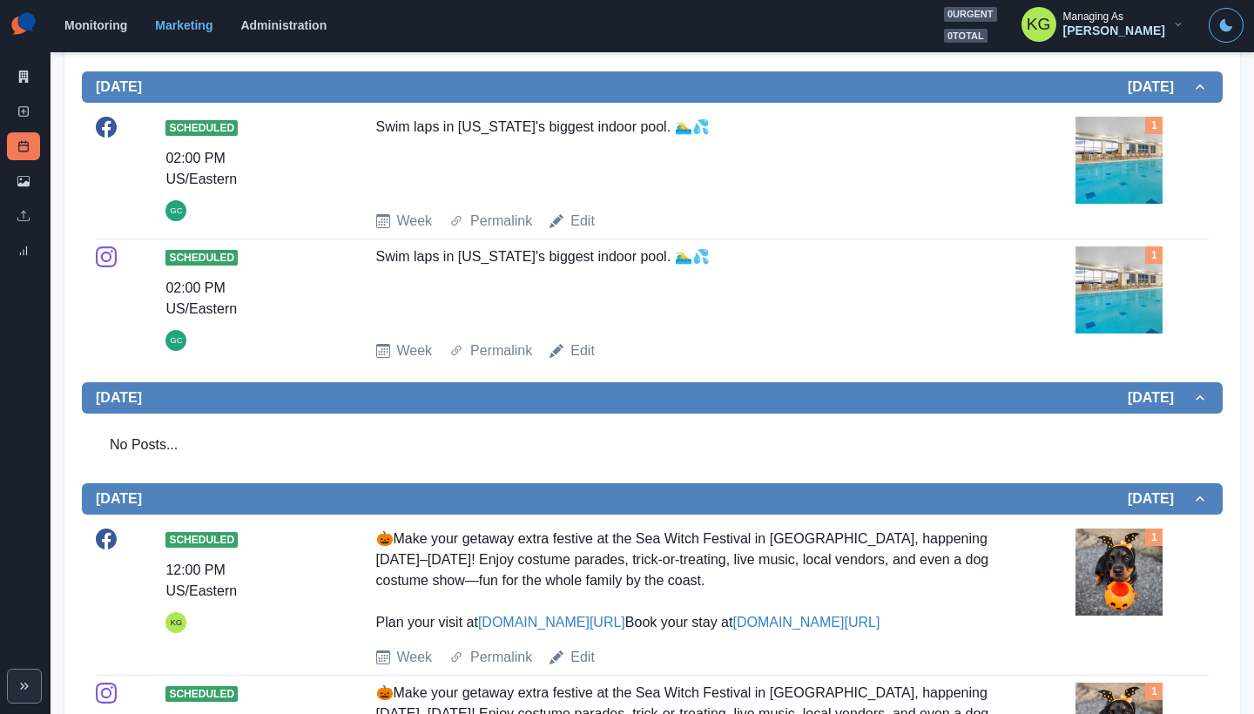
scroll to position [1393, 0]
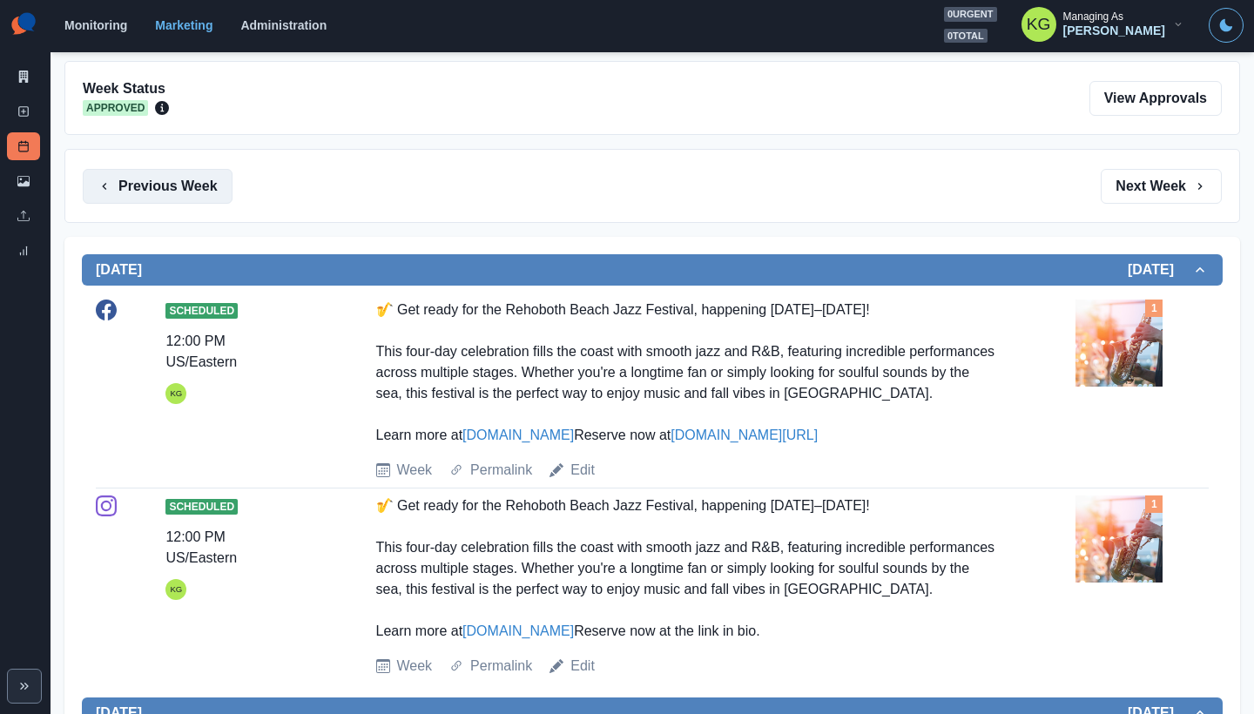
click at [209, 198] on button "Previous Week" at bounding box center [158, 186] width 150 height 35
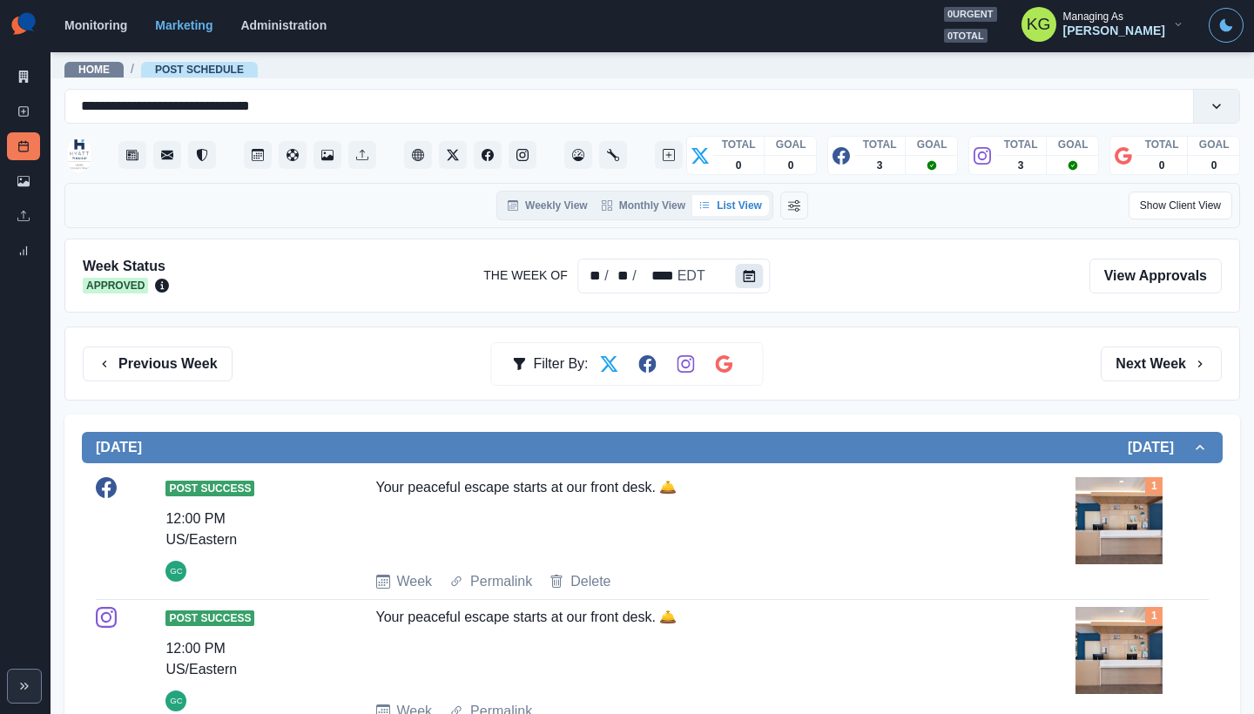
click at [746, 272] on icon "Calendar" at bounding box center [750, 276] width 12 height 12
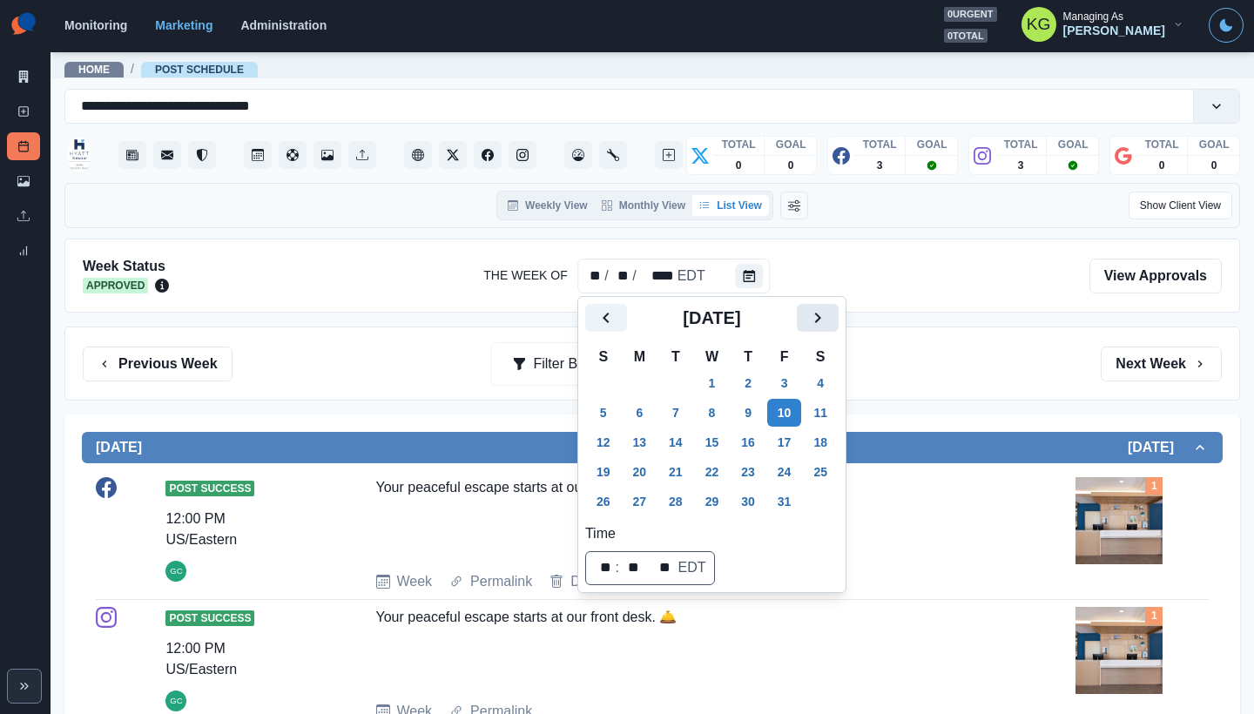
click at [838, 309] on button "Next" at bounding box center [818, 318] width 42 height 28
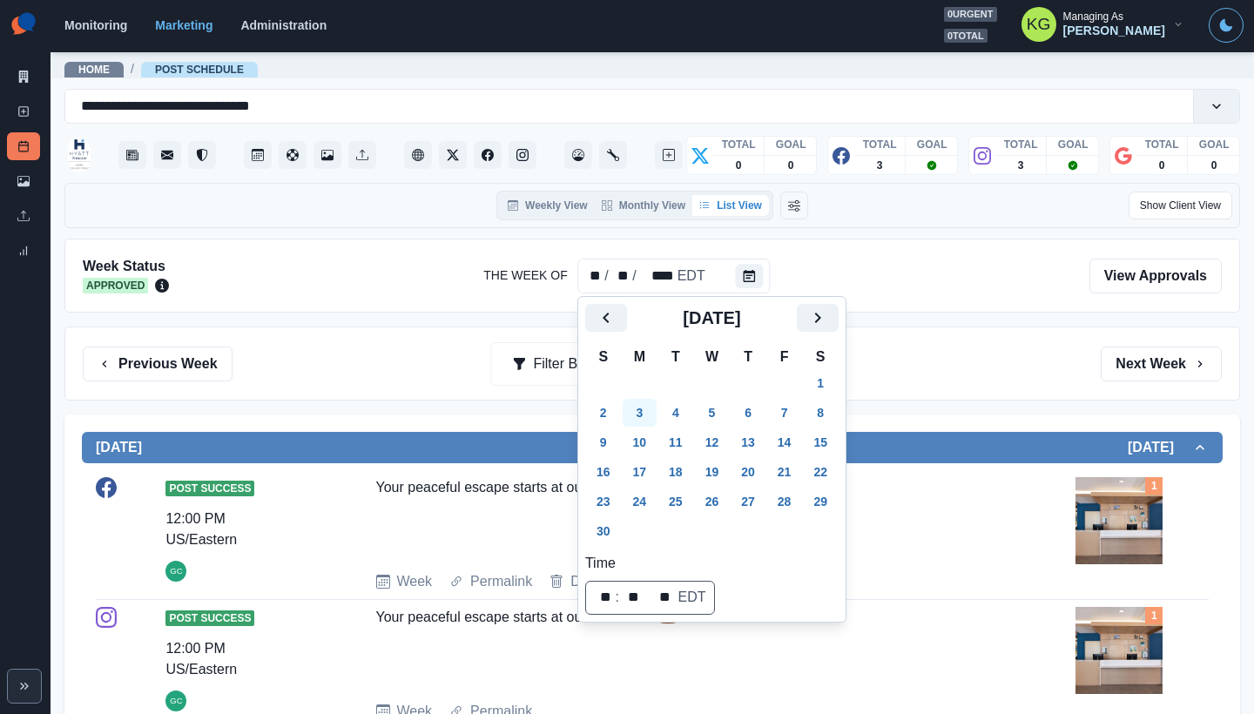
click at [640, 414] on button "3" at bounding box center [640, 413] width 35 height 28
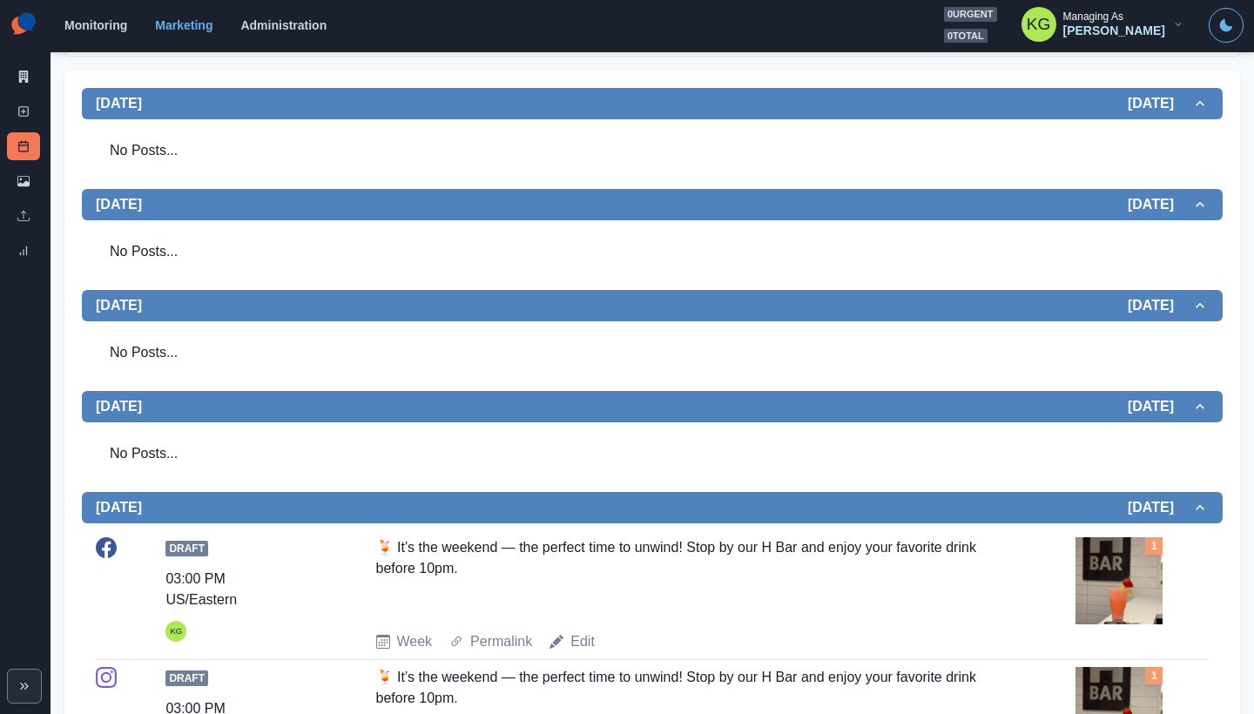
scroll to position [163, 0]
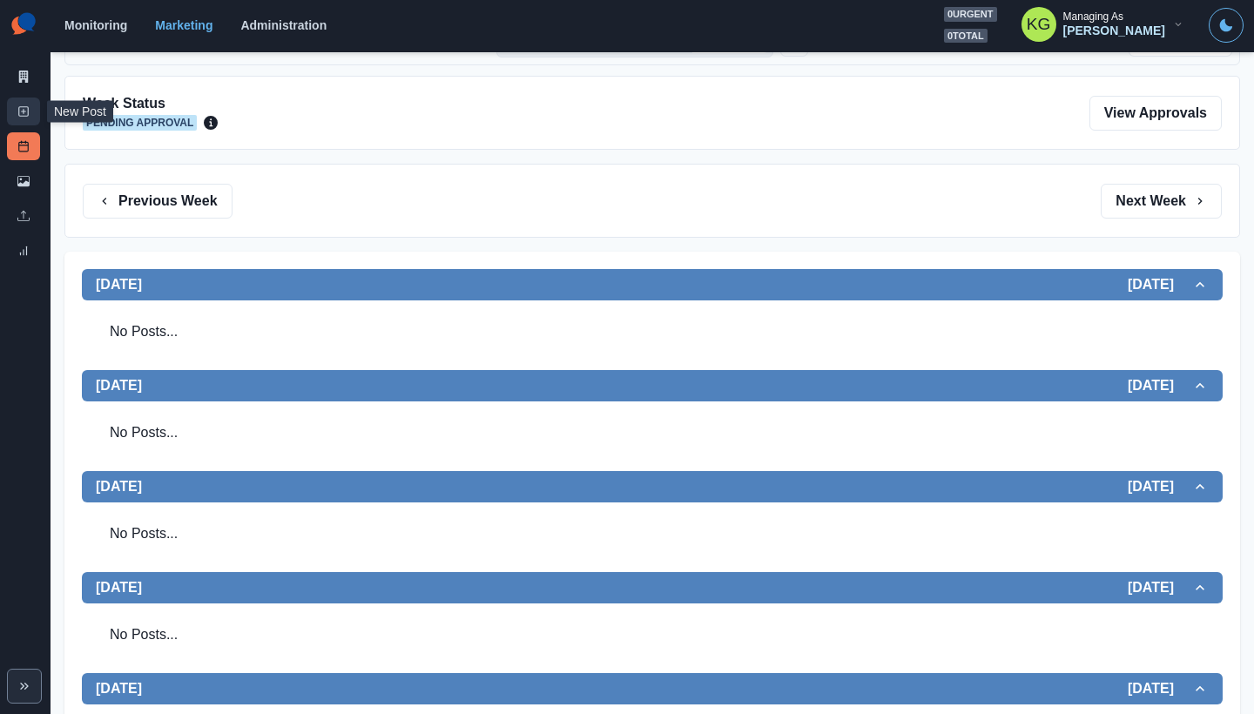
click at [31, 106] on link "New Post" at bounding box center [23, 112] width 33 height 28
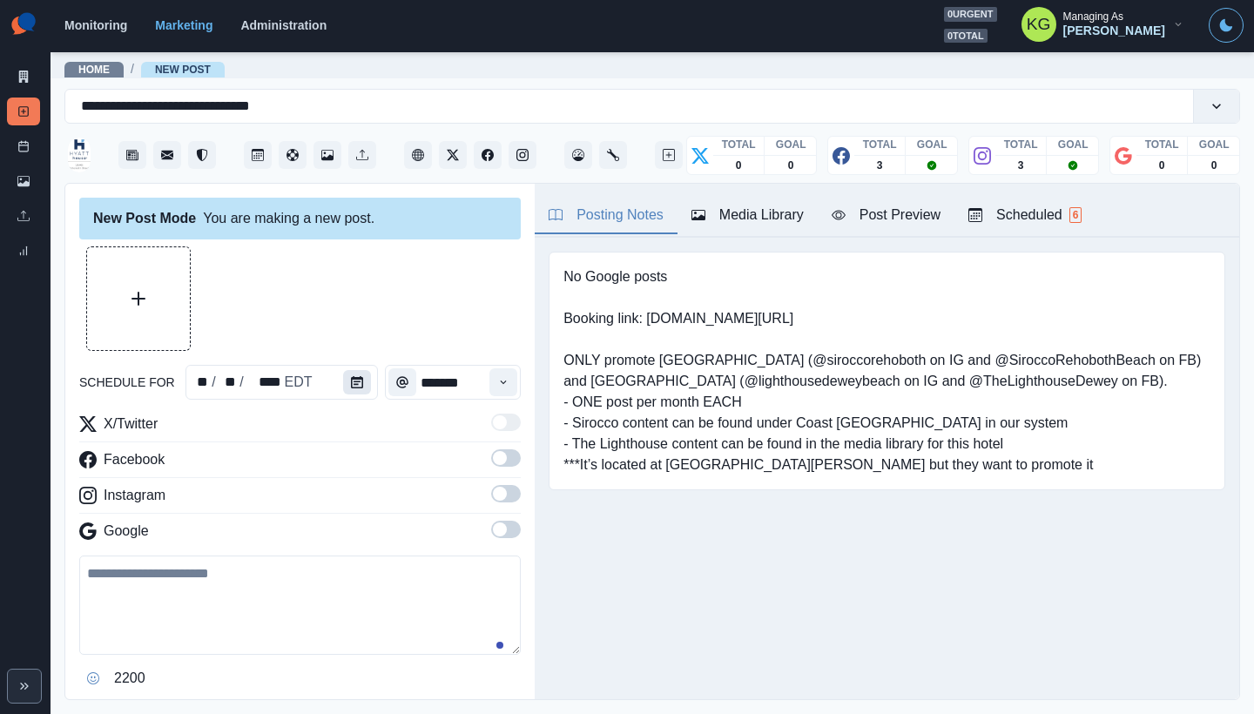
click at [351, 384] on icon "Calendar" at bounding box center [357, 382] width 12 height 12
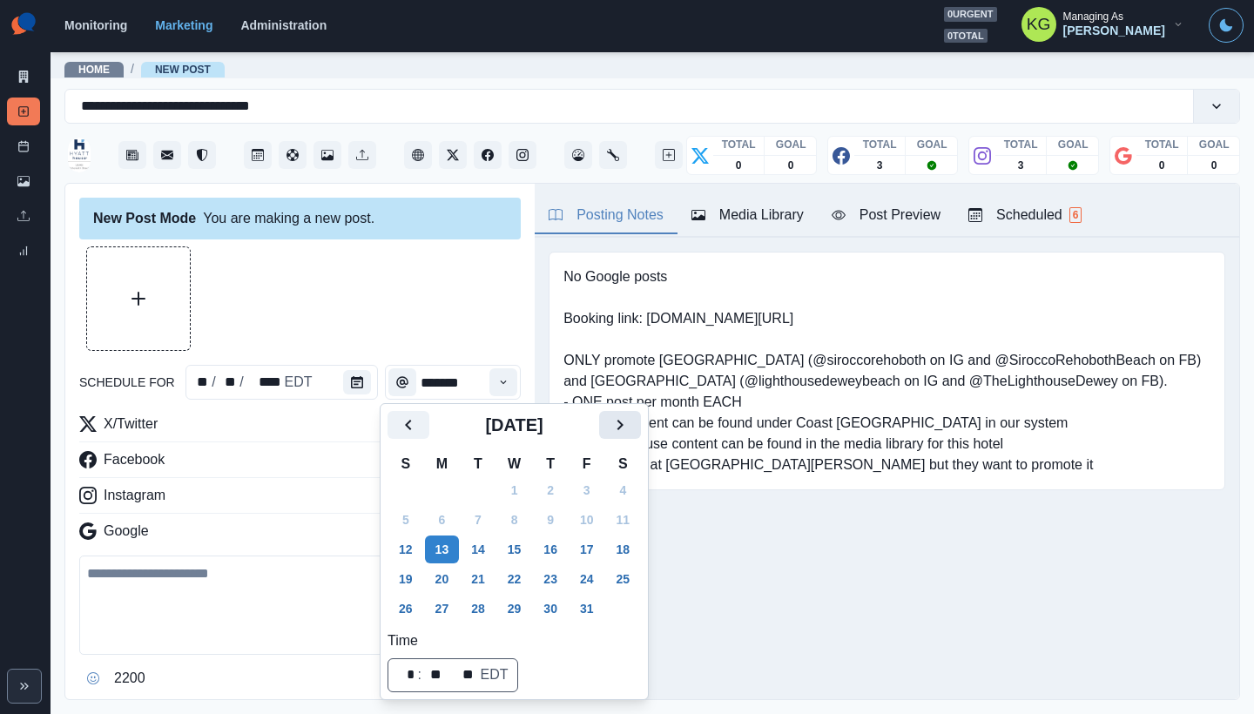
click at [628, 417] on icon "Next" at bounding box center [619, 424] width 21 height 21
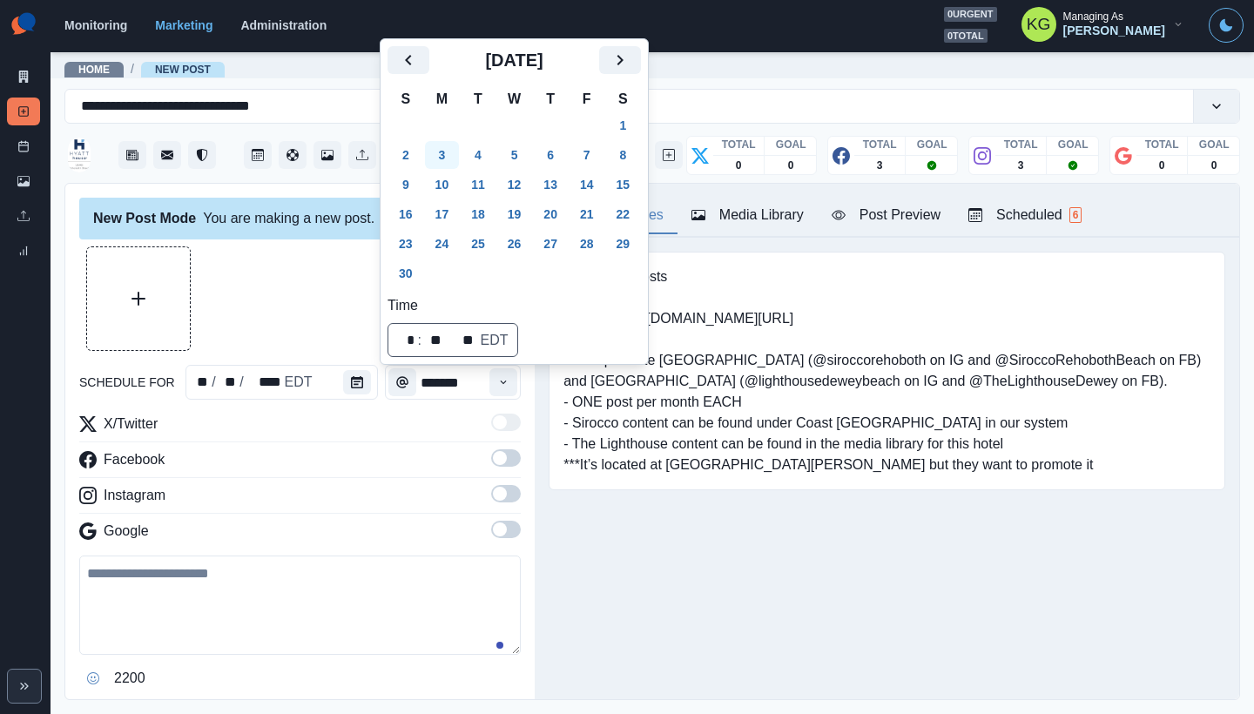
click at [448, 145] on button "3" at bounding box center [442, 155] width 35 height 28
click at [355, 268] on div at bounding box center [299, 298] width 441 height 104
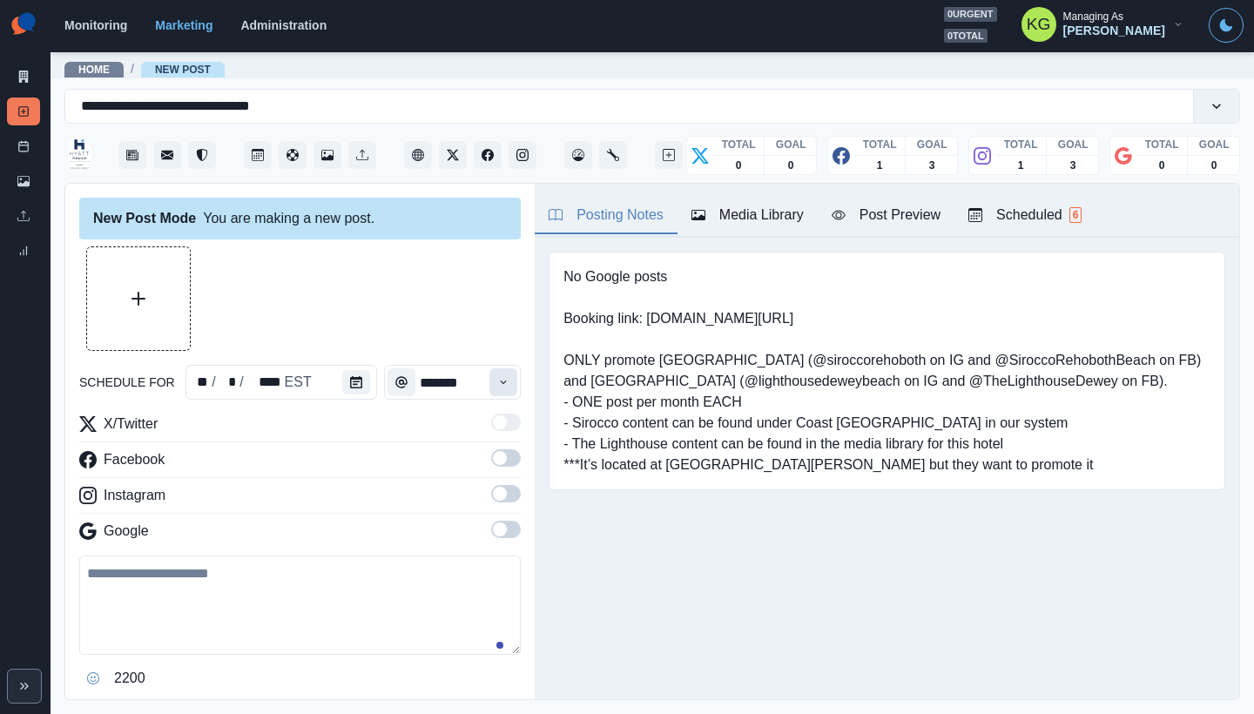
click at [489, 390] on button "Time" at bounding box center [503, 382] width 28 height 28
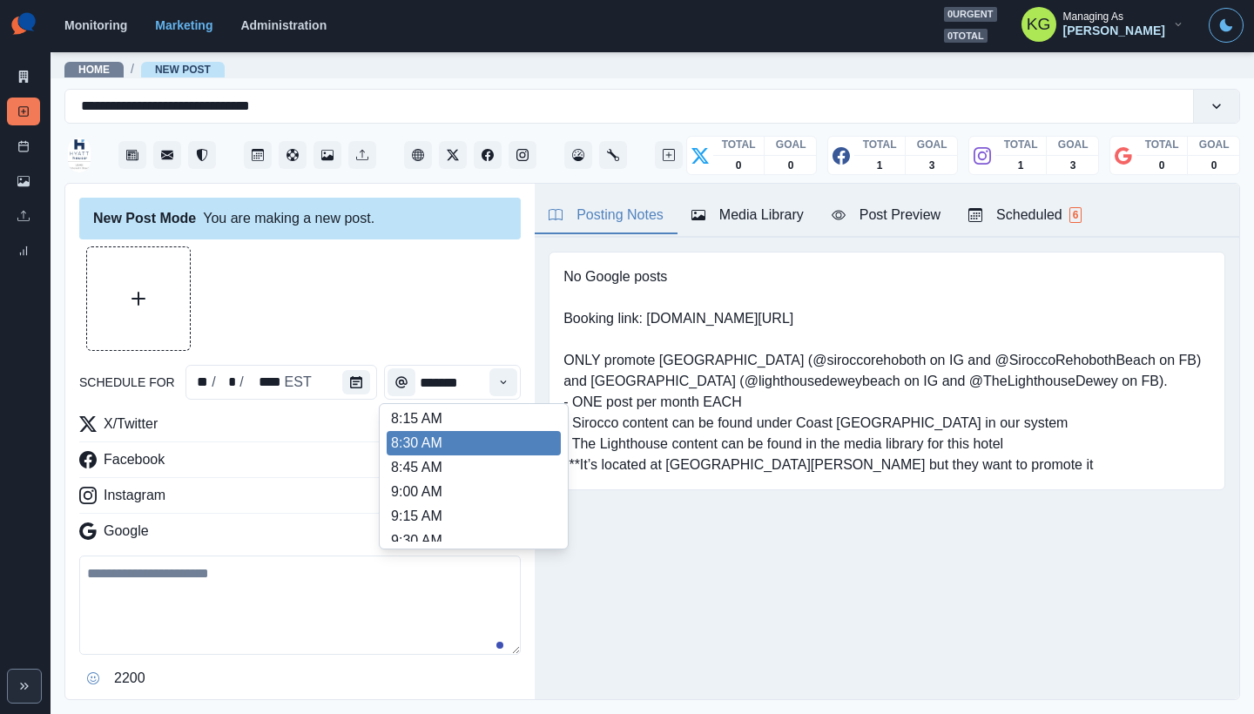
scroll to position [344, 0]
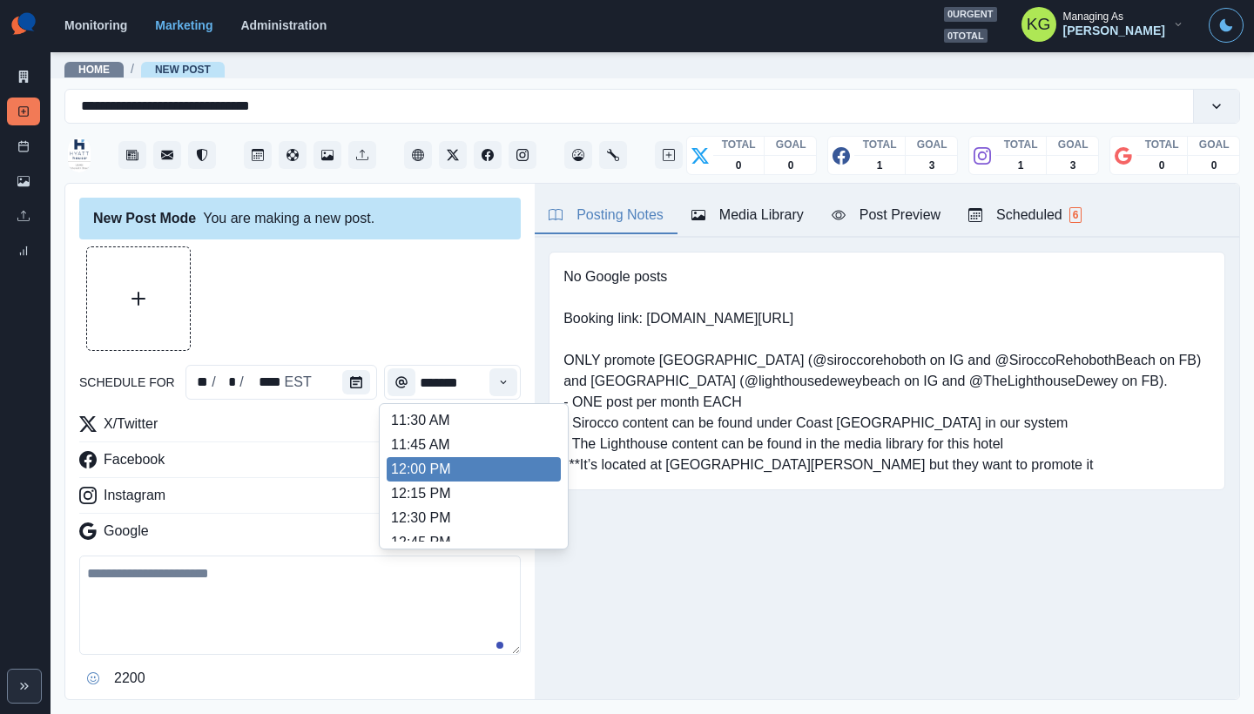
click at [461, 460] on li "12:00 PM" at bounding box center [474, 469] width 174 height 24
type input "********"
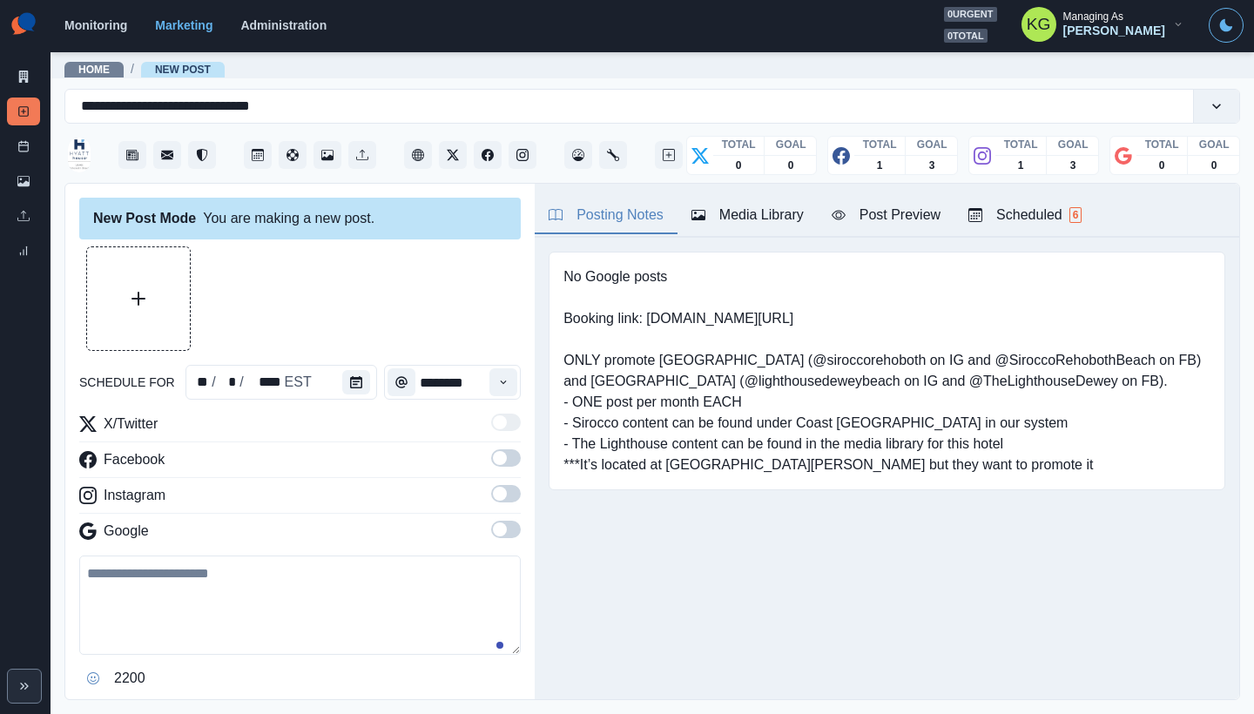
click at [493, 491] on span at bounding box center [500, 494] width 14 height 14
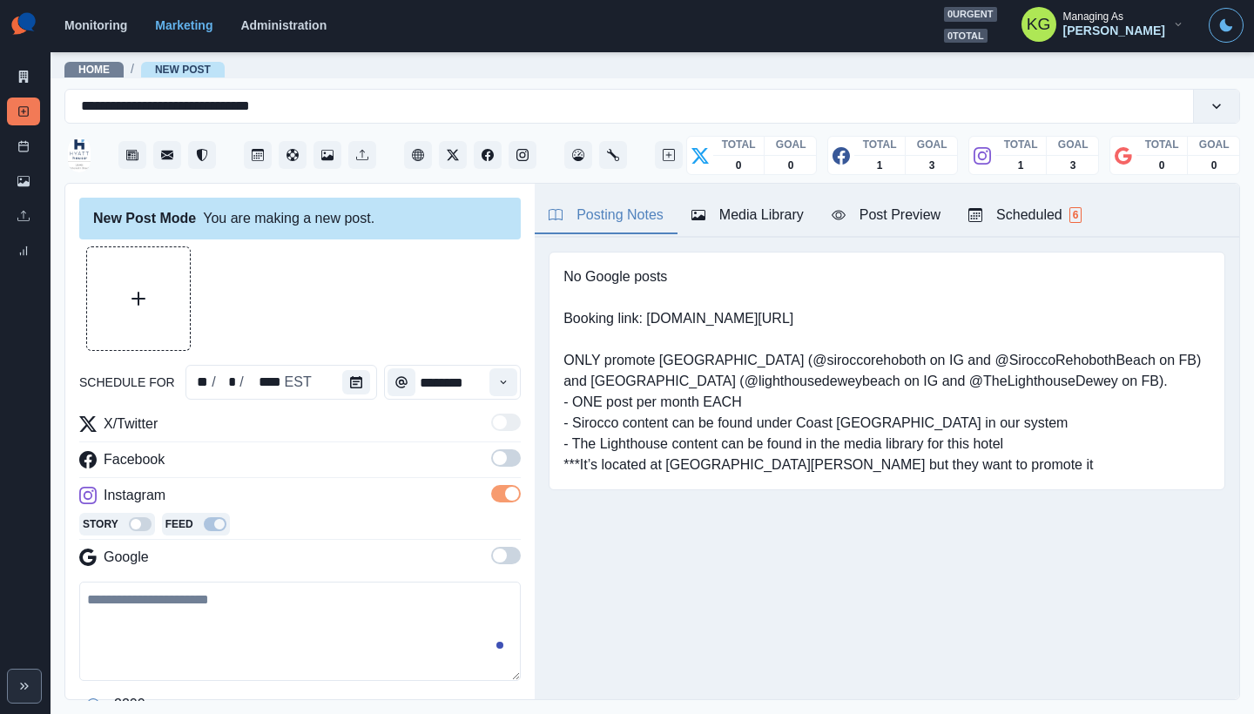
click at [493, 462] on span at bounding box center [500, 458] width 14 height 14
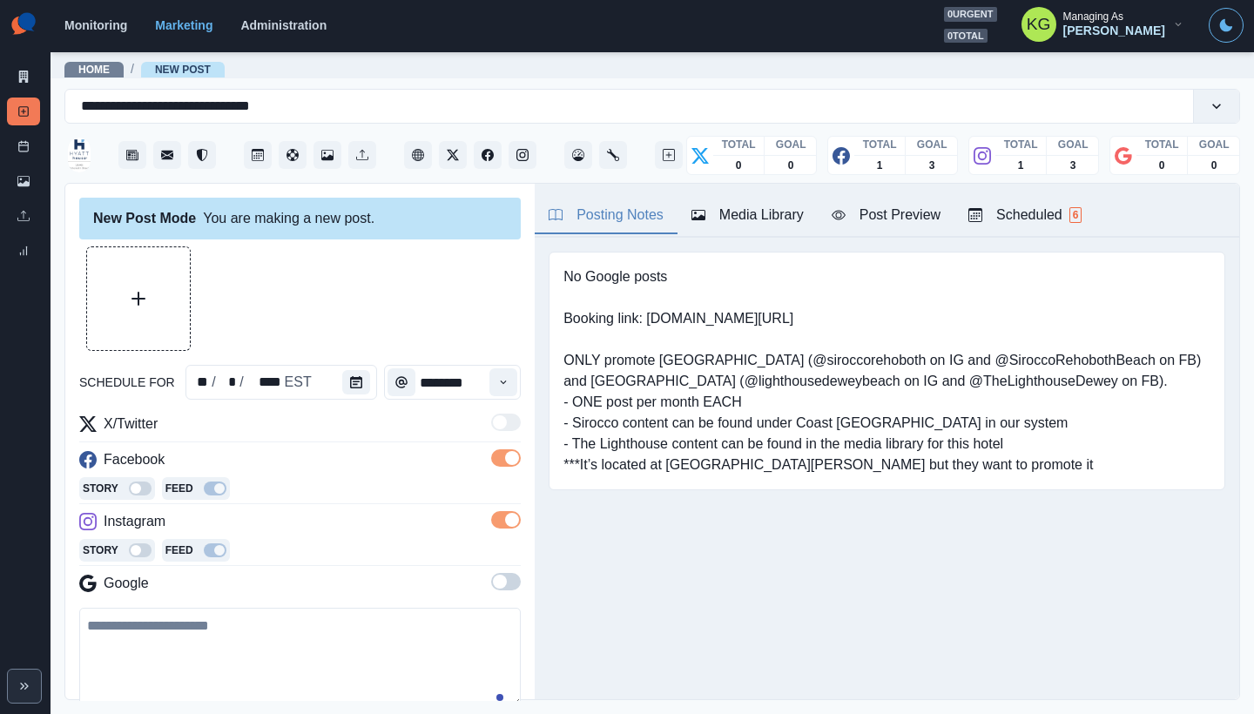
click at [747, 207] on div "Media Library" at bounding box center [747, 215] width 112 height 21
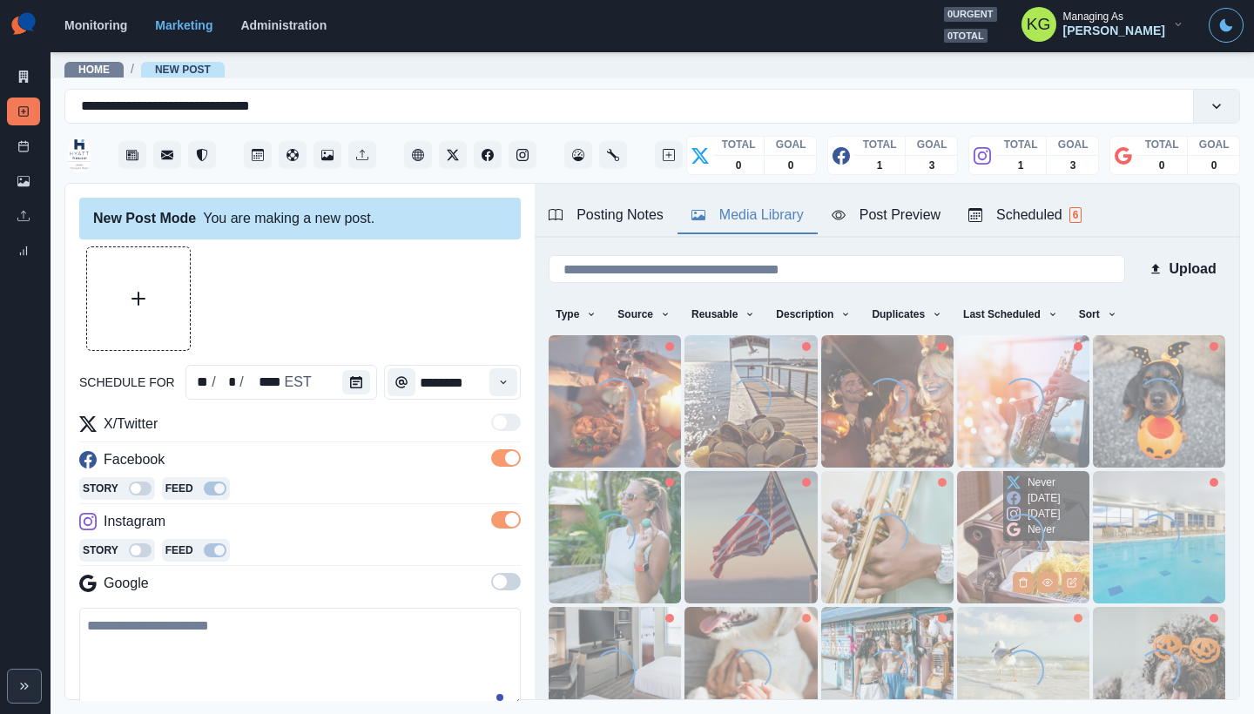
scroll to position [138, 0]
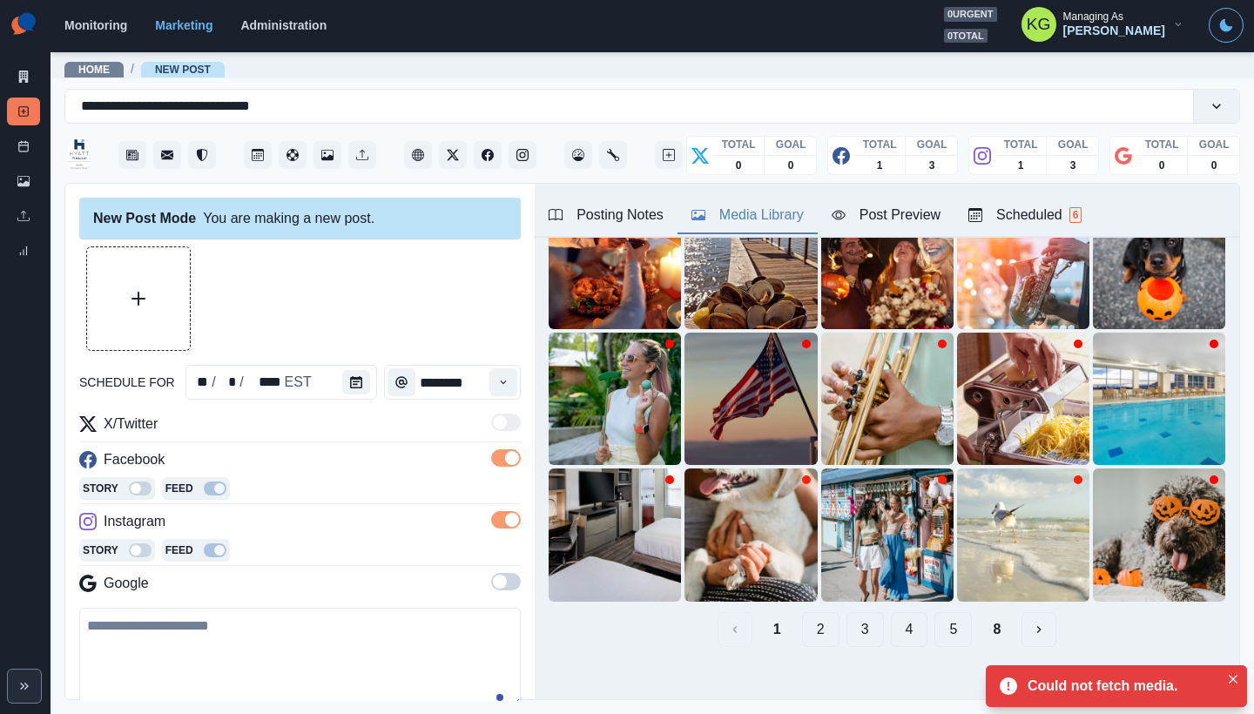
click at [999, 613] on button "8" at bounding box center [997, 629] width 36 height 35
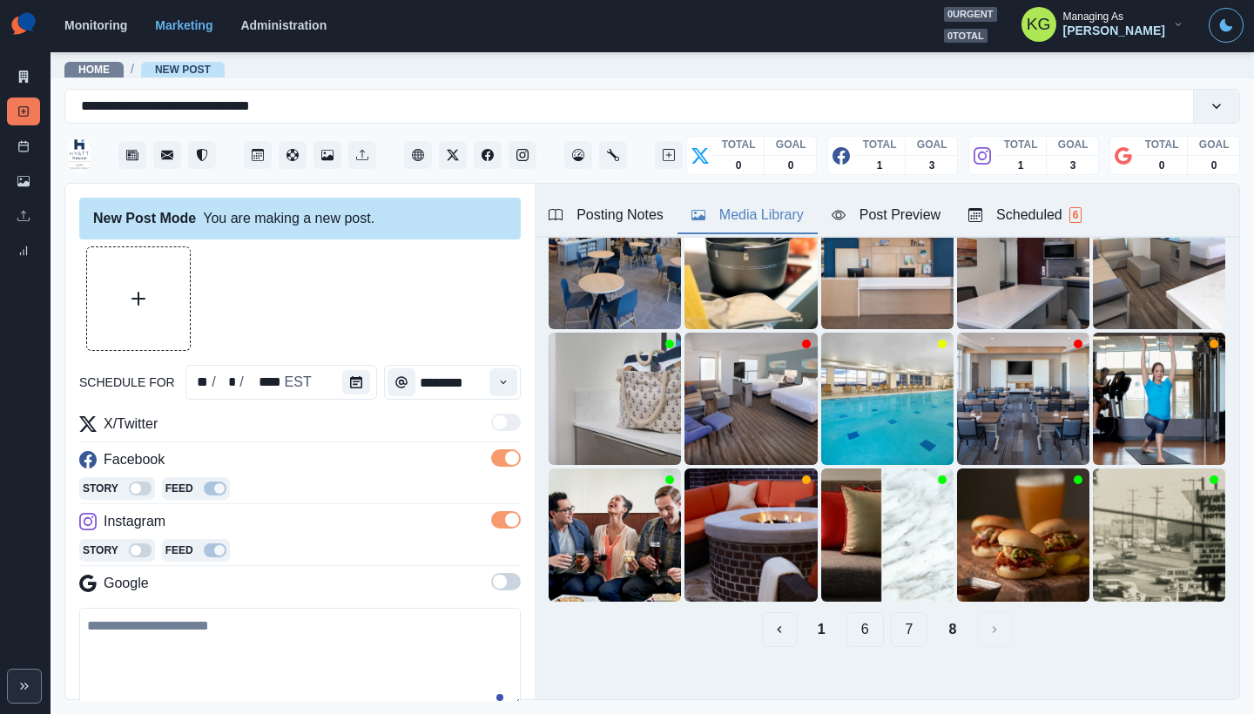
scroll to position [104, 0]
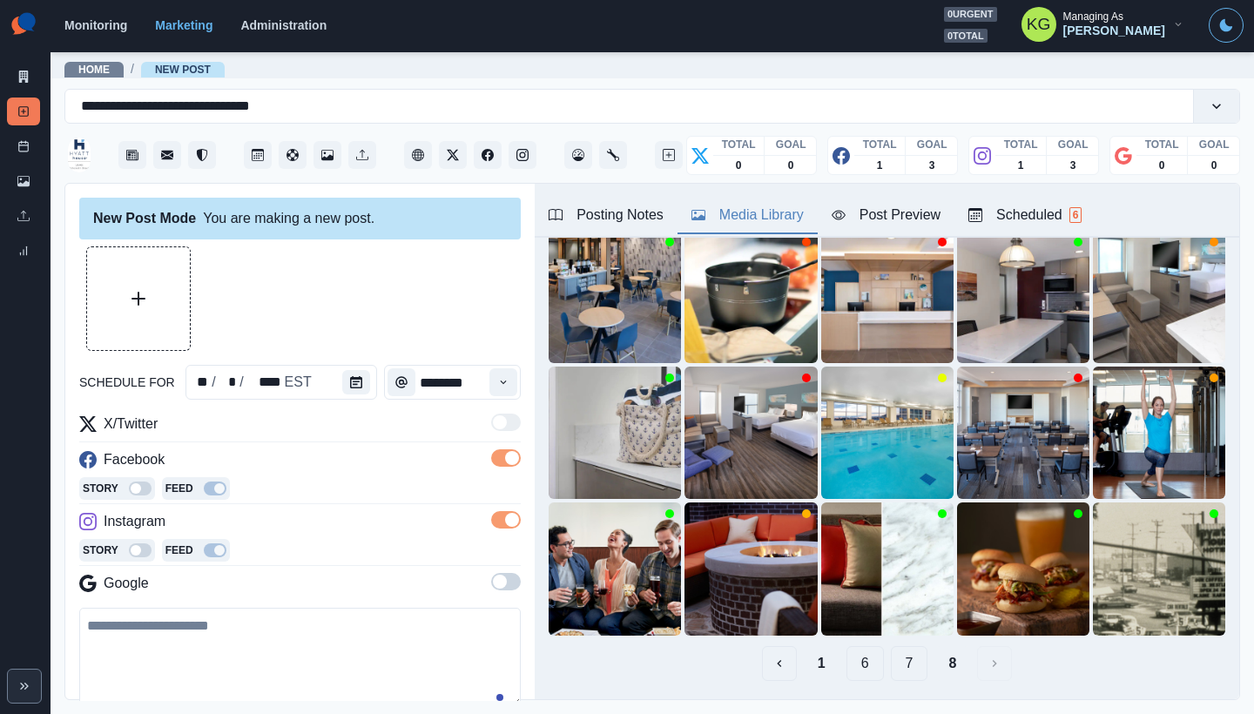
click at [900, 648] on button "7" at bounding box center [909, 663] width 37 height 35
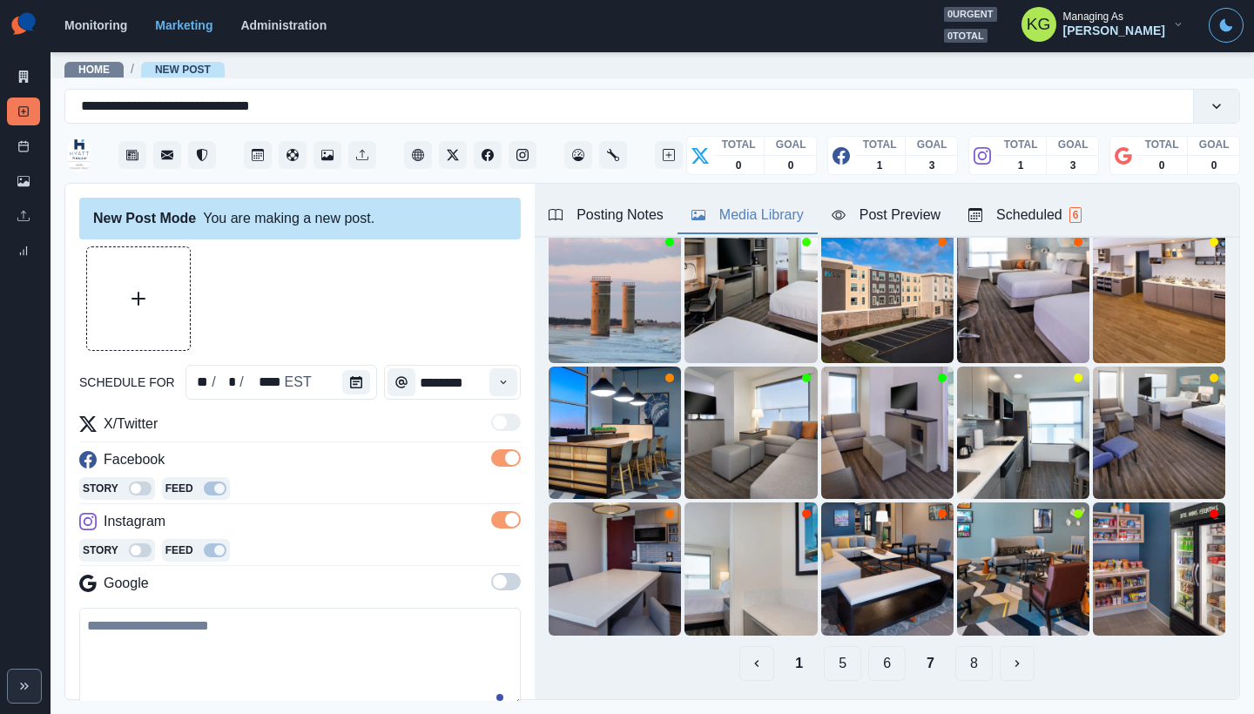
click at [875, 652] on button "6" at bounding box center [886, 663] width 37 height 35
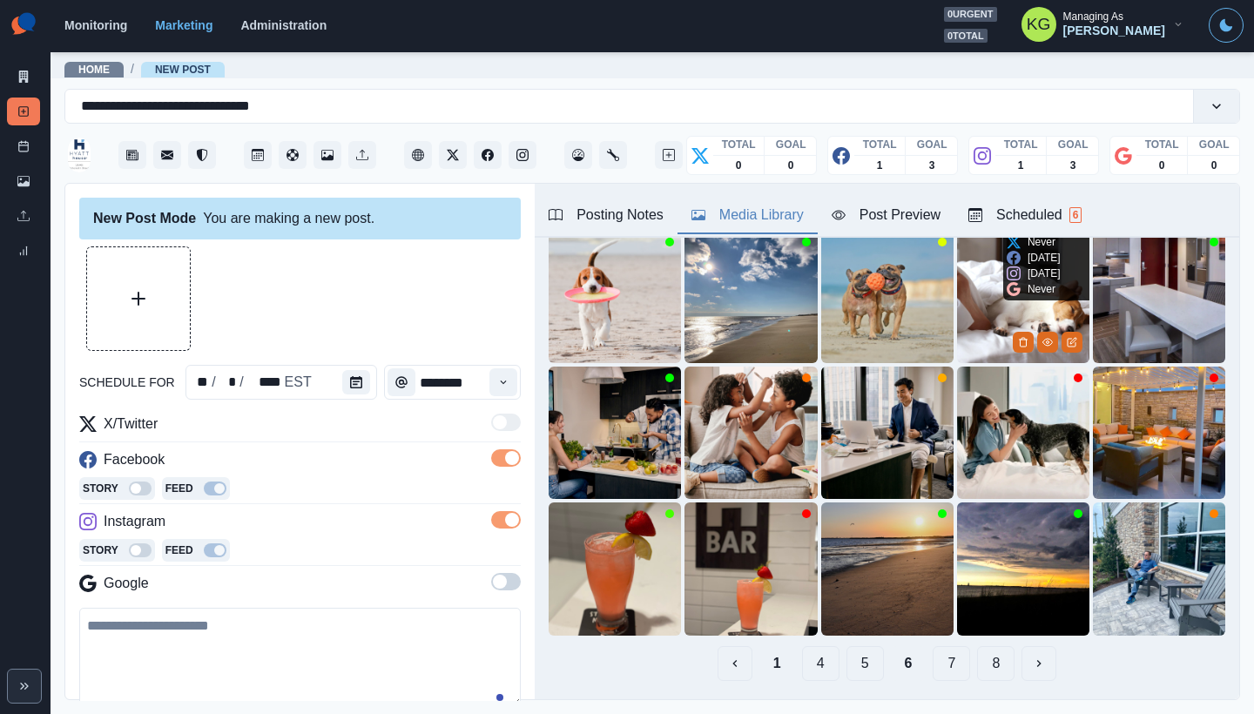
click at [1020, 331] on div at bounding box center [1048, 342] width 70 height 22
click at [1042, 337] on icon "View Media" at bounding box center [1047, 342] width 10 height 10
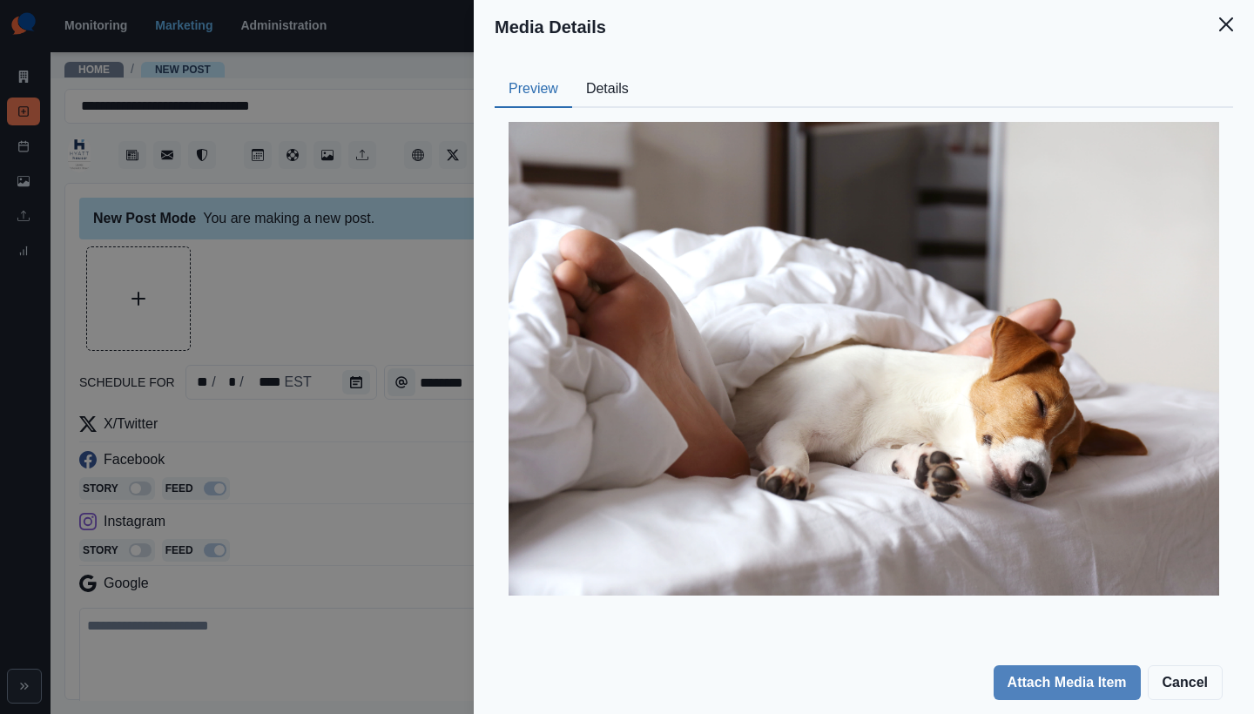
click at [613, 83] on button "Details" at bounding box center [607, 89] width 71 height 37
click at [544, 97] on button "Preview" at bounding box center [533, 89] width 77 height 37
click at [1229, 24] on icon "Close" at bounding box center [1226, 24] width 14 height 14
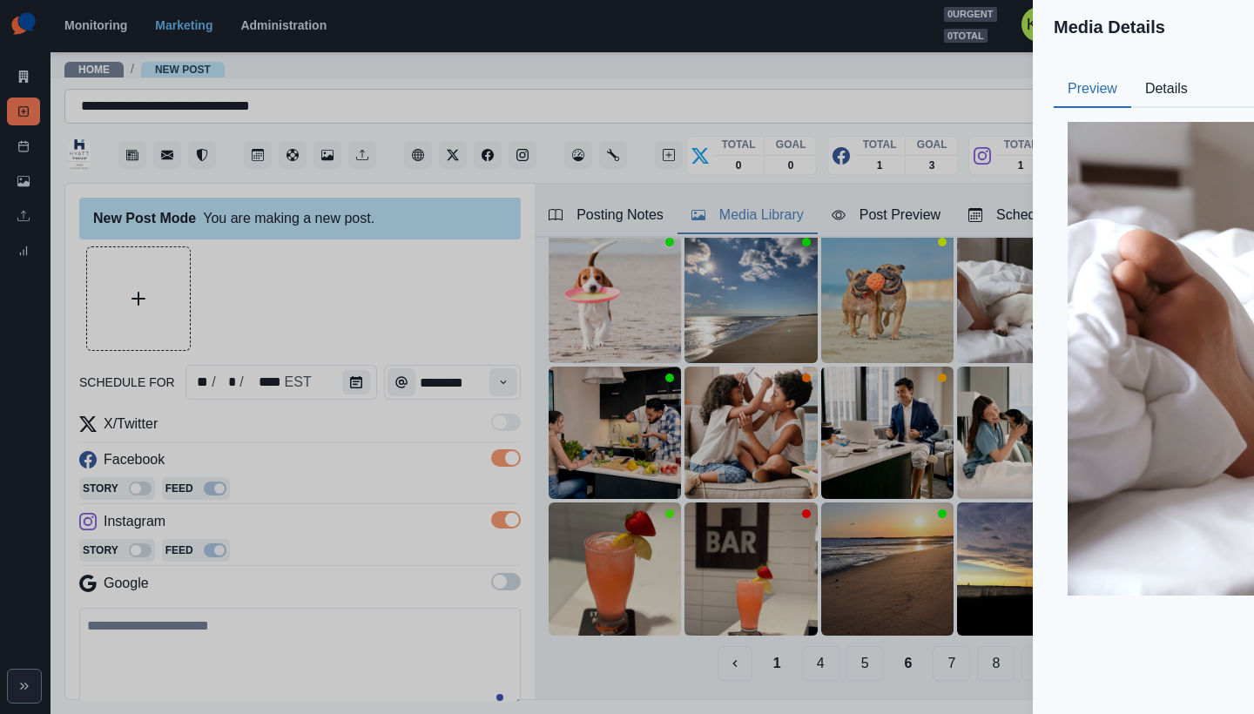
scroll to position [54, 0]
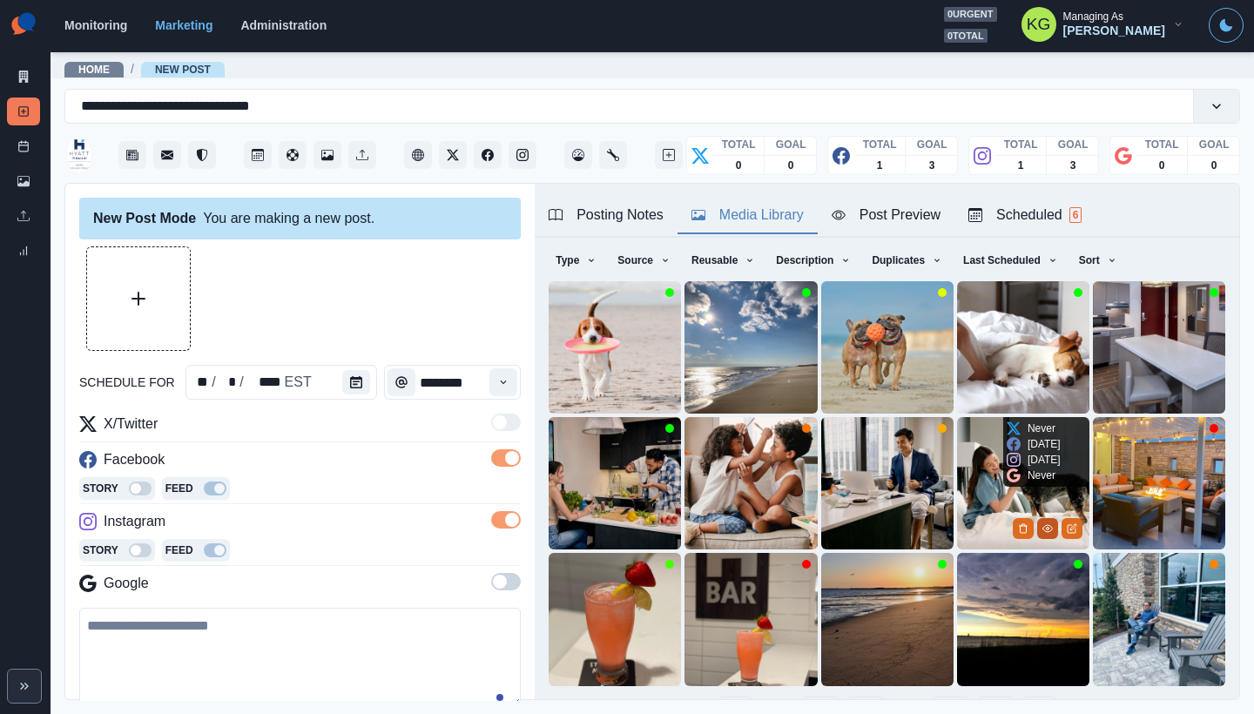
click at [1037, 518] on button "View Media" at bounding box center [1047, 528] width 21 height 21
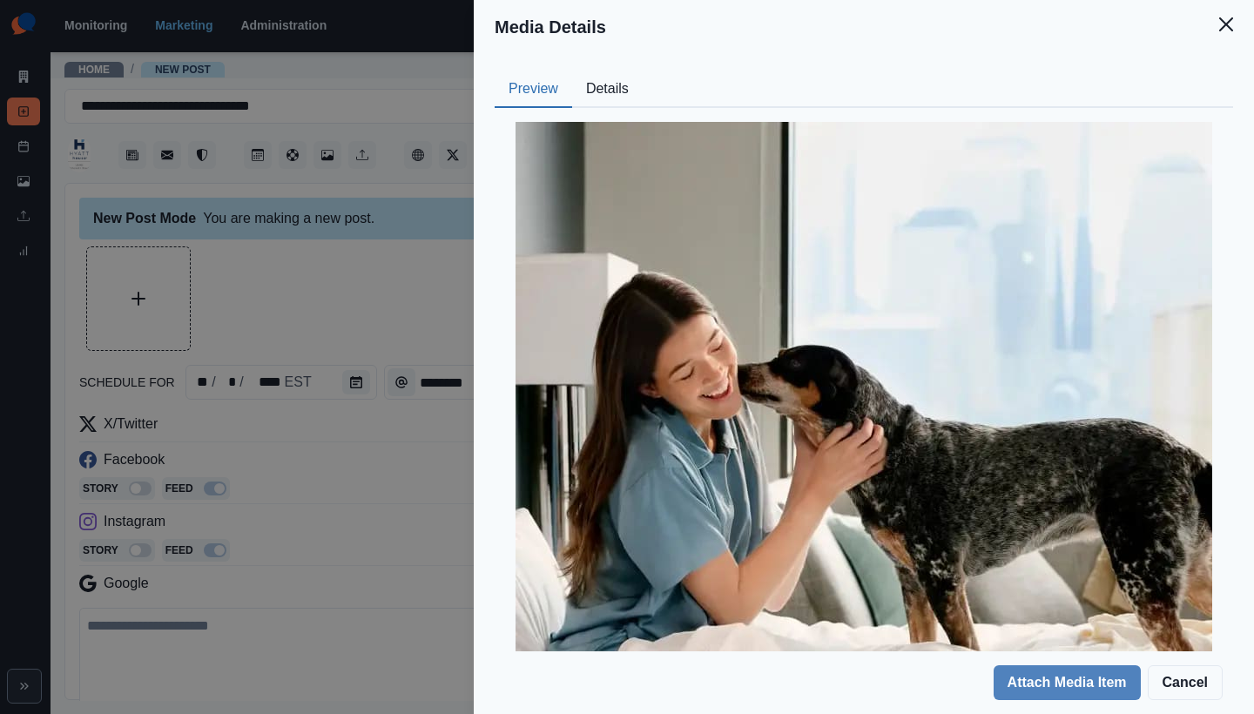
click at [623, 66] on div "Preview Details Our Description hh2 Reusable Yes Tags Source Social Manager Das…" at bounding box center [864, 352] width 780 height 597
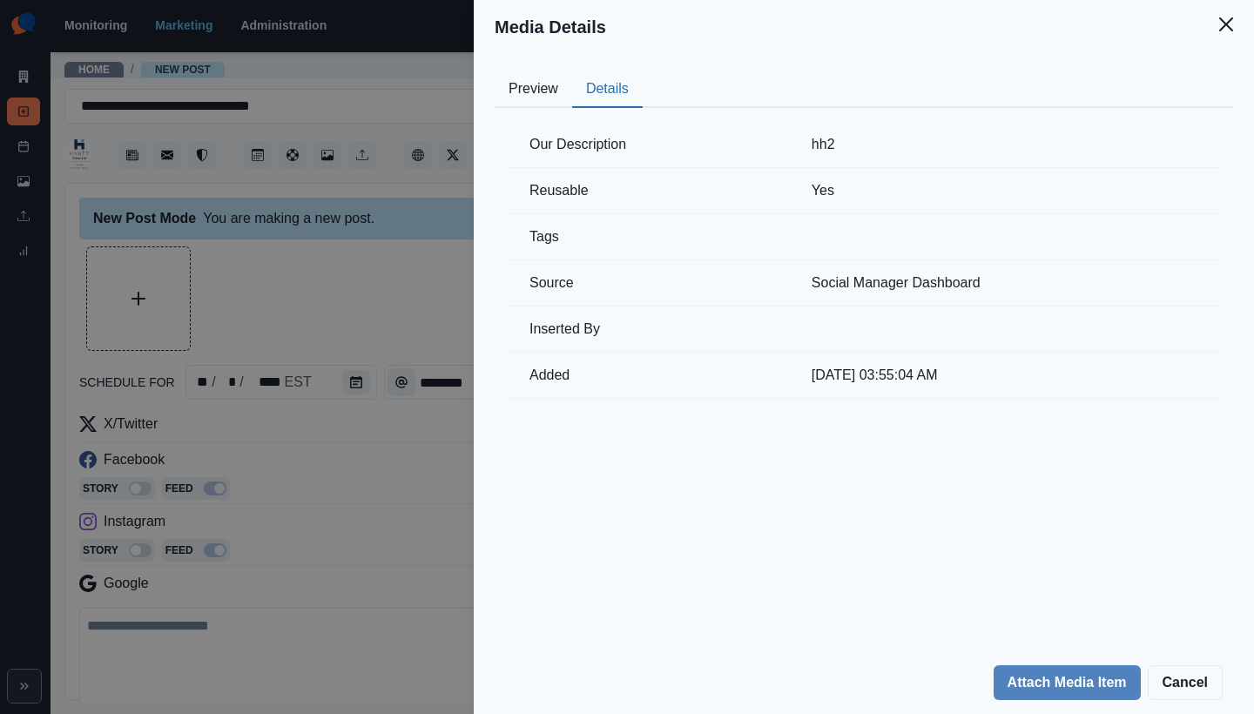
click at [602, 87] on button "Details" at bounding box center [607, 89] width 71 height 37
click at [1221, 33] on button "Close" at bounding box center [1226, 24] width 35 height 35
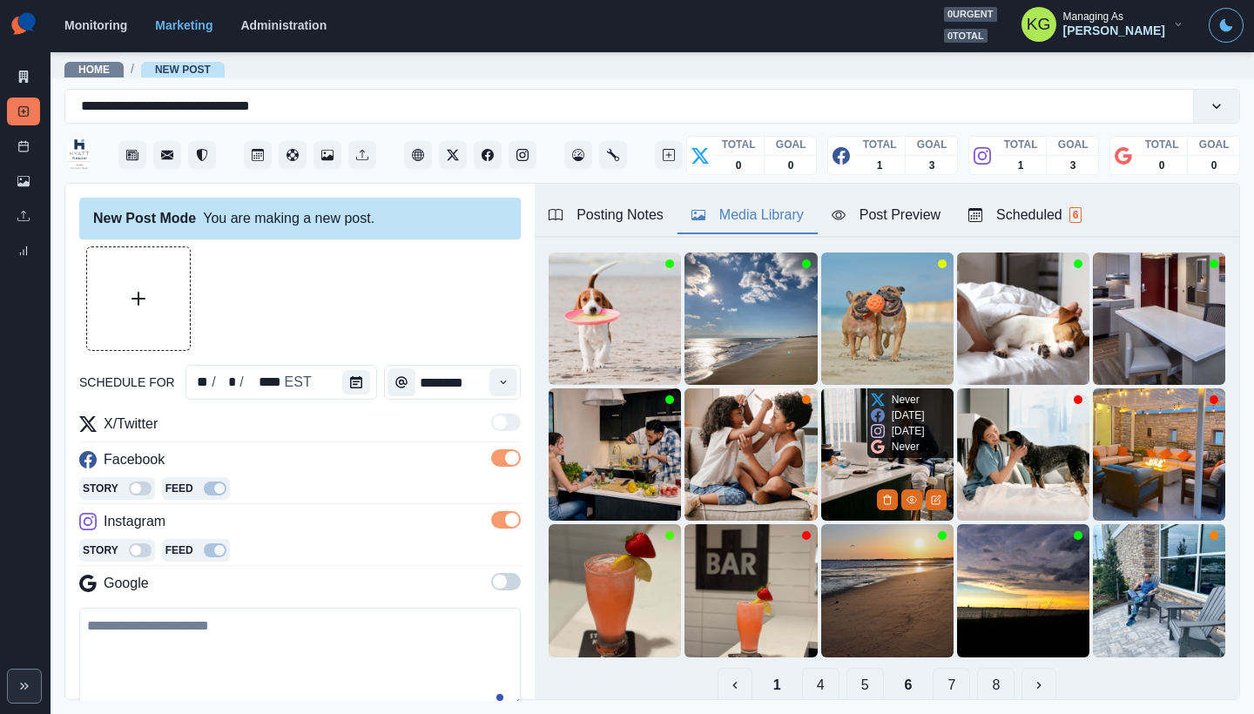
scroll to position [138, 0]
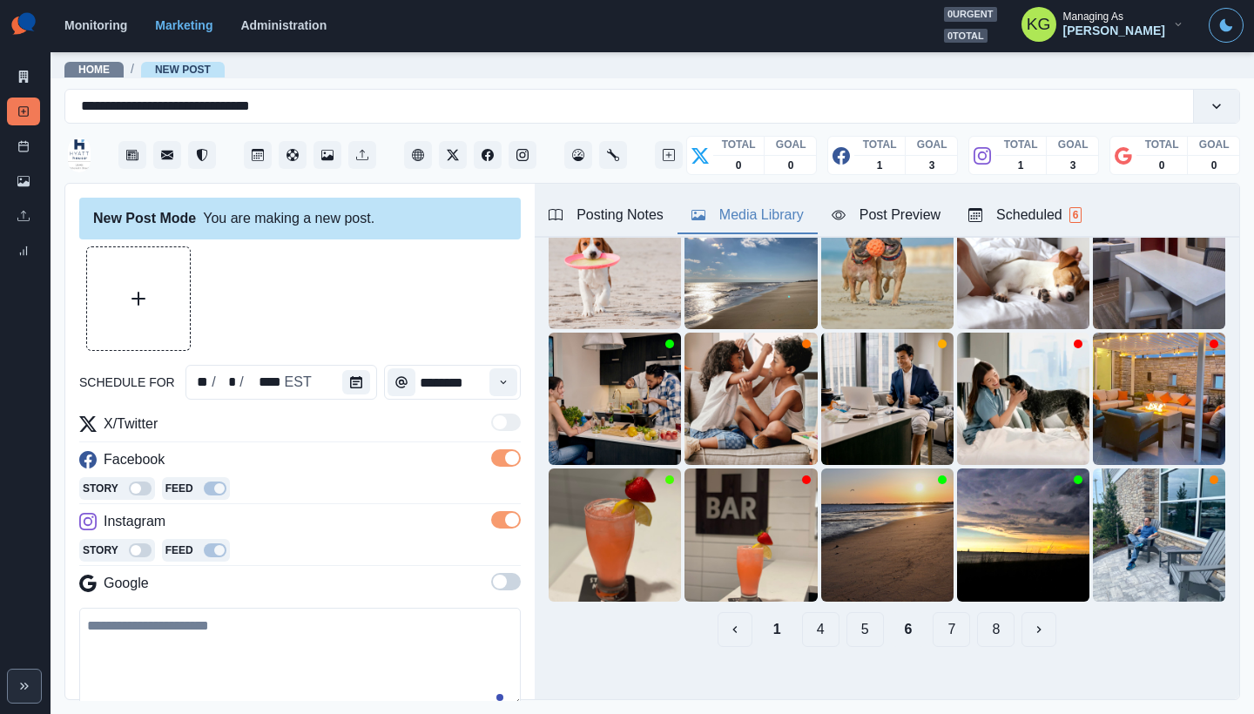
click at [849, 616] on button "5" at bounding box center [864, 629] width 37 height 35
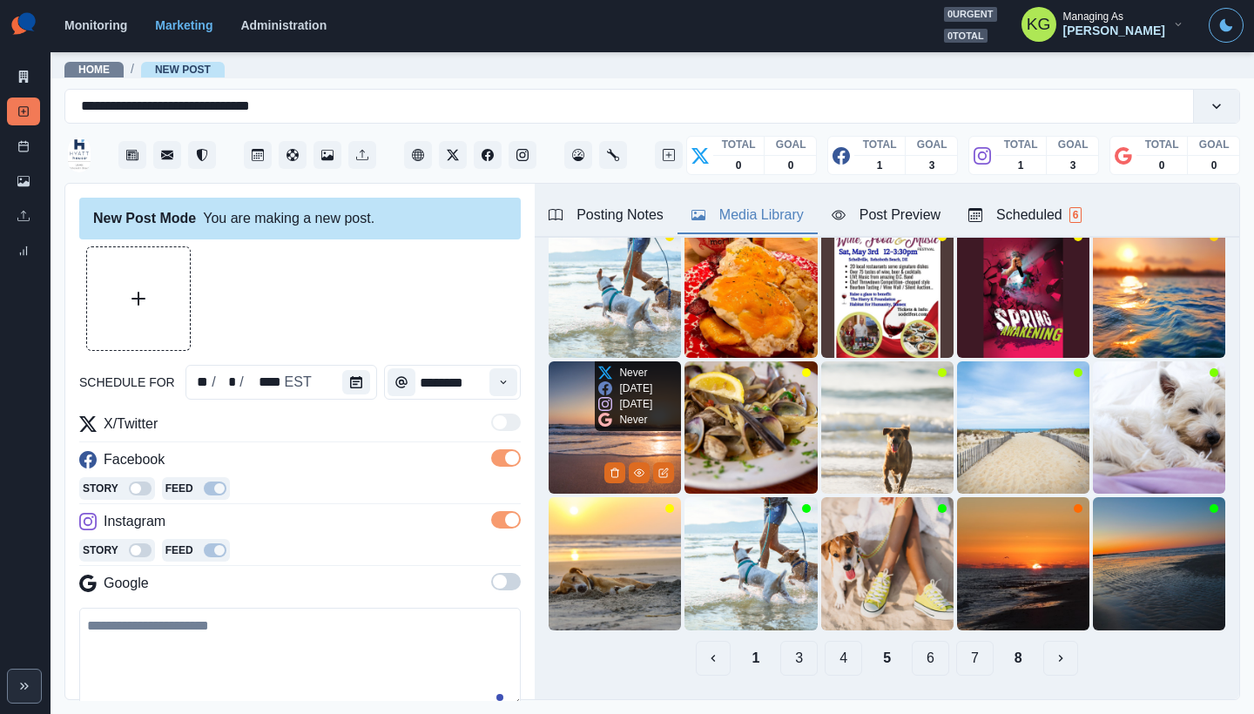
scroll to position [78, 0]
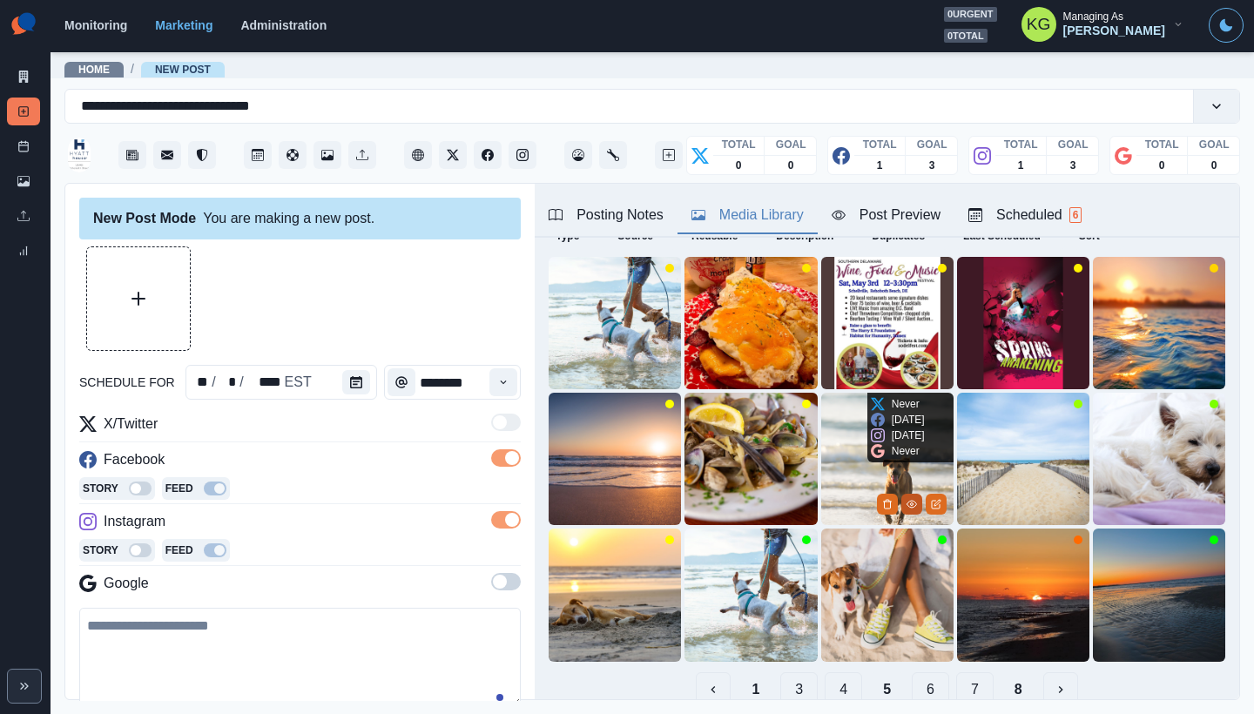
click at [901, 503] on button "View Media" at bounding box center [911, 504] width 21 height 21
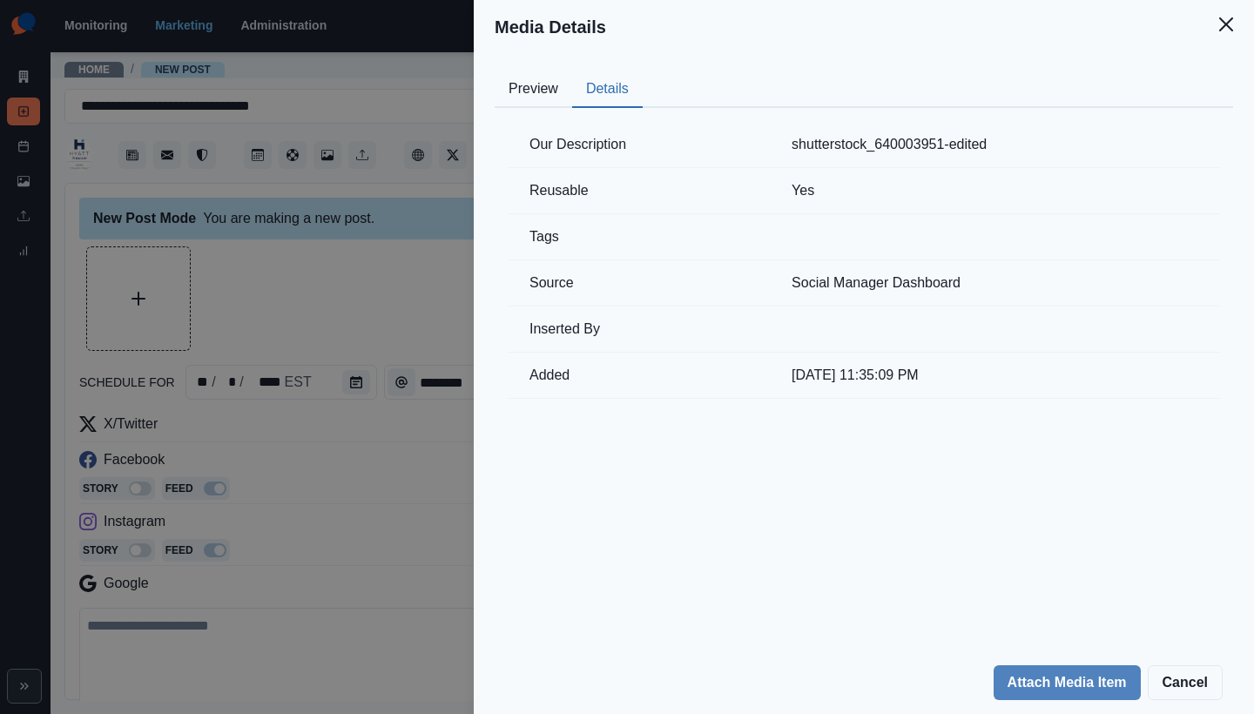
click at [633, 78] on button "Details" at bounding box center [607, 89] width 71 height 37
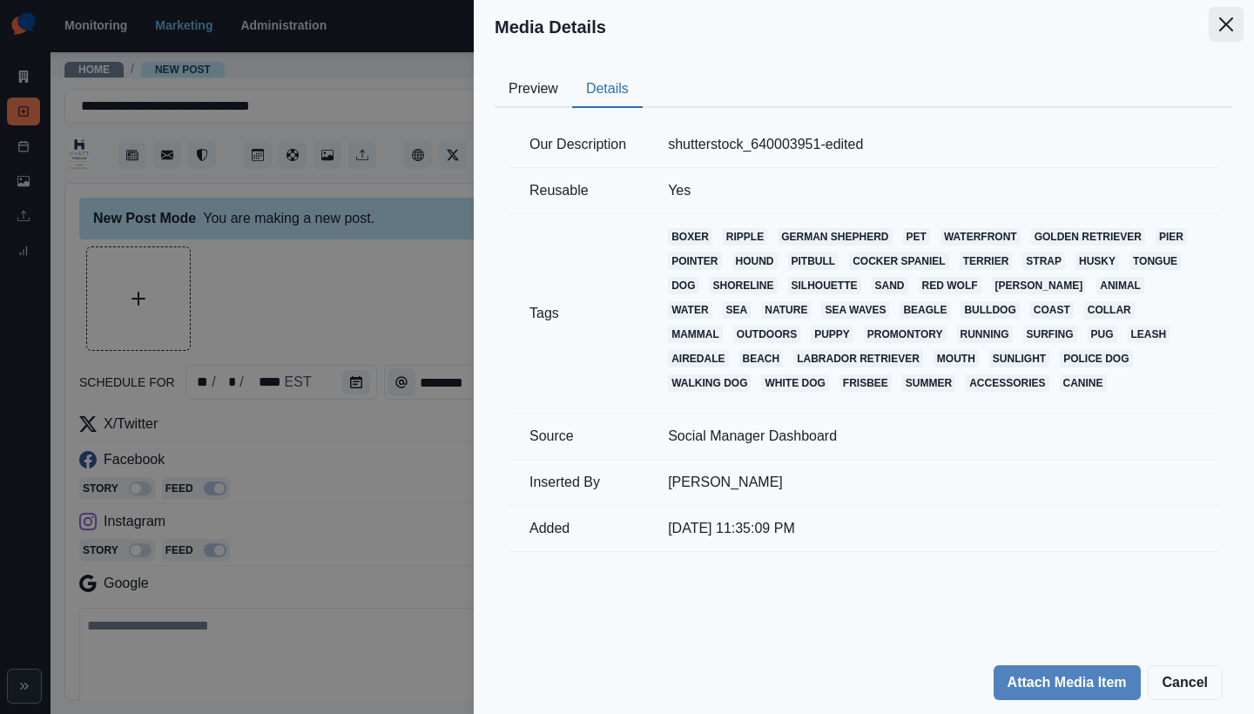
click at [1218, 37] on button "Close" at bounding box center [1226, 24] width 35 height 35
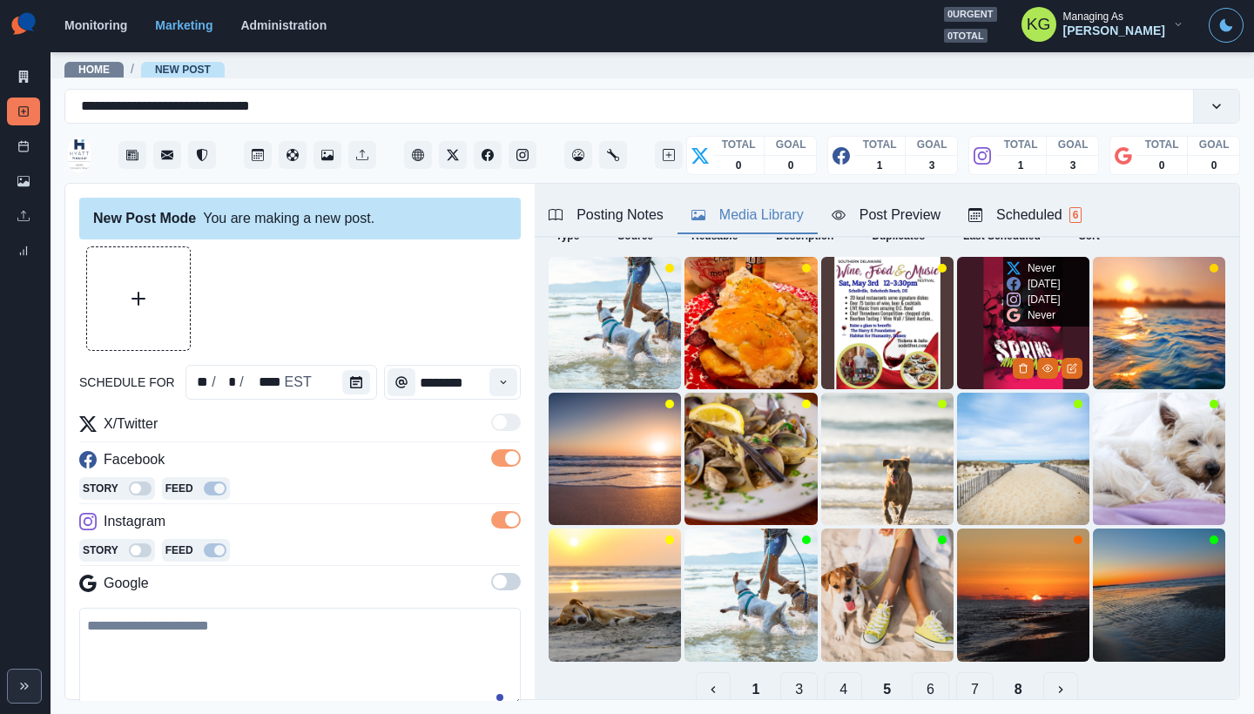
scroll to position [138, 0]
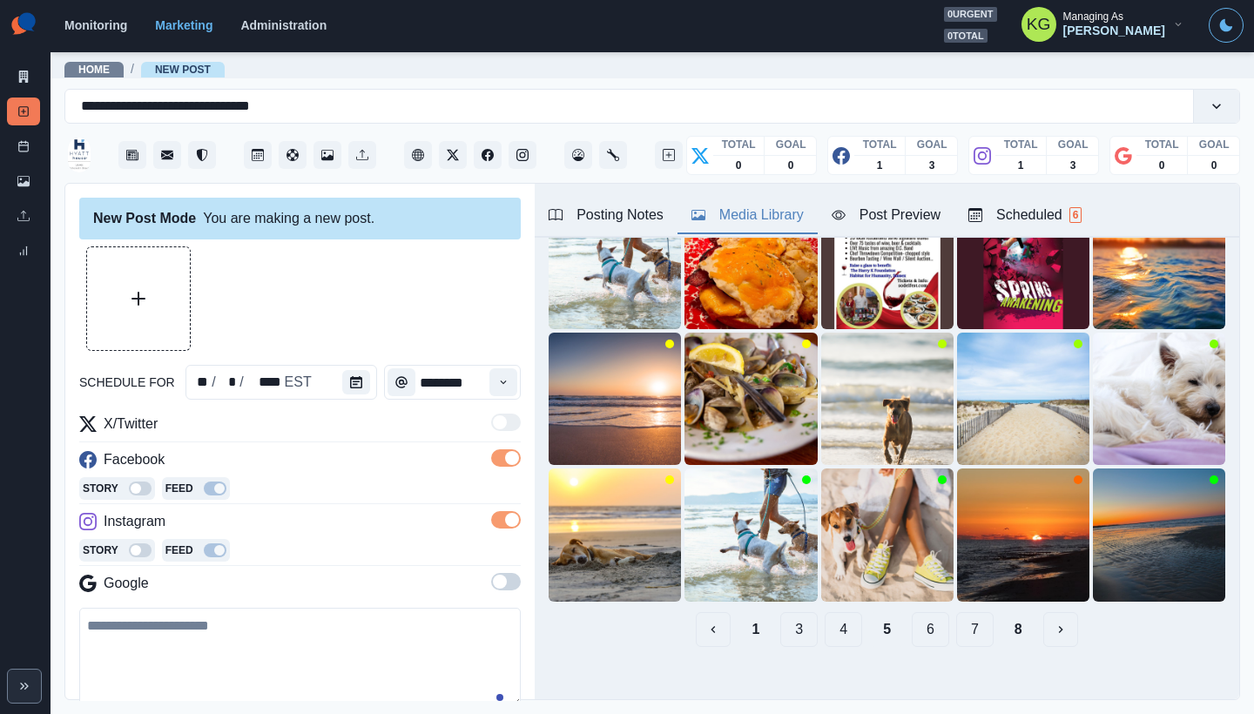
click at [825, 619] on button "4" at bounding box center [843, 629] width 37 height 35
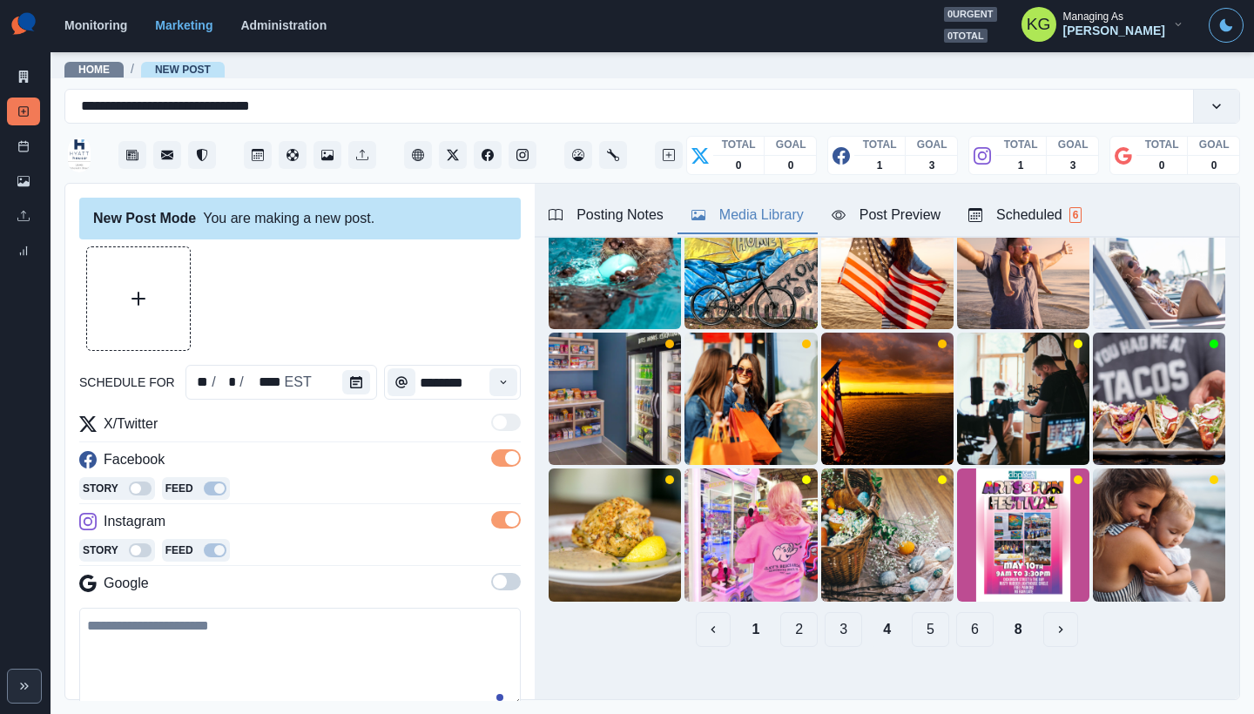
click at [826, 612] on button "3" at bounding box center [843, 629] width 37 height 35
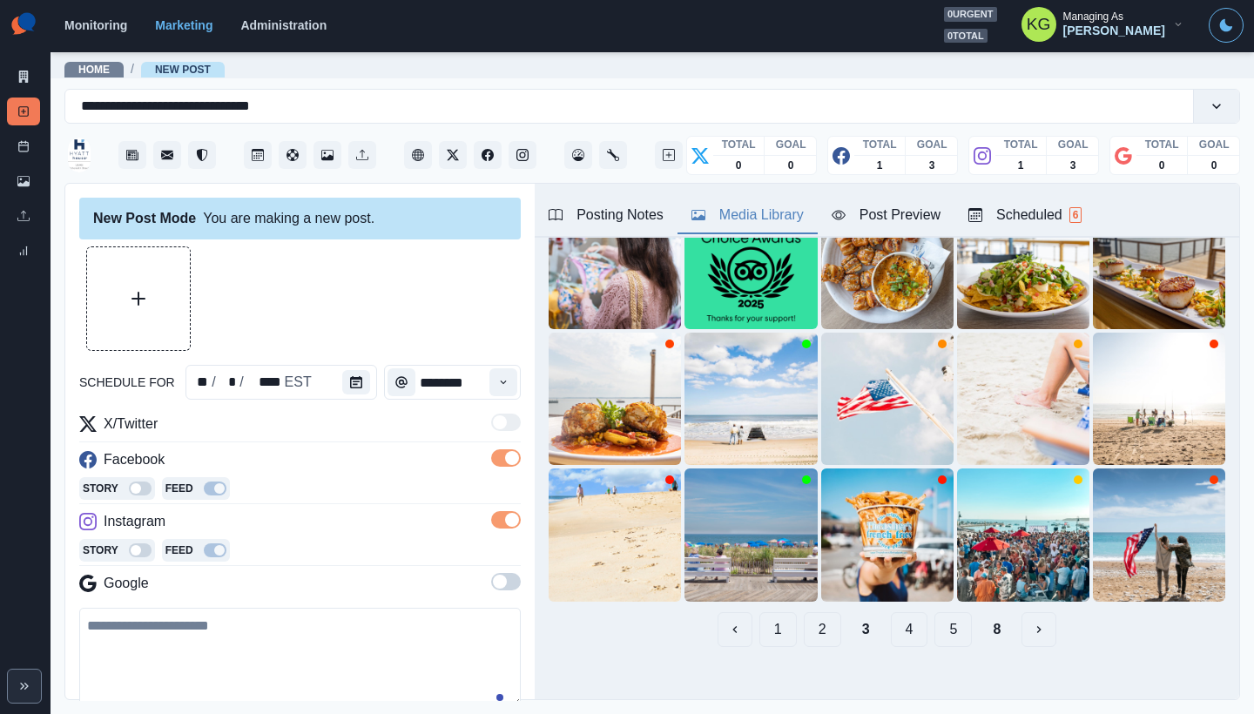
scroll to position [0, 0]
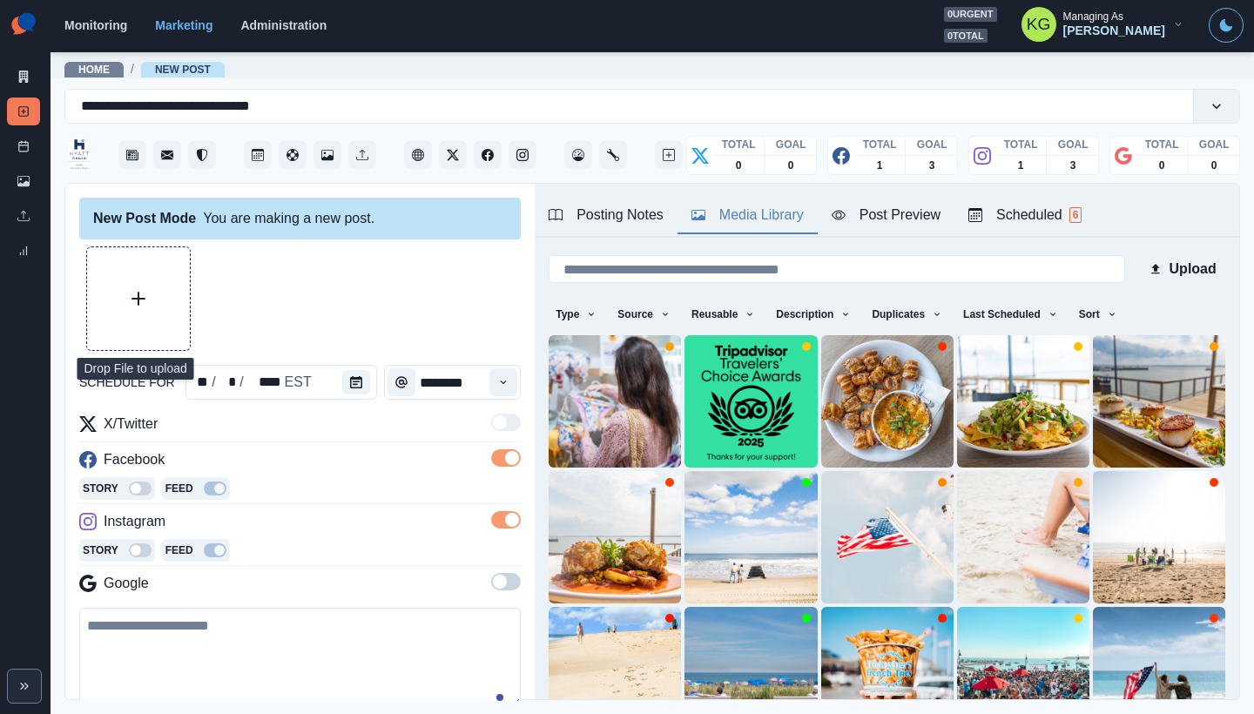
click at [177, 299] on button "Upload Media" at bounding box center [138, 298] width 103 height 103
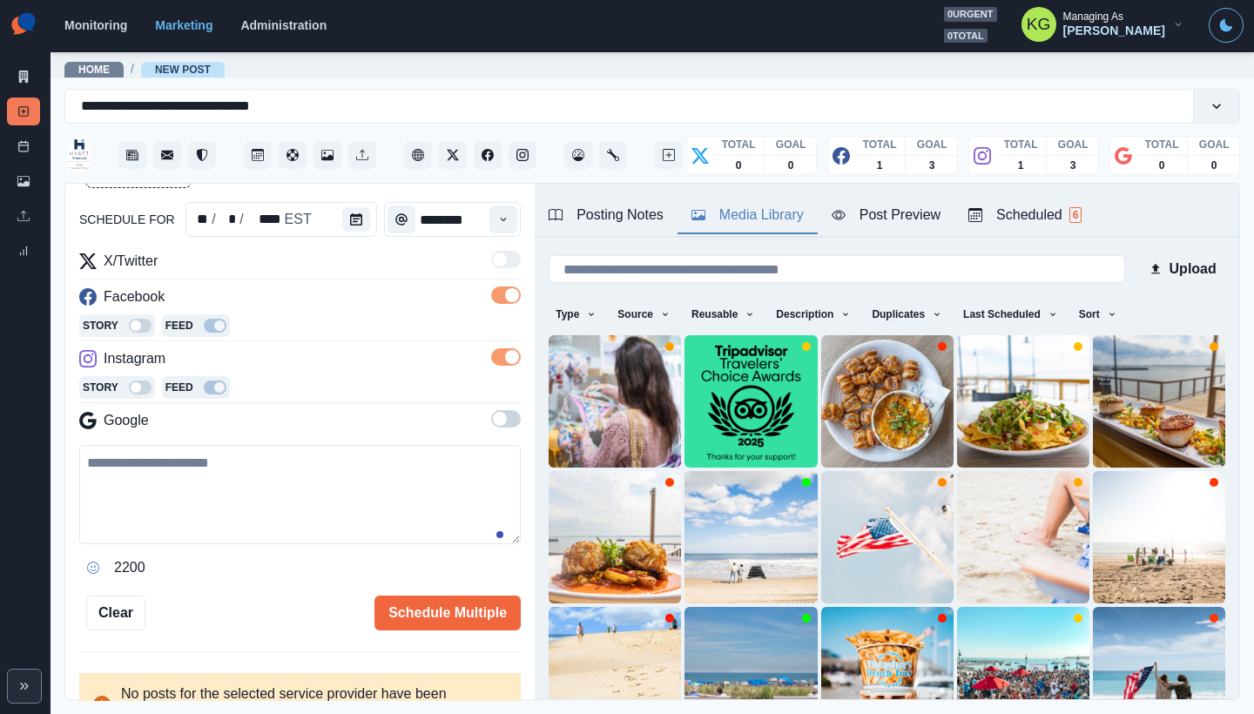
click at [305, 461] on textarea at bounding box center [299, 494] width 441 height 99
paste textarea "**********"
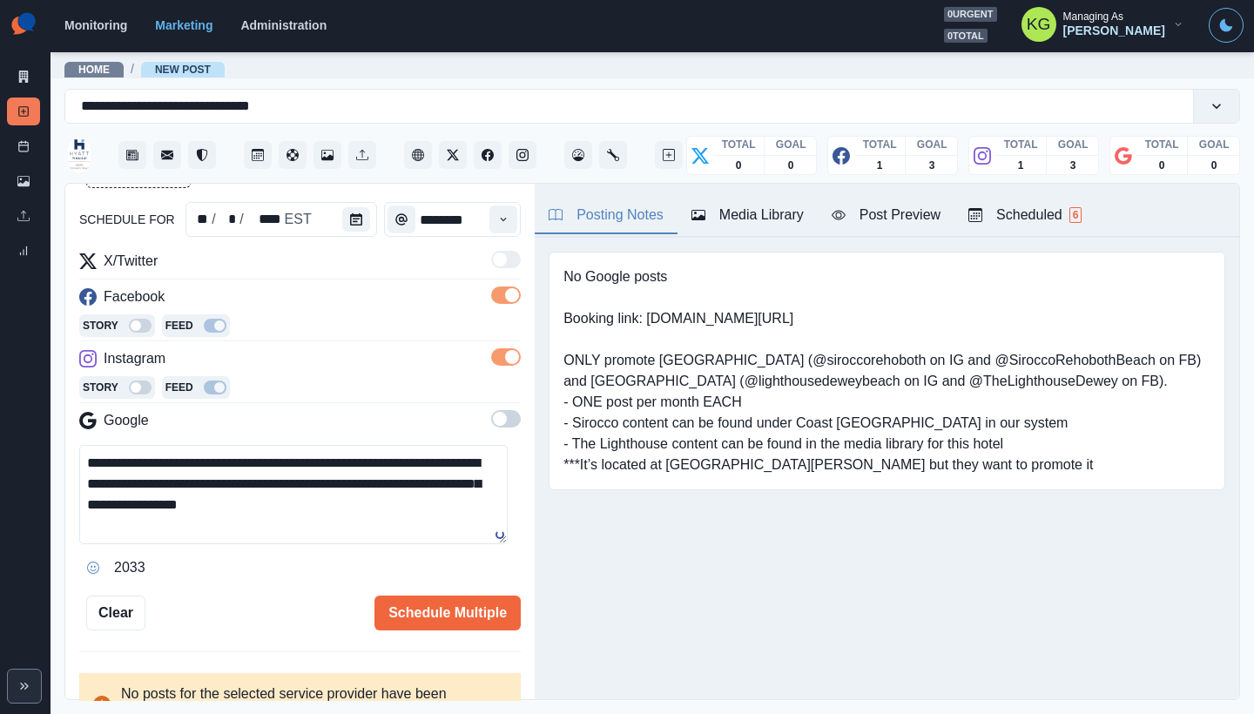
click at [626, 208] on div "Posting Notes" at bounding box center [606, 215] width 115 height 21
drag, startPoint x: 780, startPoint y: 319, endPoint x: 650, endPoint y: 324, distance: 129.8
click at [650, 324] on pre "No Google posts Booking link: [DOMAIN_NAME][URL] ONLY promote [GEOGRAPHIC_DATA]…" at bounding box center [886, 370] width 647 height 209
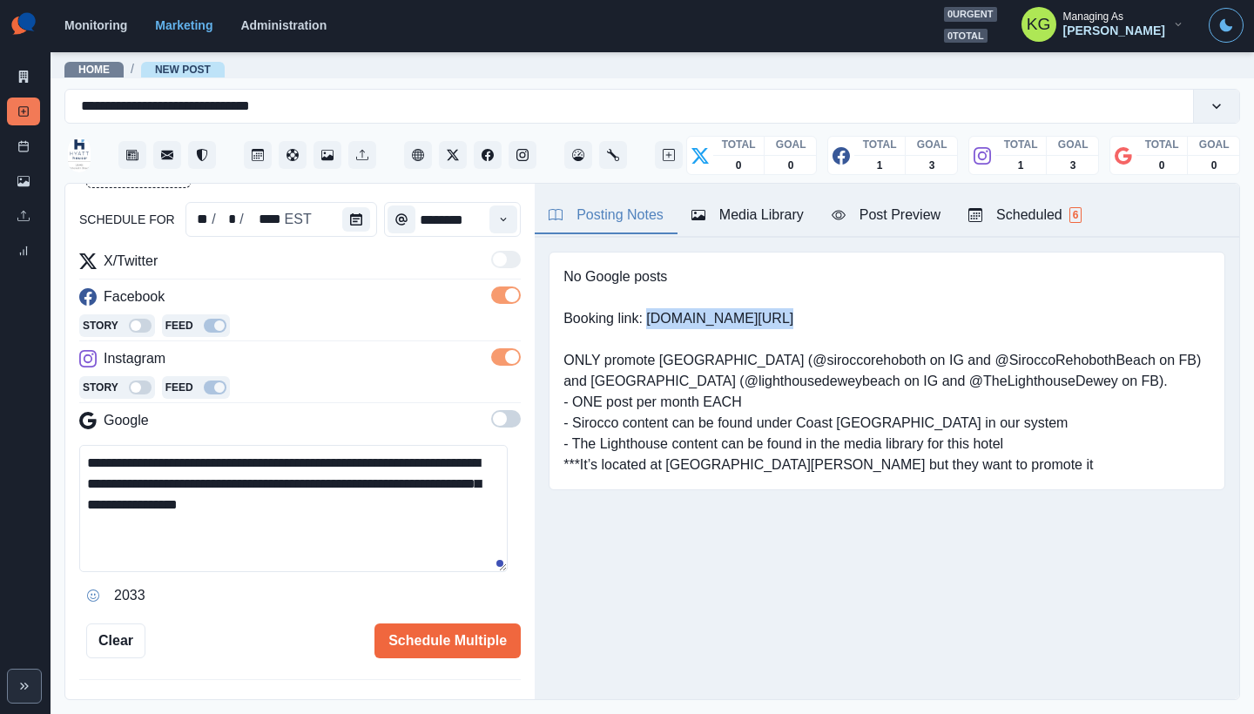
click at [504, 568] on textarea "**********" at bounding box center [293, 508] width 428 height 127
click at [420, 458] on textarea "**********" at bounding box center [293, 509] width 428 height 128
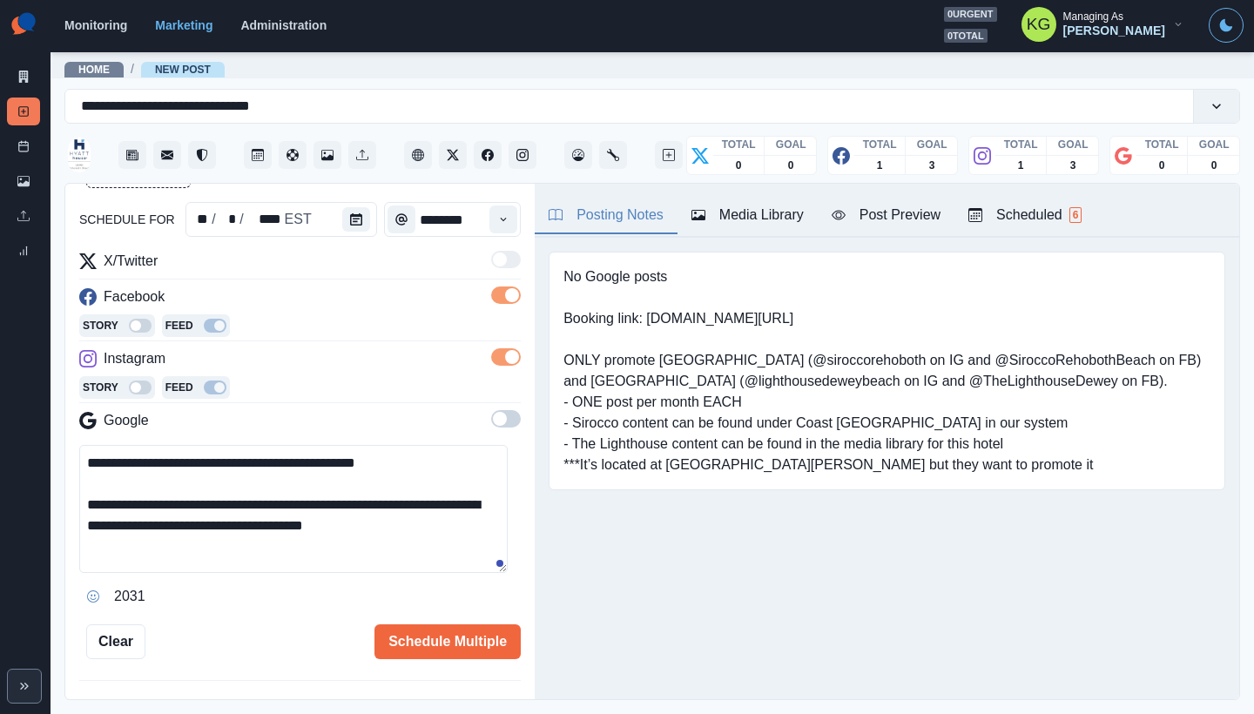
click at [470, 525] on textarea "**********" at bounding box center [293, 509] width 428 height 128
paste textarea "**********"
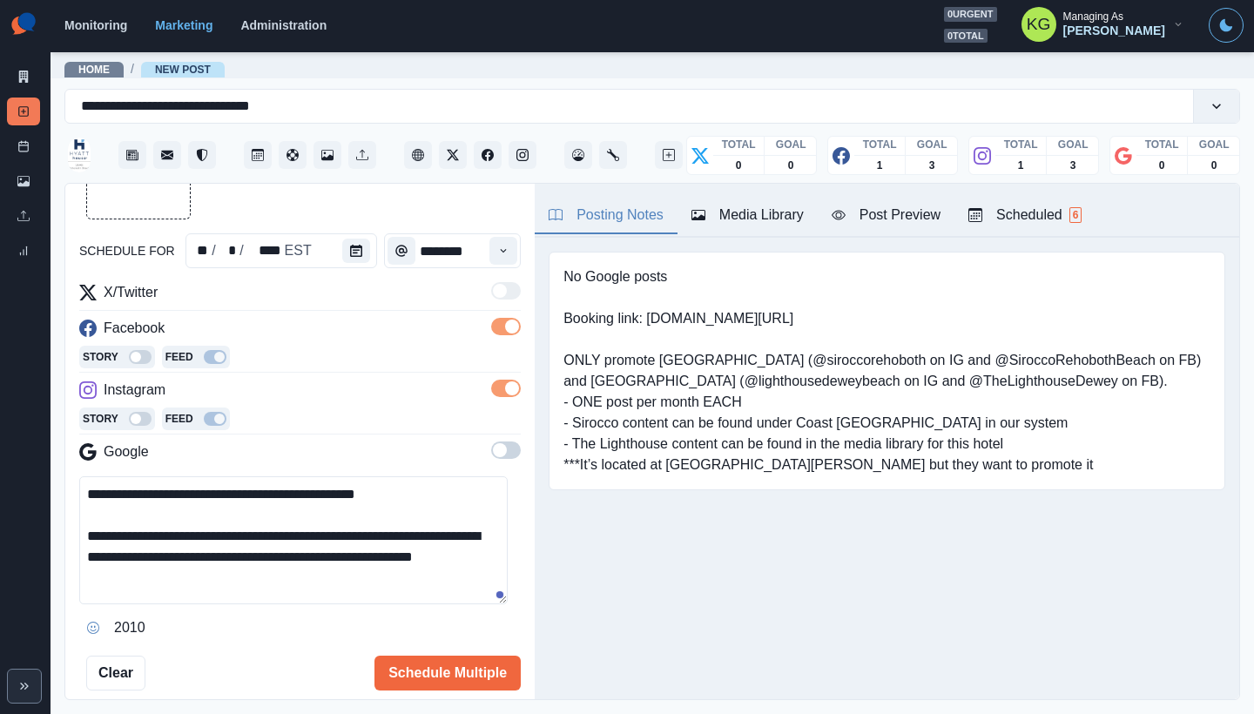
scroll to position [0, 0]
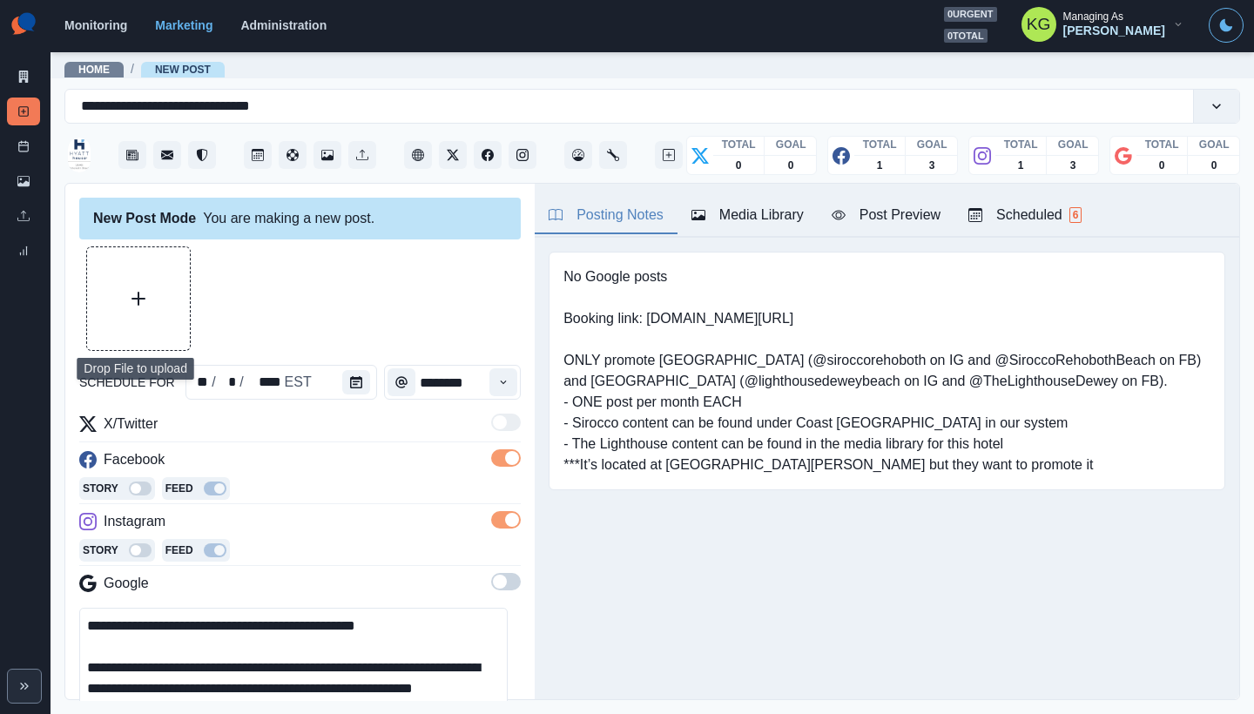
type textarea "**********"
click at [172, 312] on button "Upload Media" at bounding box center [138, 298] width 103 height 103
click at [153, 310] on button "Upload Media" at bounding box center [138, 298] width 103 height 103
click at [113, 276] on button "Upload Media" at bounding box center [138, 298] width 103 height 103
click at [178, 320] on button "Upload Media" at bounding box center [138, 298] width 103 height 103
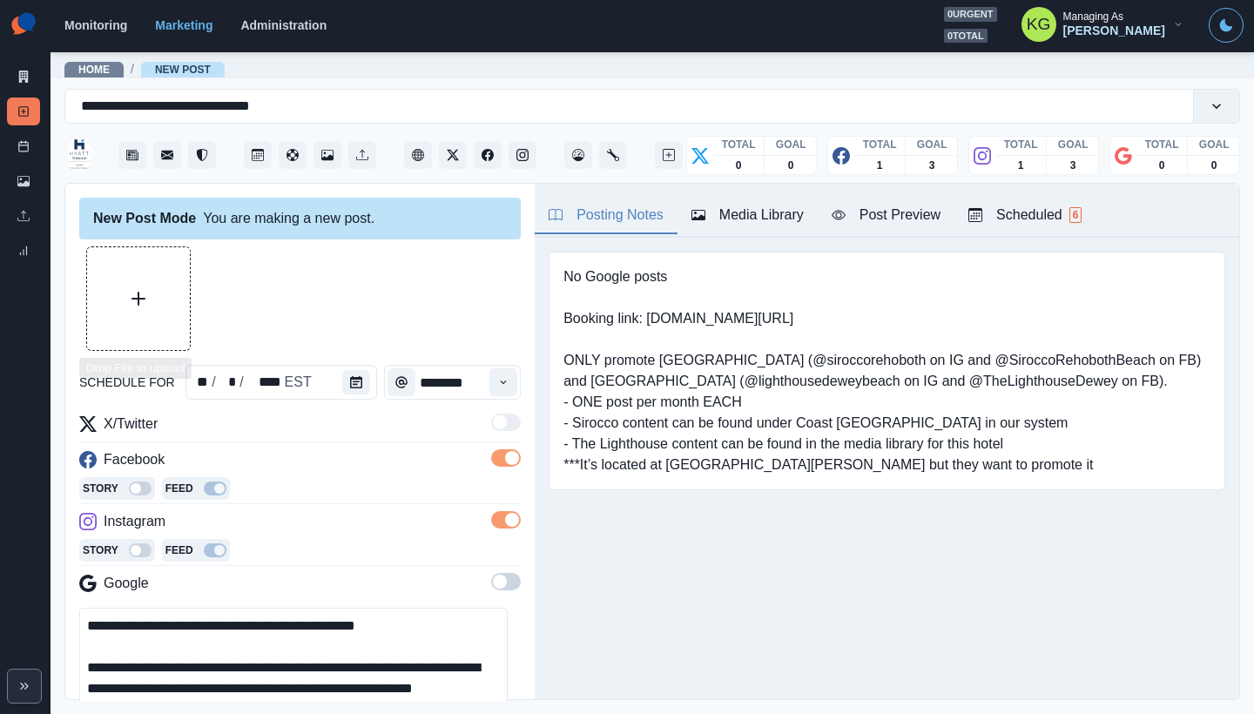
click at [141, 333] on button "Upload Media" at bounding box center [138, 298] width 103 height 103
click at [142, 280] on button "Upload Media" at bounding box center [138, 298] width 103 height 103
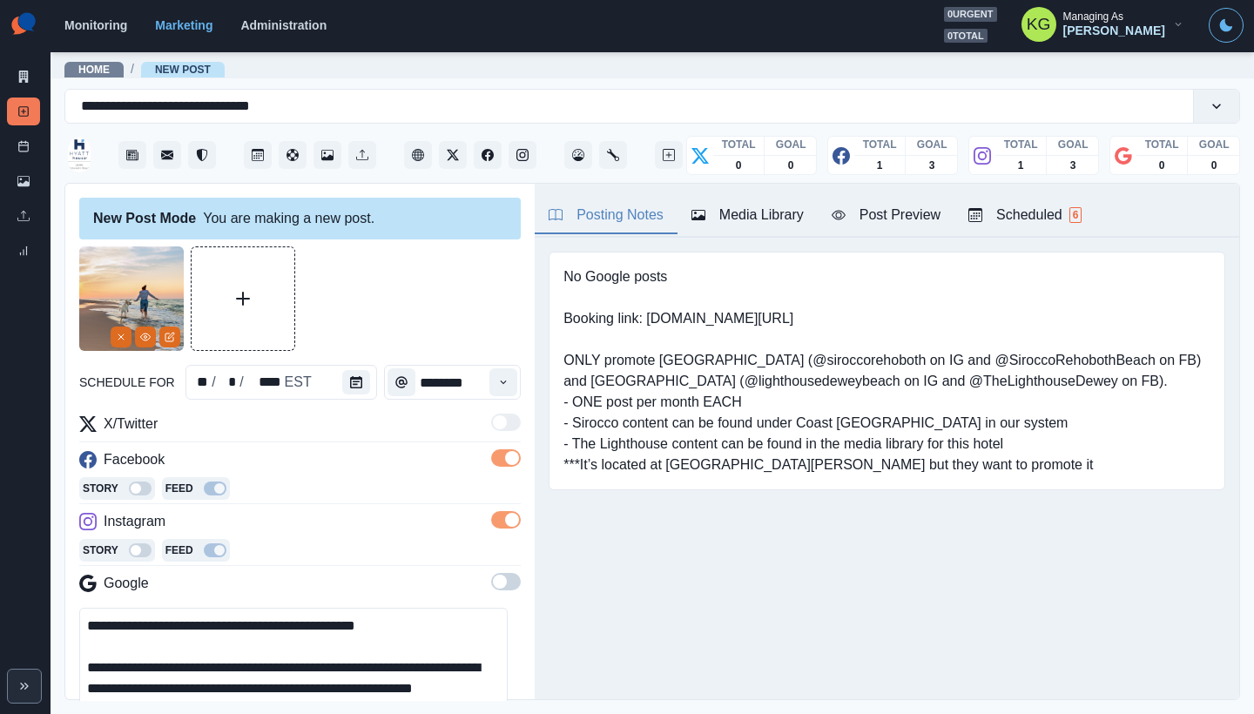
scroll to position [239, 0]
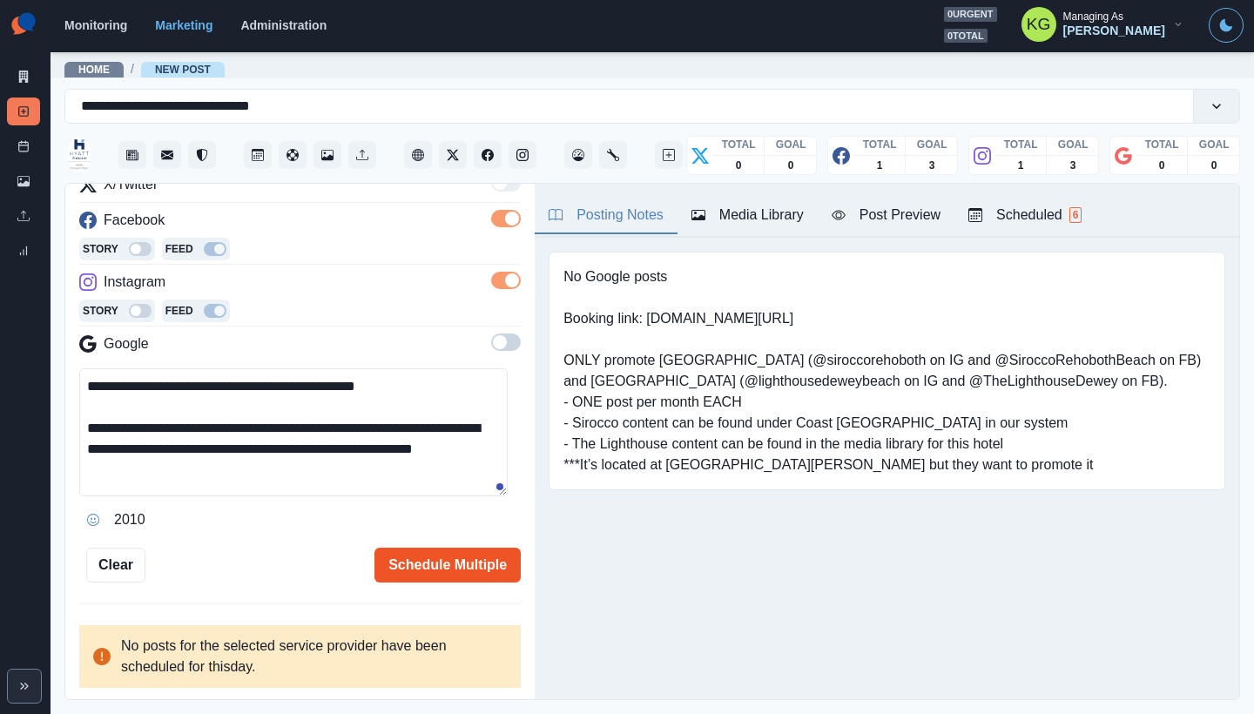
click at [449, 568] on button "Schedule Multiple" at bounding box center [447, 565] width 146 height 35
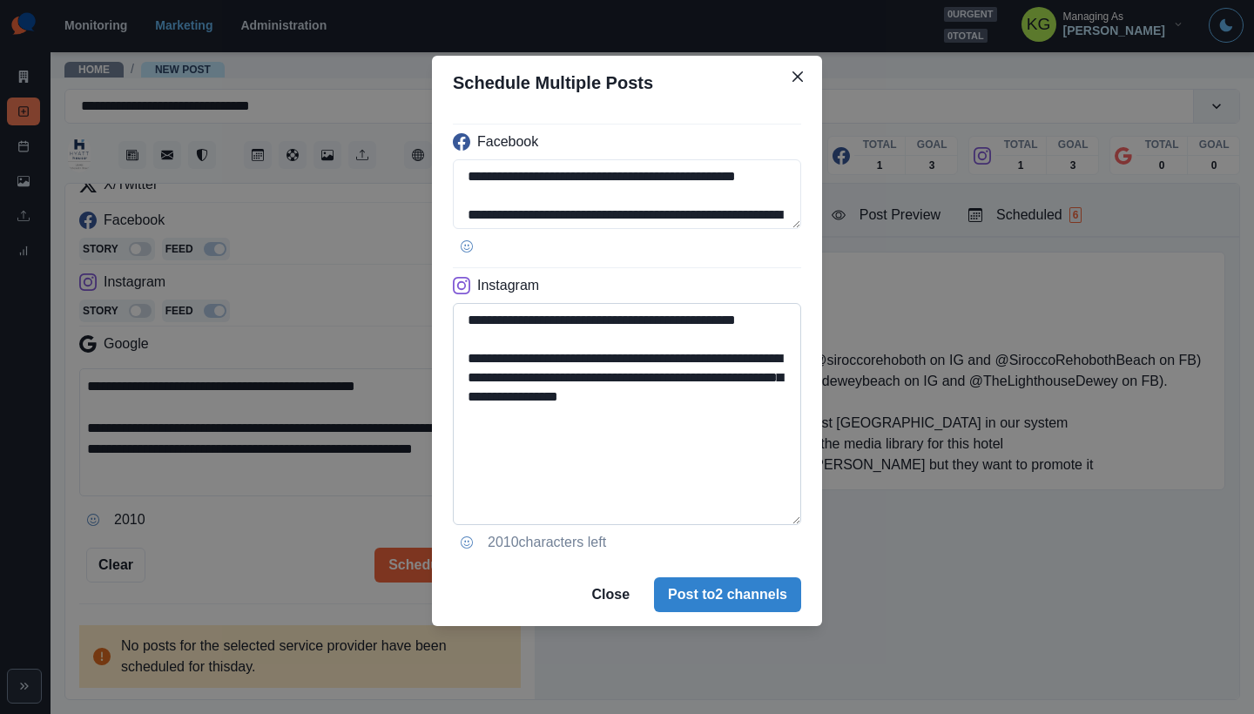
click at [755, 525] on textarea "**********" at bounding box center [627, 414] width 348 height 222
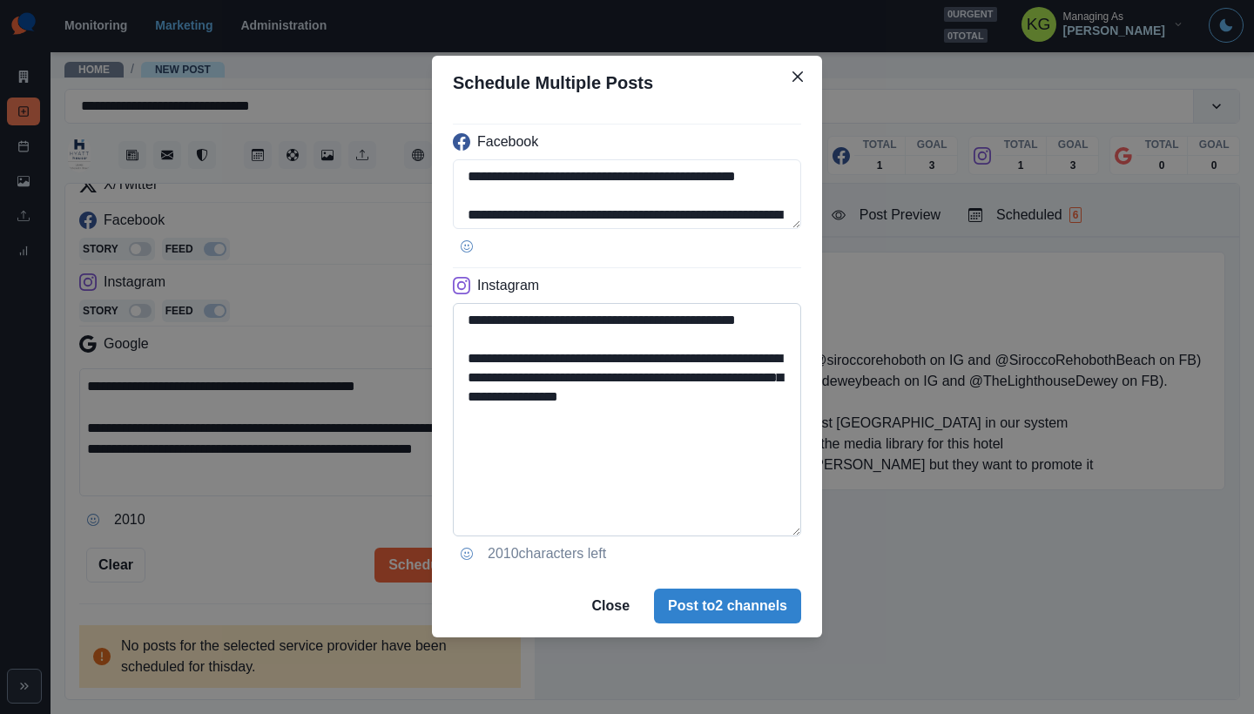
click at [700, 444] on textarea "**********" at bounding box center [627, 419] width 348 height 233
drag, startPoint x: 764, startPoint y: 421, endPoint x: 632, endPoint y: 412, distance: 132.6
click at [632, 412] on textarea "**********" at bounding box center [627, 419] width 348 height 233
type textarea "**********"
click at [771, 612] on button "Post to 2 channels" at bounding box center [727, 606] width 147 height 35
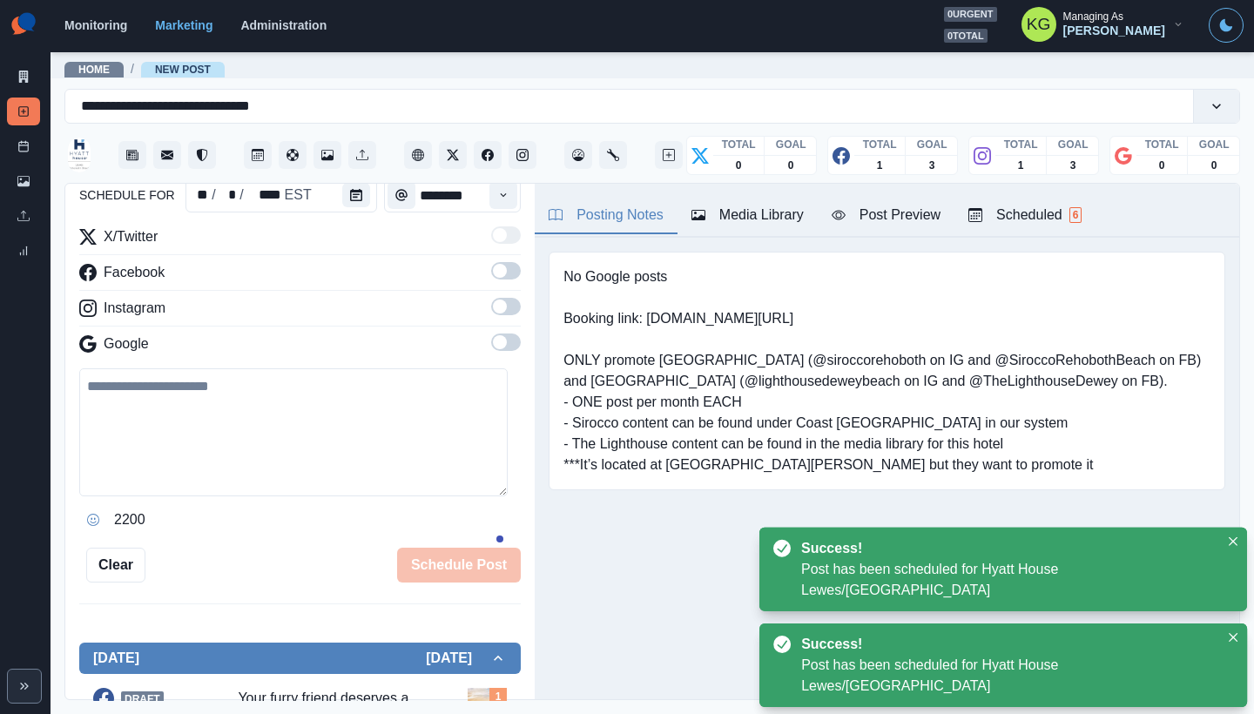
scroll to position [125, 0]
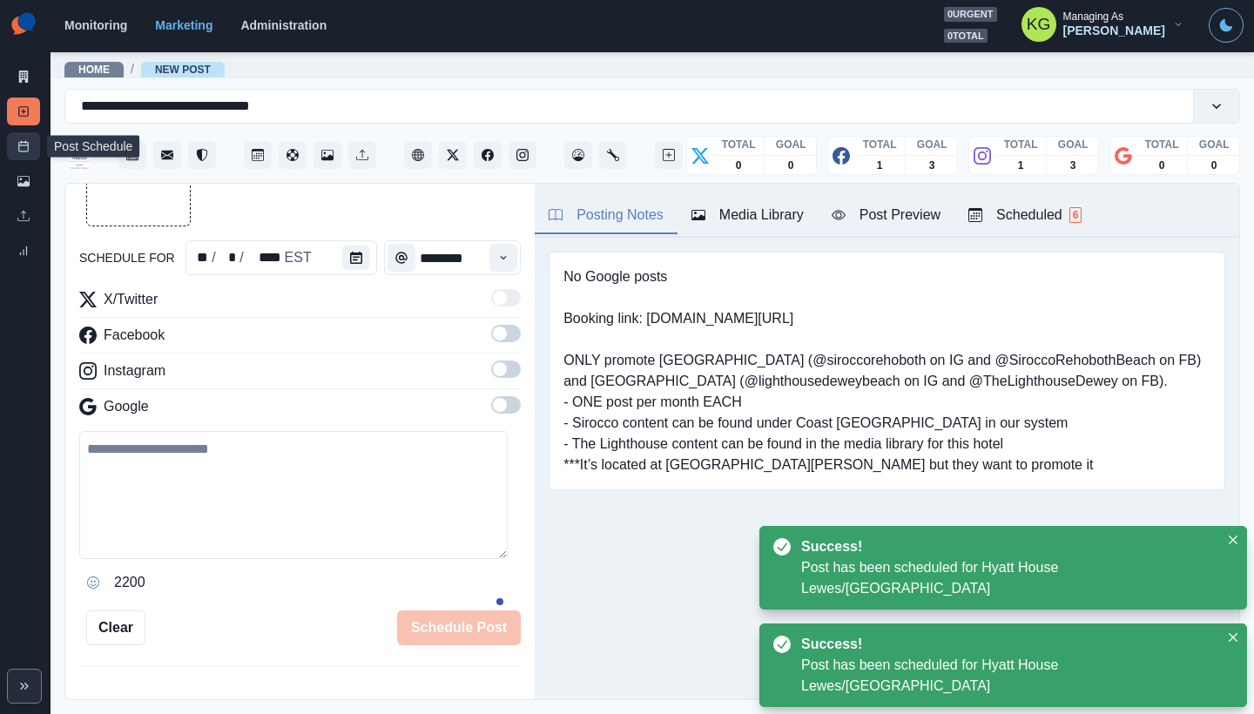
click at [22, 151] on icon at bounding box center [23, 146] width 12 height 12
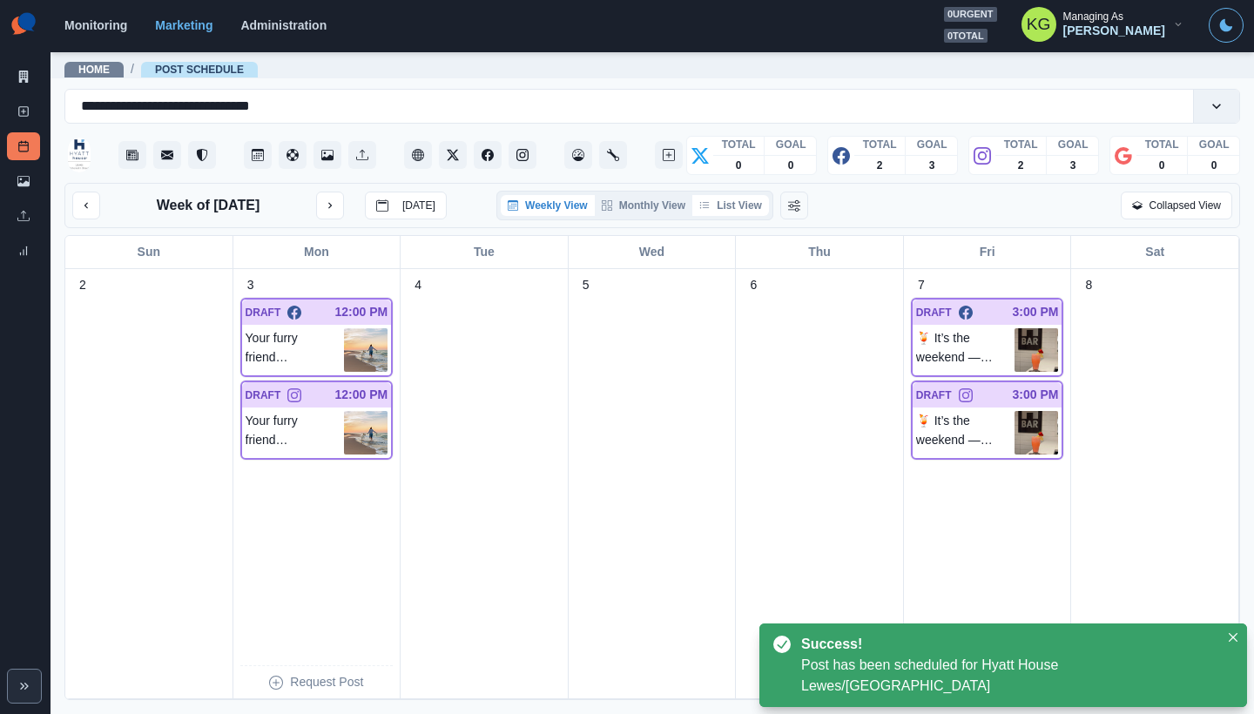
click at [740, 212] on button "List View" at bounding box center [730, 205] width 77 height 21
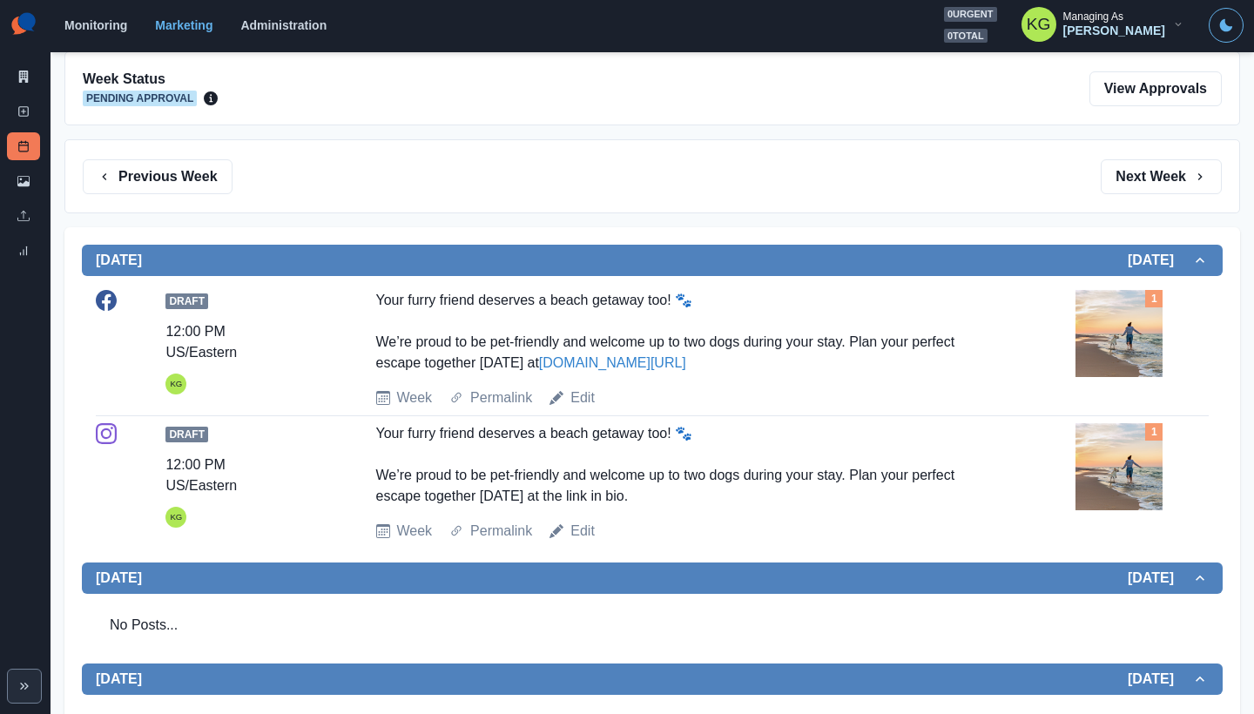
scroll to position [184, 0]
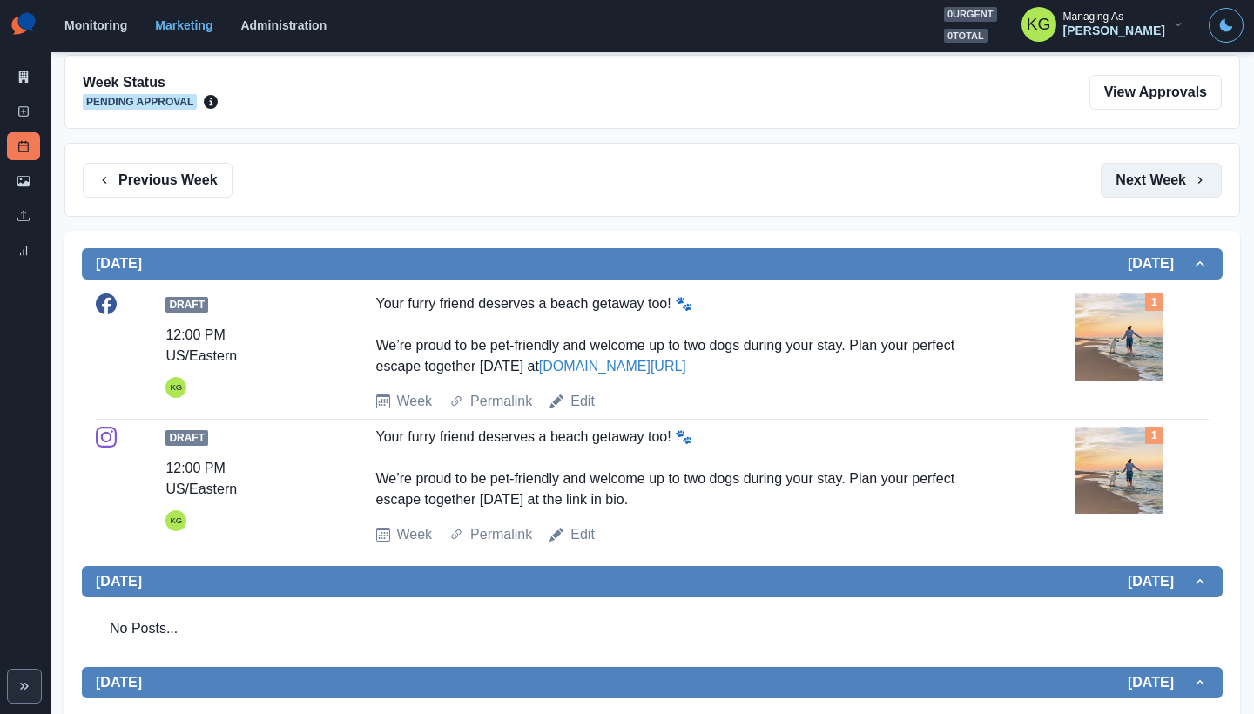
click at [1131, 172] on button "Next Week" at bounding box center [1161, 180] width 121 height 35
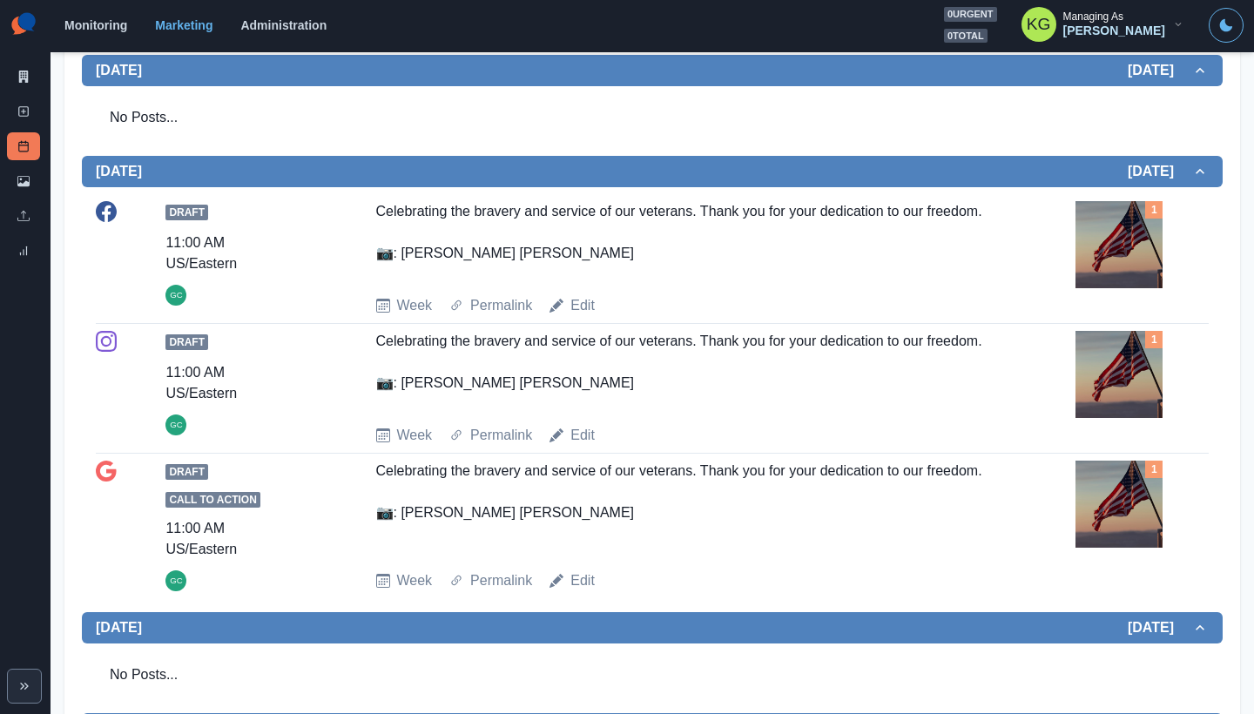
scroll to position [138, 0]
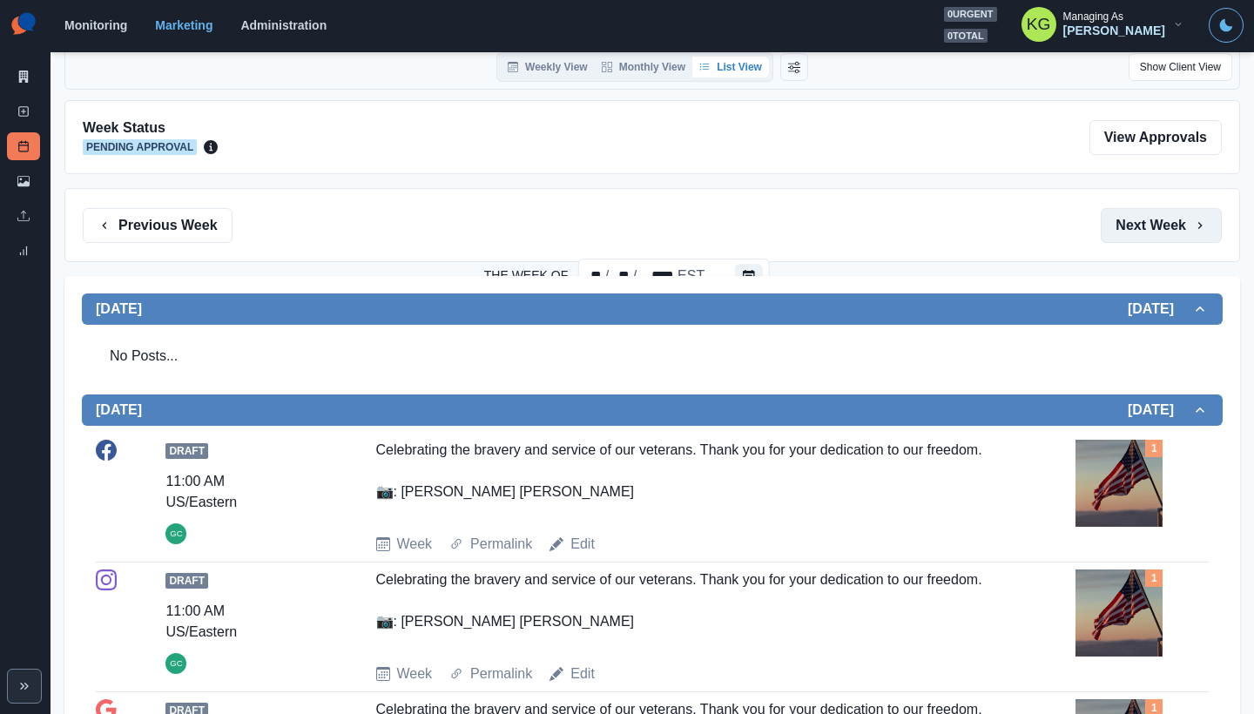
click at [1149, 219] on button "Next Week" at bounding box center [1161, 225] width 121 height 35
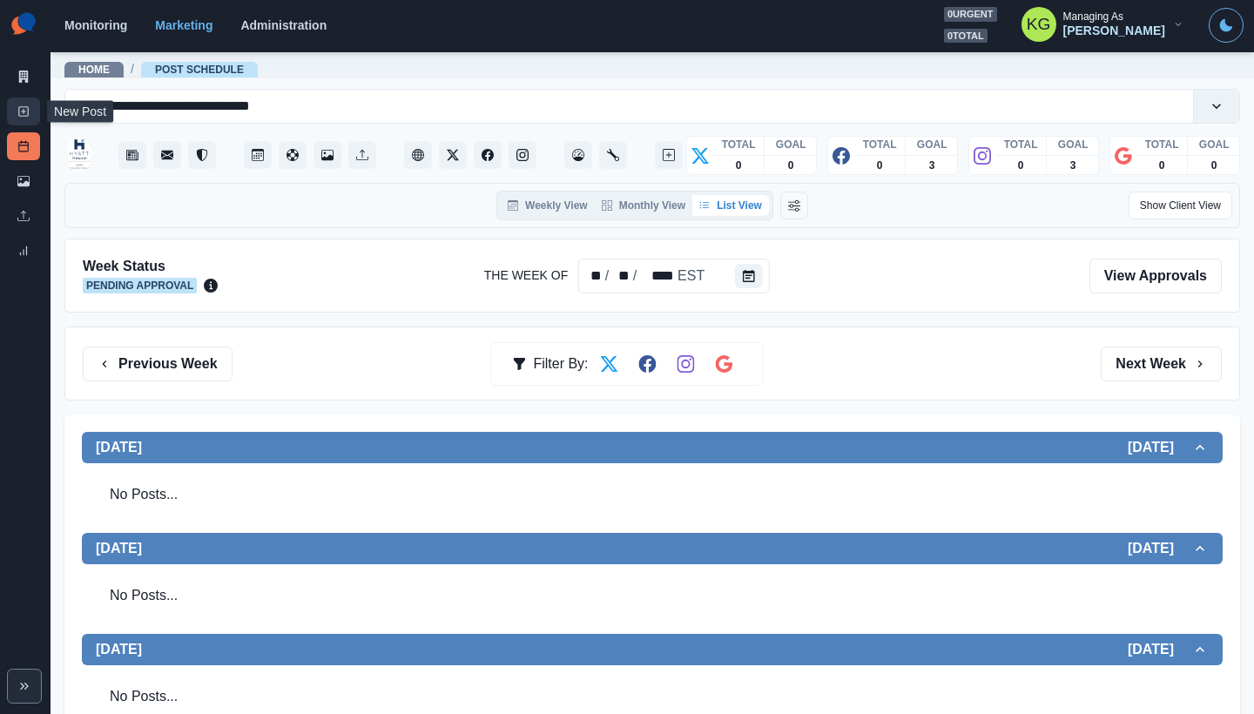
click at [30, 114] on link "New Post" at bounding box center [23, 112] width 33 height 28
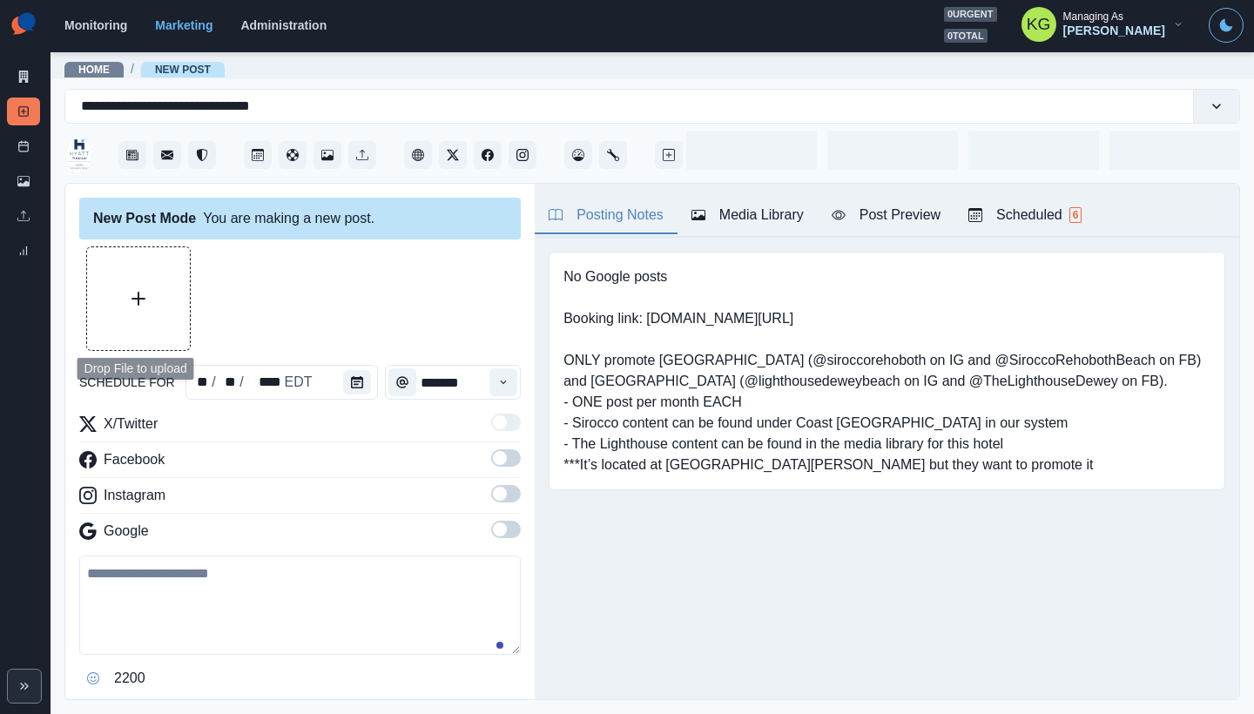
click at [136, 286] on button "Upload Media" at bounding box center [138, 298] width 103 height 103
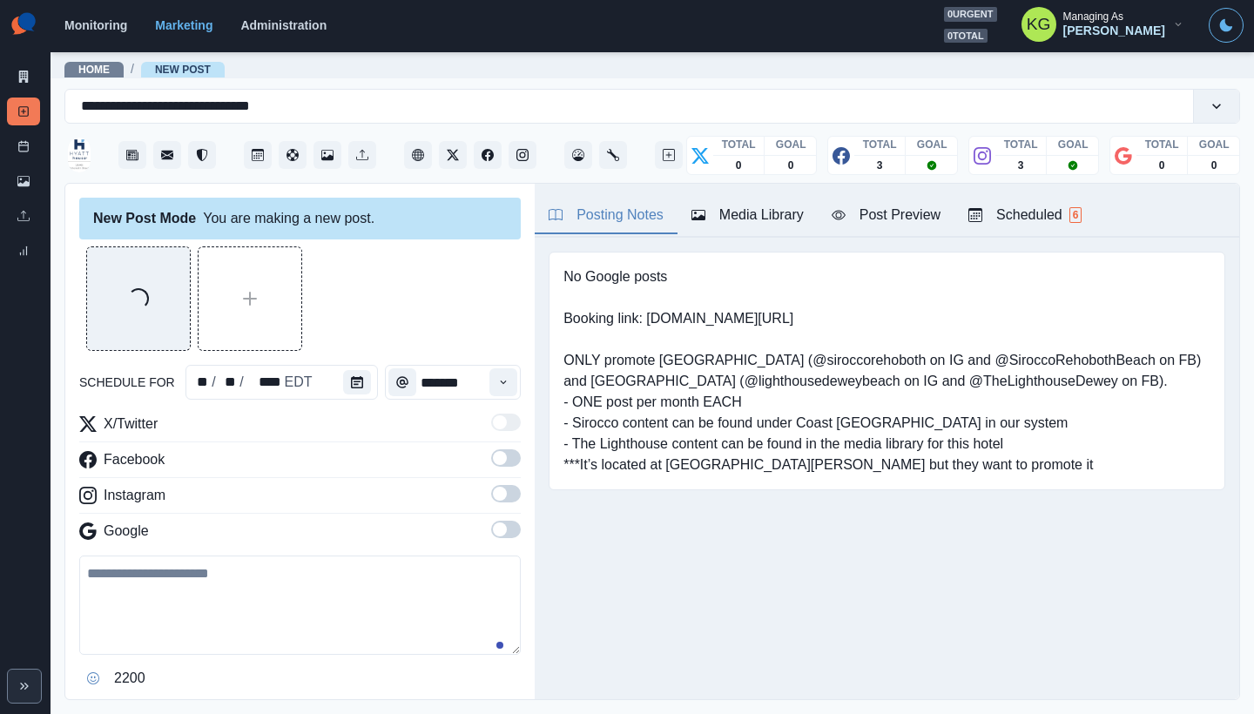
click at [496, 499] on span at bounding box center [506, 493] width 30 height 17
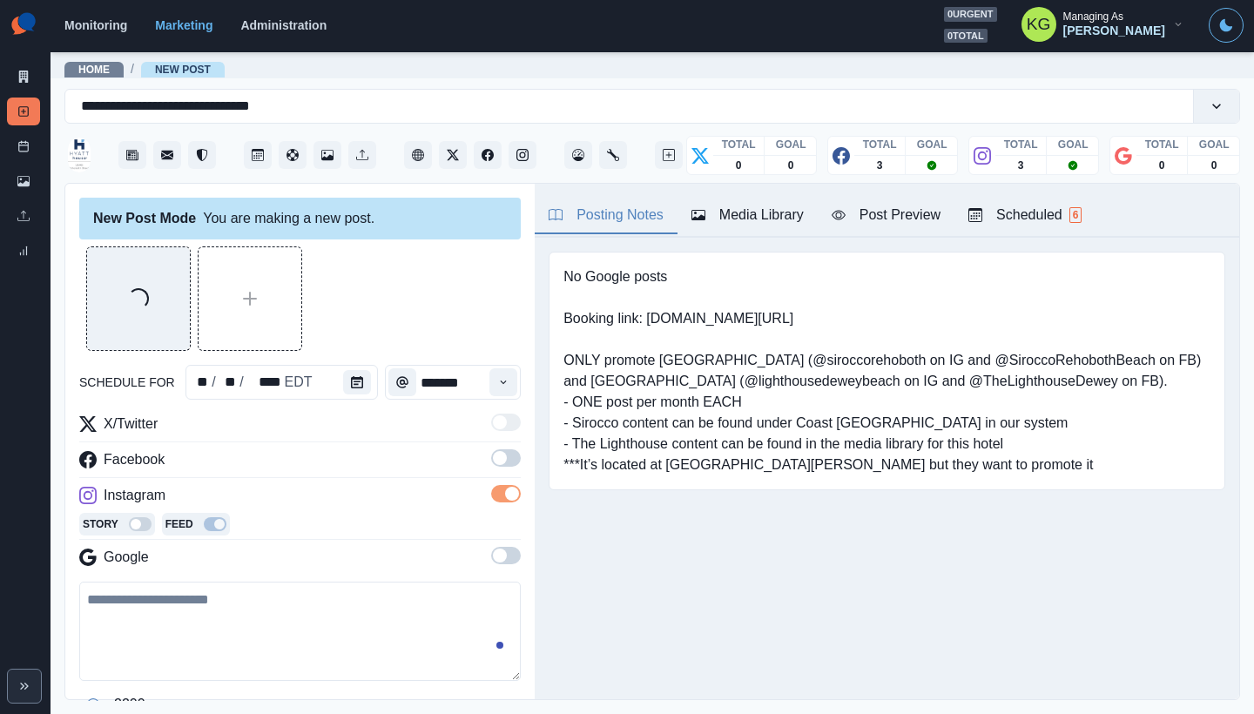
click at [493, 460] on span at bounding box center [500, 458] width 14 height 14
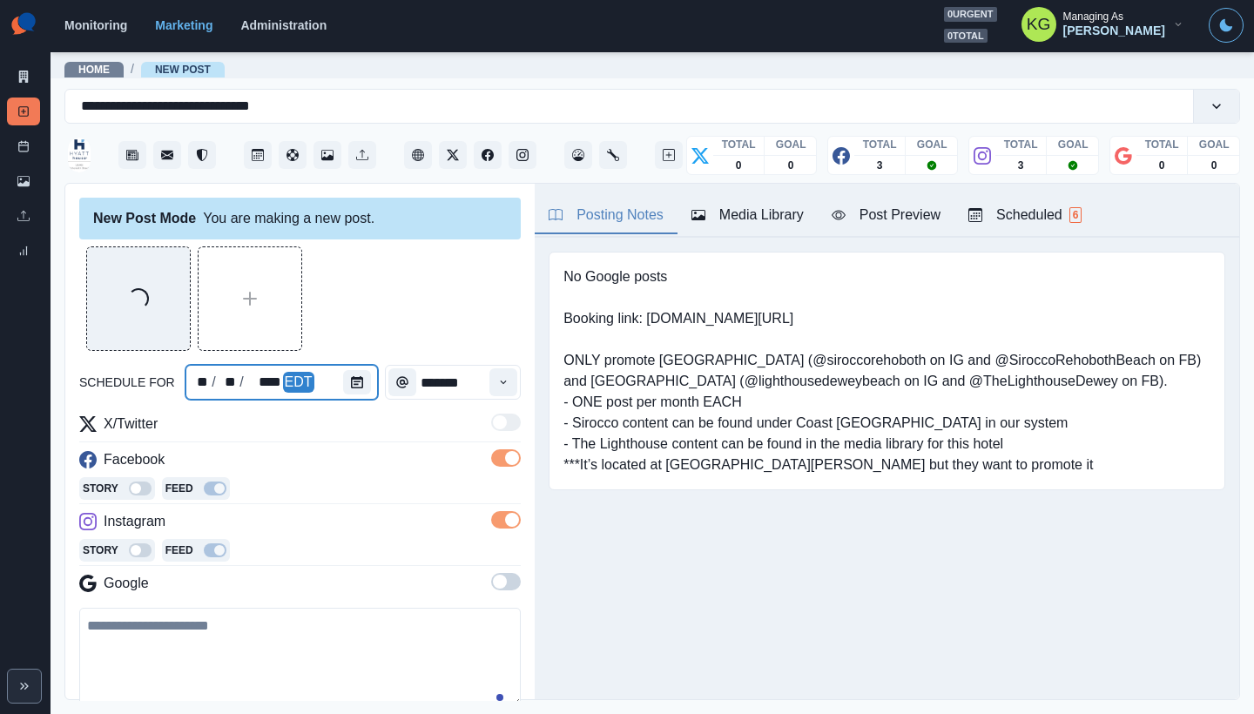
click at [307, 379] on div "EDT" at bounding box center [298, 382] width 31 height 21
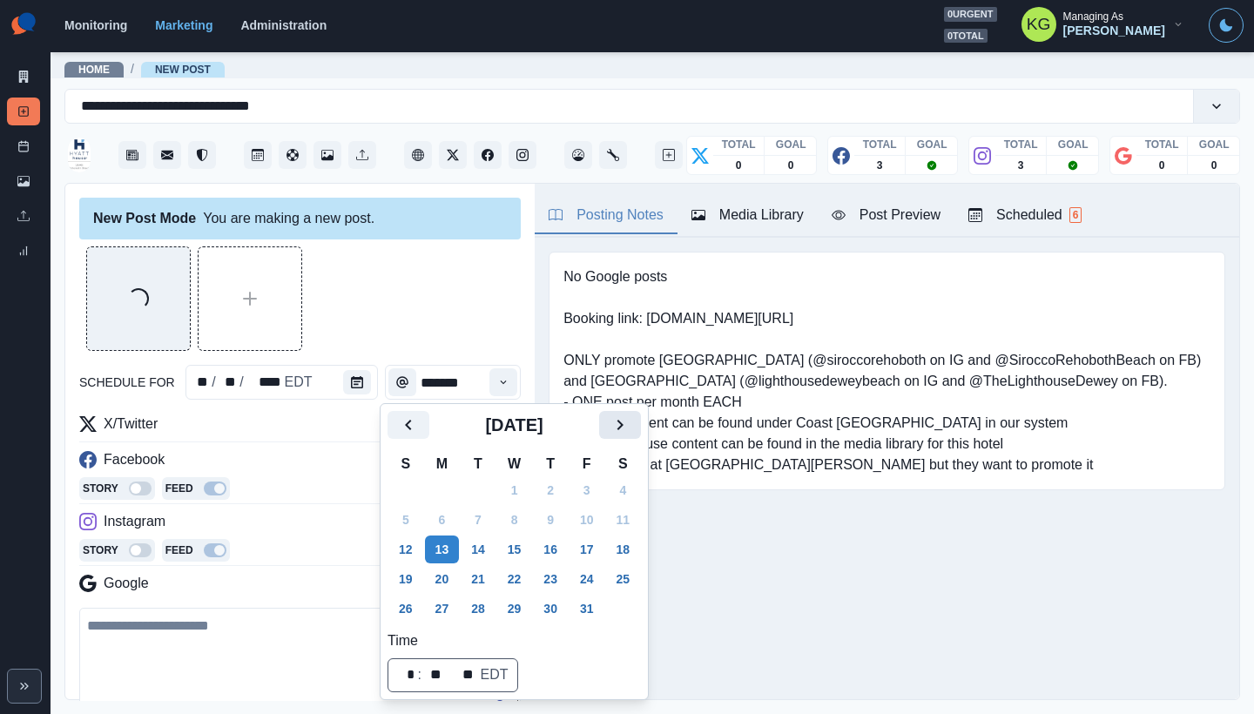
click at [624, 429] on icon "Next" at bounding box center [619, 424] width 21 height 21
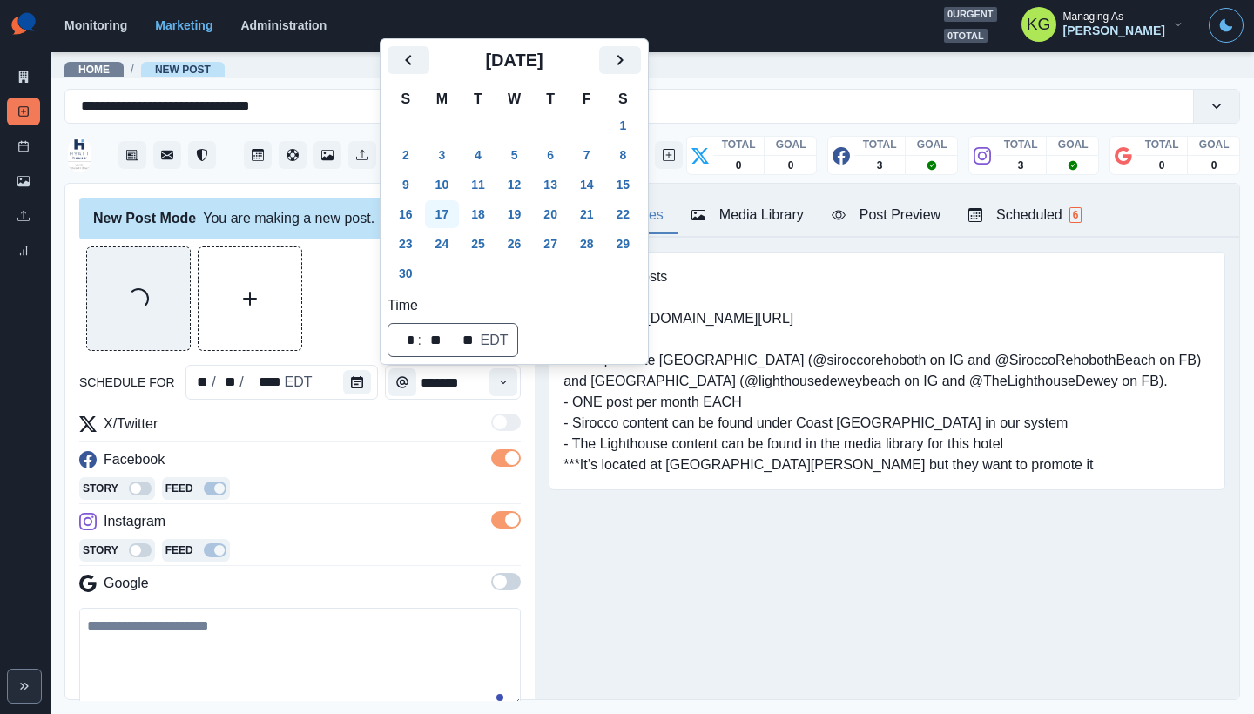
click at [439, 216] on button "17" at bounding box center [442, 214] width 35 height 28
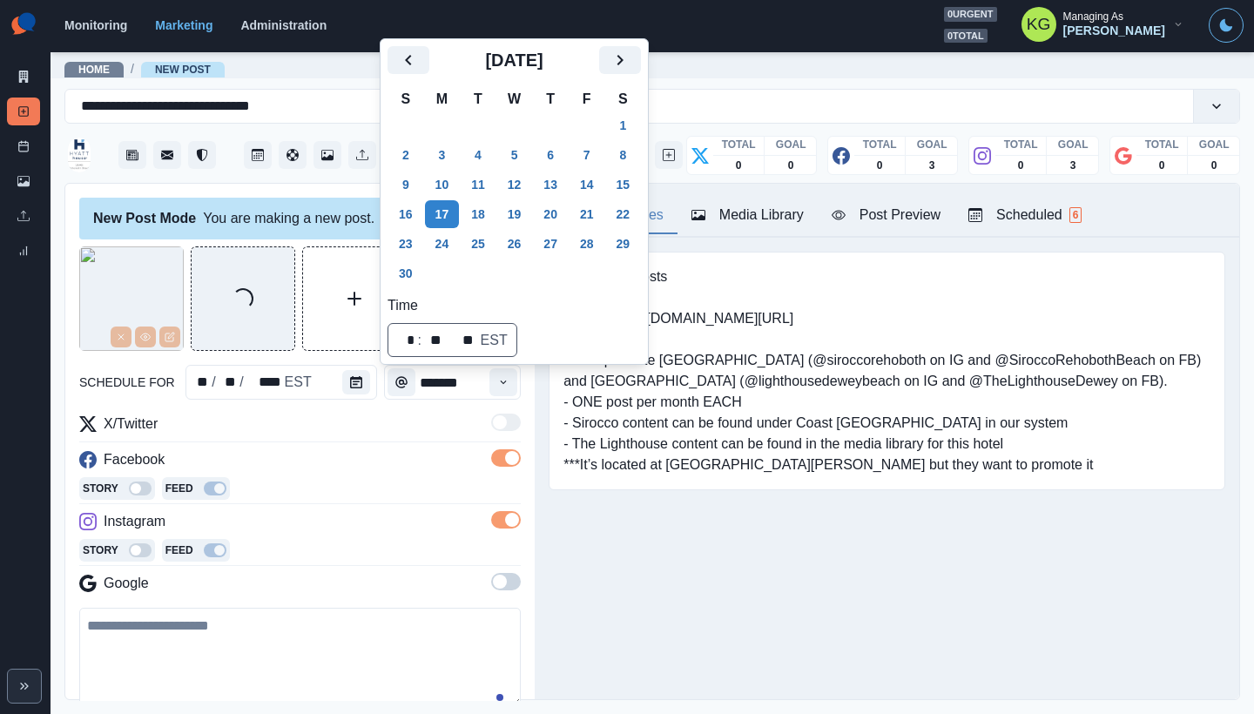
click at [300, 323] on div "Loading..." at bounding box center [242, 298] width 327 height 104
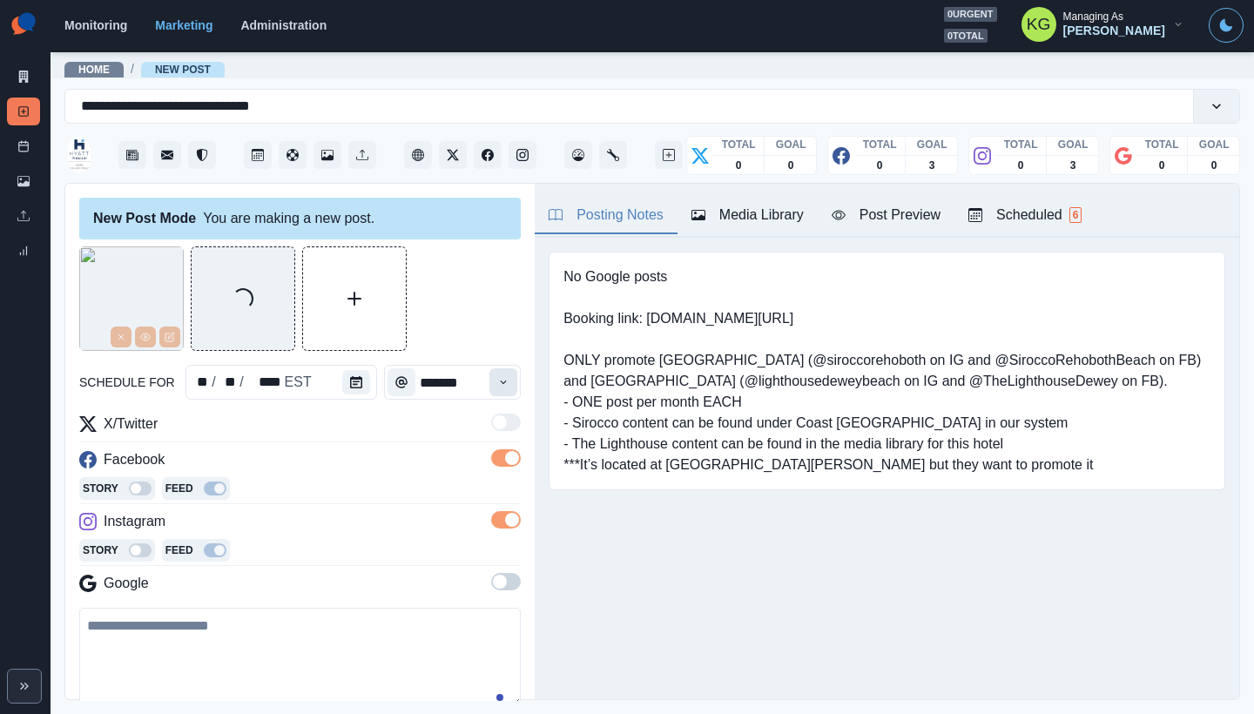
click at [489, 380] on button "Time" at bounding box center [503, 382] width 28 height 28
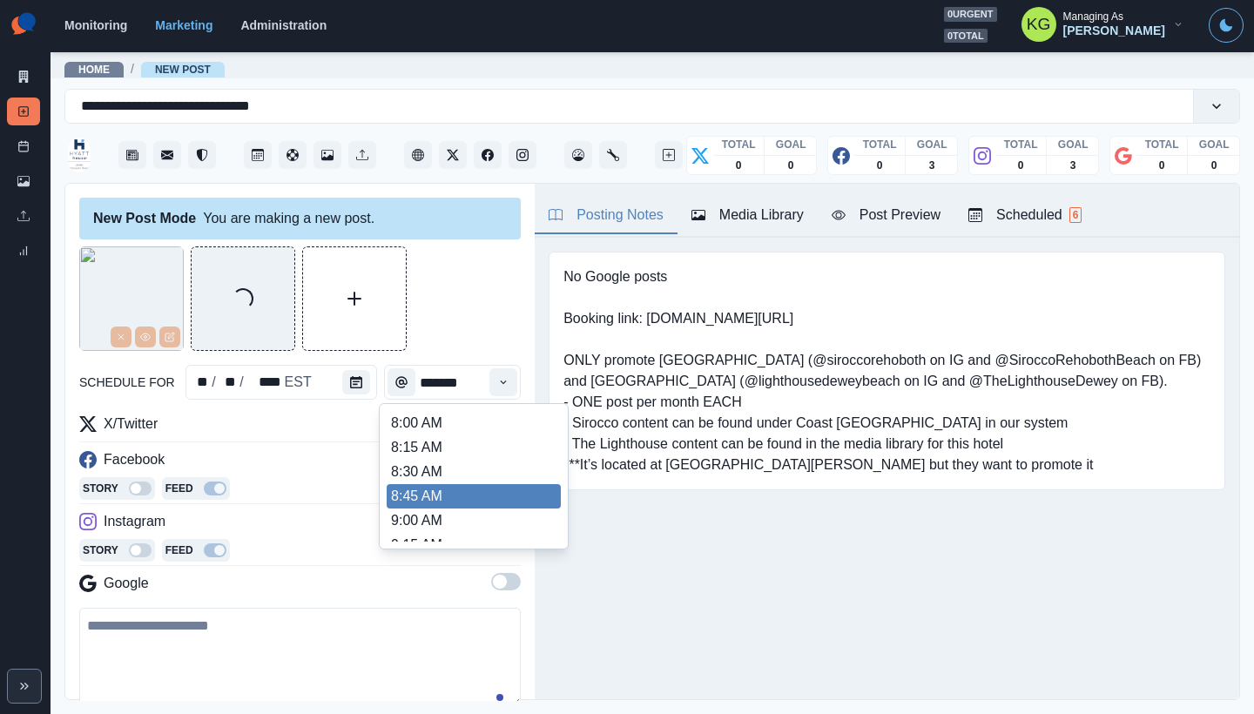
scroll to position [336, 0]
click at [451, 484] on li "12:00 PM" at bounding box center [474, 477] width 174 height 24
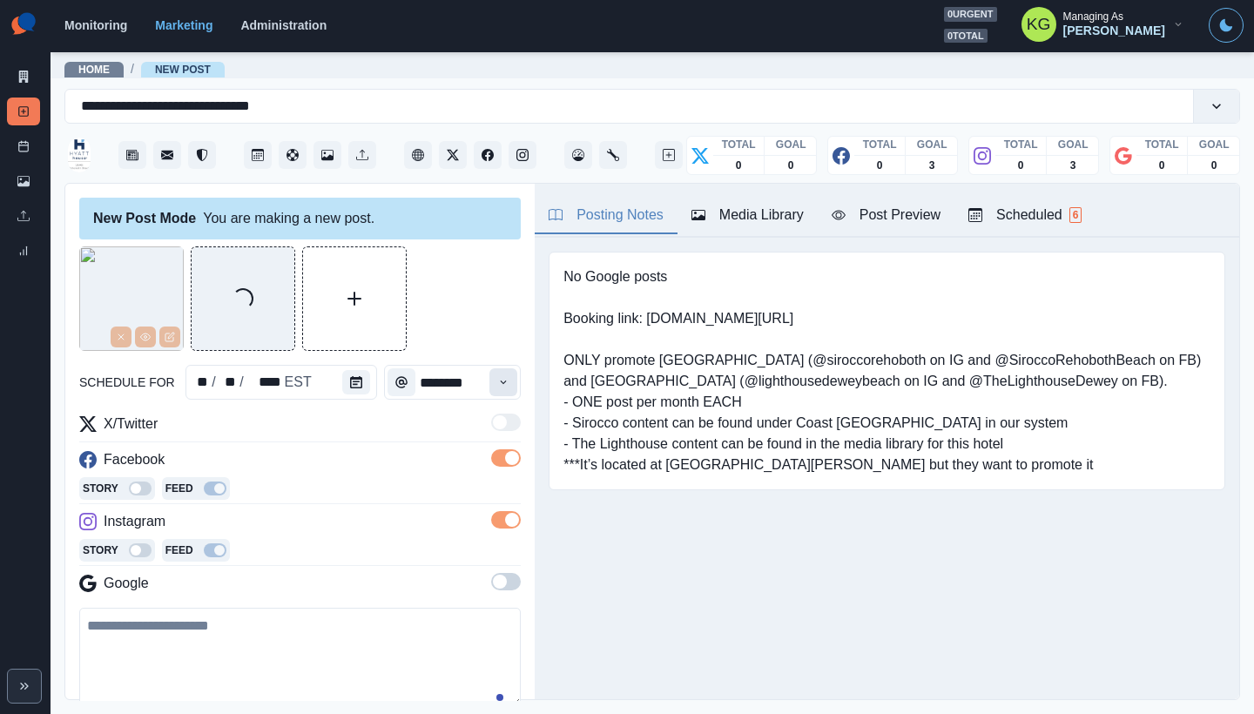
click at [497, 390] on button "Time" at bounding box center [503, 382] width 28 height 28
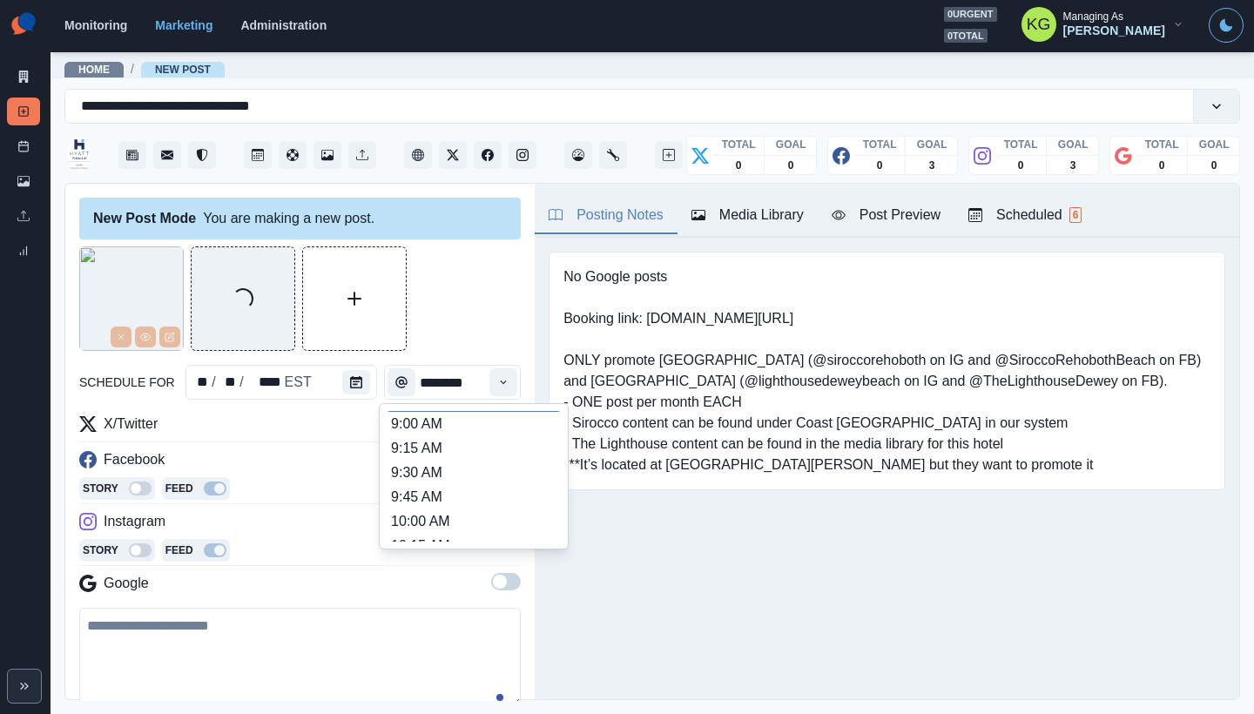
scroll to position [97, 0]
click at [441, 515] on li "10:00 AM" at bounding box center [474, 521] width 174 height 24
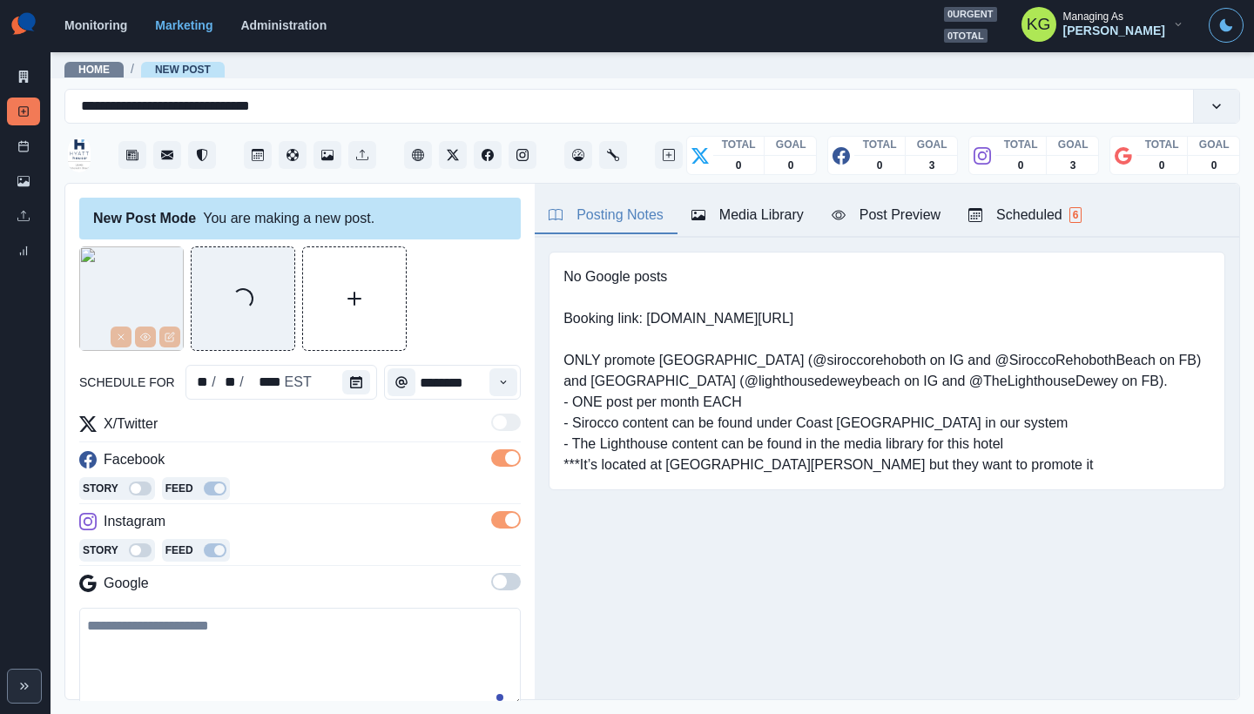
type input "********"
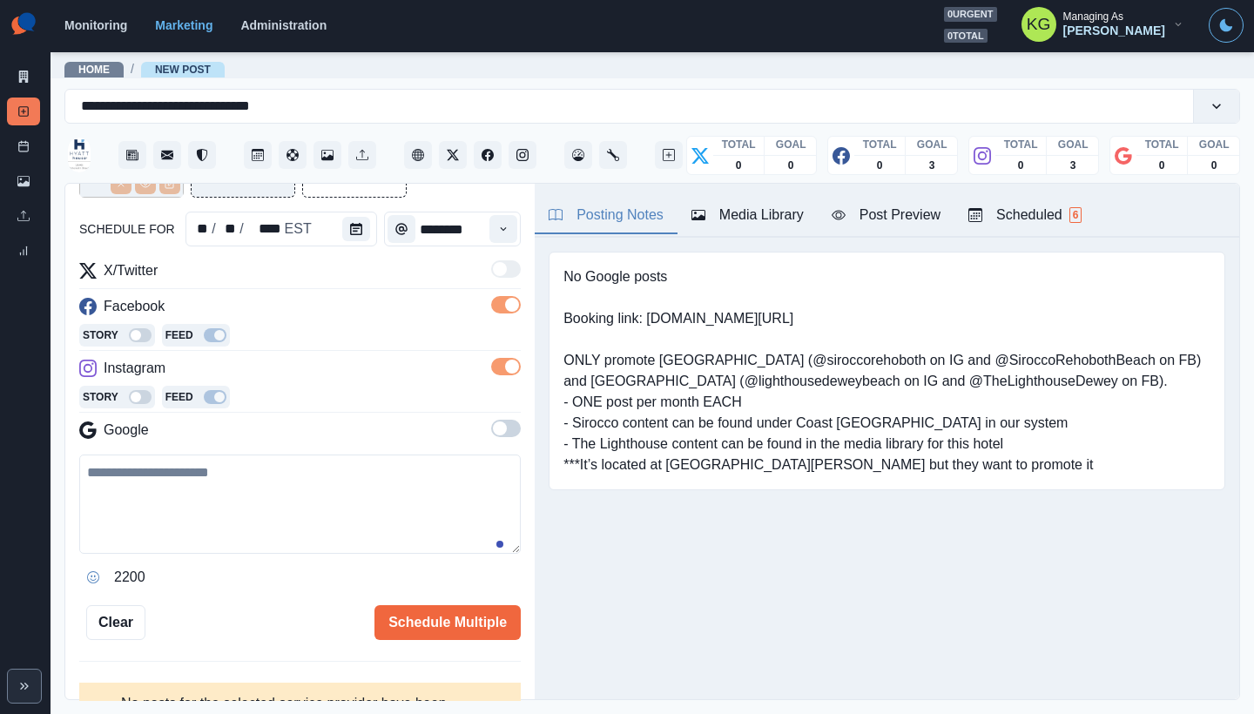
scroll to position [211, 0]
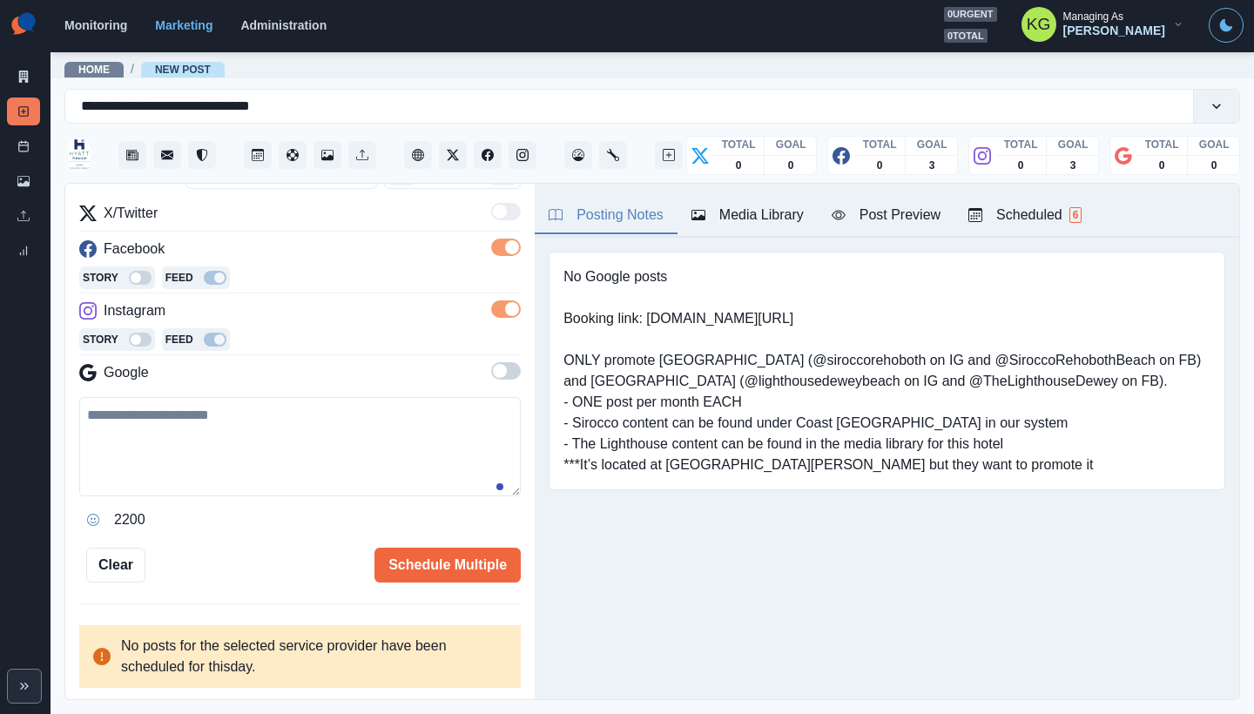
click at [322, 419] on textarea at bounding box center [299, 446] width 441 height 99
paste textarea "**********"
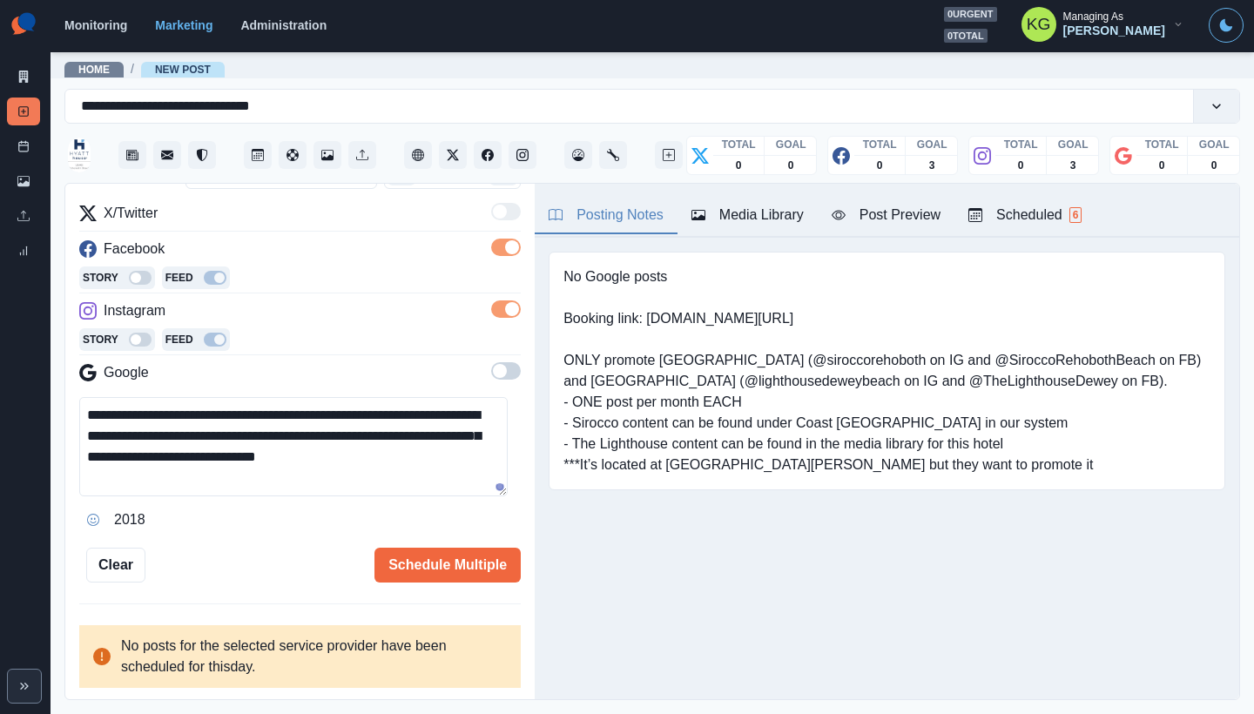
drag, startPoint x: 500, startPoint y: 485, endPoint x: 494, endPoint y: 527, distance: 42.2
click at [499, 543] on div "**********" at bounding box center [299, 309] width 441 height 547
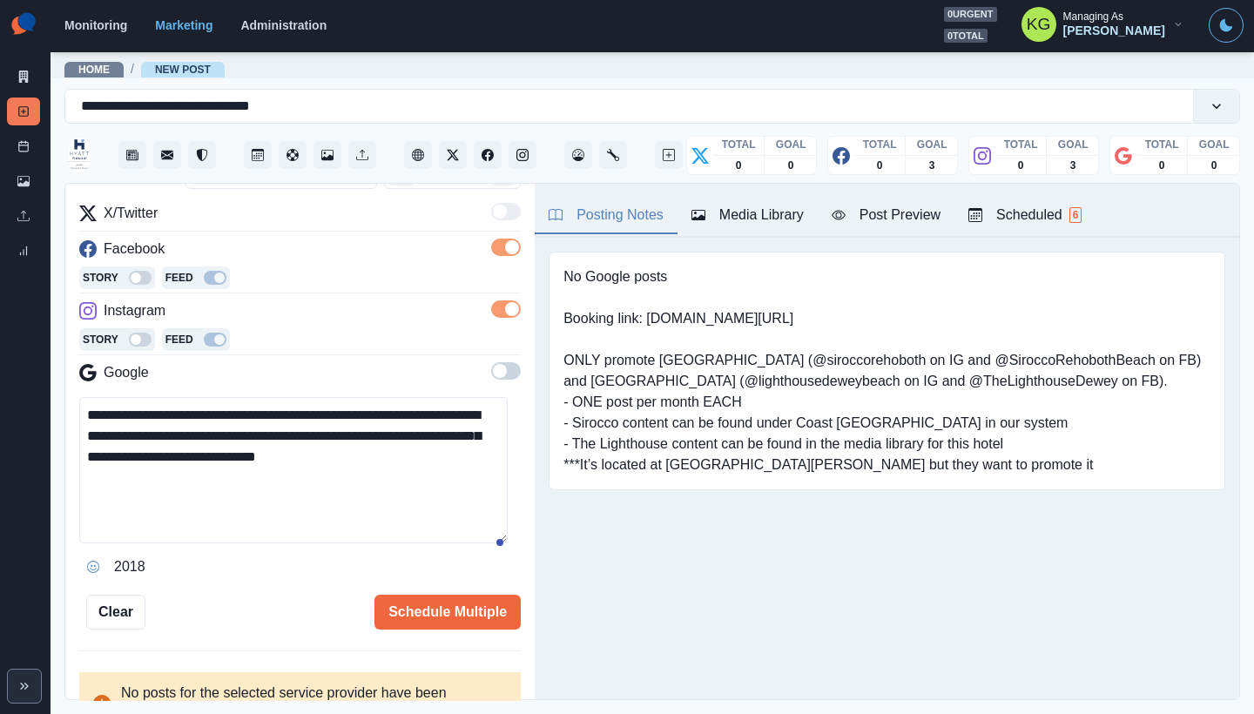
click at [478, 543] on textarea "**********" at bounding box center [293, 470] width 428 height 146
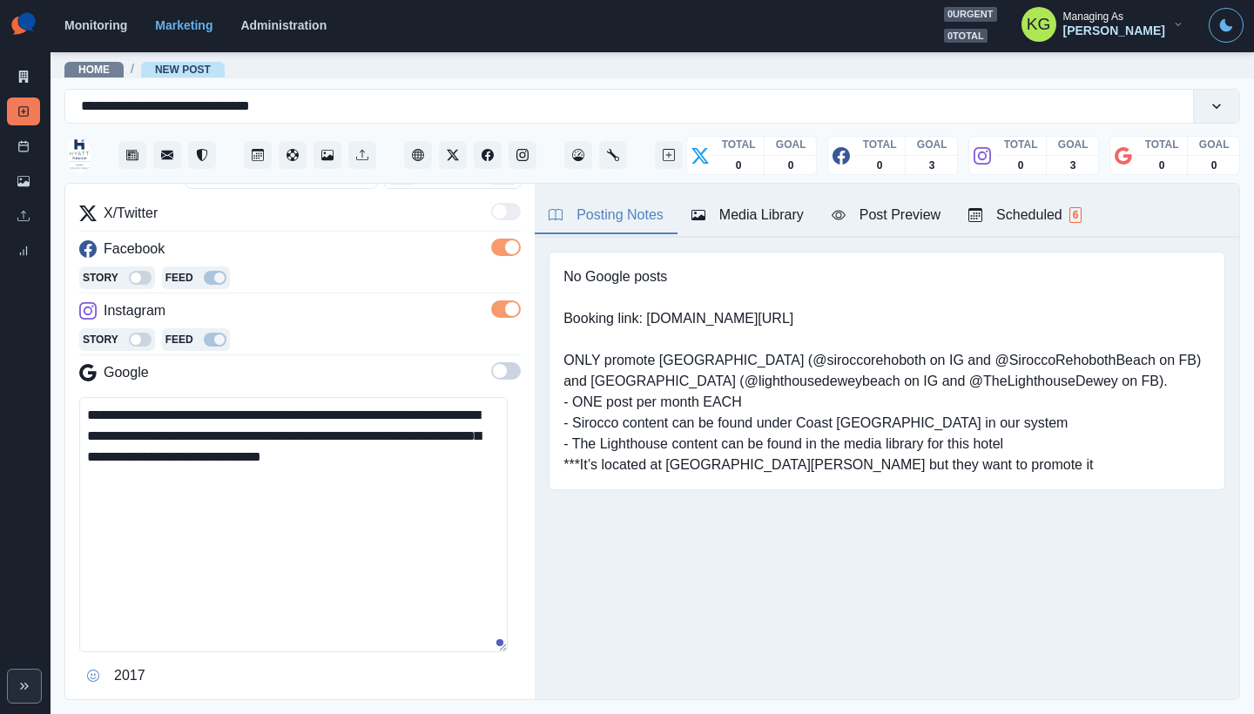
type textarea "**********"
click at [95, 670] on icon "Opens Emoji Picker" at bounding box center [93, 676] width 12 height 12
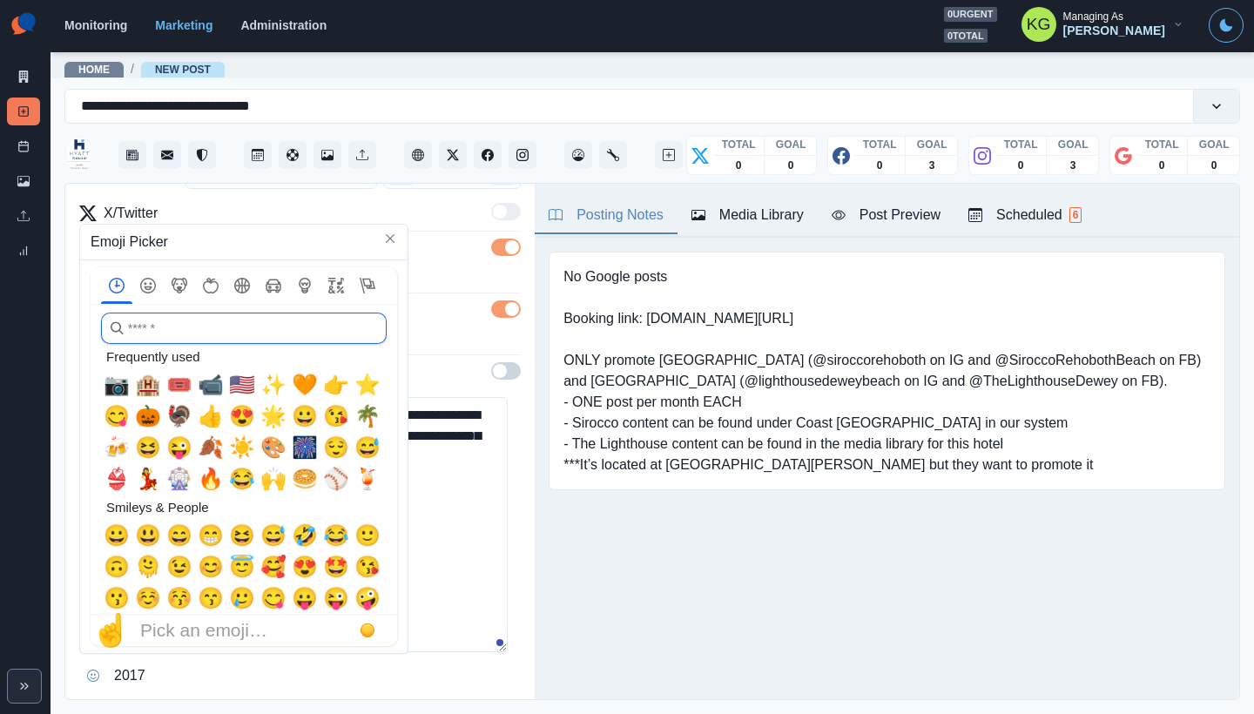
click at [192, 324] on input "search" at bounding box center [244, 328] width 286 height 31
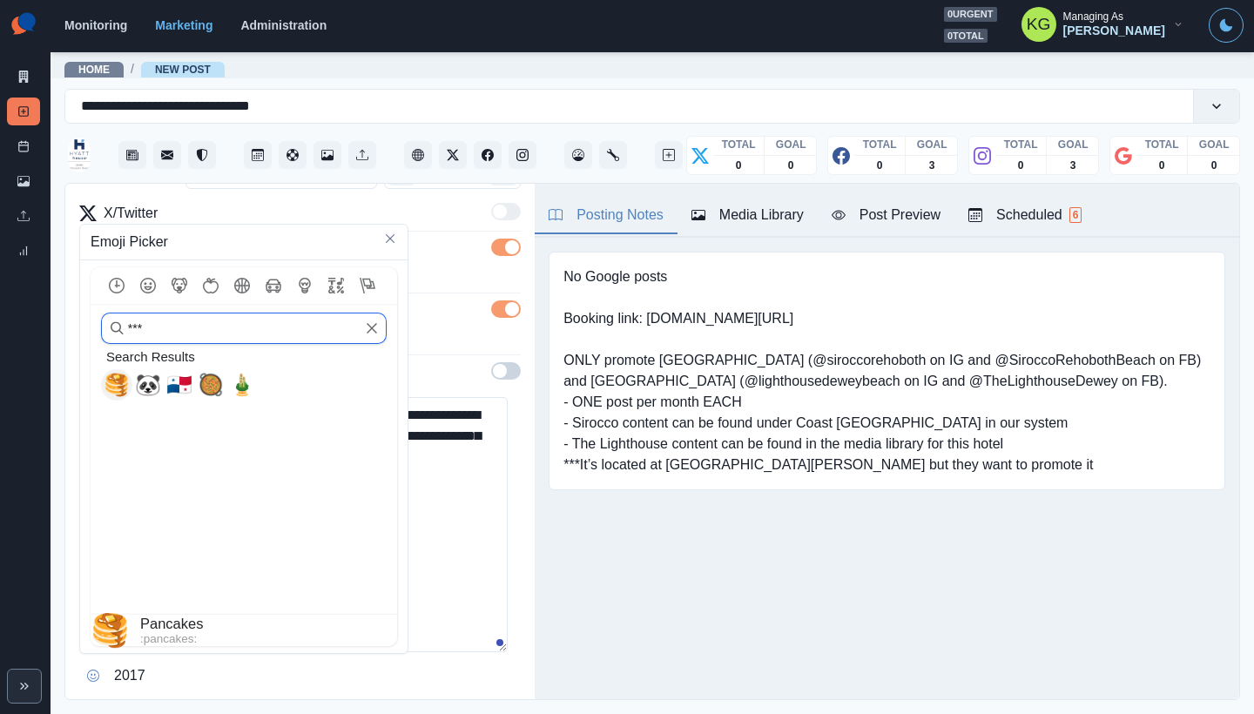
type input "***"
click at [120, 378] on span "🥞" at bounding box center [117, 385] width 26 height 24
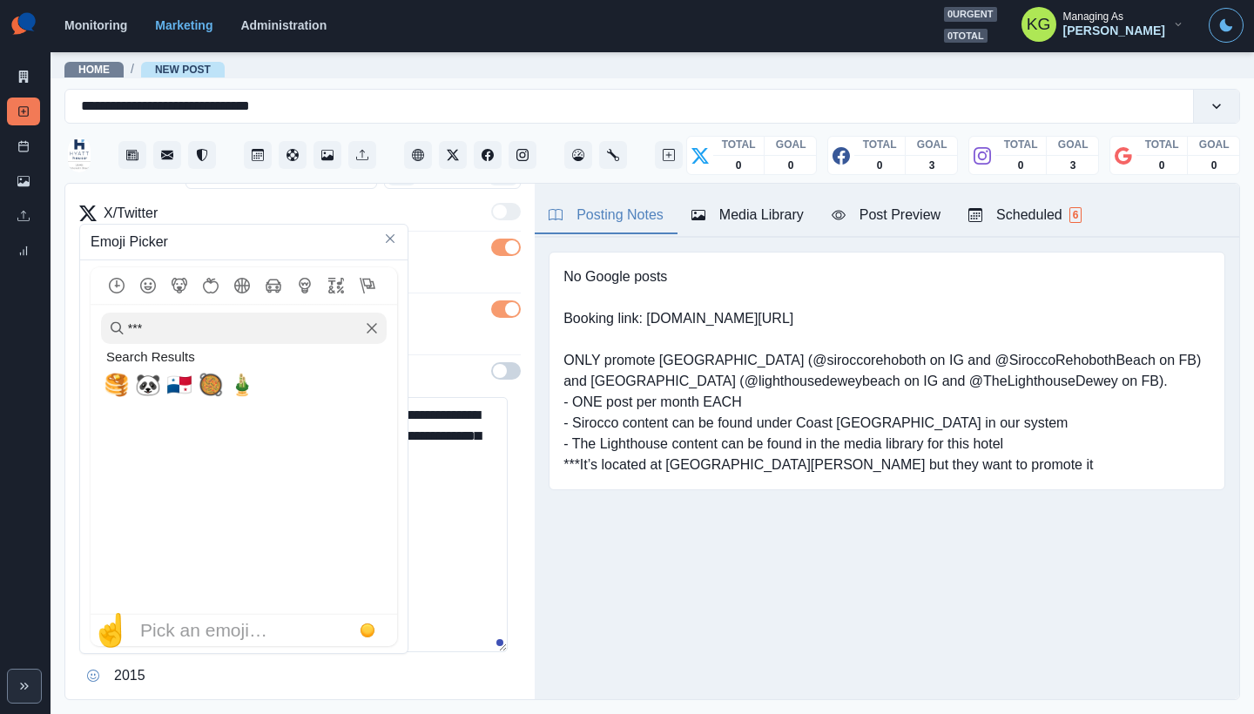
click at [455, 486] on textarea "**********" at bounding box center [293, 524] width 428 height 255
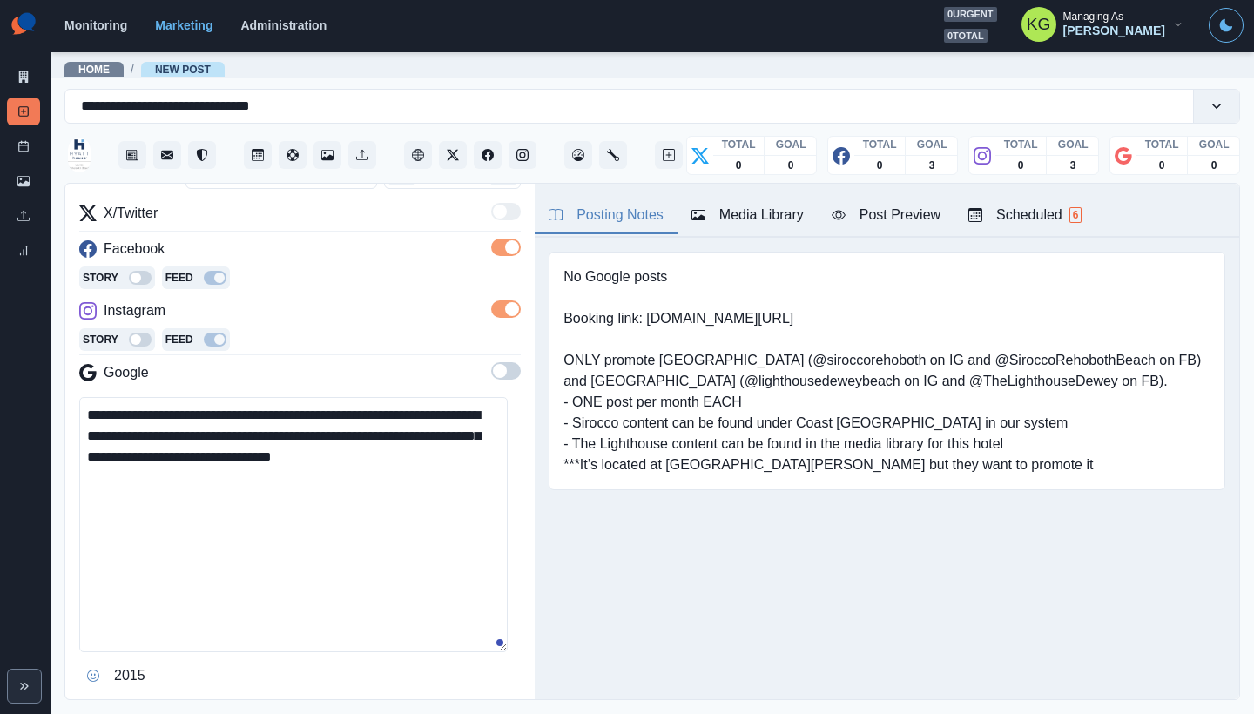
click at [141, 480] on textarea "**********" at bounding box center [293, 524] width 428 height 255
click at [84, 409] on textarea "**********" at bounding box center [293, 524] width 428 height 255
paste textarea "**"
click at [206, 432] on textarea "**********" at bounding box center [293, 524] width 428 height 255
click at [218, 498] on textarea "**********" at bounding box center [293, 524] width 428 height 255
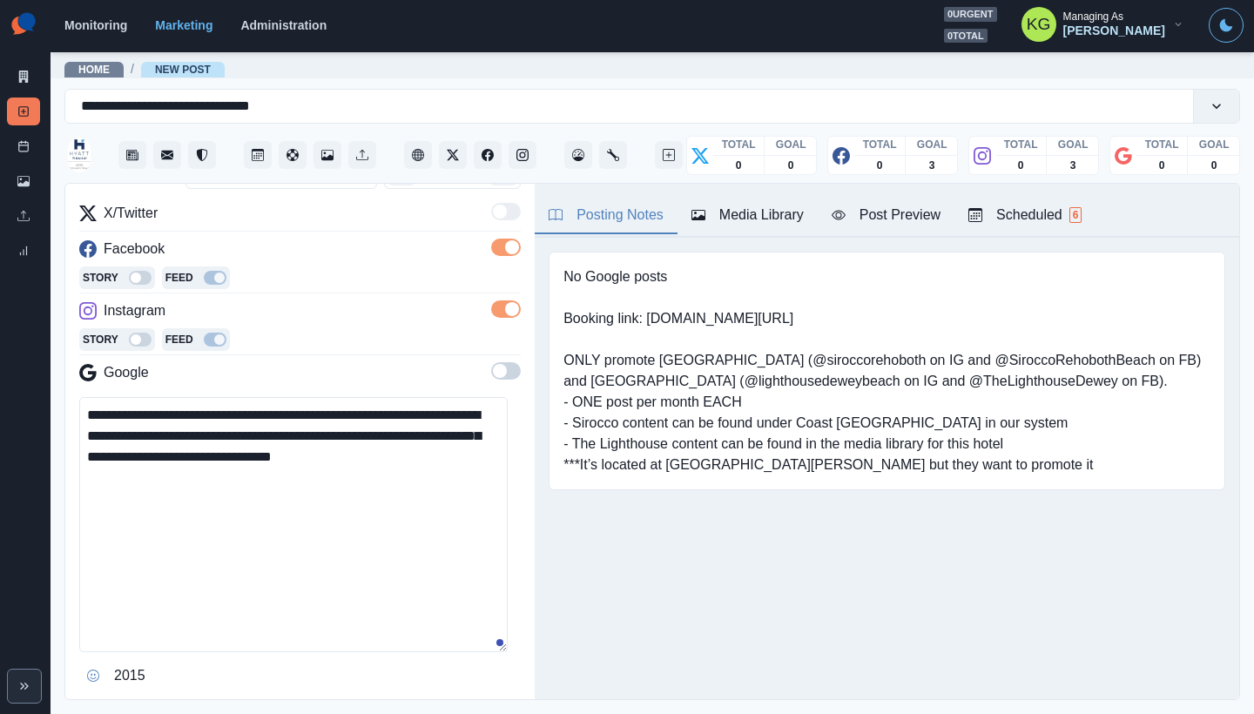
scroll to position [367, 0]
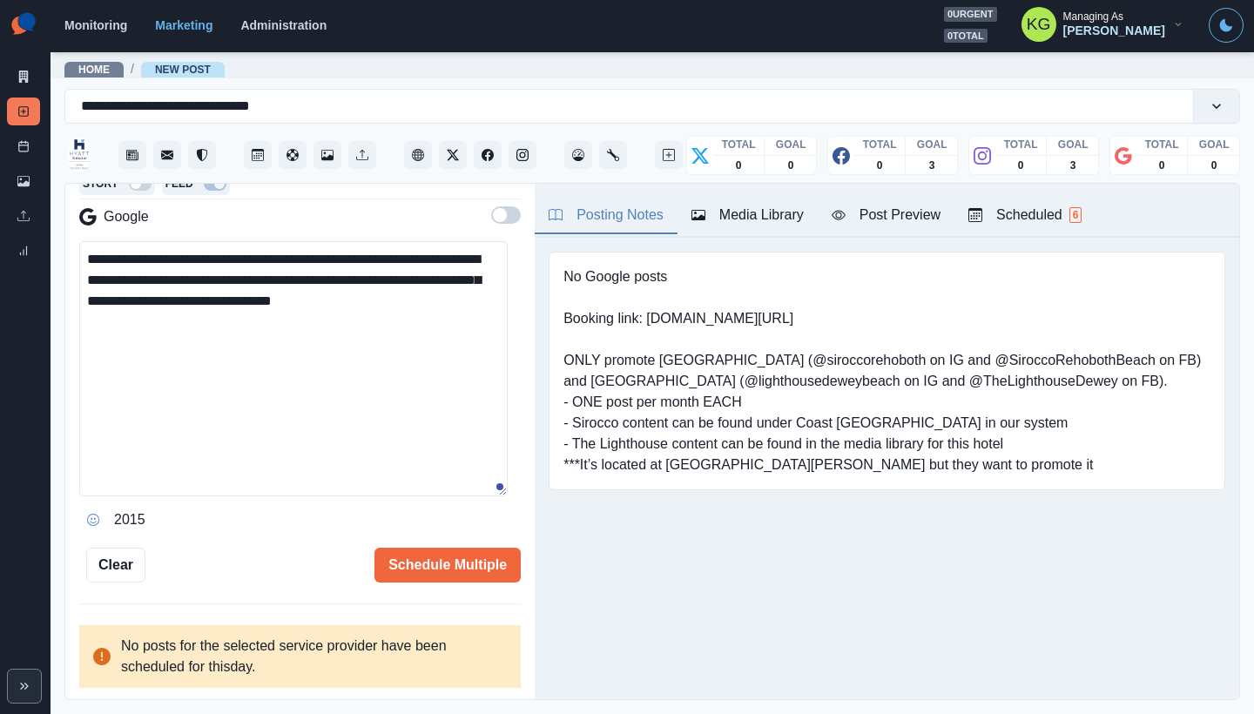
type textarea "**********"
drag, startPoint x: 88, startPoint y: 517, endPoint x: 126, endPoint y: 518, distance: 38.3
click at [88, 517] on icon "Opens Emoji Picker" at bounding box center [93, 520] width 12 height 12
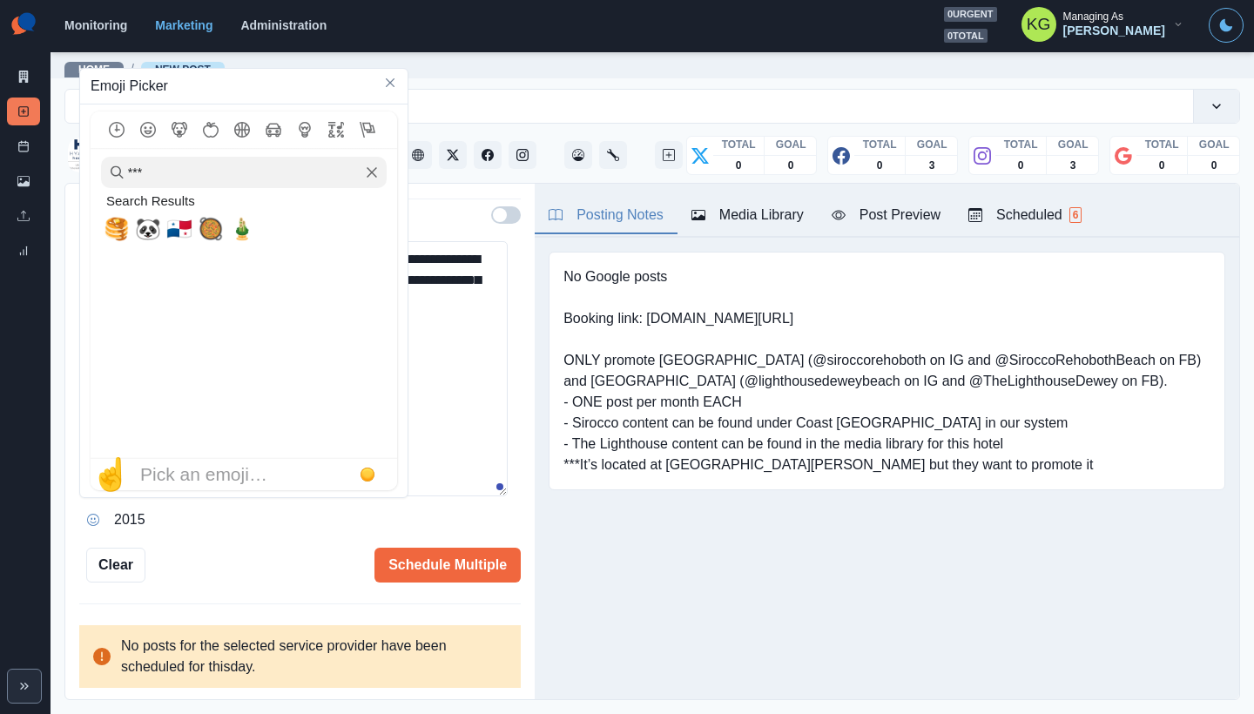
drag, startPoint x: 390, startPoint y: 170, endPoint x: 380, endPoint y: 169, distance: 10.5
click at [389, 169] on div "***" at bounding box center [244, 168] width 306 height 40
click at [375, 173] on icon "Clear" at bounding box center [372, 172] width 12 height 12
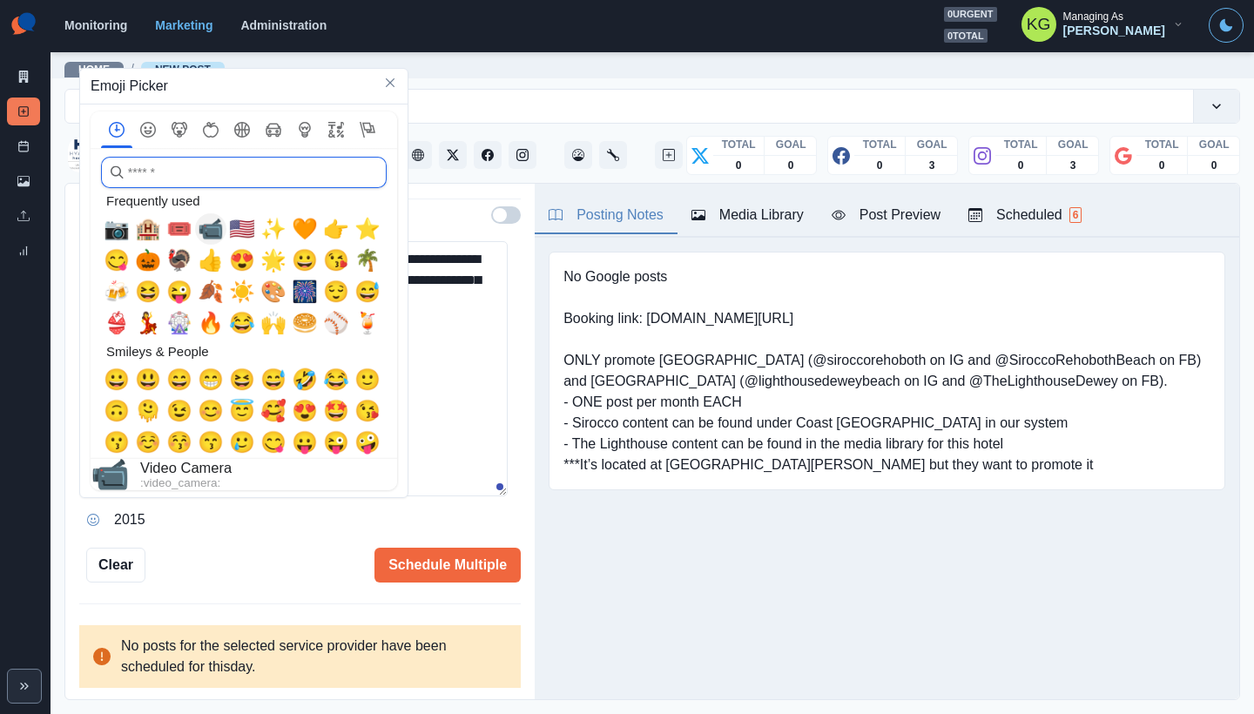
click at [209, 230] on span "📹" at bounding box center [211, 229] width 26 height 24
click at [414, 350] on textarea "**********" at bounding box center [293, 368] width 428 height 255
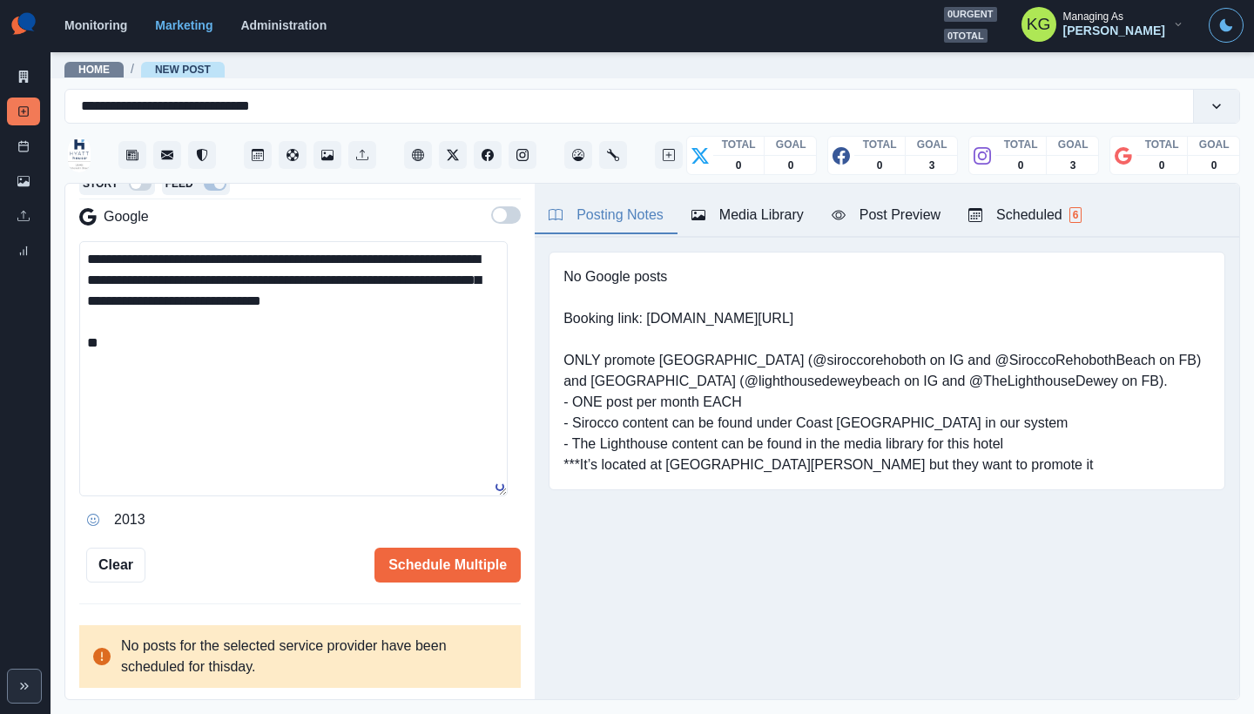
click at [375, 367] on textarea "**********" at bounding box center [293, 368] width 428 height 255
paste textarea "**********"
type textarea "**********"
click at [480, 572] on button "Schedule Multiple" at bounding box center [447, 565] width 146 height 35
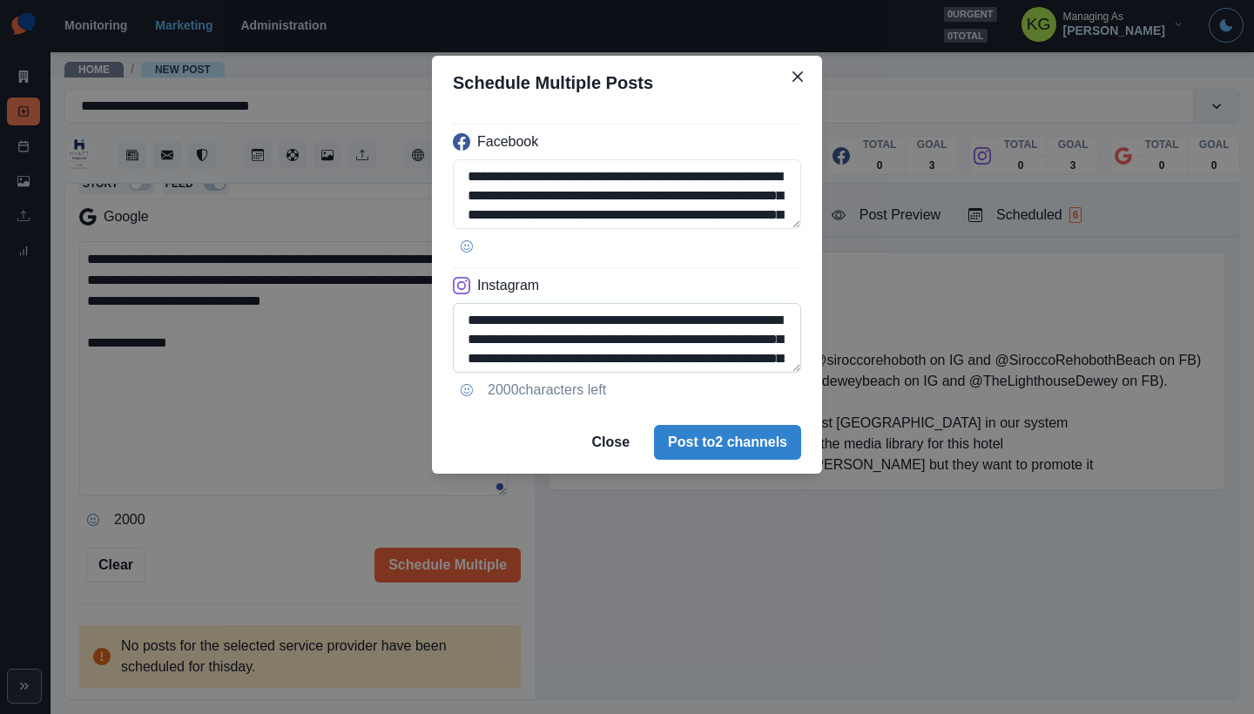
click at [789, 373] on textarea "**********" at bounding box center [627, 338] width 348 height 70
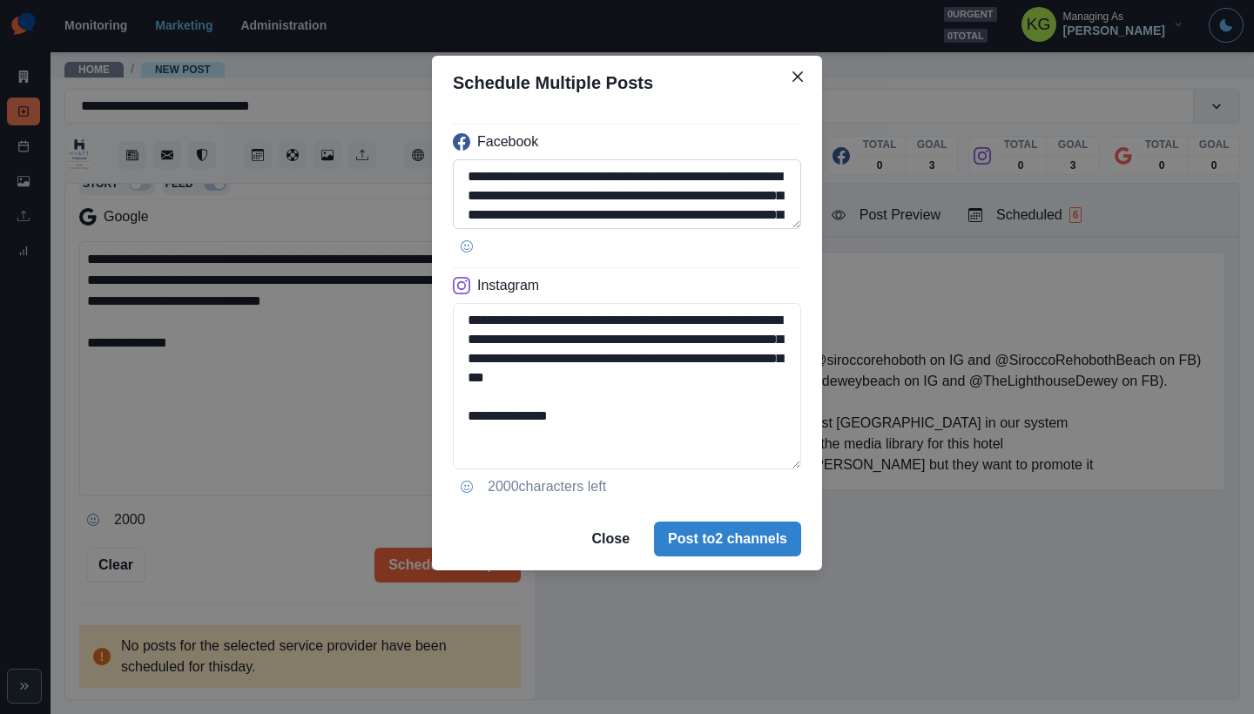
click at [770, 229] on textarea "**********" at bounding box center [627, 194] width 348 height 70
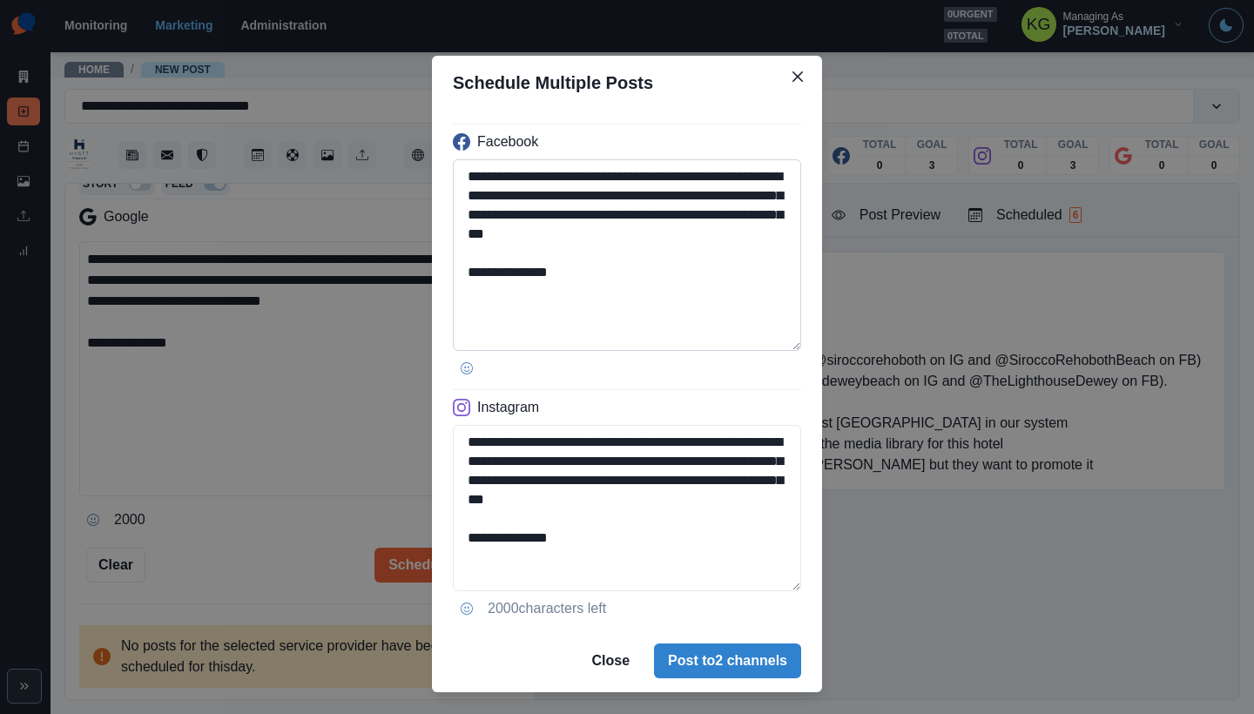
drag, startPoint x: 502, startPoint y: 289, endPoint x: 653, endPoint y: 295, distance: 151.6
click at [653, 295] on textarea "**********" at bounding box center [627, 255] width 348 height 192
paste textarea "*"
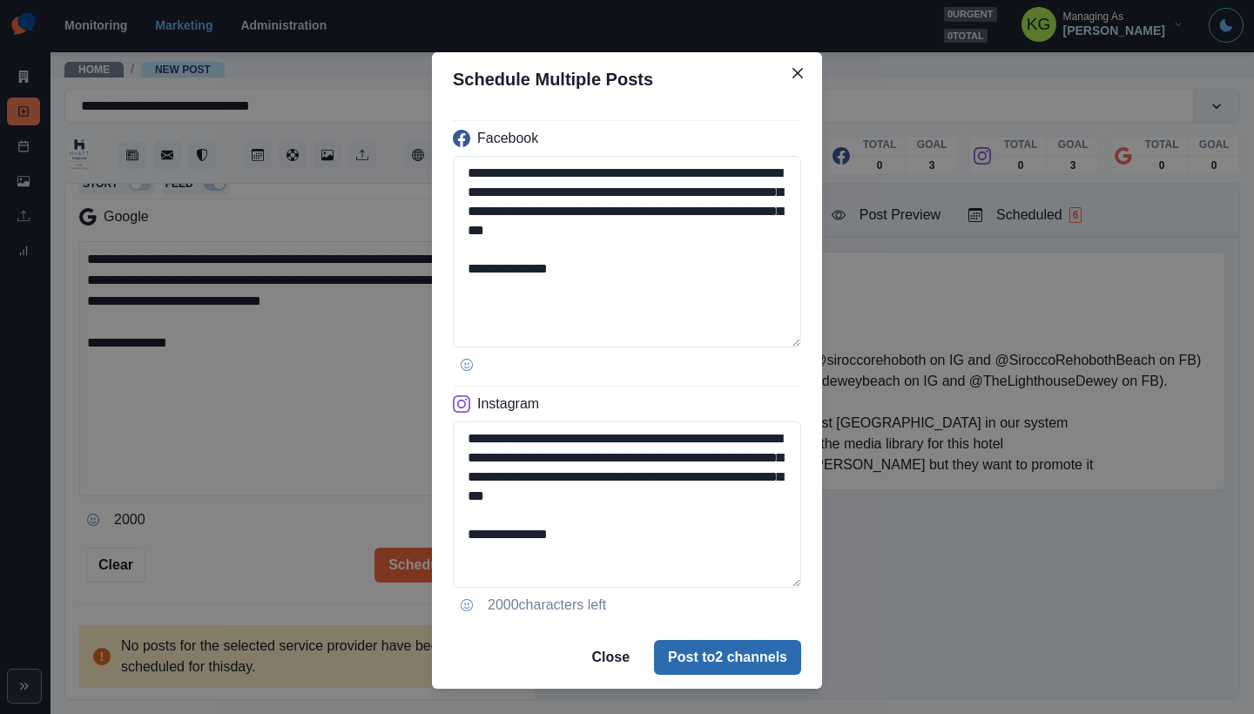
type textarea "**********"
click at [744, 662] on button "Post to 2 channels" at bounding box center [727, 657] width 147 height 35
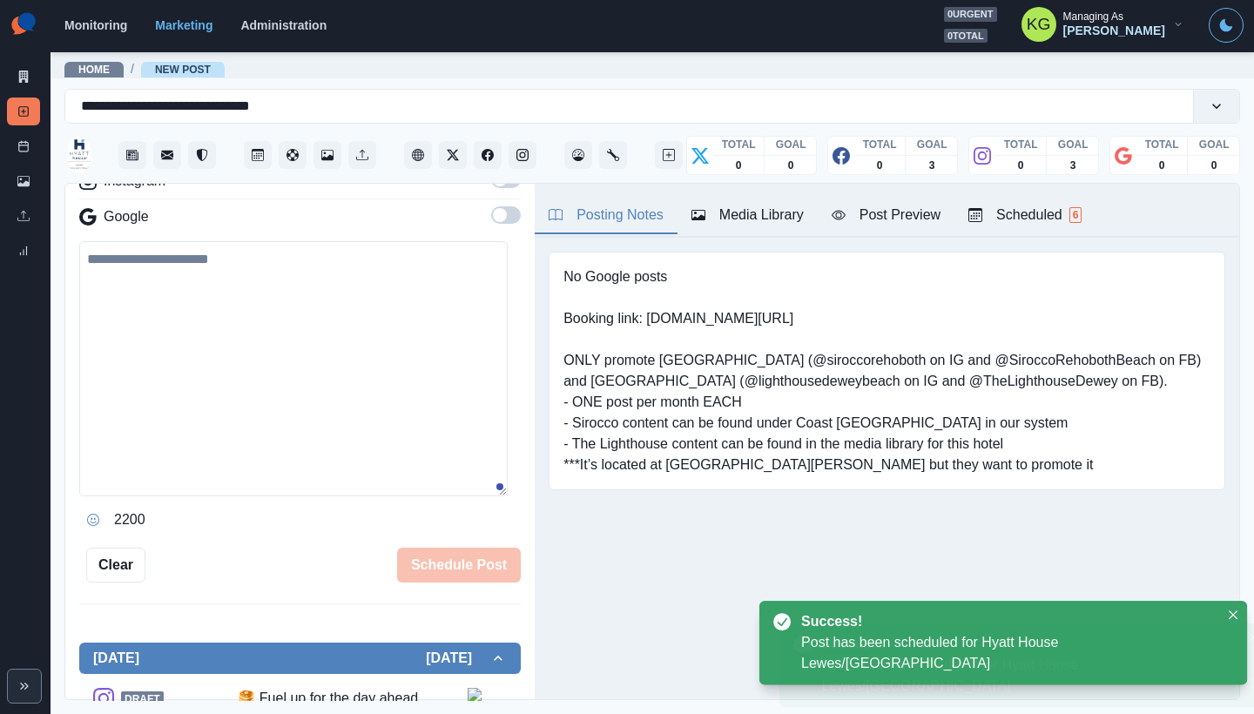
scroll to position [252, 0]
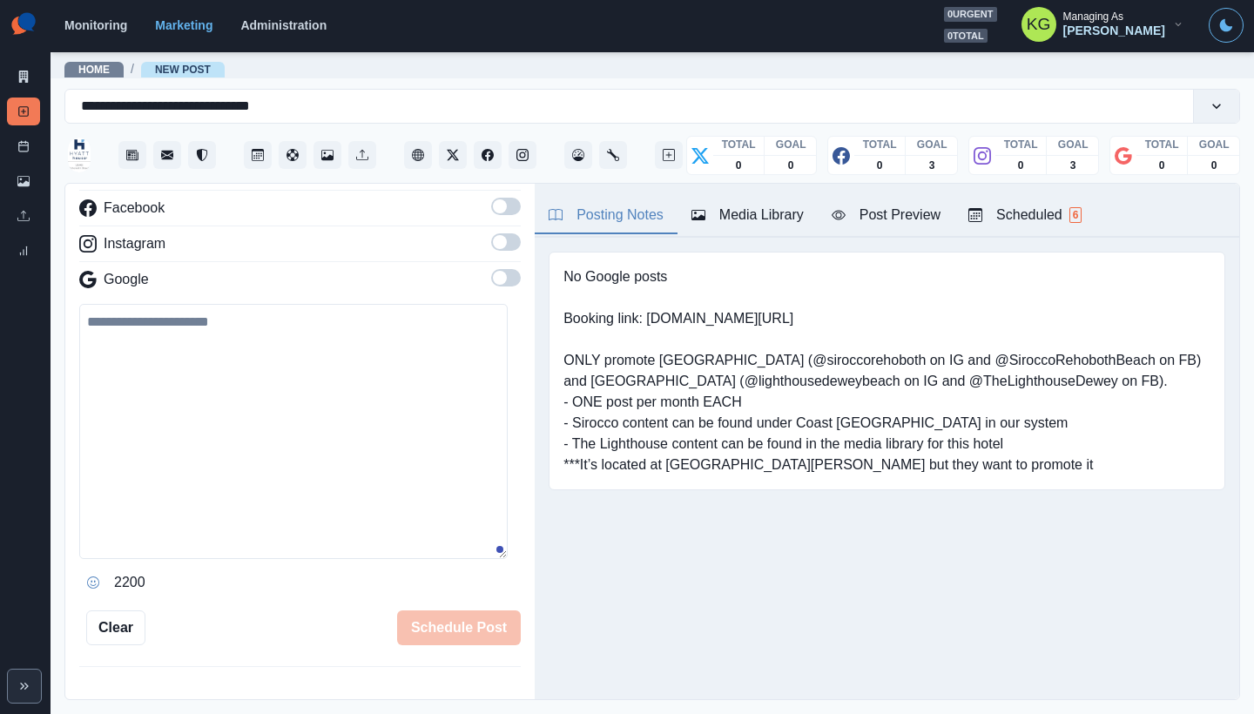
click at [766, 230] on button "Media Library" at bounding box center [747, 216] width 140 height 37
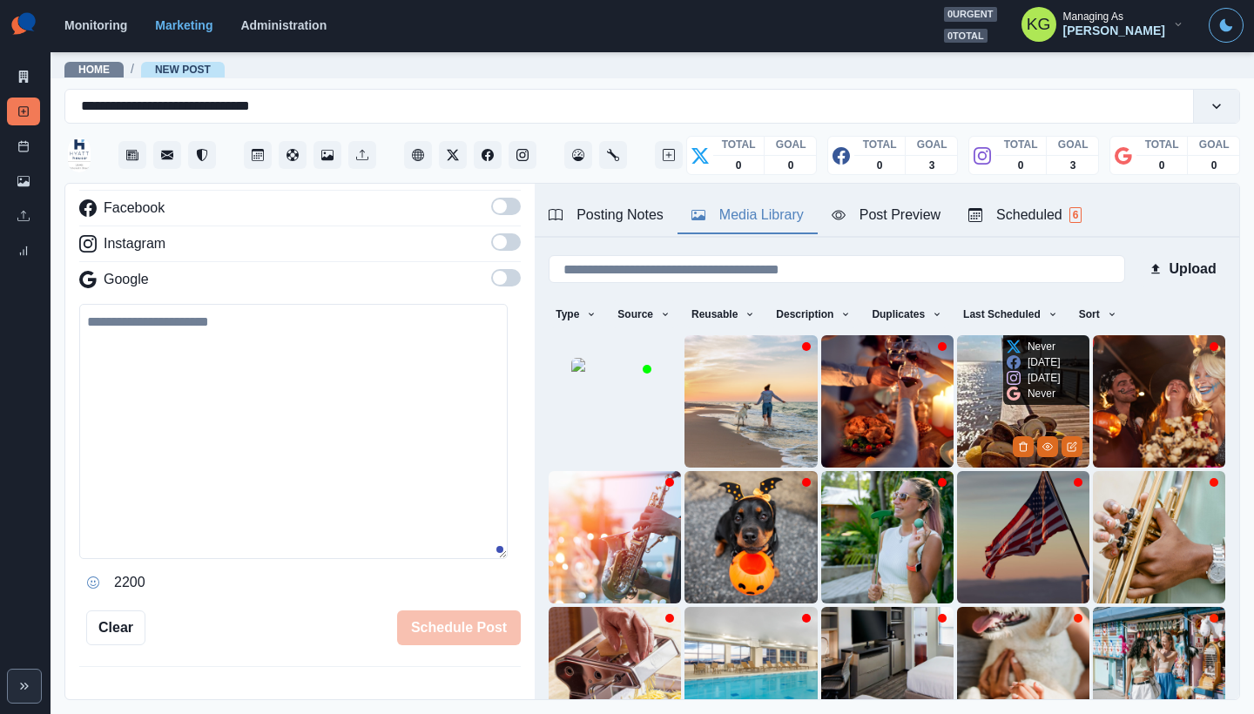
scroll to position [138, 0]
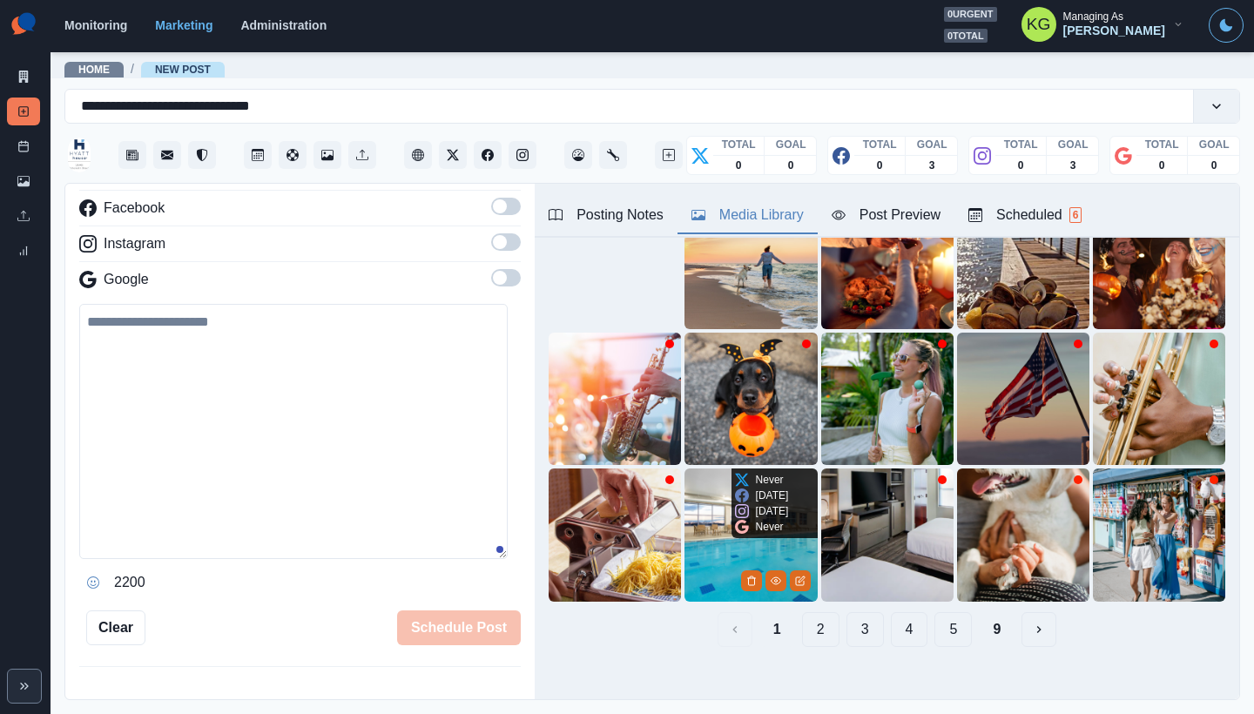
click at [695, 481] on img at bounding box center [750, 534] width 132 height 132
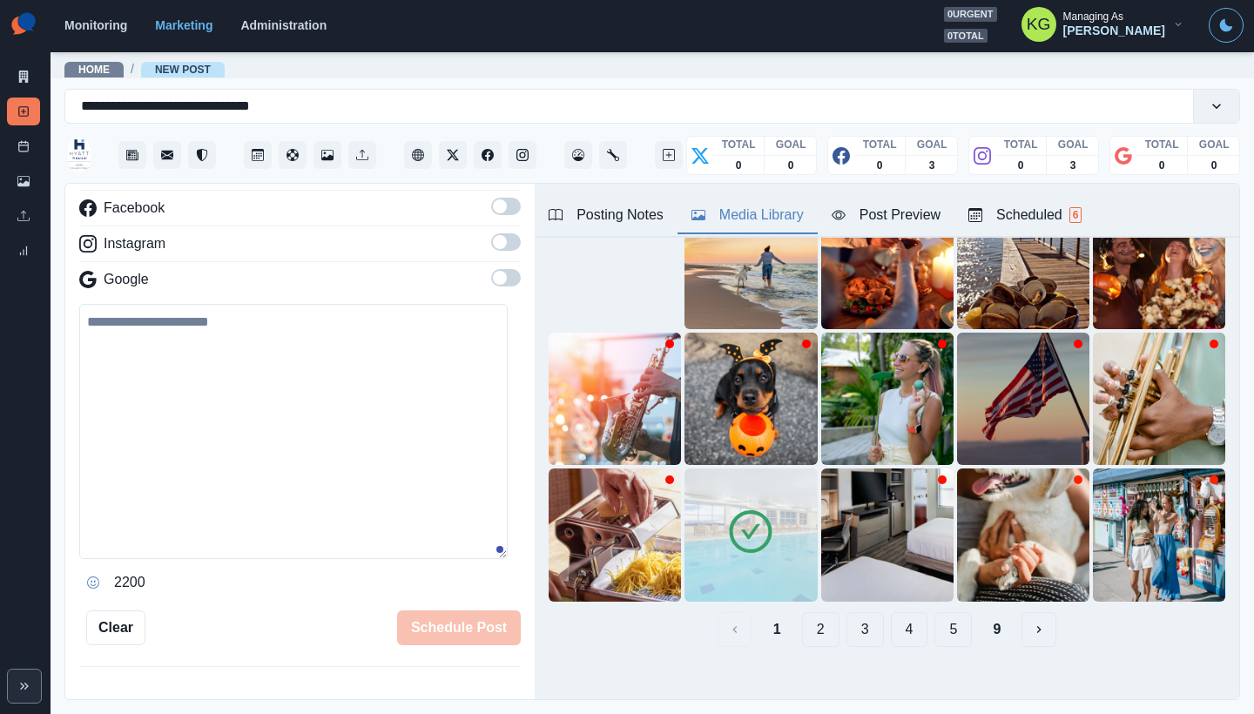
scroll to position [0, 0]
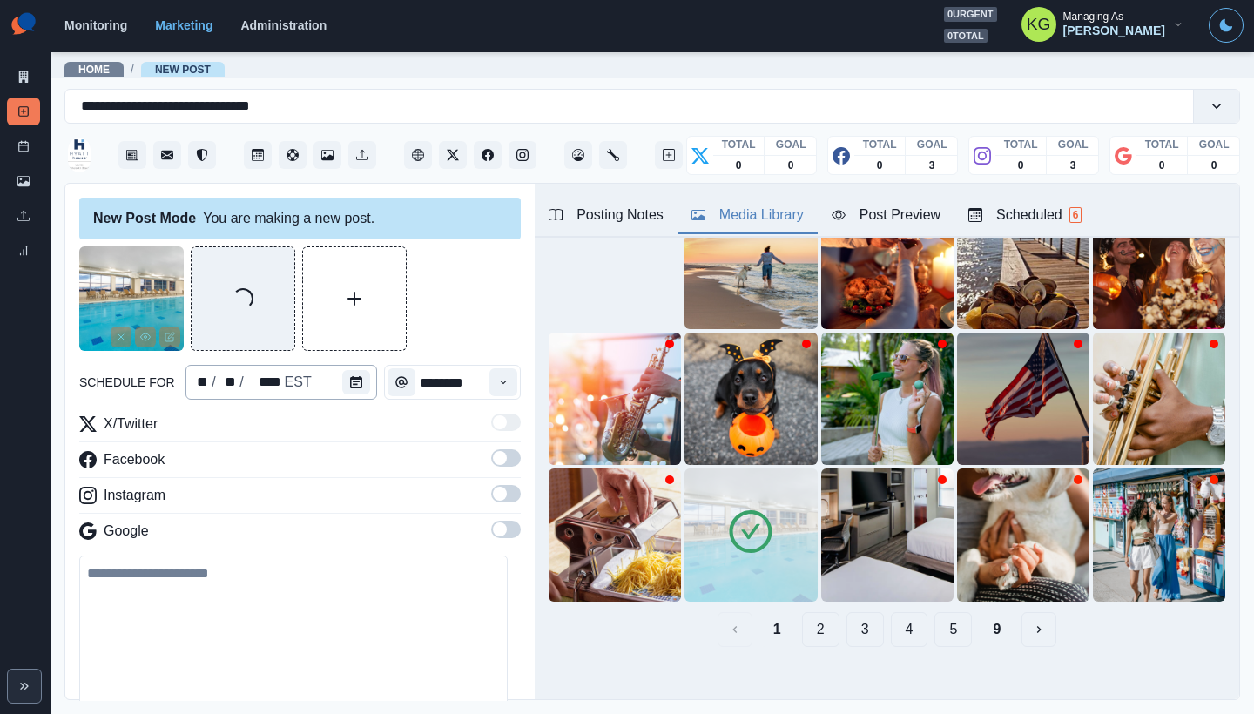
click at [336, 372] on div "** / ** / **** EST" at bounding box center [281, 382] width 192 height 35
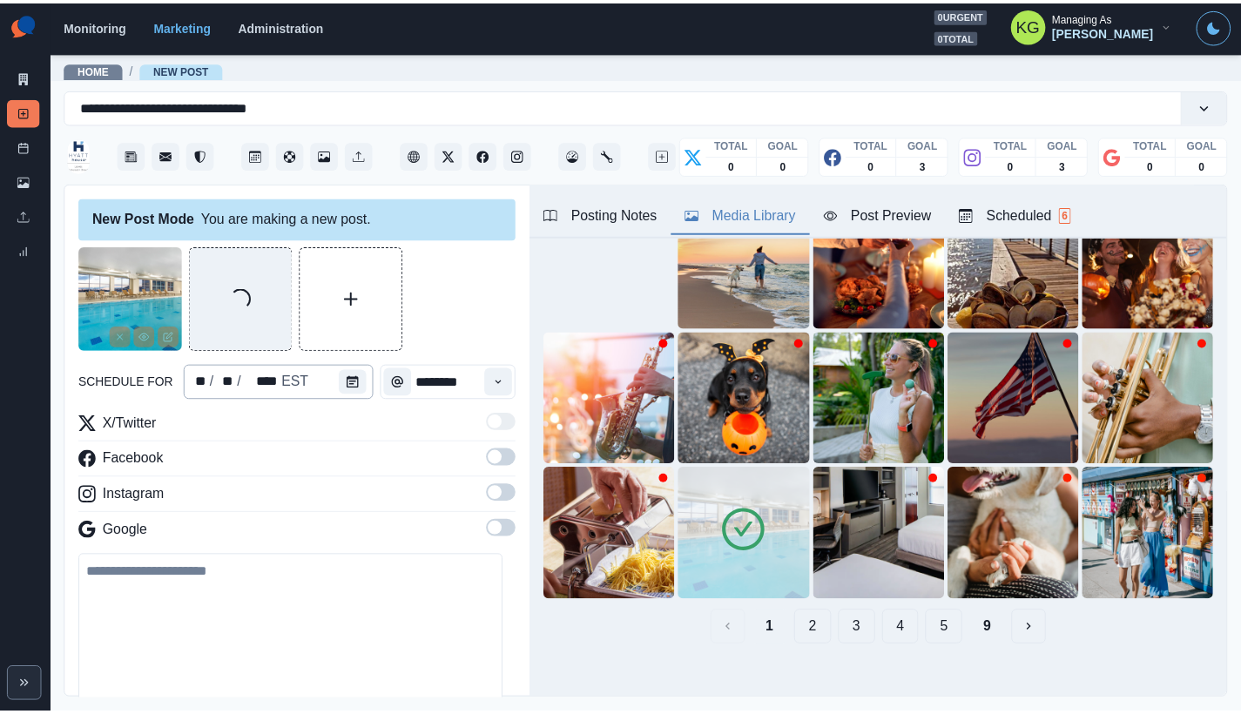
scroll to position [133, 0]
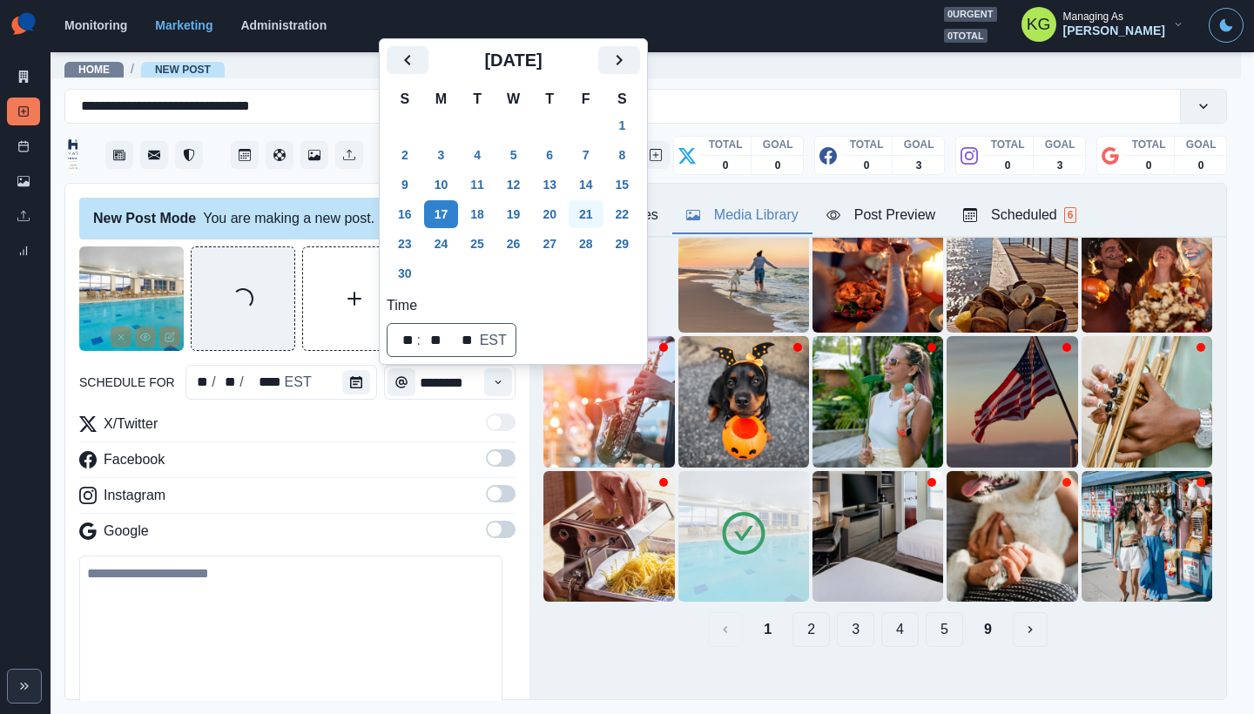
click at [596, 210] on button "21" at bounding box center [586, 214] width 35 height 28
click at [383, 436] on div "X/Twitter" at bounding box center [297, 428] width 436 height 28
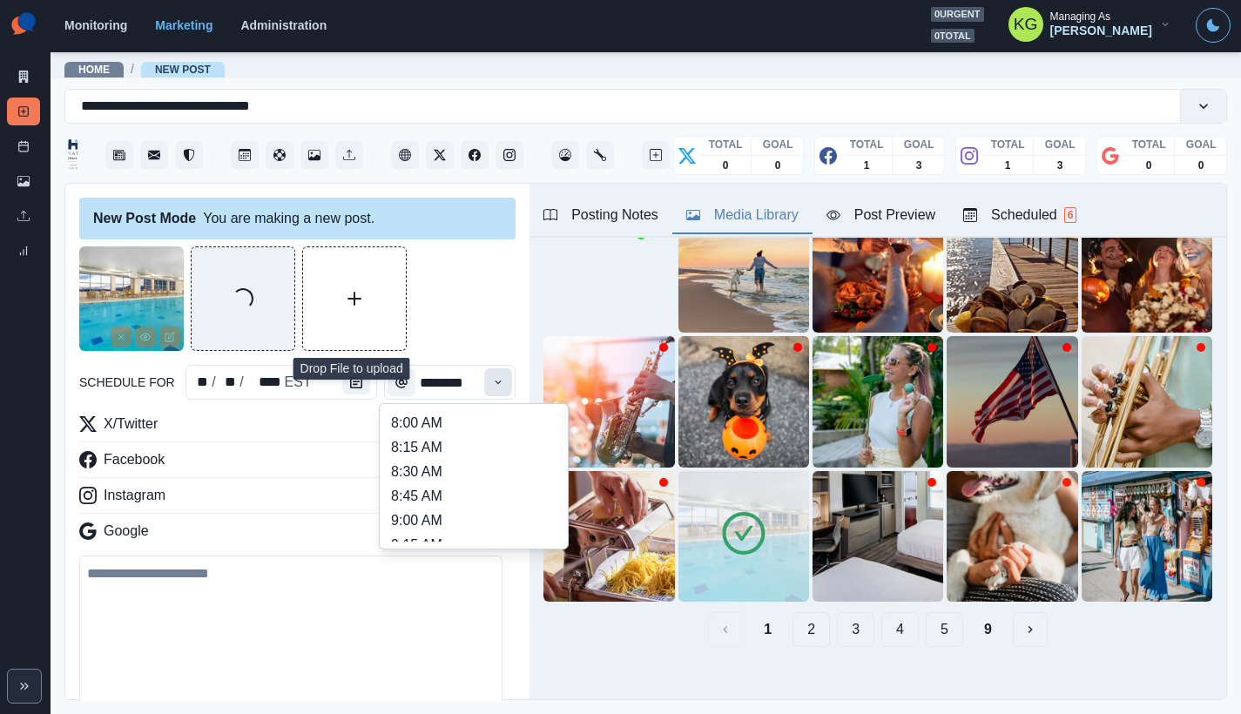
click at [485, 388] on button "Time" at bounding box center [498, 382] width 28 height 28
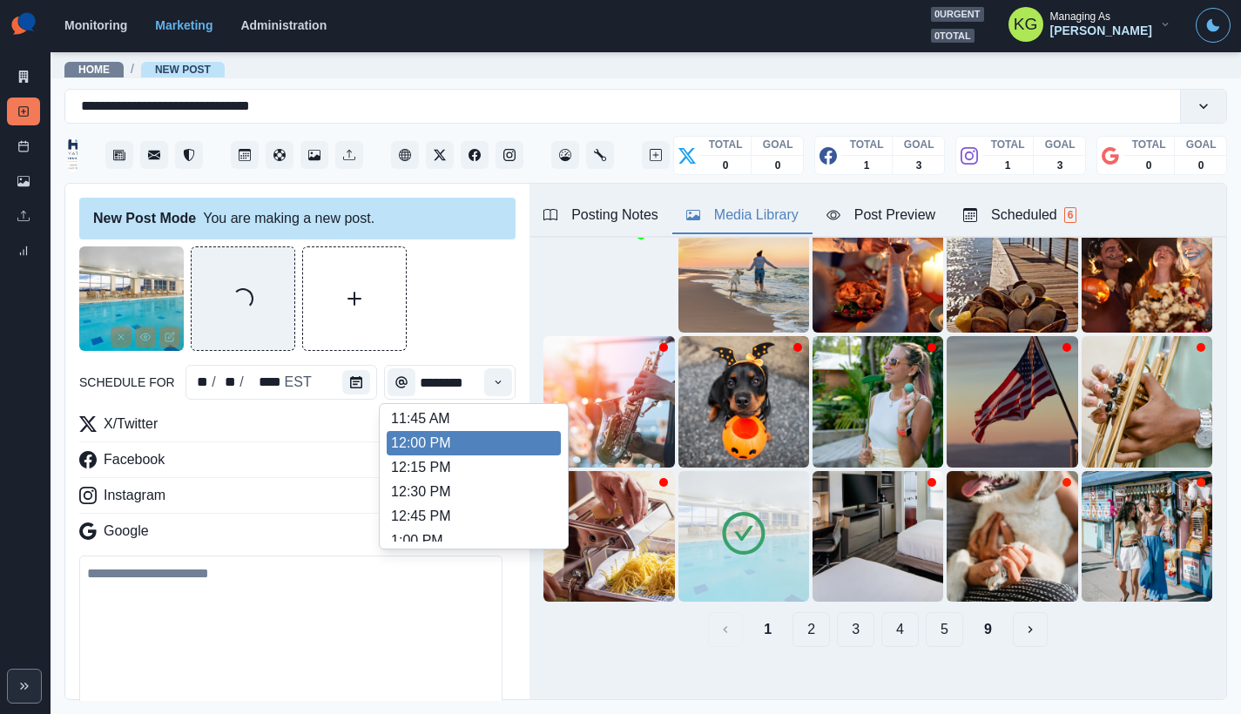
click at [422, 453] on li "12:00 PM" at bounding box center [474, 443] width 174 height 24
type input "********"
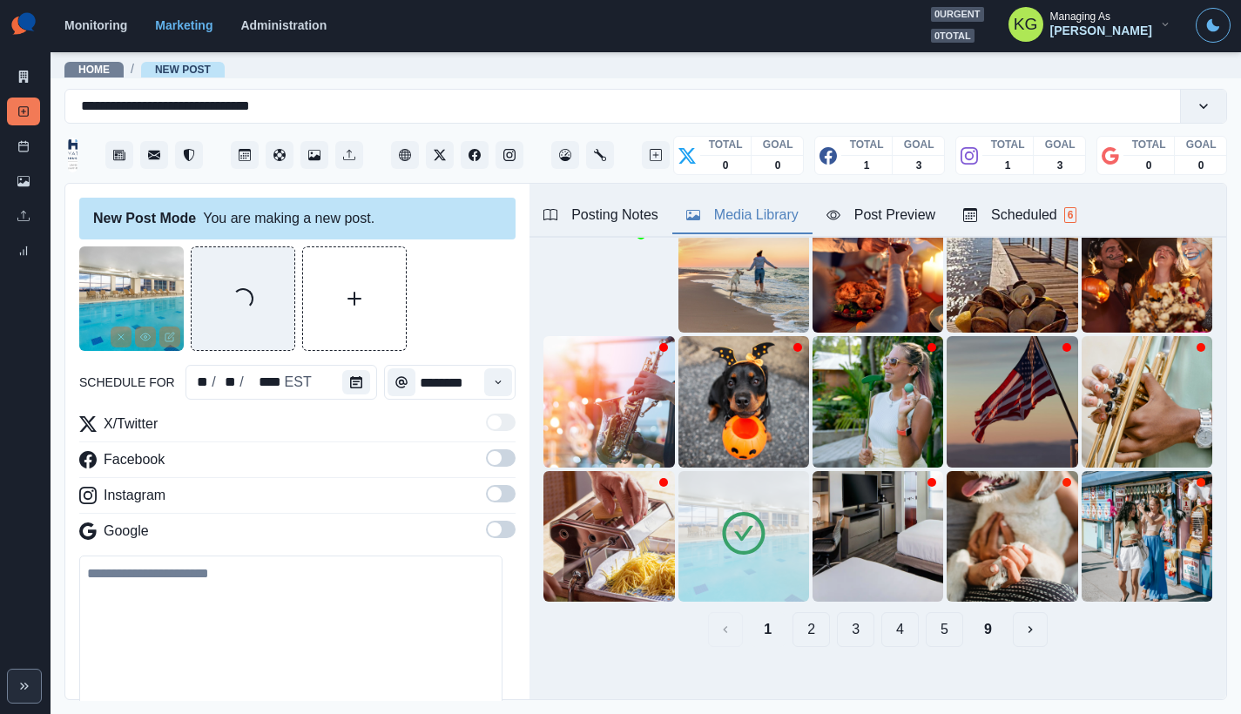
click at [488, 500] on span at bounding box center [495, 494] width 14 height 14
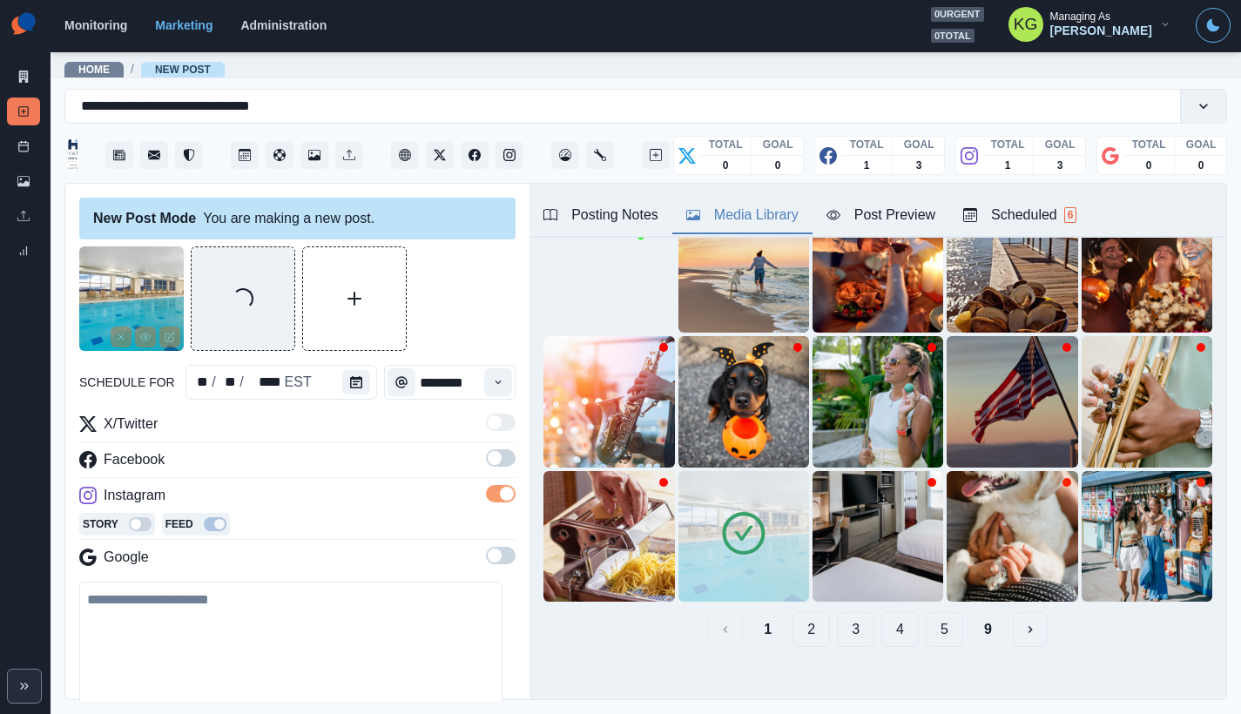
click at [488, 460] on span at bounding box center [495, 458] width 14 height 14
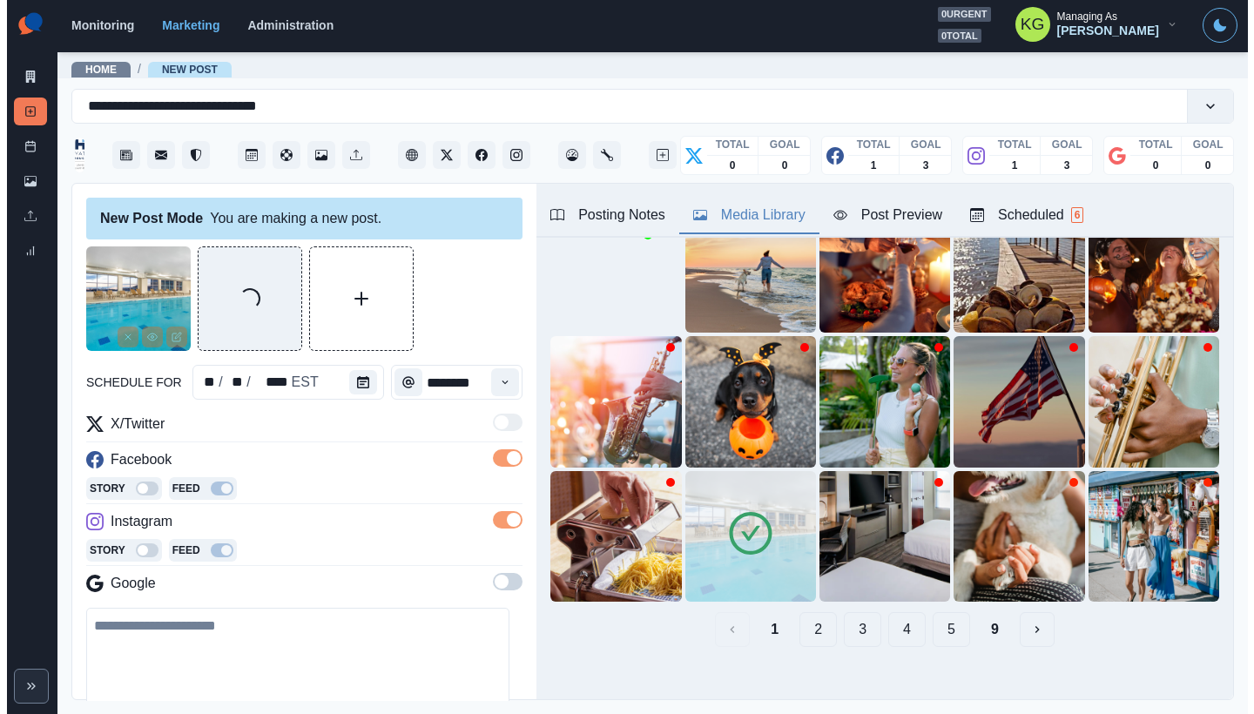
scroll to position [162, 0]
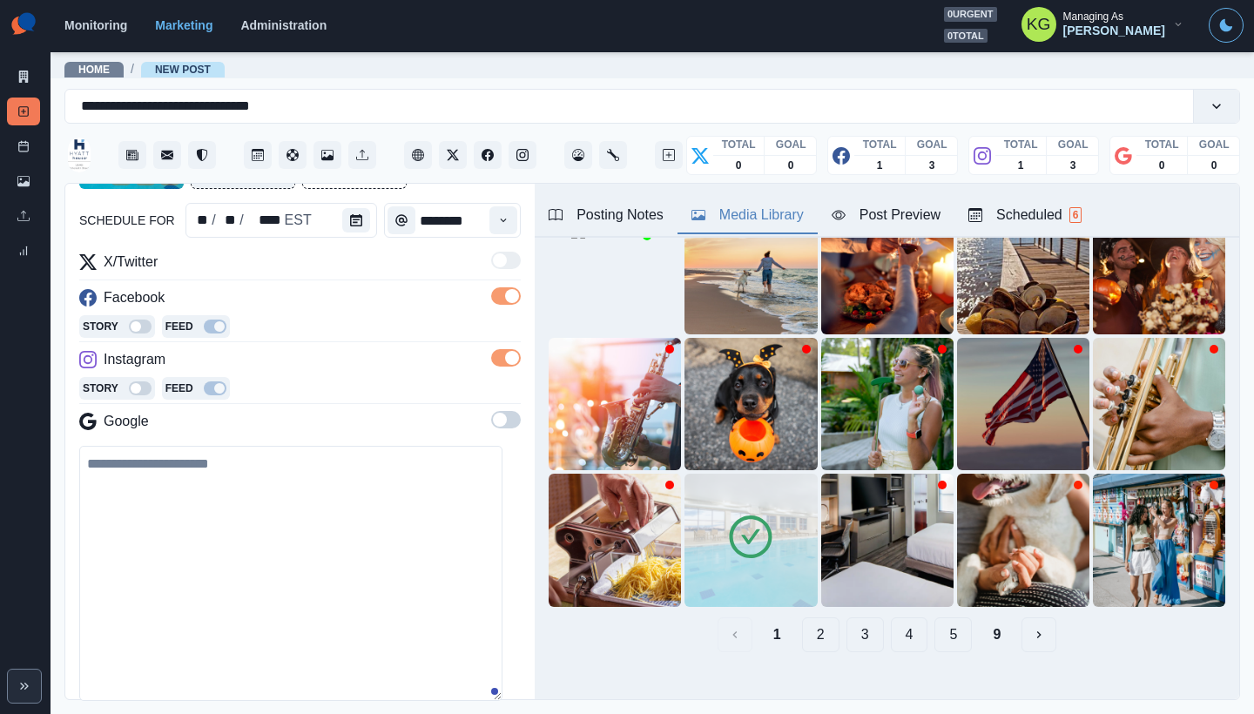
click at [391, 526] on textarea at bounding box center [290, 573] width 423 height 255
paste textarea "**********"
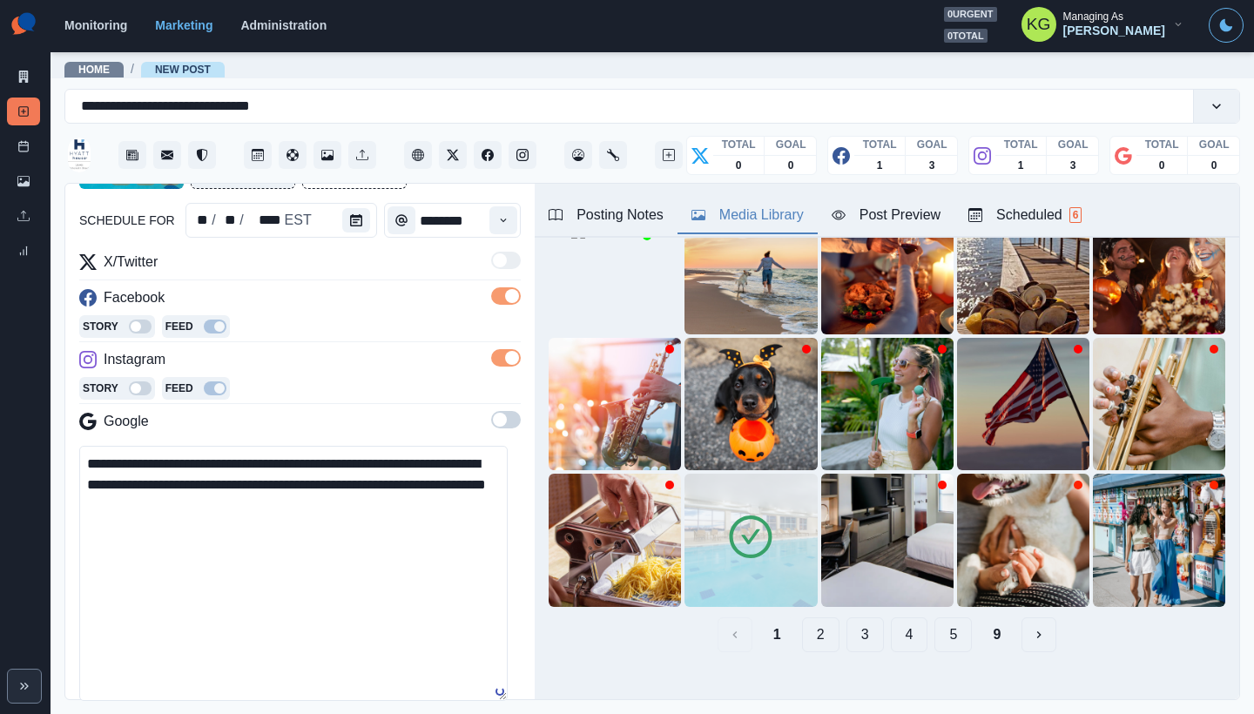
click at [285, 464] on textarea "**********" at bounding box center [293, 573] width 428 height 255
click at [283, 508] on textarea "**********" at bounding box center [293, 573] width 428 height 255
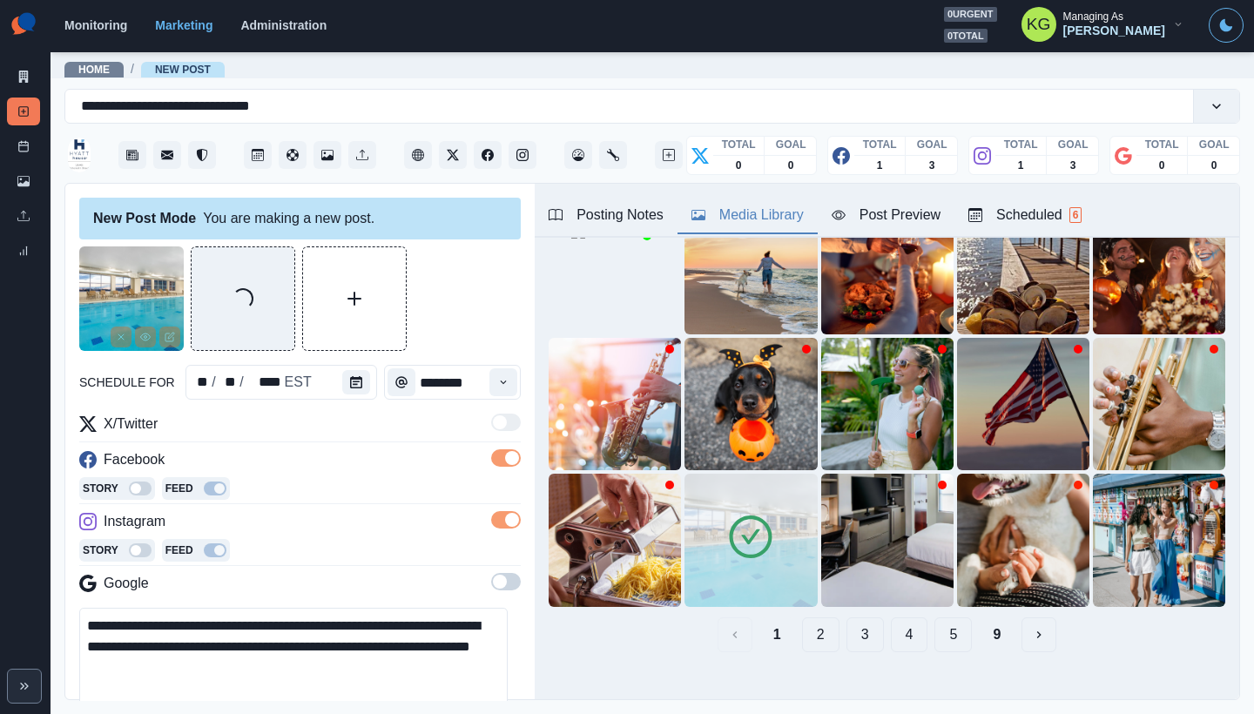
scroll to position [362, 0]
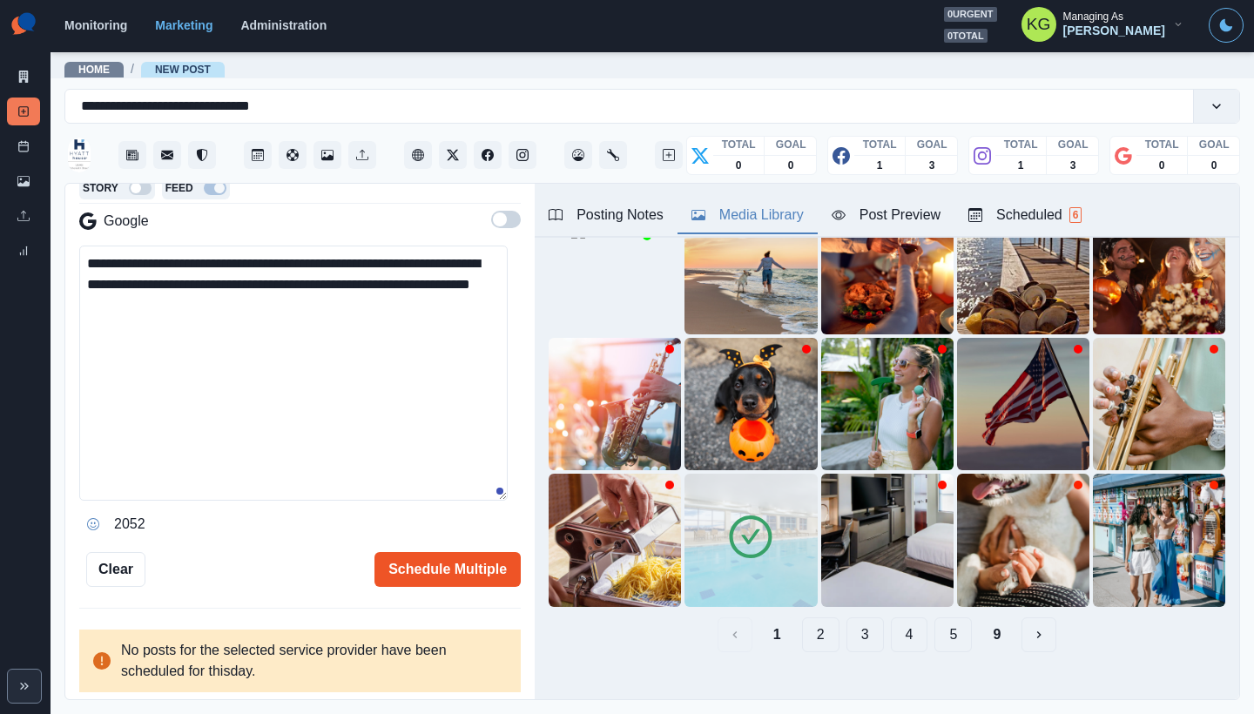
type textarea "**********"
click at [455, 575] on button "Schedule Multiple" at bounding box center [447, 569] width 146 height 35
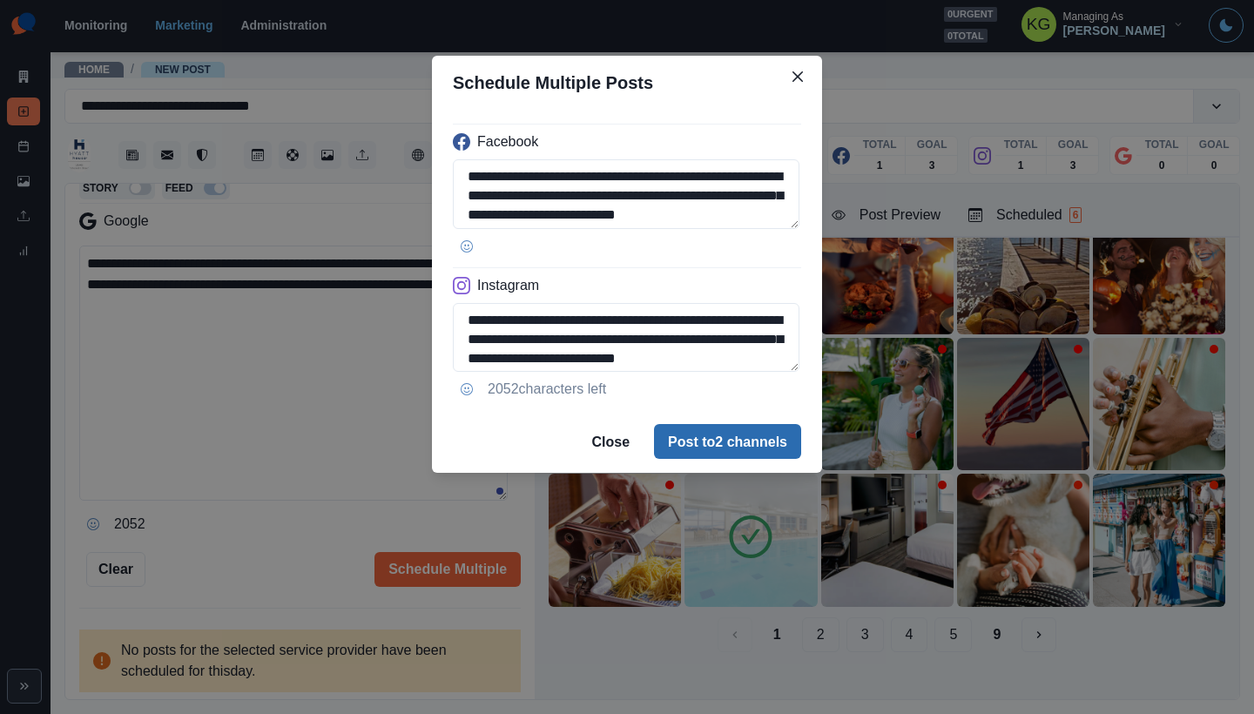
click at [710, 434] on button "Post to 2 channels" at bounding box center [727, 441] width 147 height 35
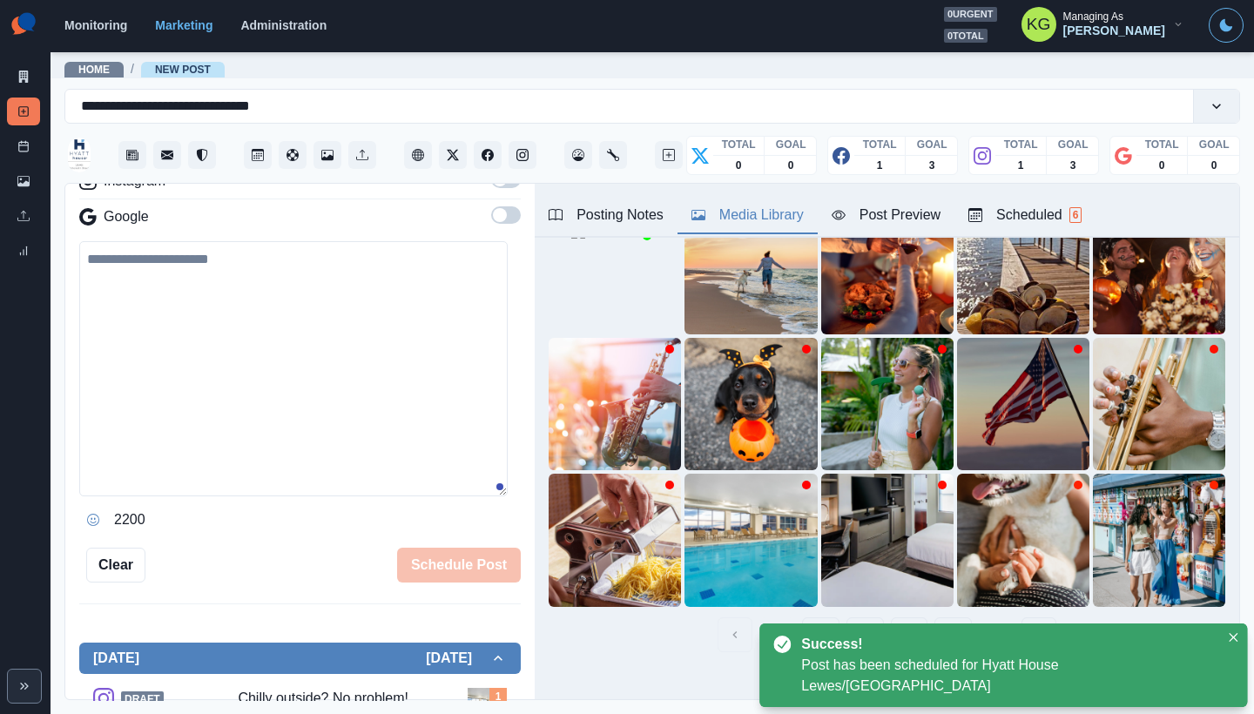
scroll to position [252, 0]
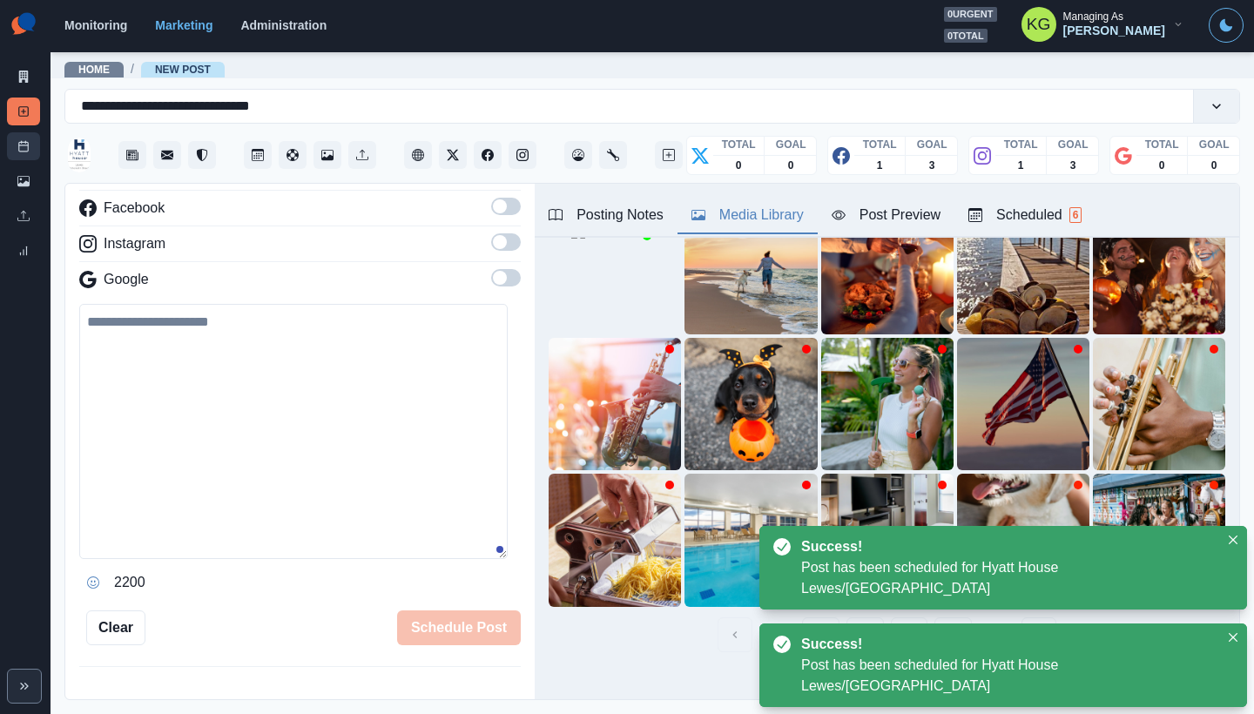
click at [29, 138] on link "Post Schedule" at bounding box center [23, 146] width 33 height 28
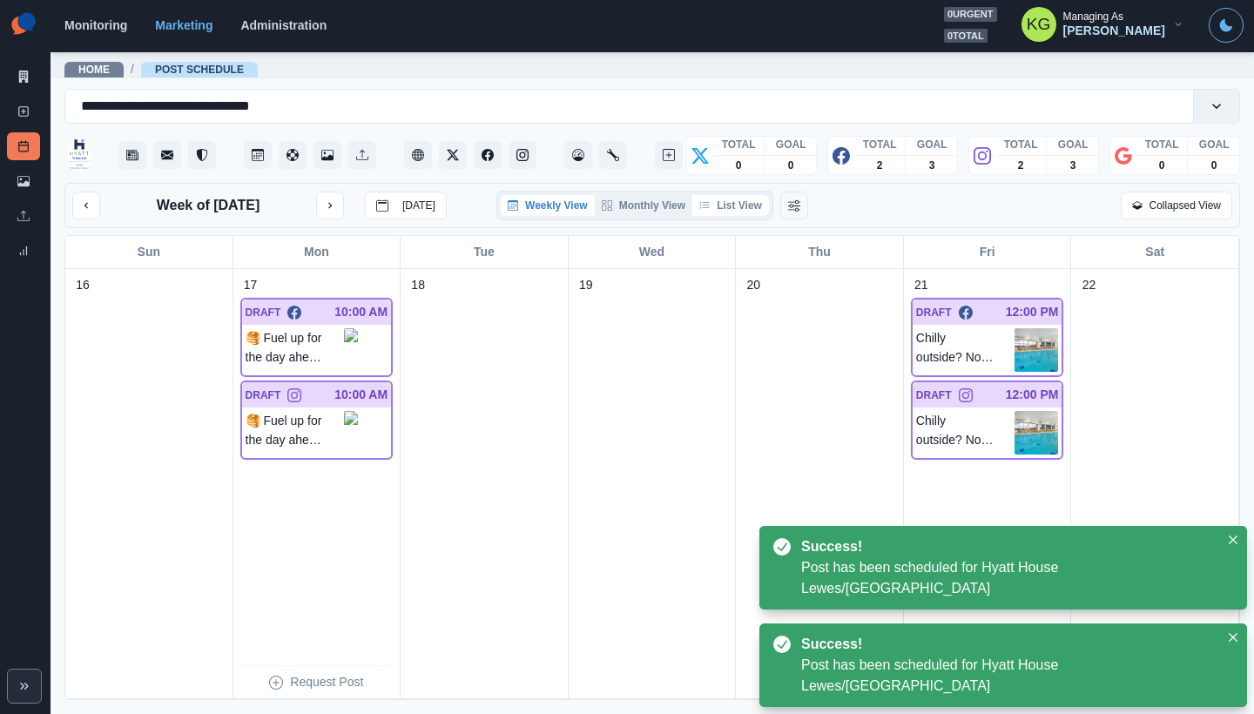
click at [753, 204] on button "List View" at bounding box center [730, 205] width 77 height 21
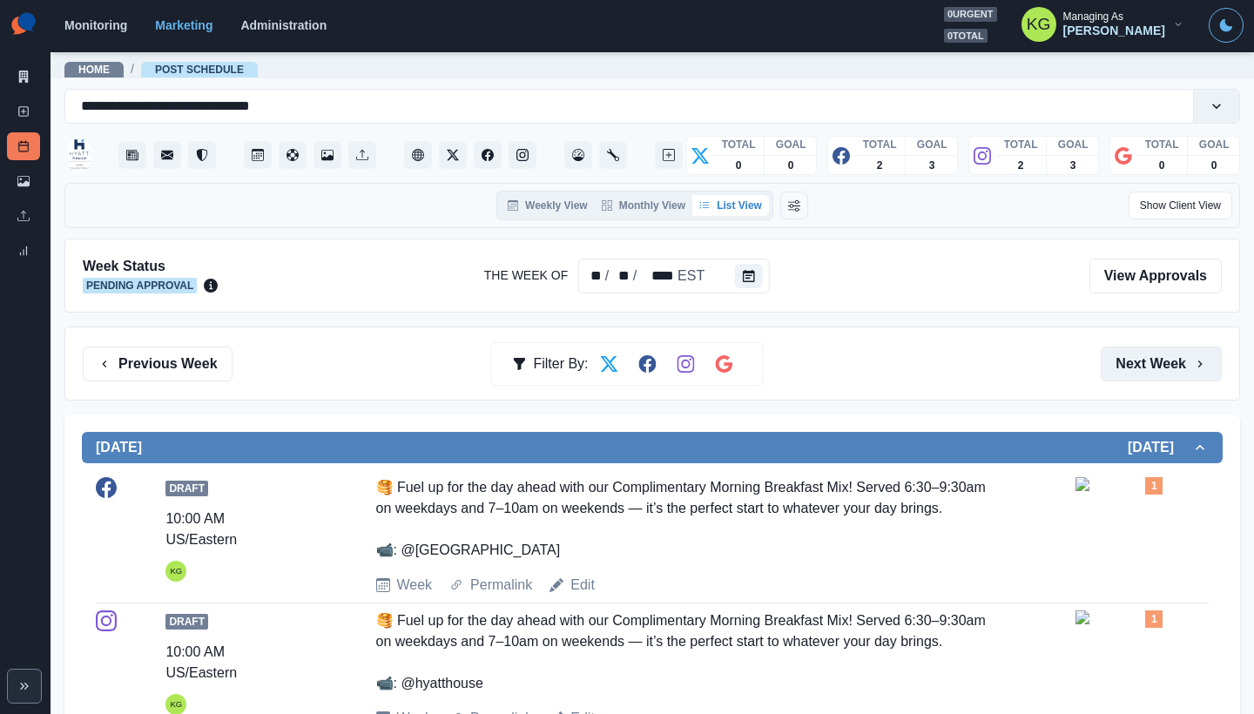
click at [1140, 362] on button "Next Week" at bounding box center [1161, 364] width 121 height 35
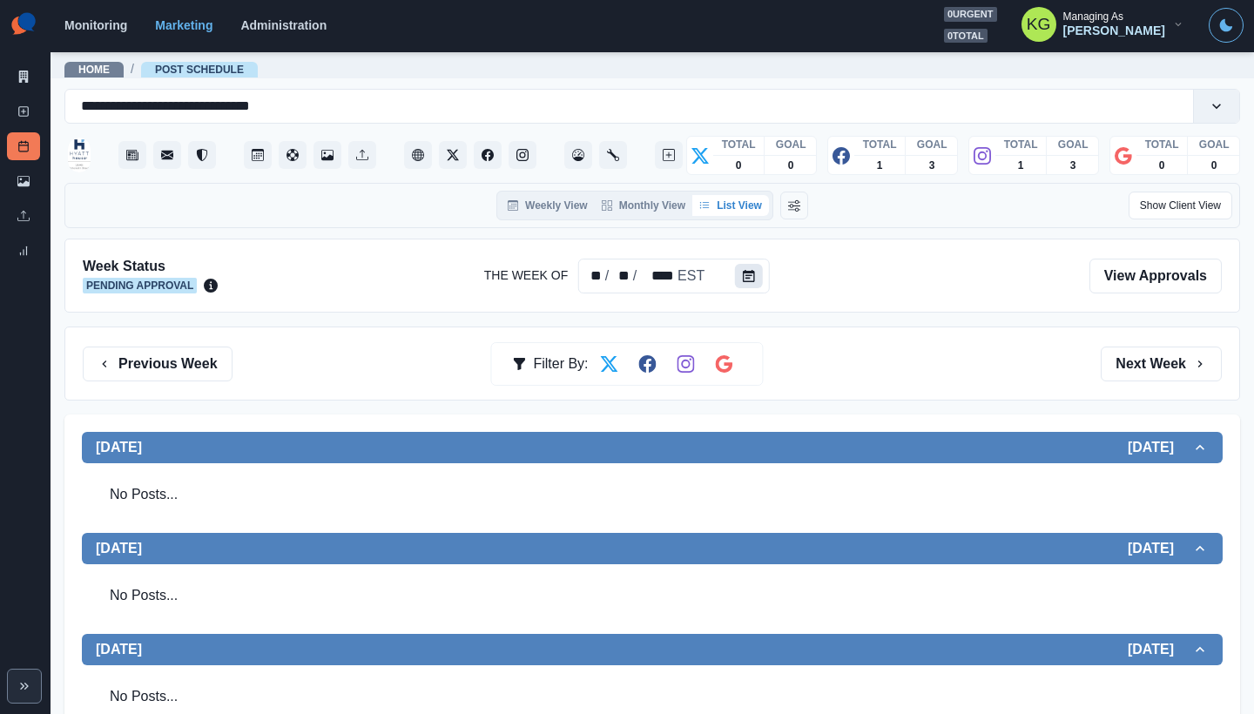
click at [744, 278] on icon "Calendar" at bounding box center [749, 276] width 12 height 12
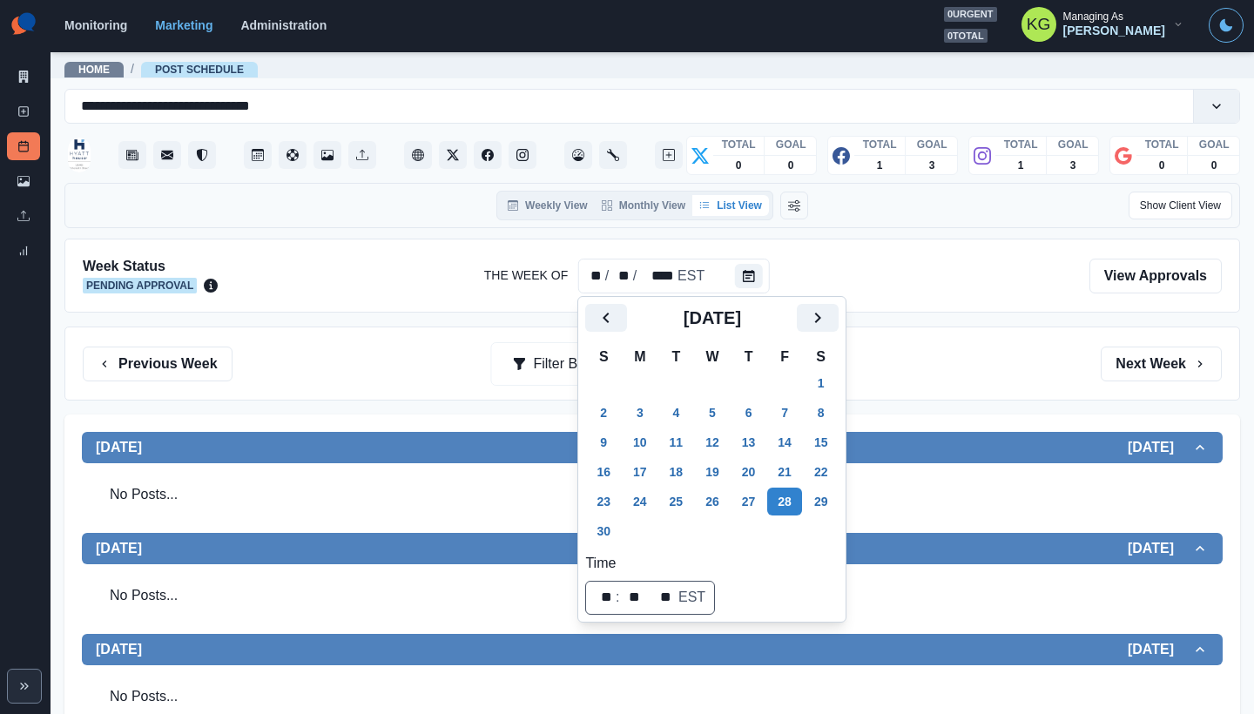
click at [924, 327] on div "Previous Week Filter By: Next Week" at bounding box center [651, 364] width 1175 height 74
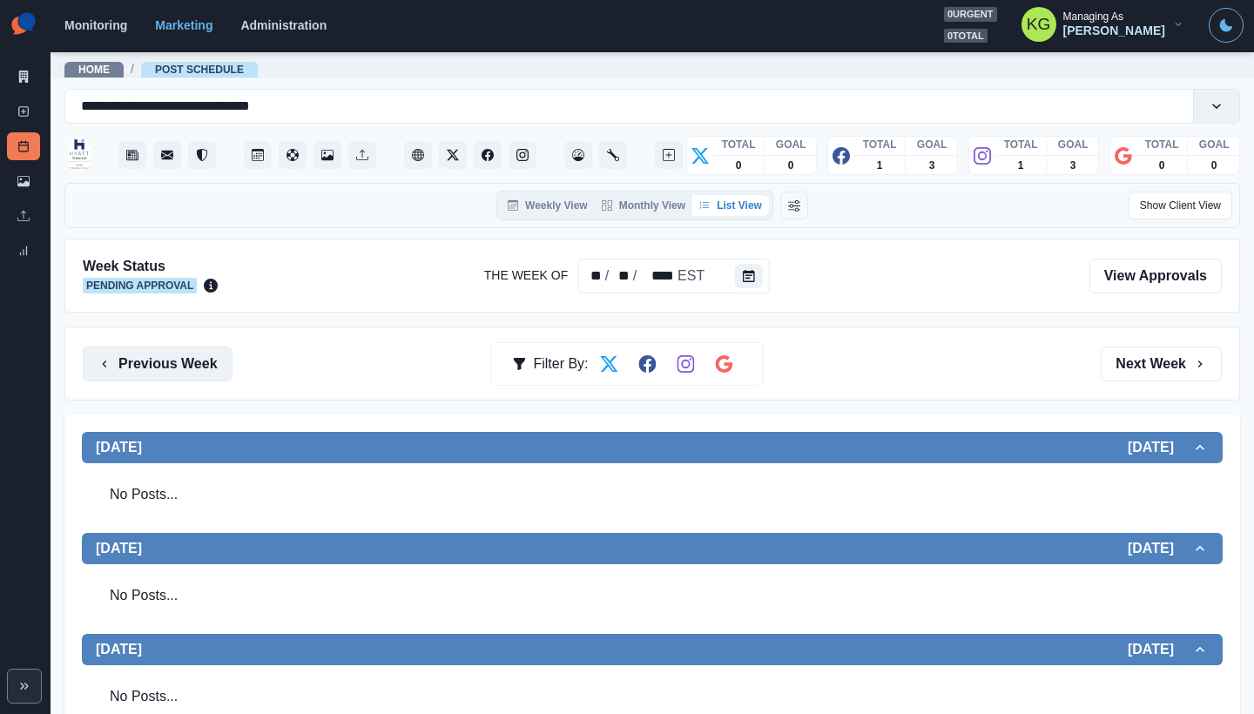
click at [144, 362] on button "Previous Week" at bounding box center [158, 364] width 150 height 35
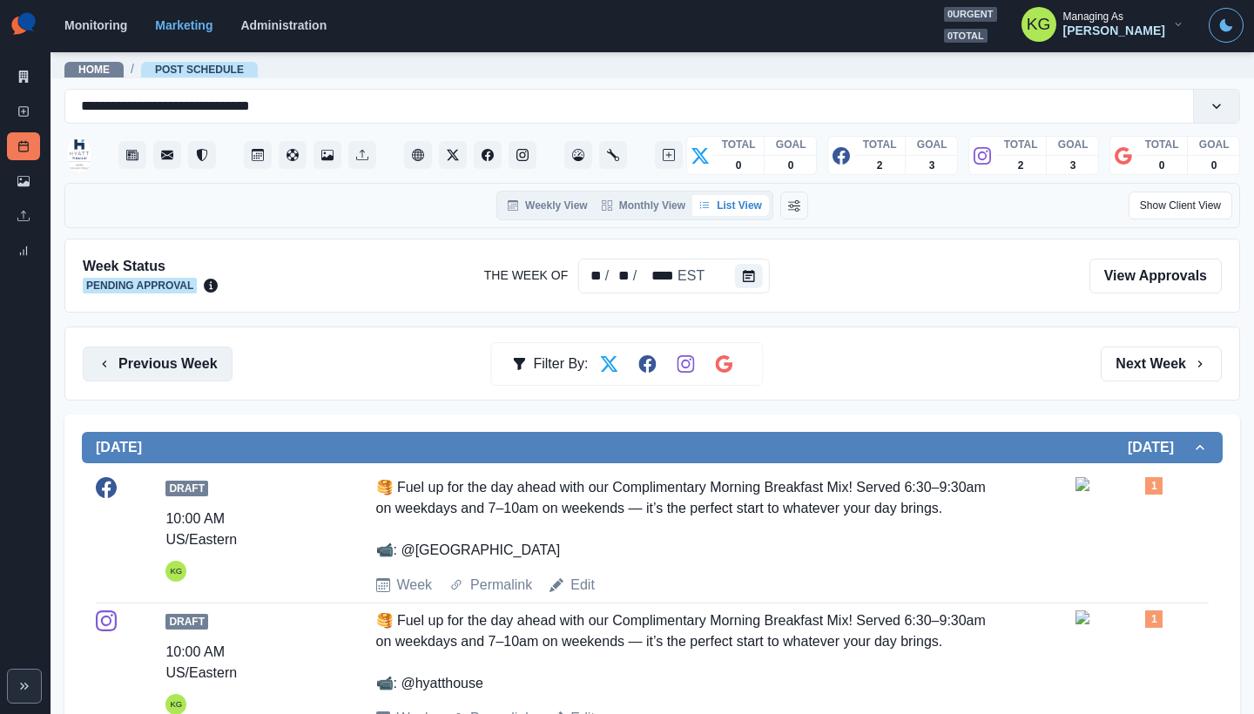
click at [200, 356] on button "Previous Week" at bounding box center [158, 364] width 150 height 35
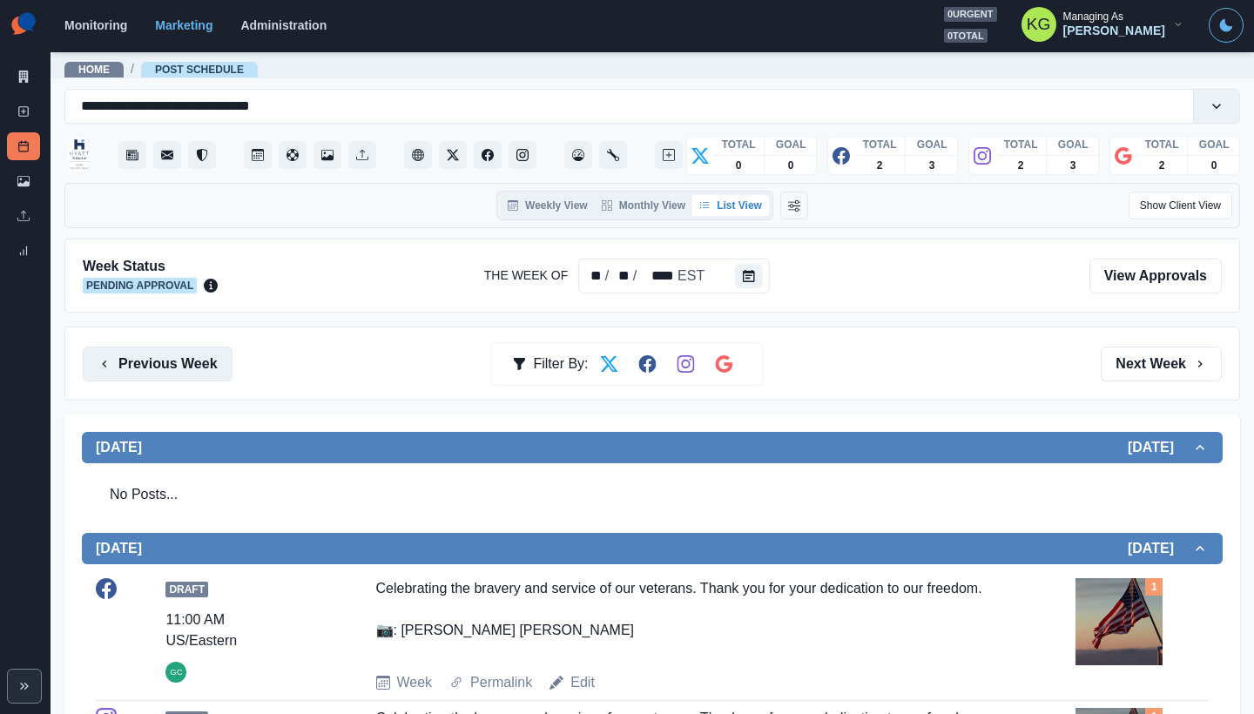
click at [187, 349] on button "Previous Week" at bounding box center [158, 364] width 150 height 35
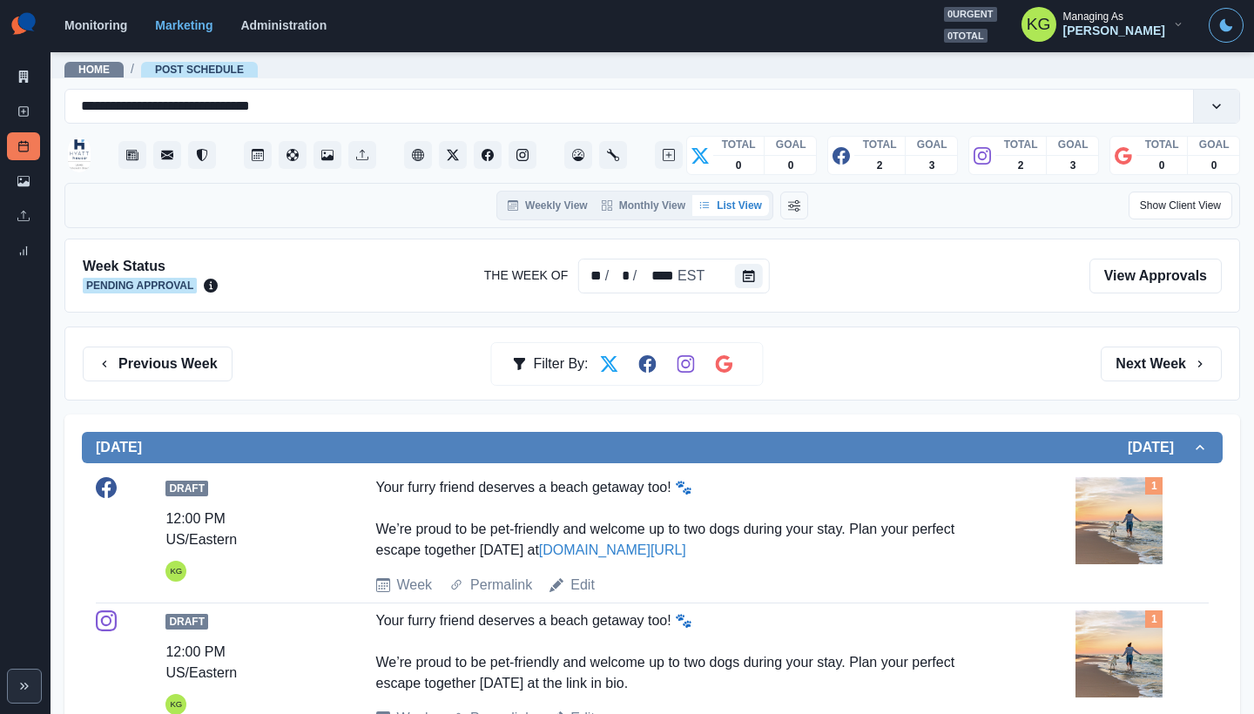
scroll to position [852, 0]
